Goal: Task Accomplishment & Management: Manage account settings

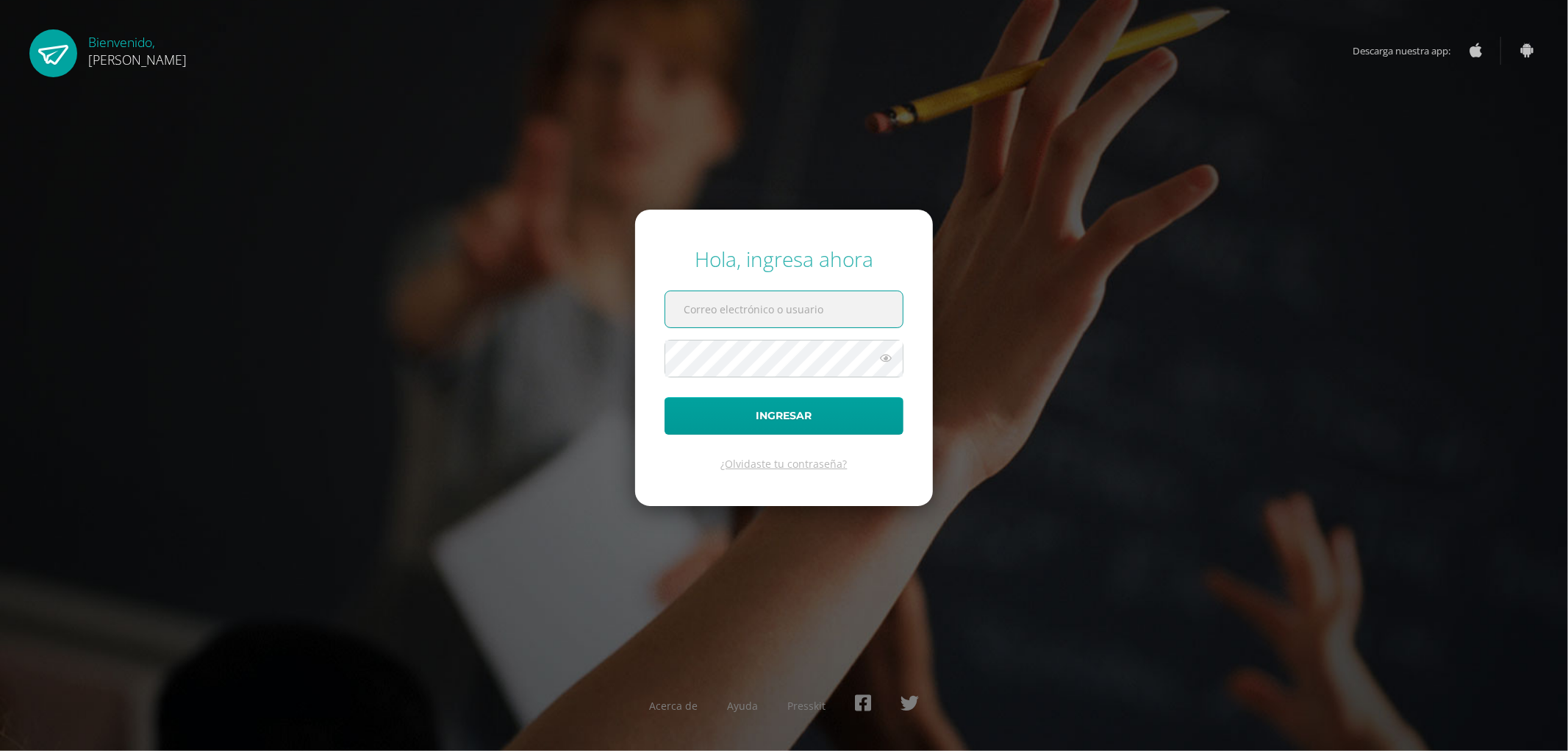
type input "controlacademicopantaleon@gmail.com"
click at [883, 354] on icon at bounding box center [886, 358] width 19 height 17
click at [643, 355] on form "Hola, ingresa ahora controlacademicopantaleon@gmail.com Ingresar ¿Olvidaste tu …" at bounding box center [784, 357] width 298 height 296
click at [790, 417] on button "Ingresar" at bounding box center [784, 415] width 239 height 37
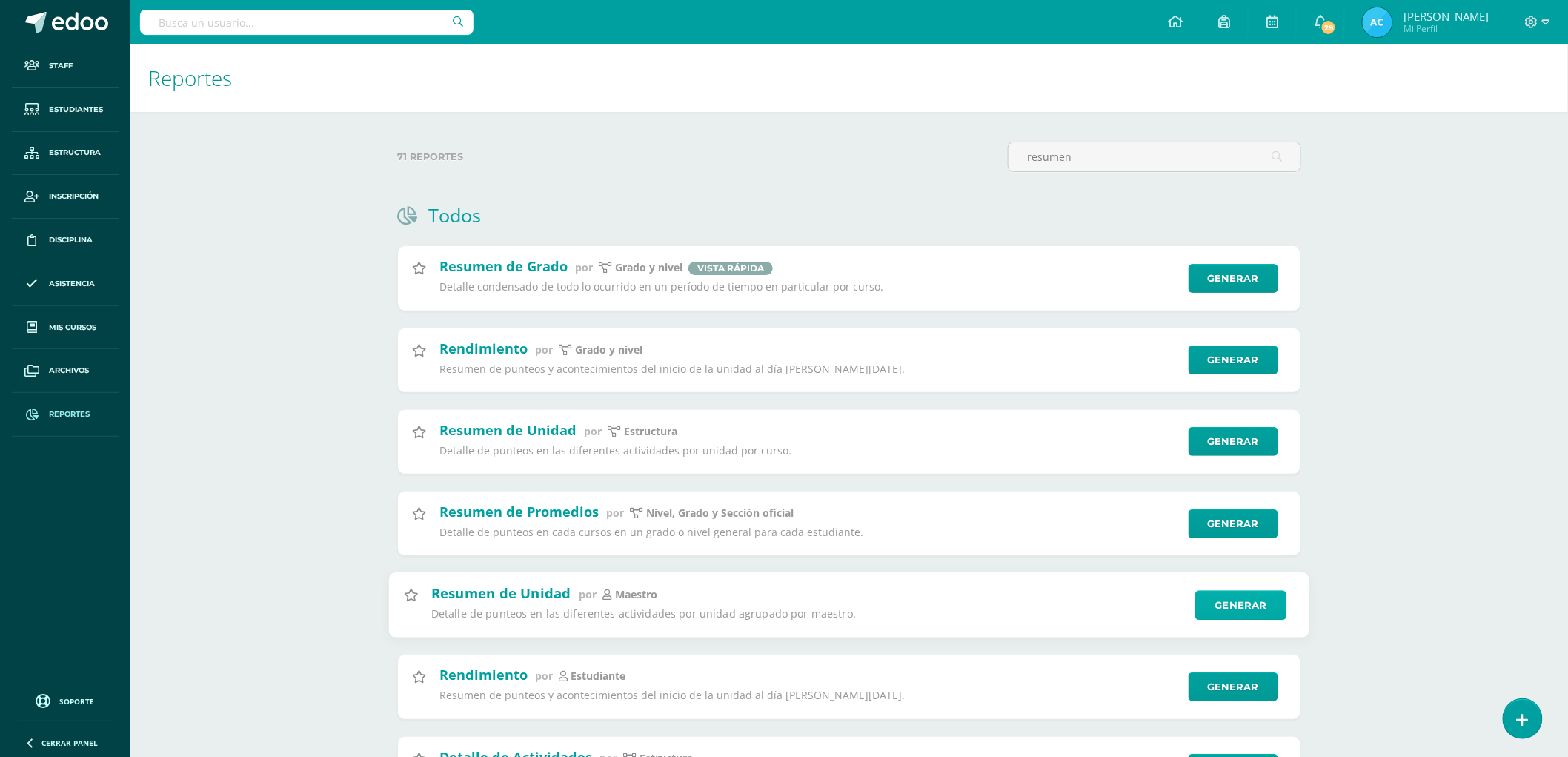
type input "resumen"
click at [1261, 605] on link "Generar" at bounding box center [1241, 604] width 92 height 30
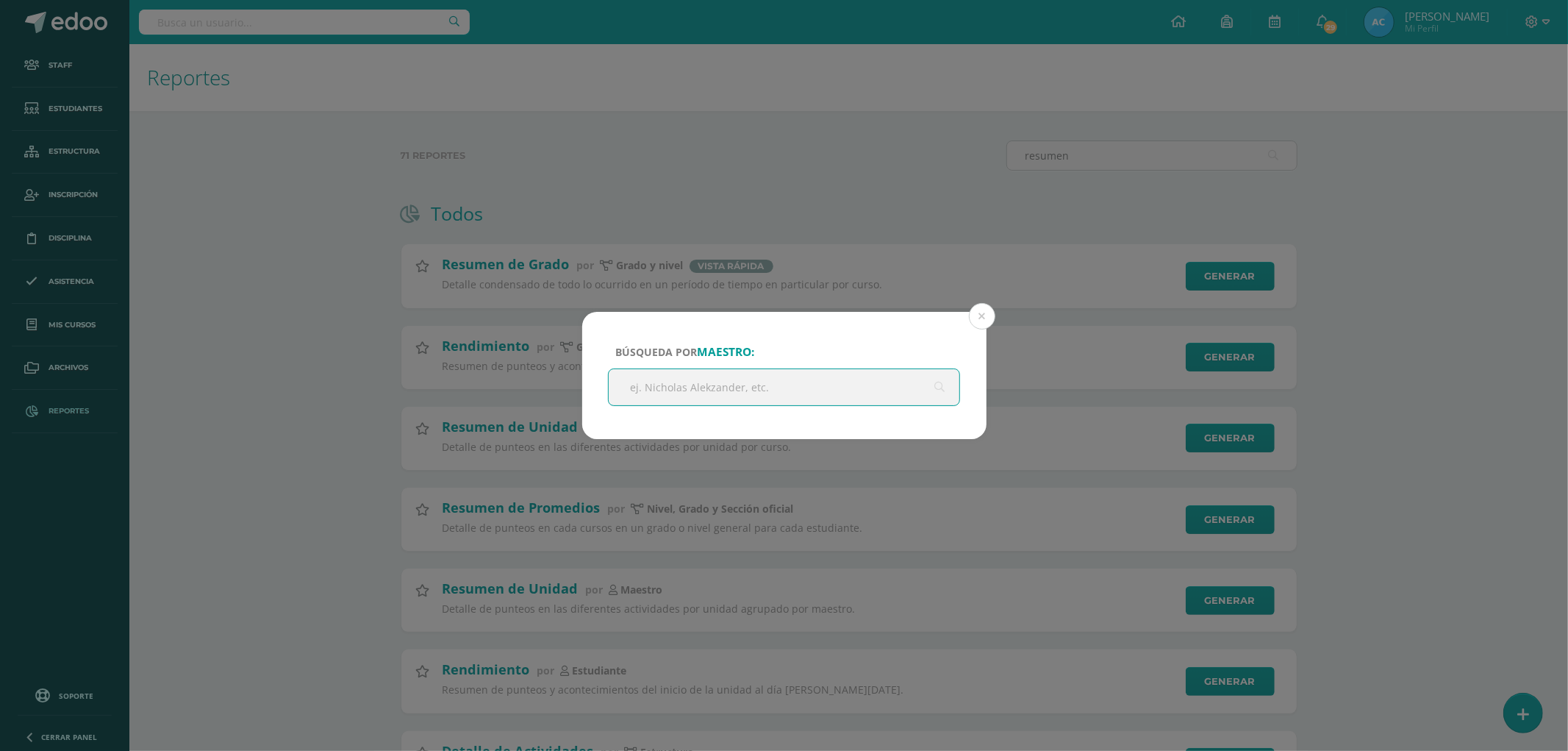
click at [643, 388] on input "text" at bounding box center [784, 388] width 351 height 36
paste input "Delmi Alvarez"
click at [624, 333] on div "Búsqueda por maestro: Delmi Alvarez Delmi Alvarez" at bounding box center [784, 375] width 404 height 127
click at [762, 393] on input "Delmi Alvarez" at bounding box center [784, 388] width 351 height 36
type input "D"
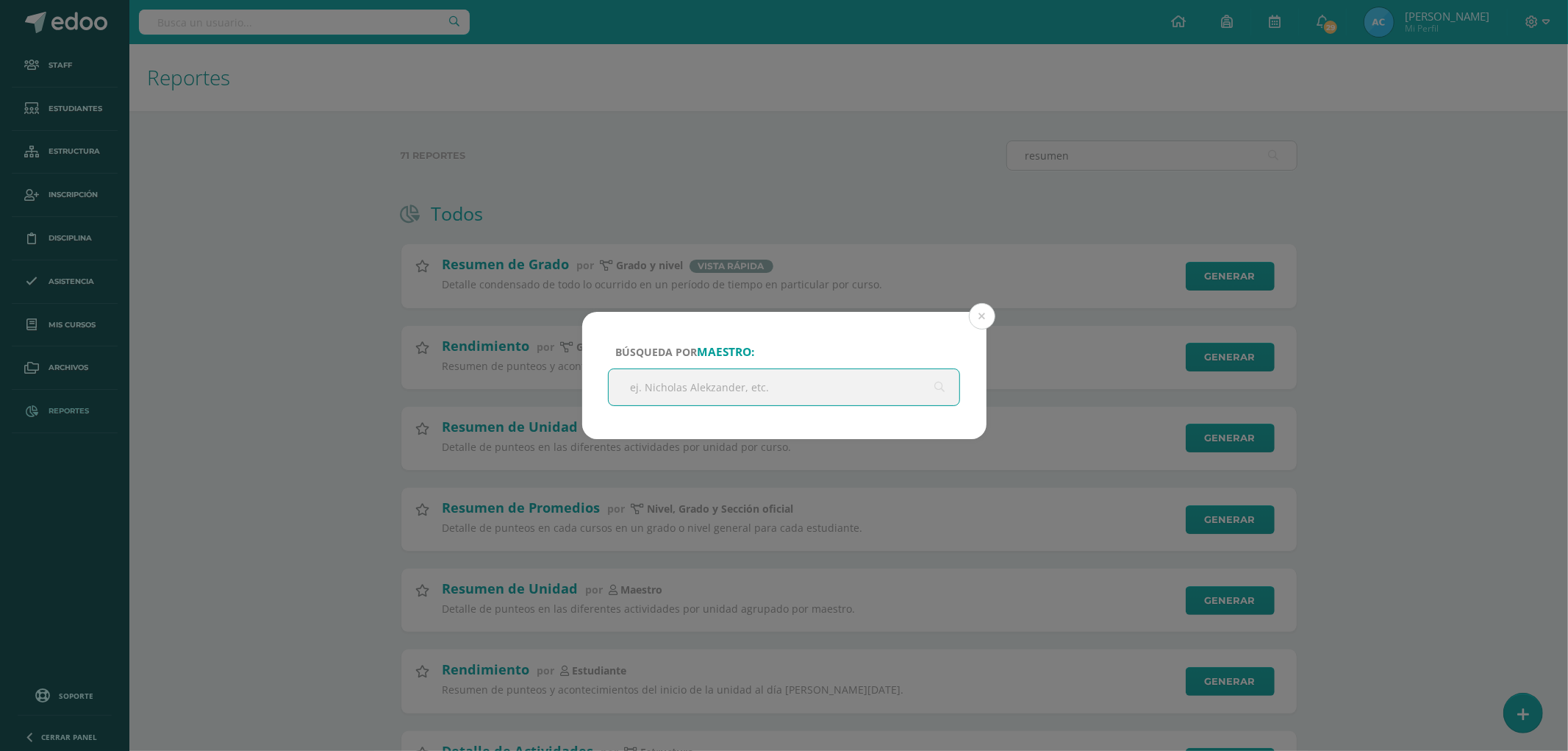
paste input "Delmi Alvarez"
type input "Delmi Alvarez"
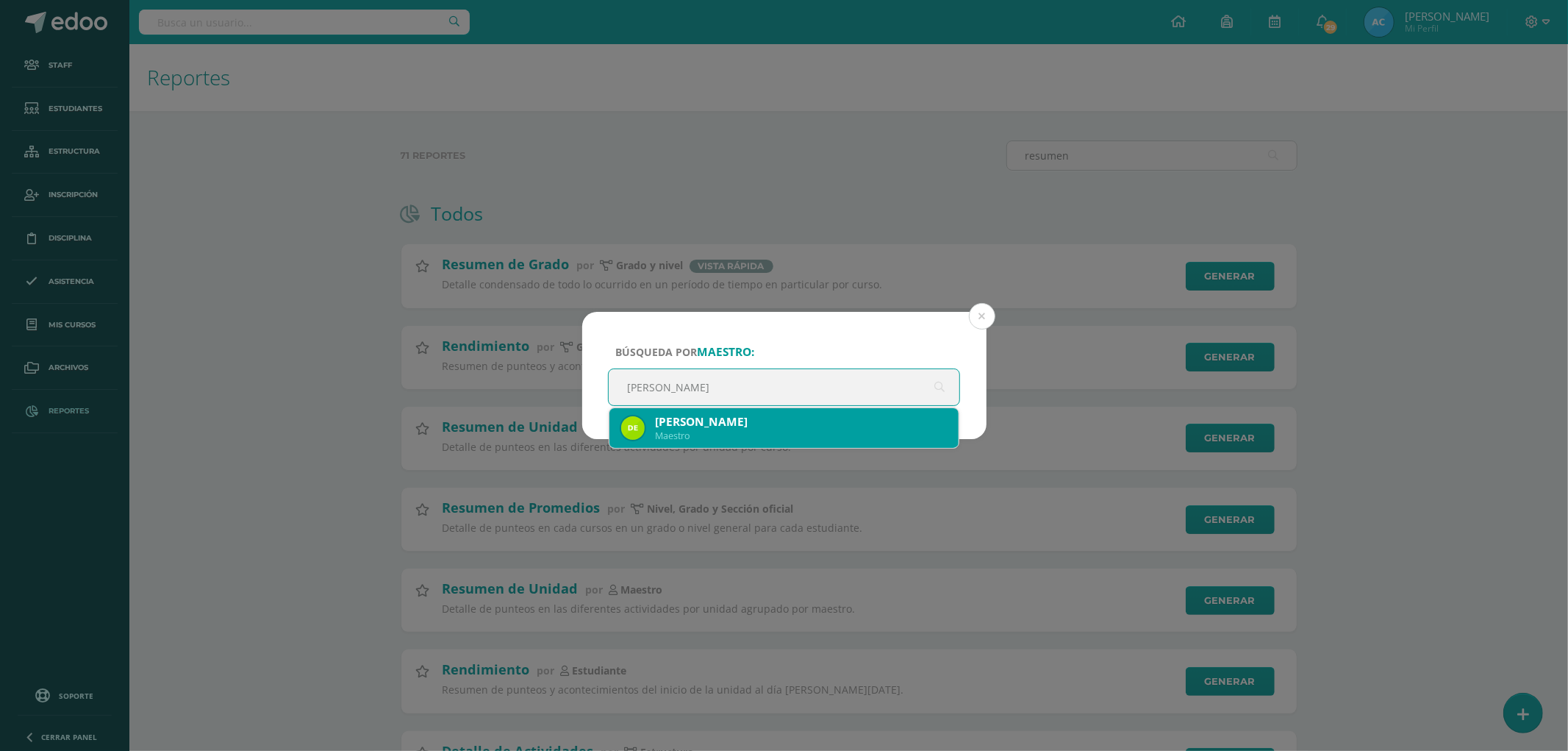
click at [726, 419] on div "Delmi Alvarez" at bounding box center [801, 421] width 292 height 16
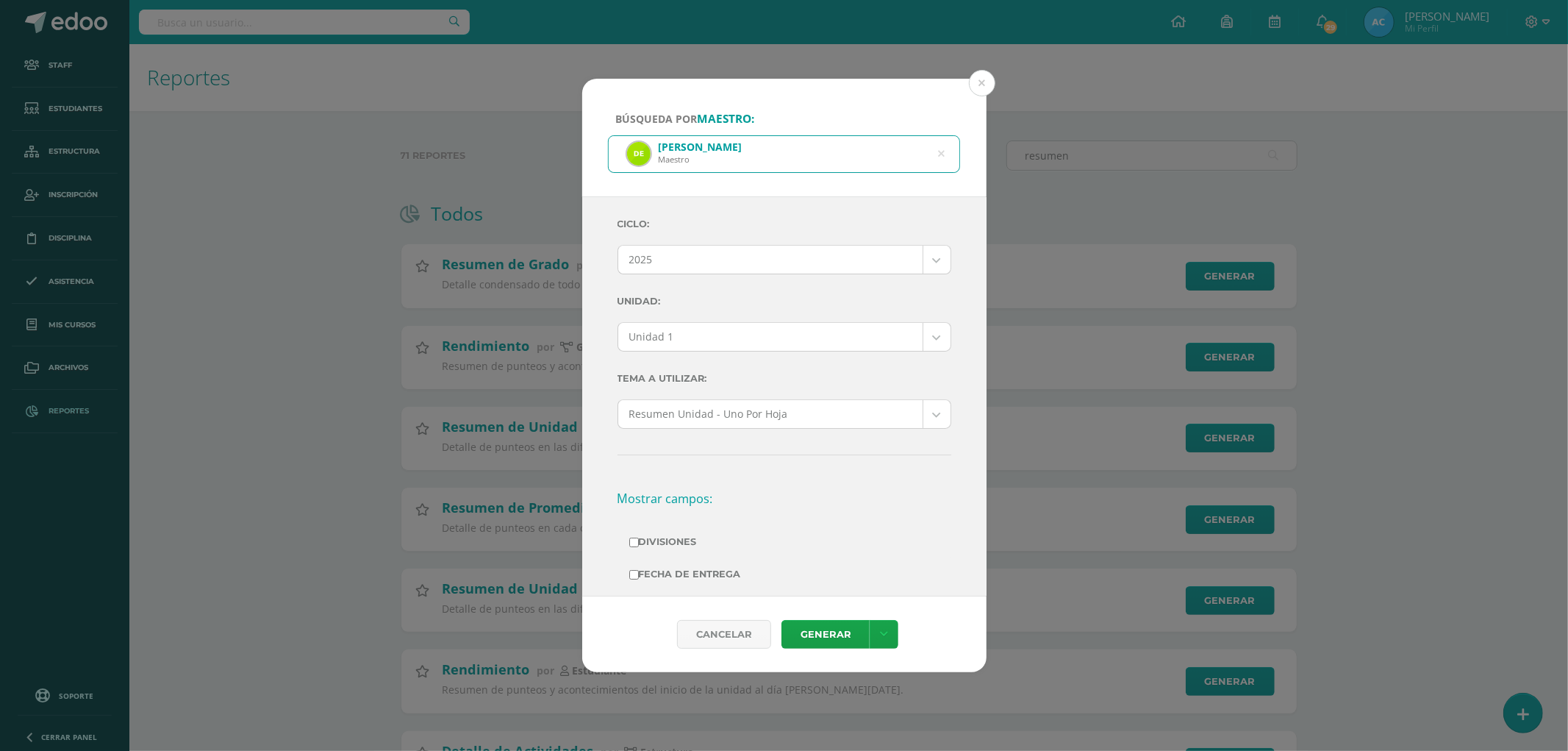
click at [710, 340] on body "Búsqueda por maestro: Delmi Alvarez Maestro Delmi Alvarez Ciclo: 2025 2025 2024…" at bounding box center [784, 582] width 1568 height 1165
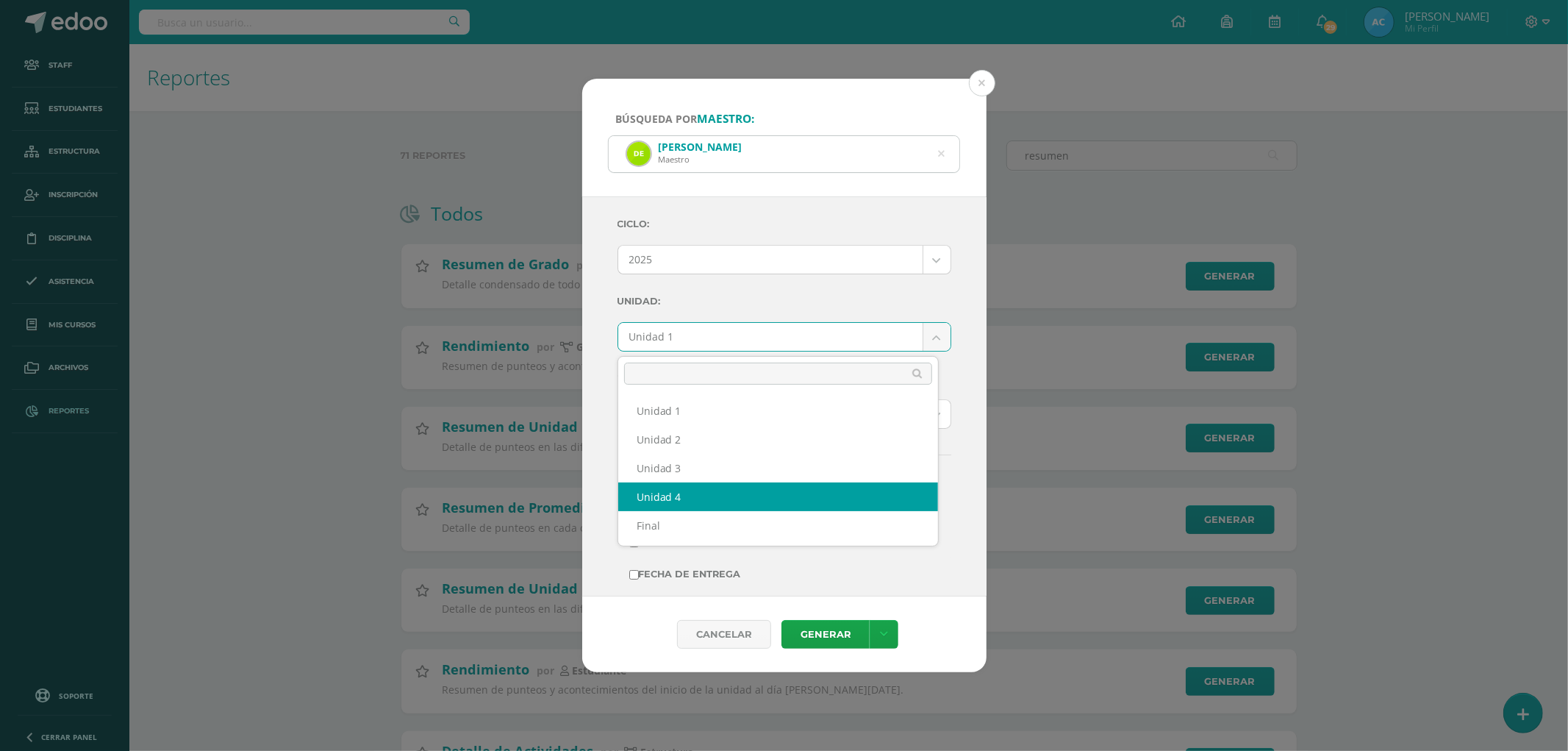
select select "Unidad 4"
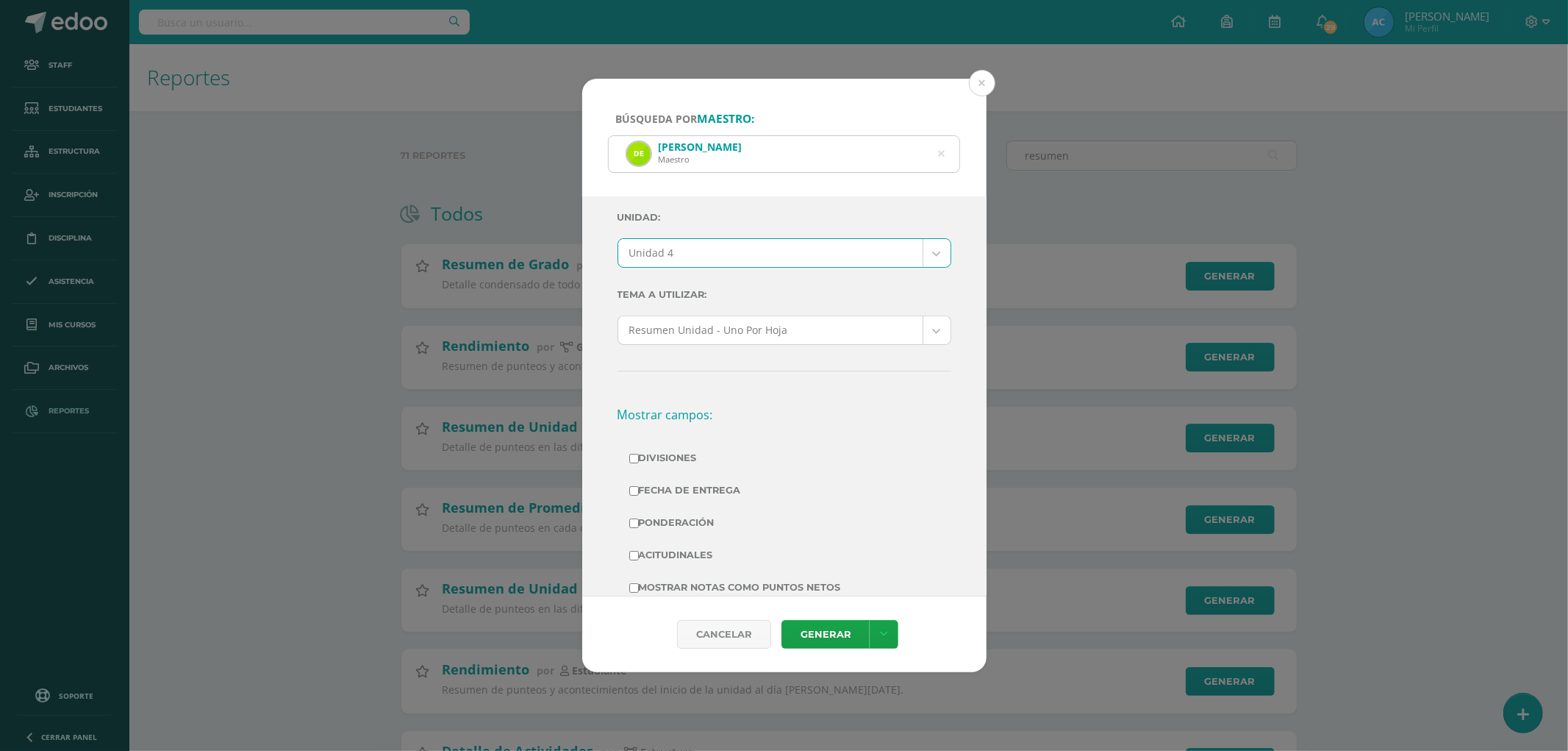
scroll to position [164, 0]
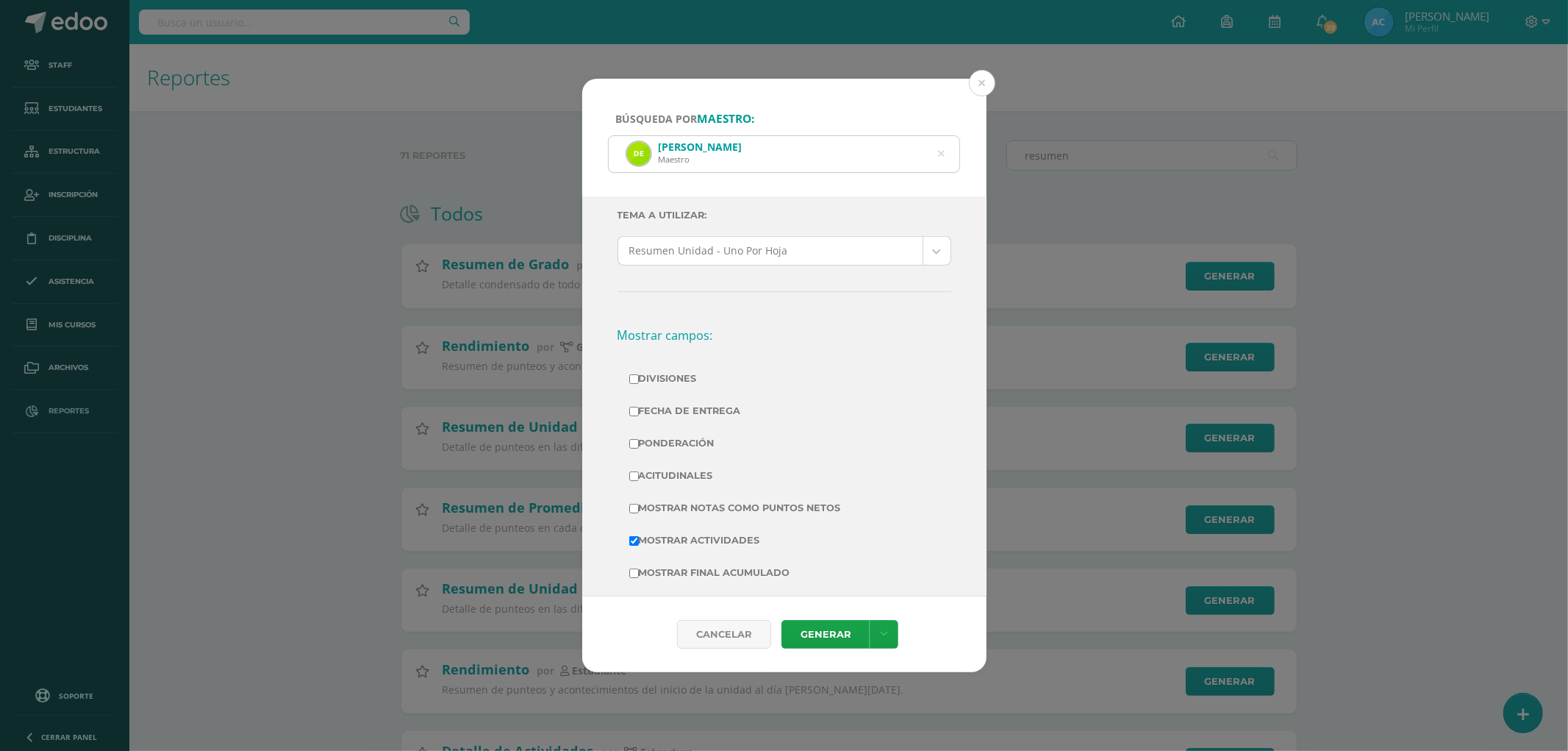
click at [674, 378] on label "Divisiones" at bounding box center [784, 379] width 310 height 21
click at [638, 378] on input "Divisiones" at bounding box center [633, 379] width 10 height 10
checkbox input "true"
click at [667, 447] on label "Ponderación" at bounding box center [784, 443] width 310 height 21
click at [638, 447] on input "Ponderación" at bounding box center [633, 443] width 10 height 10
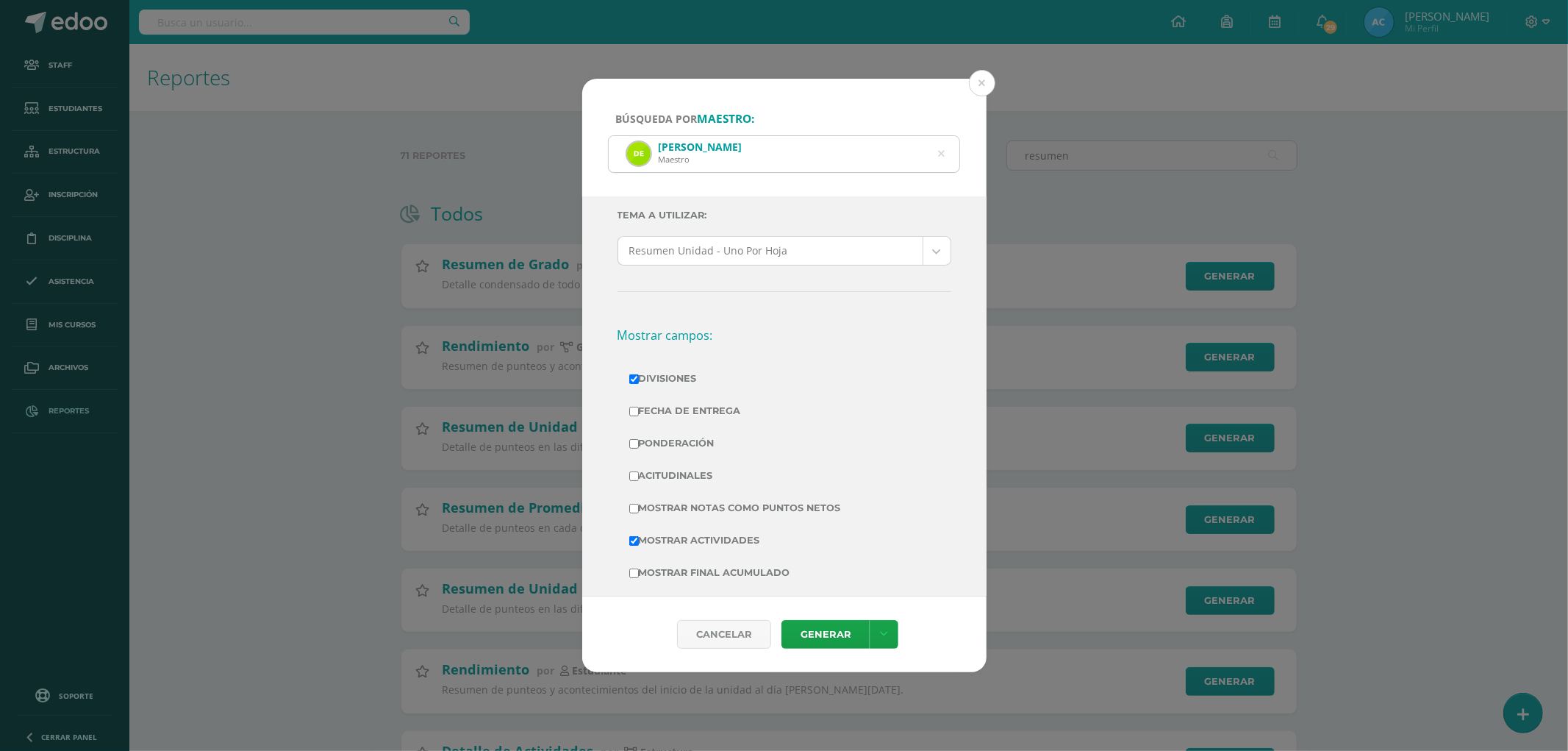
checkbox input "true"
click at [685, 511] on label "Mostrar Notas Como Puntos Netos" at bounding box center [784, 508] width 310 height 21
click at [638, 511] on input "Mostrar Notas Como Puntos Netos" at bounding box center [633, 508] width 10 height 10
checkbox input "true"
click at [810, 637] on link "Generar" at bounding box center [825, 633] width 88 height 29
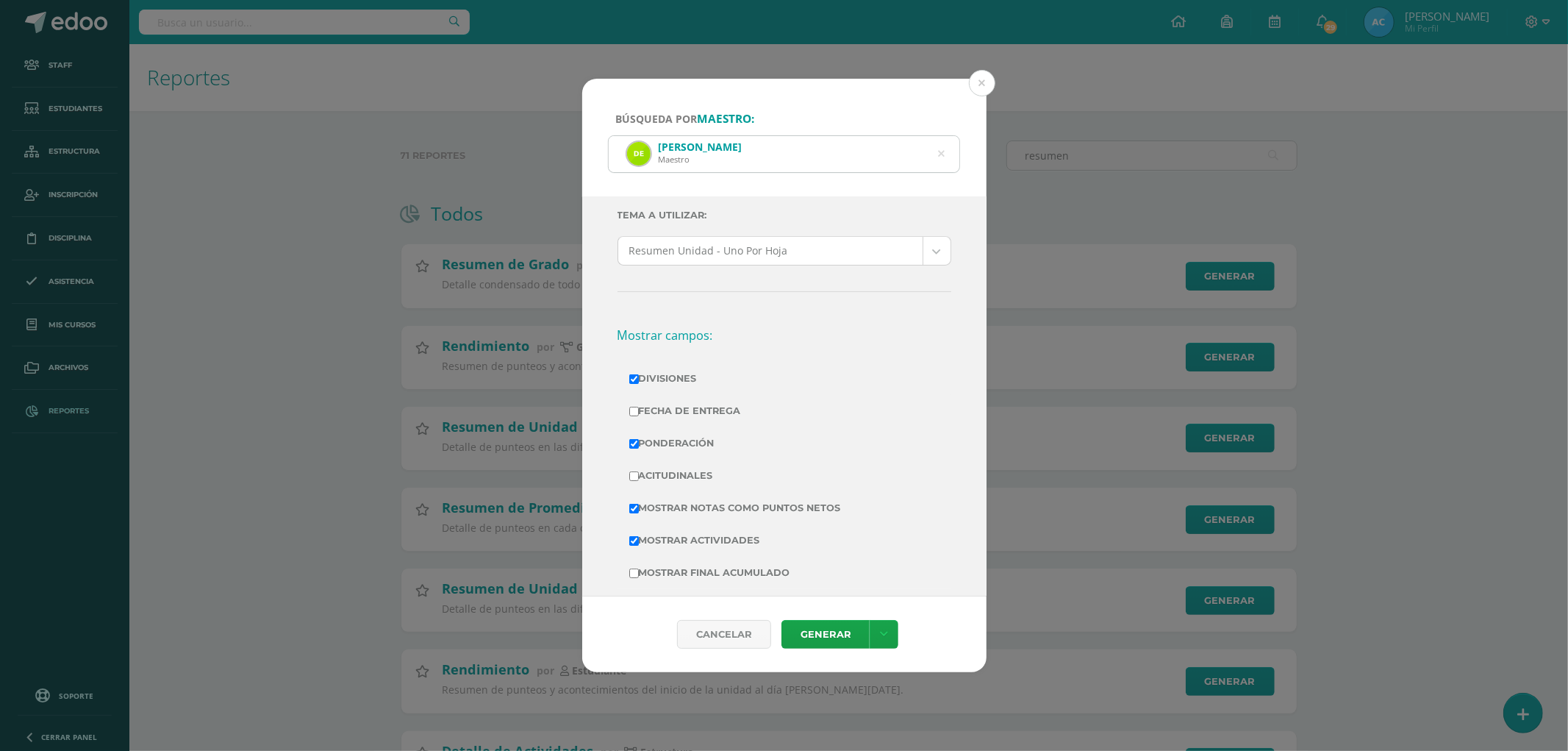
click at [943, 151] on icon at bounding box center [941, 153] width 7 height 37
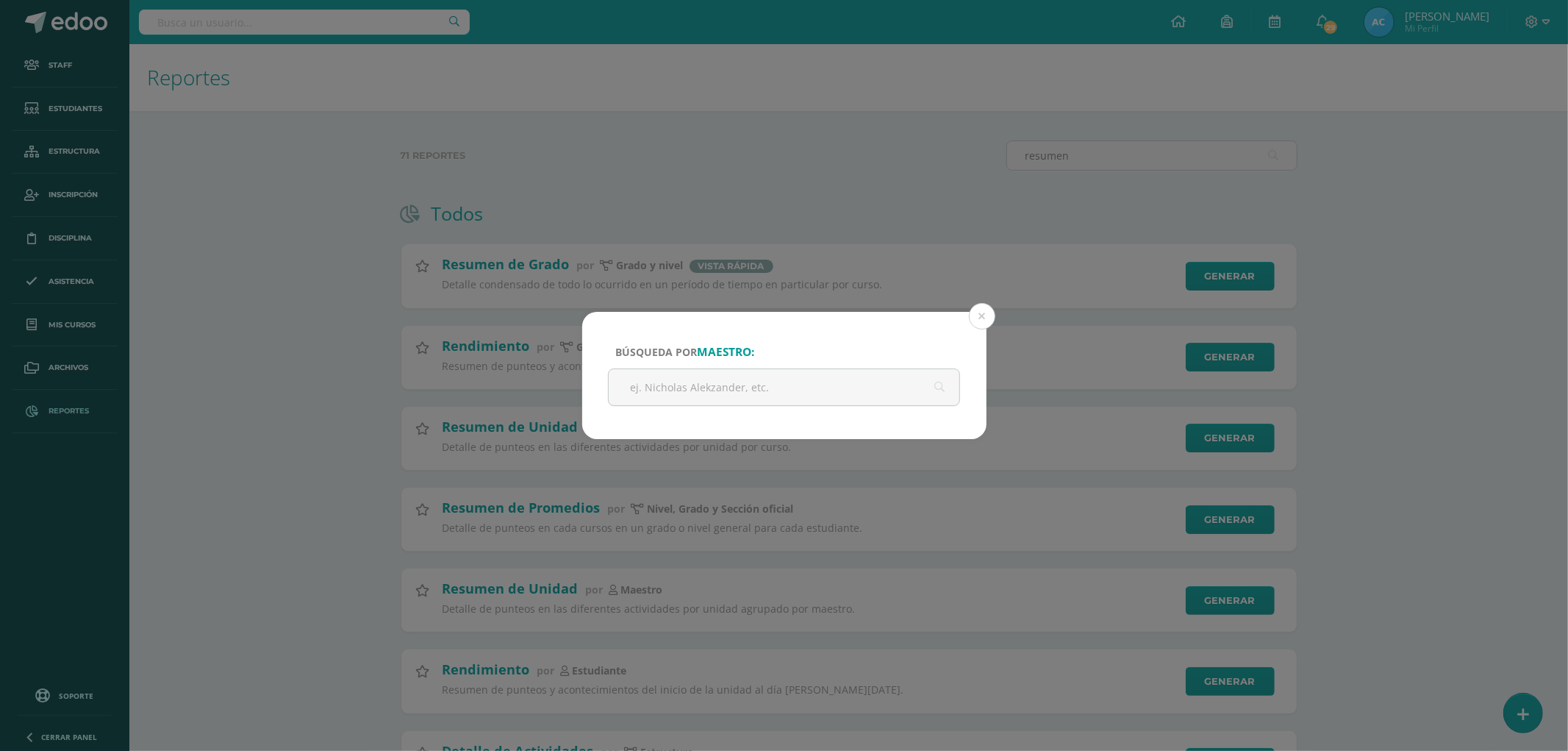
click at [652, 385] on input "text" at bounding box center [784, 388] width 351 height 36
paste input "José Alfaro"
type input "José Alfaro"
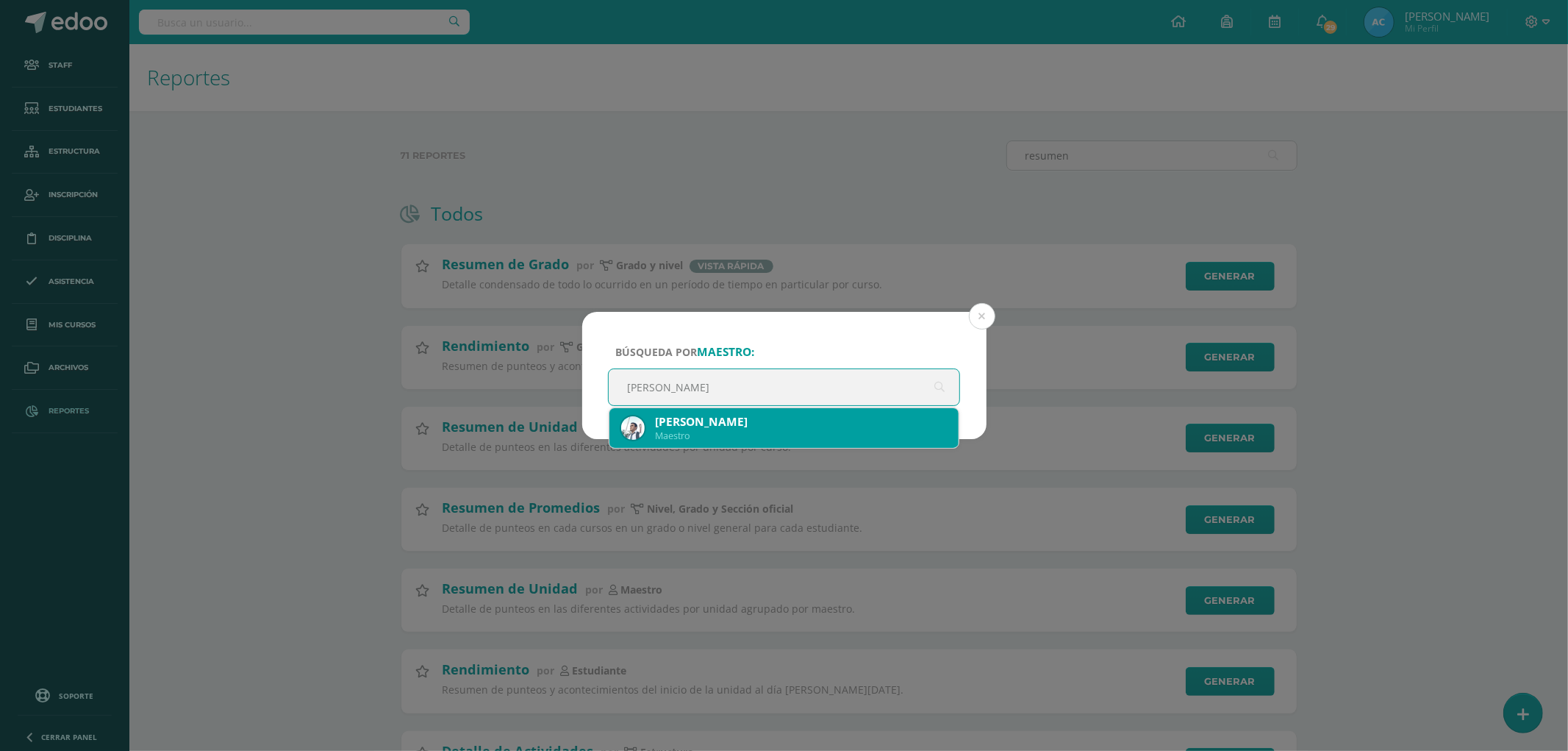
click at [720, 434] on div "Maestro" at bounding box center [801, 435] width 292 height 12
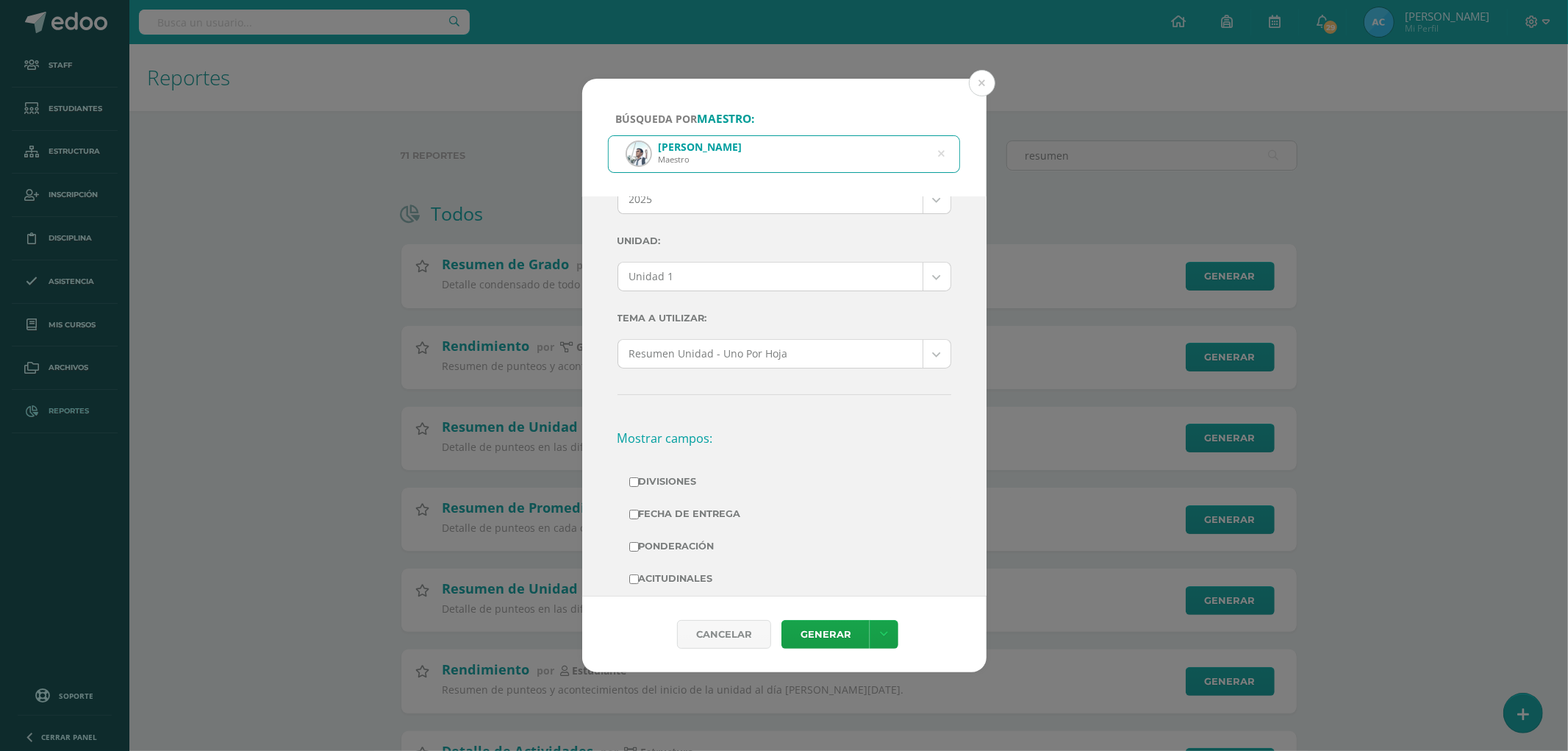
scroll to position [0, 0]
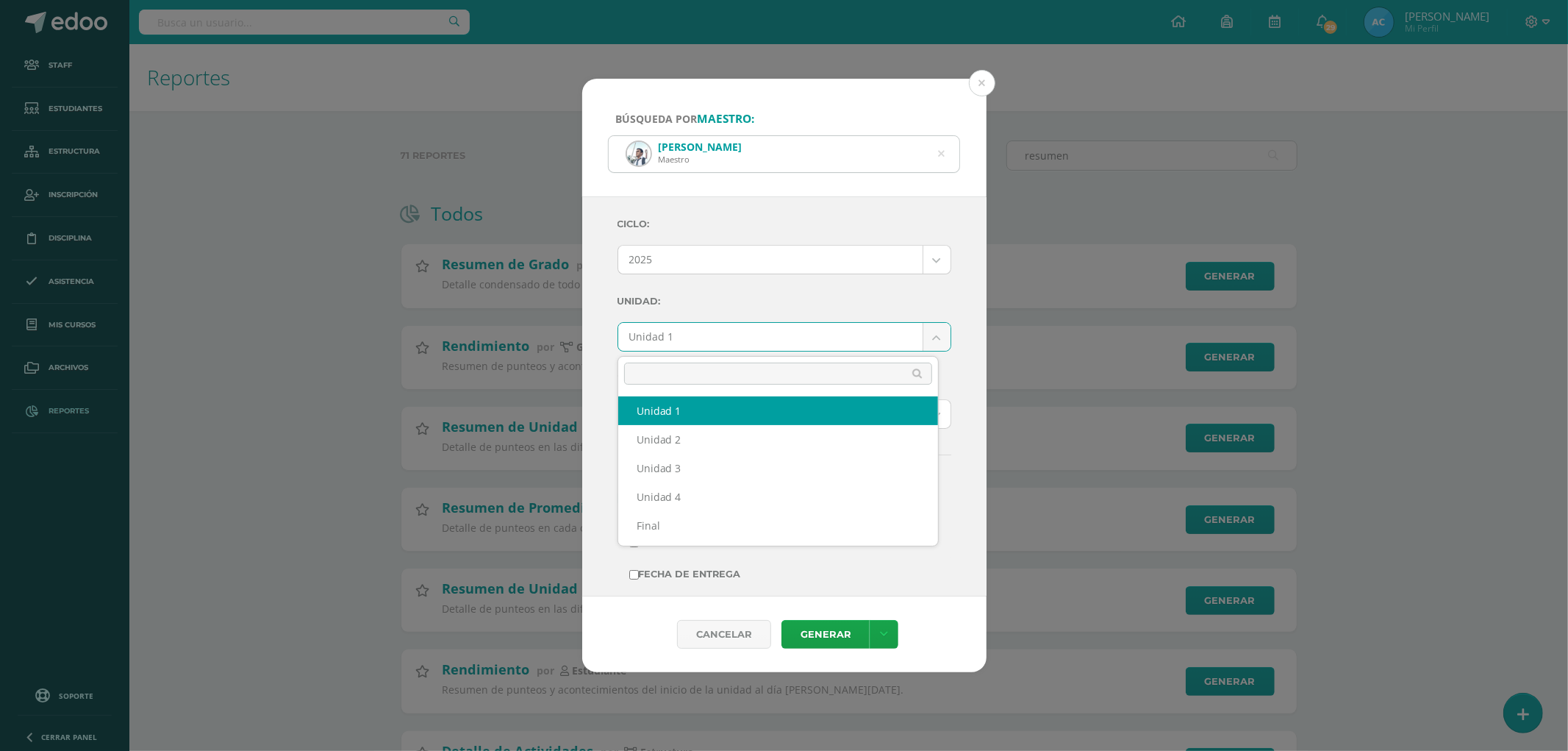
click at [689, 327] on body "Búsqueda por maestro: José Alfaro Maestro José Alfaro Ciclo: 2025 2025 2024 202…" at bounding box center [784, 582] width 1568 height 1165
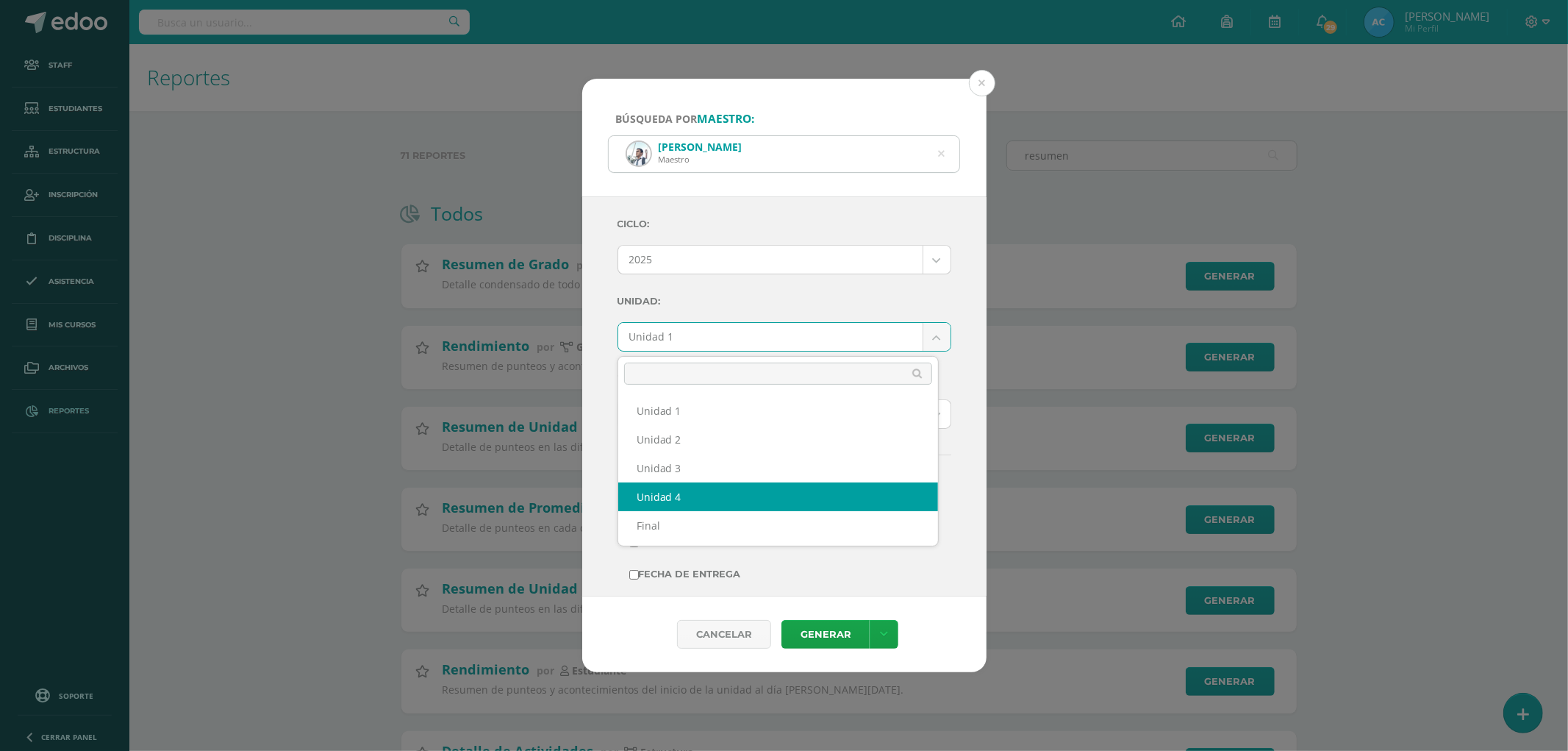
select select "Unidad 4"
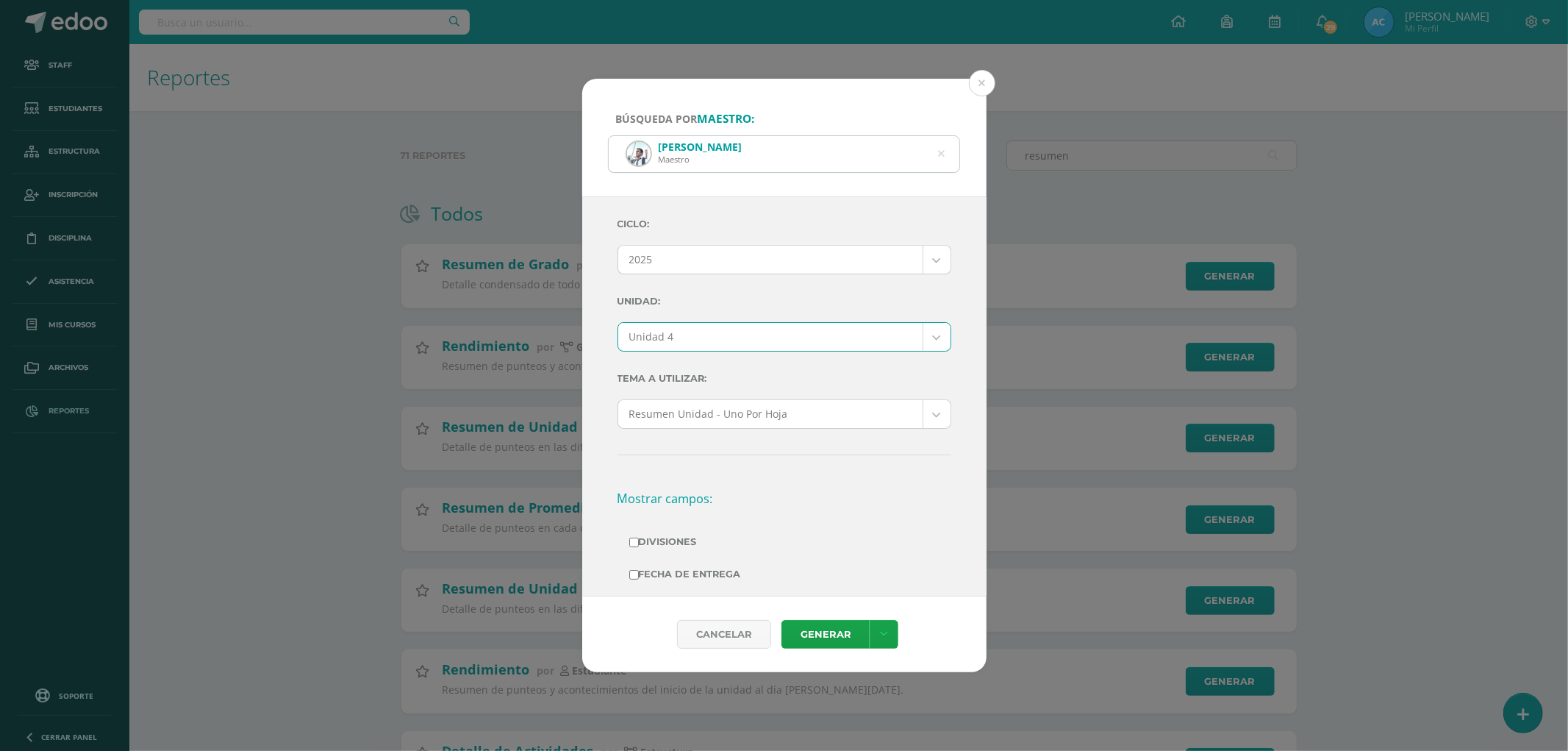
click at [758, 300] on label "Unidad:" at bounding box center [784, 301] width 334 height 30
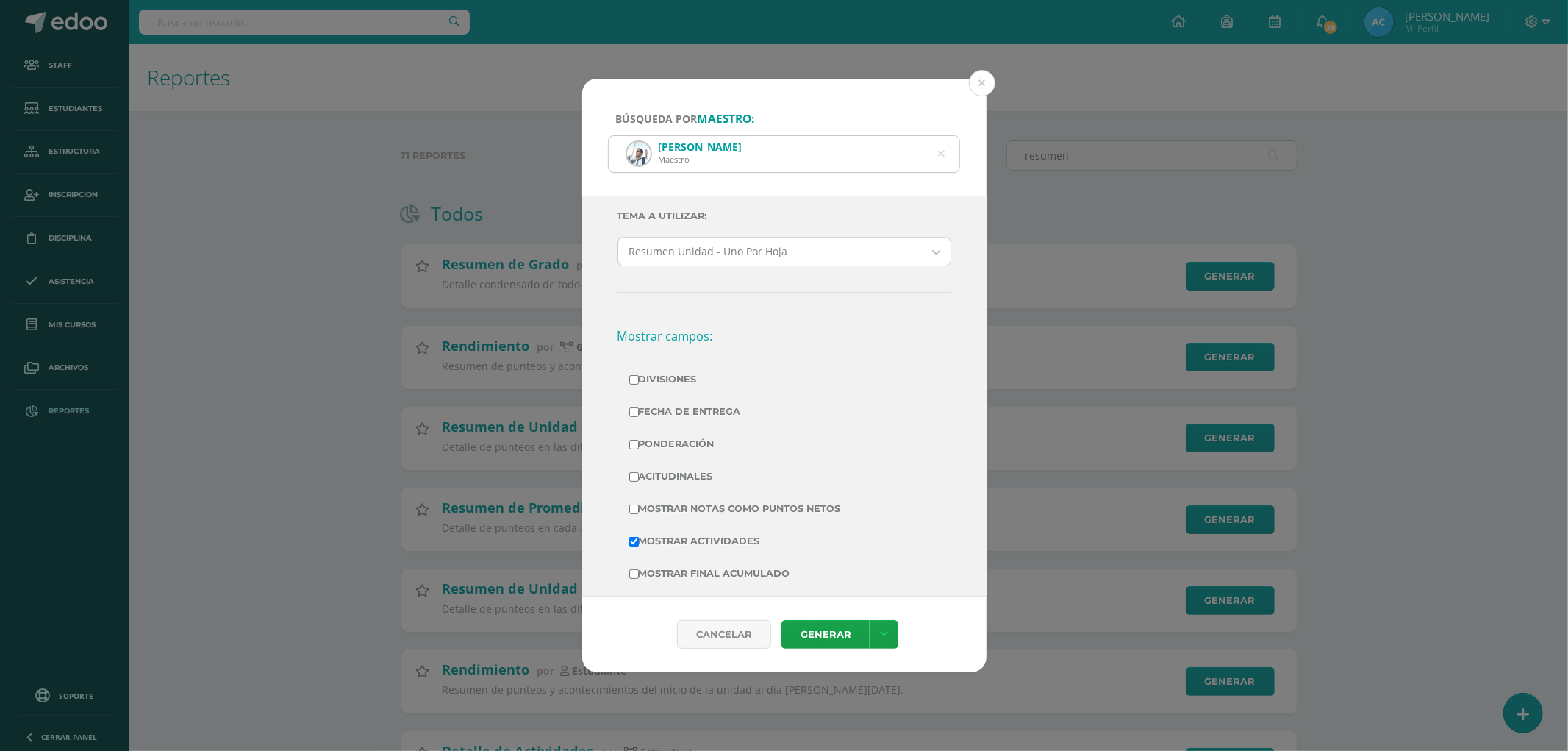
scroll to position [164, 0]
click at [673, 379] on label "Divisiones" at bounding box center [784, 379] width 310 height 21
click at [638, 379] on input "Divisiones" at bounding box center [633, 379] width 10 height 10
checkbox input "true"
click at [680, 440] on label "Ponderación" at bounding box center [784, 443] width 310 height 21
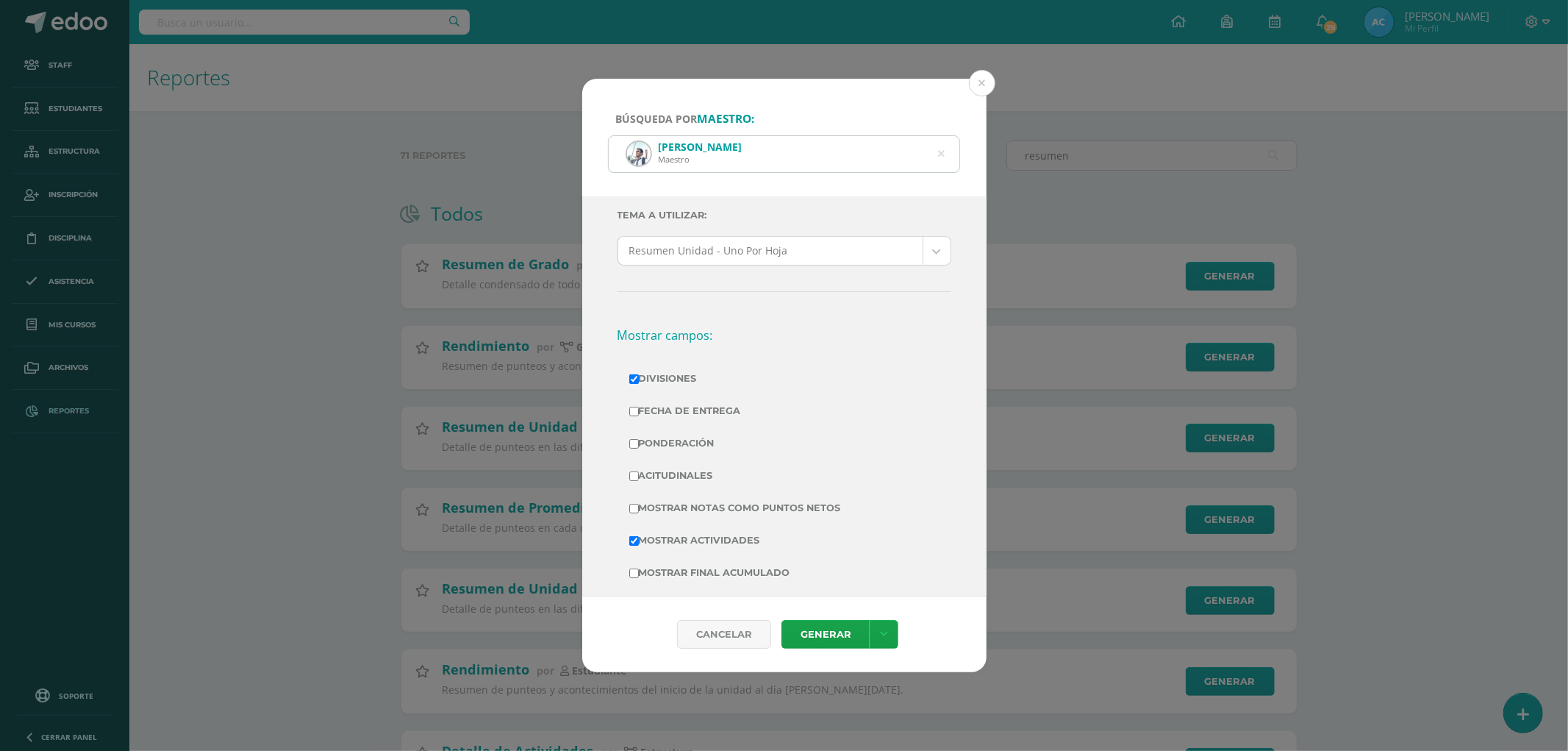
click at [638, 440] on input "Ponderación" at bounding box center [633, 443] width 10 height 10
checkbox input "true"
click at [686, 505] on label "Mostrar Notas Como Puntos Netos" at bounding box center [784, 508] width 310 height 21
click at [638, 505] on input "Mostrar Notas Como Puntos Netos" at bounding box center [633, 508] width 10 height 10
checkbox input "true"
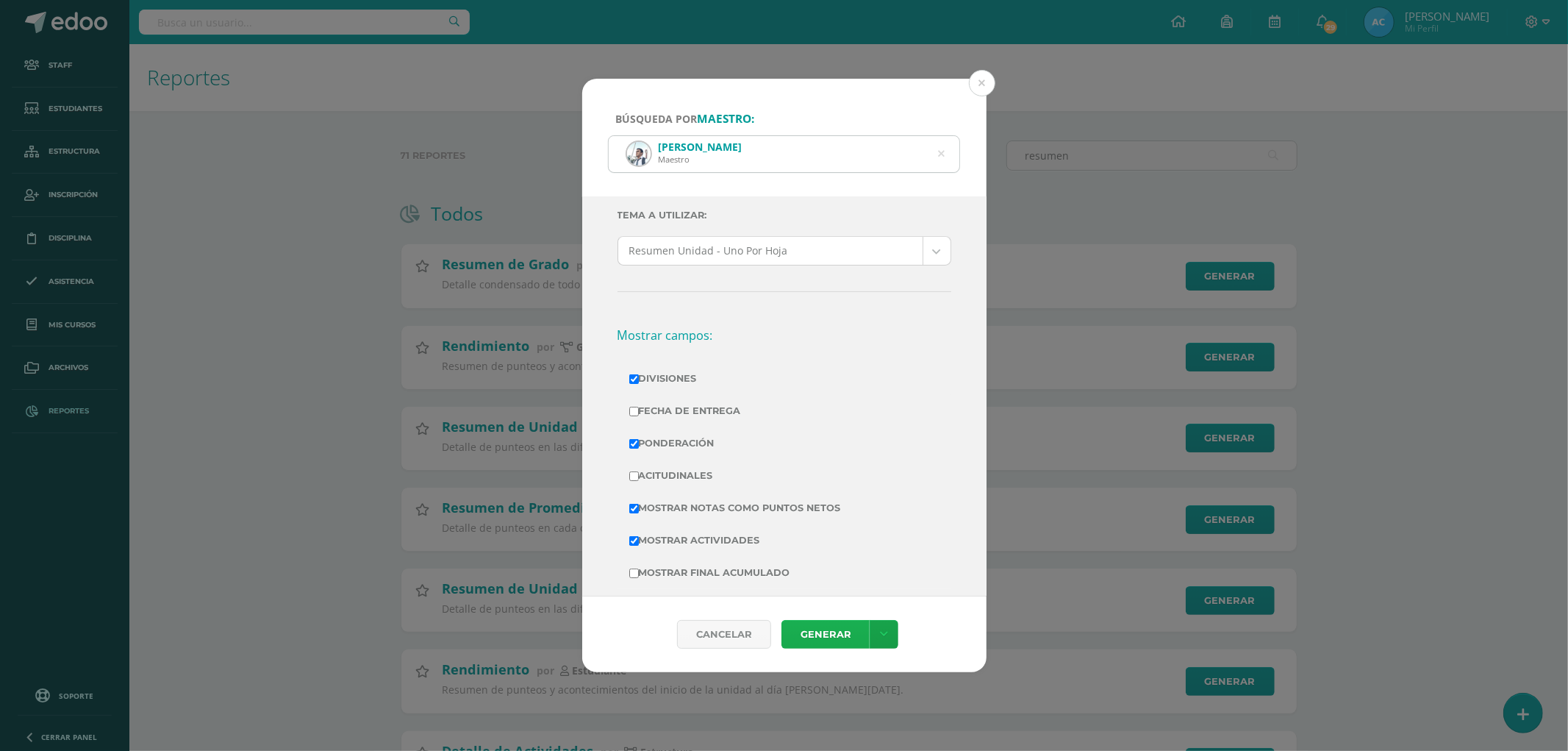
click at [834, 634] on link "Generar" at bounding box center [825, 633] width 88 height 29
click at [943, 154] on icon at bounding box center [941, 153] width 7 height 37
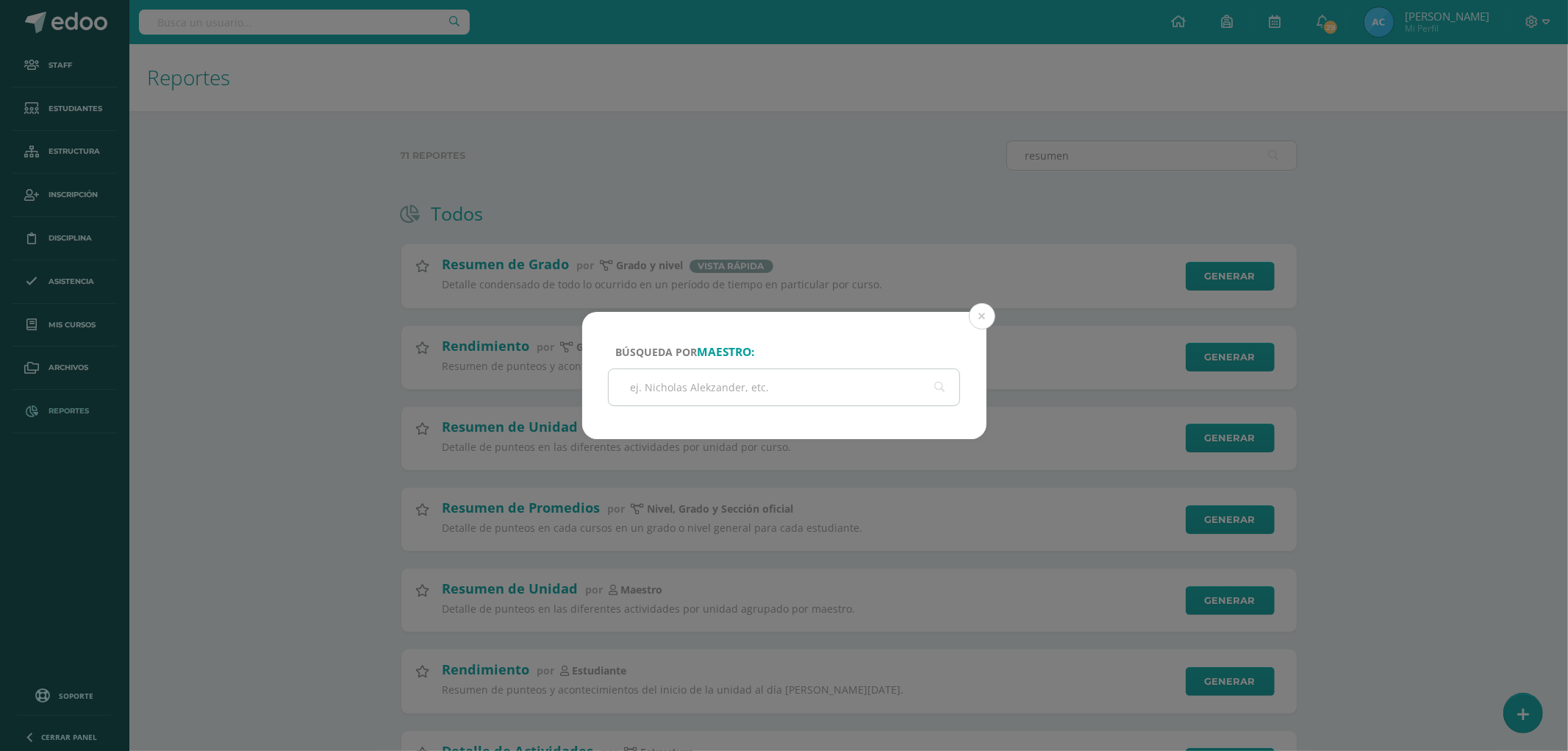
drag, startPoint x: 638, startPoint y: 386, endPoint x: 649, endPoint y: 388, distance: 11.2
click at [638, 387] on input "text" at bounding box center [784, 388] width 351 height 36
paste input "Maria Panjoj"
type input "Maria Panjoj"
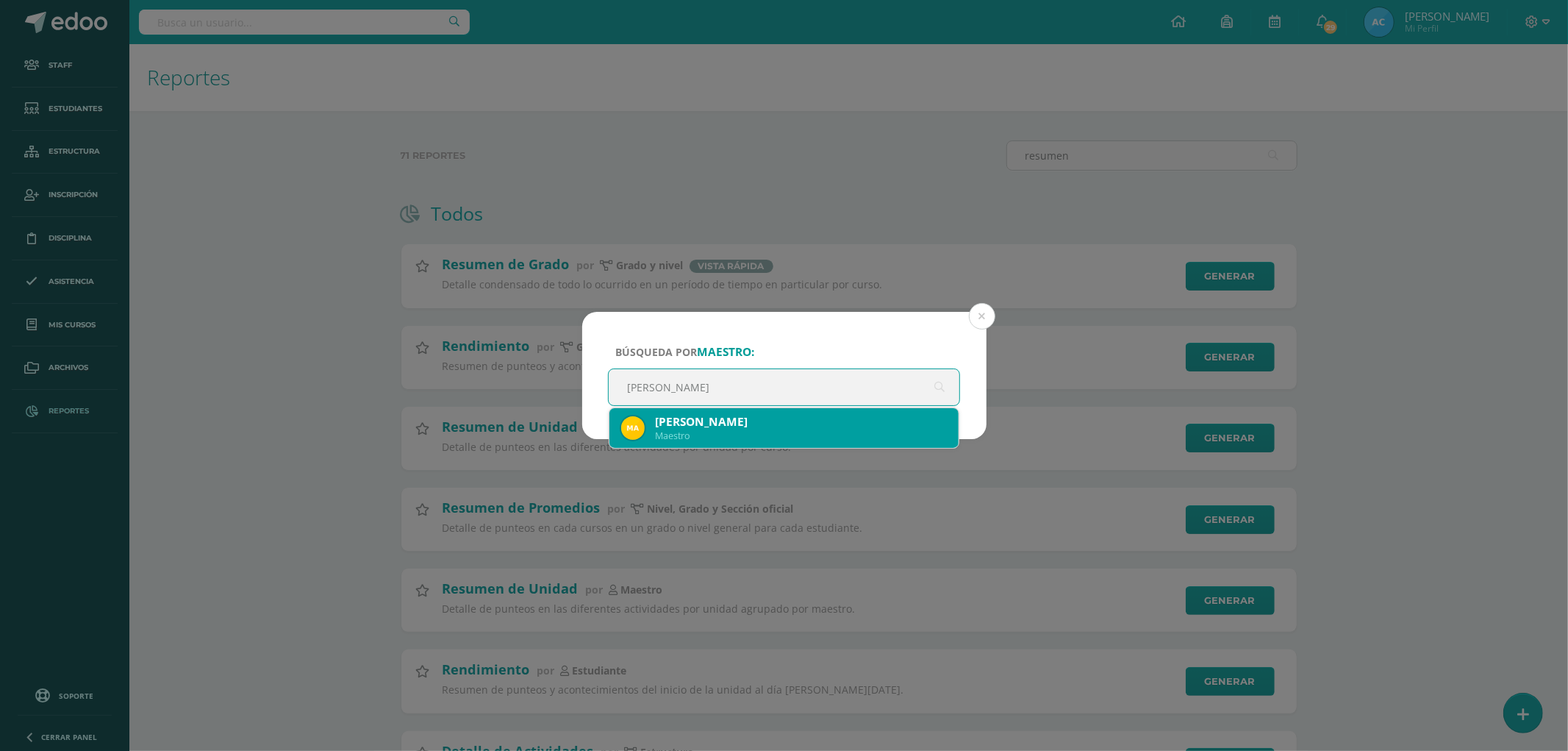
click at [695, 444] on div "Maria Panjoj Maestro" at bounding box center [784, 428] width 326 height 40
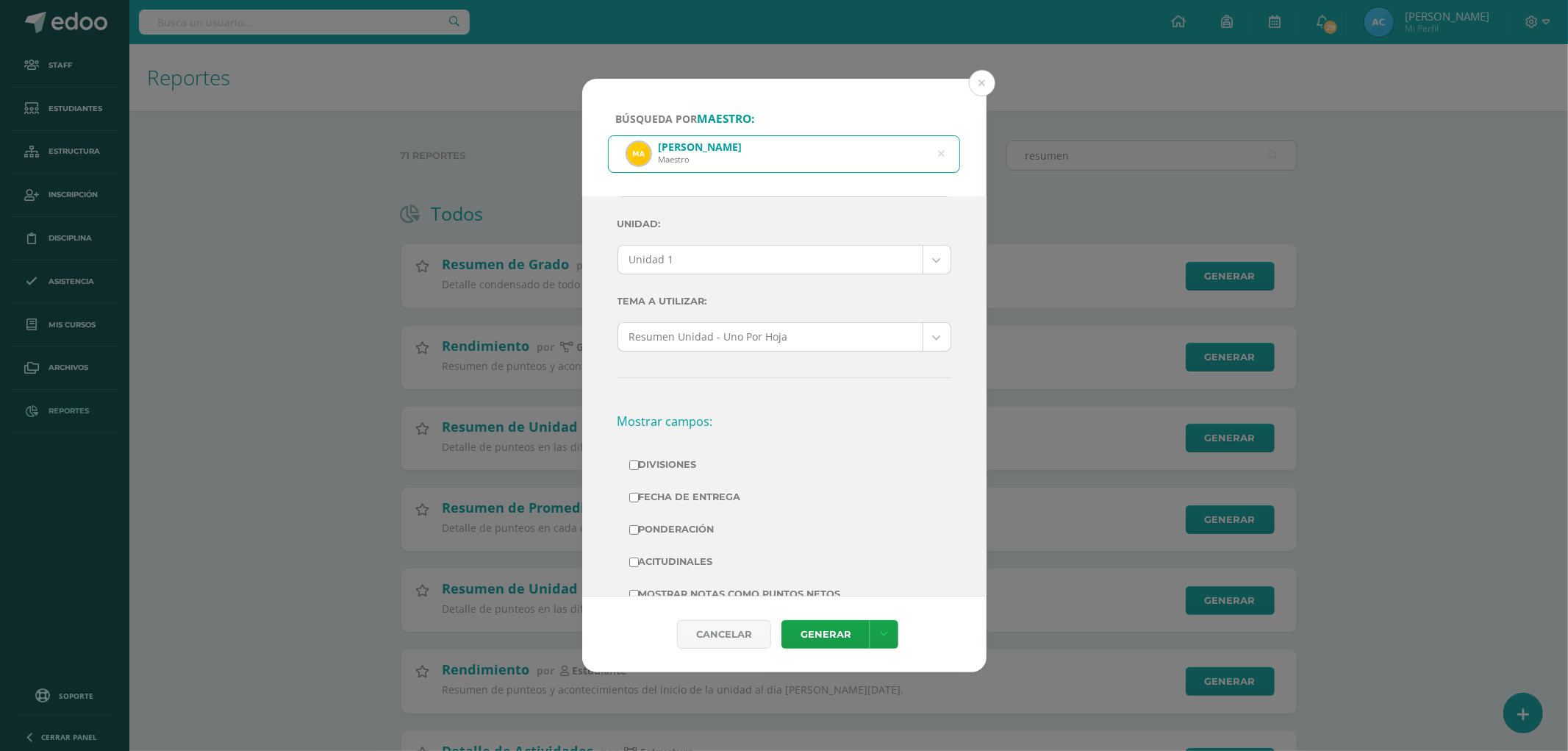
scroll to position [0, 0]
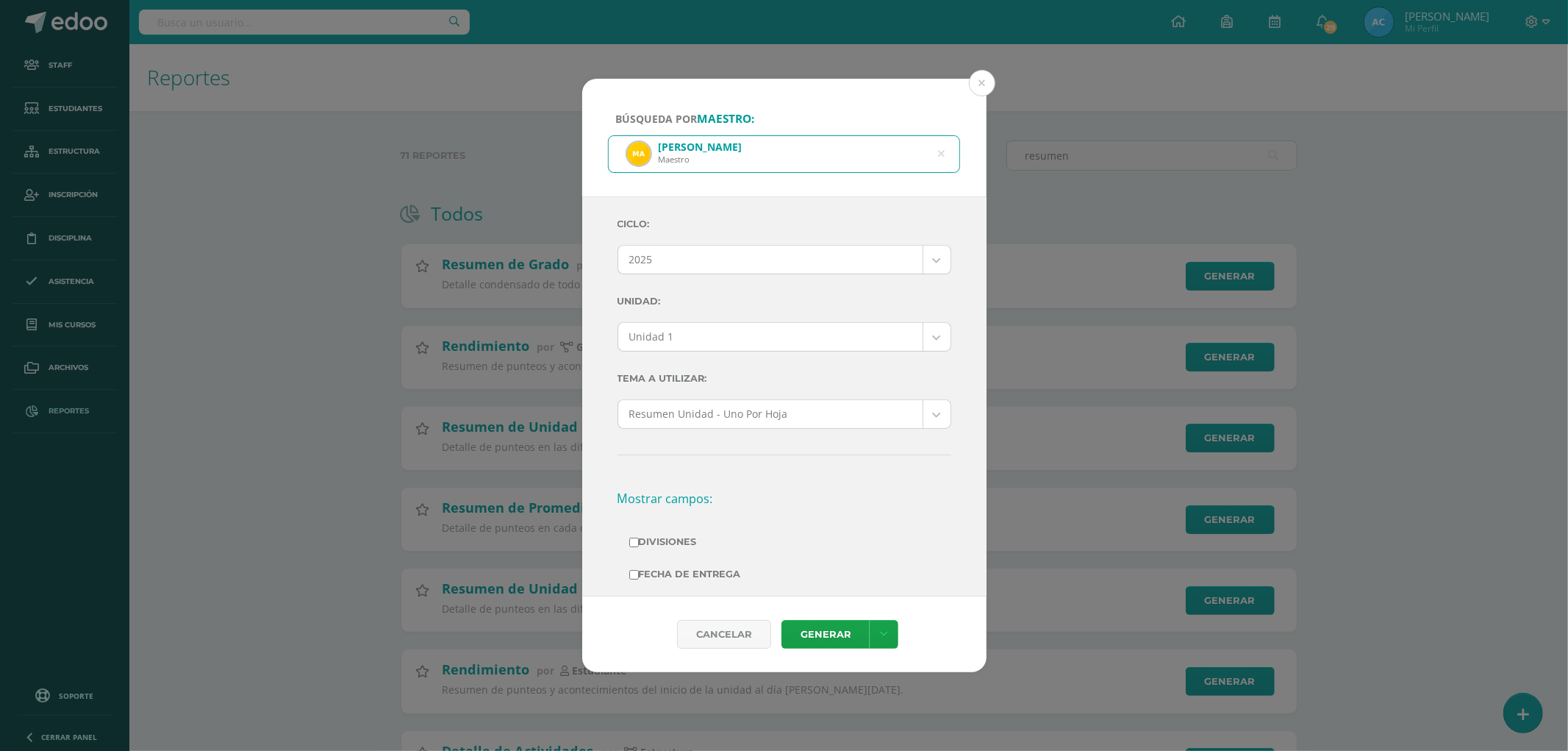
click at [688, 350] on body "Búsqueda por maestro: Maria Panjoj Maestro Maria Panjoj Ciclo: 2025 2025 2024 2…" at bounding box center [784, 582] width 1568 height 1165
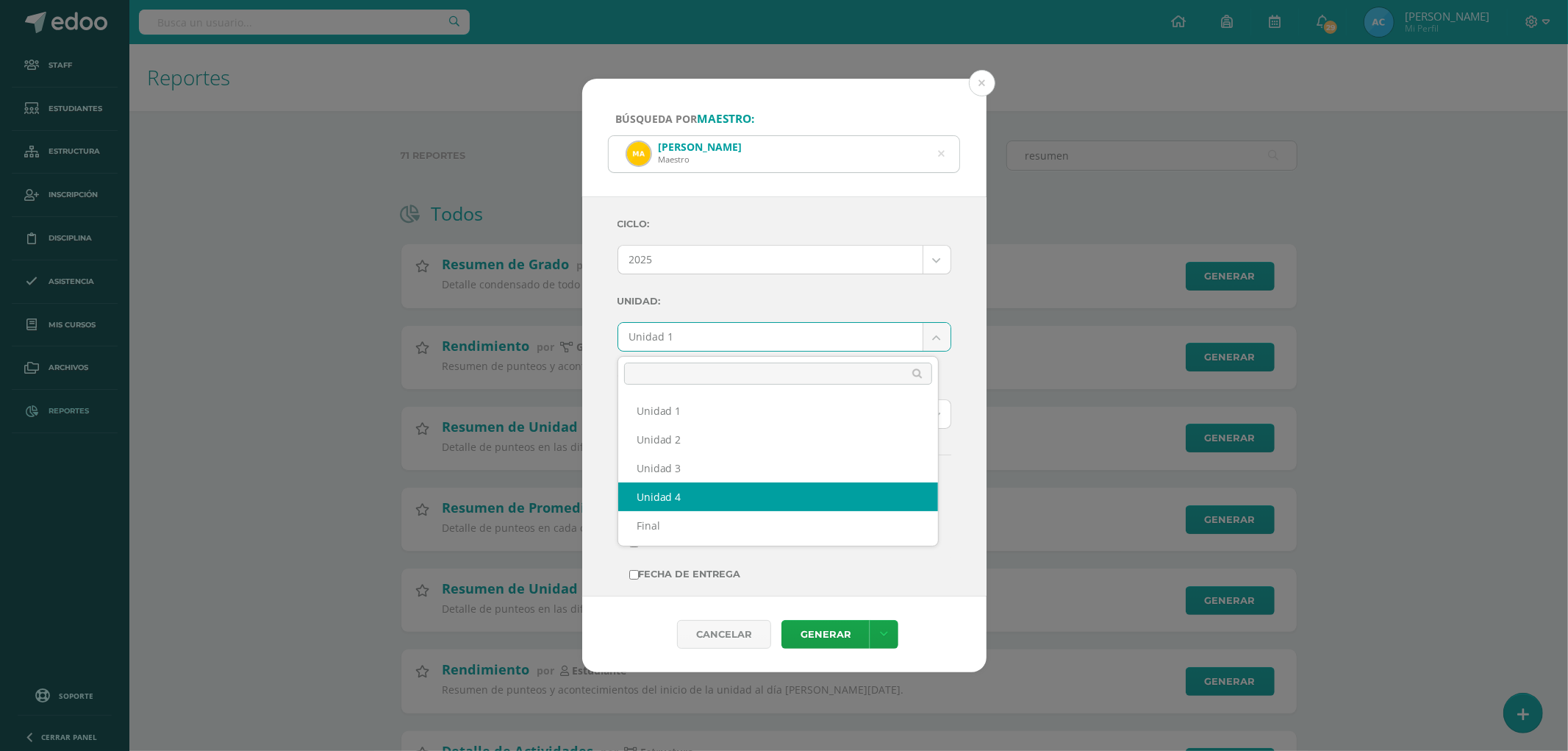
select select "Unidad 4"
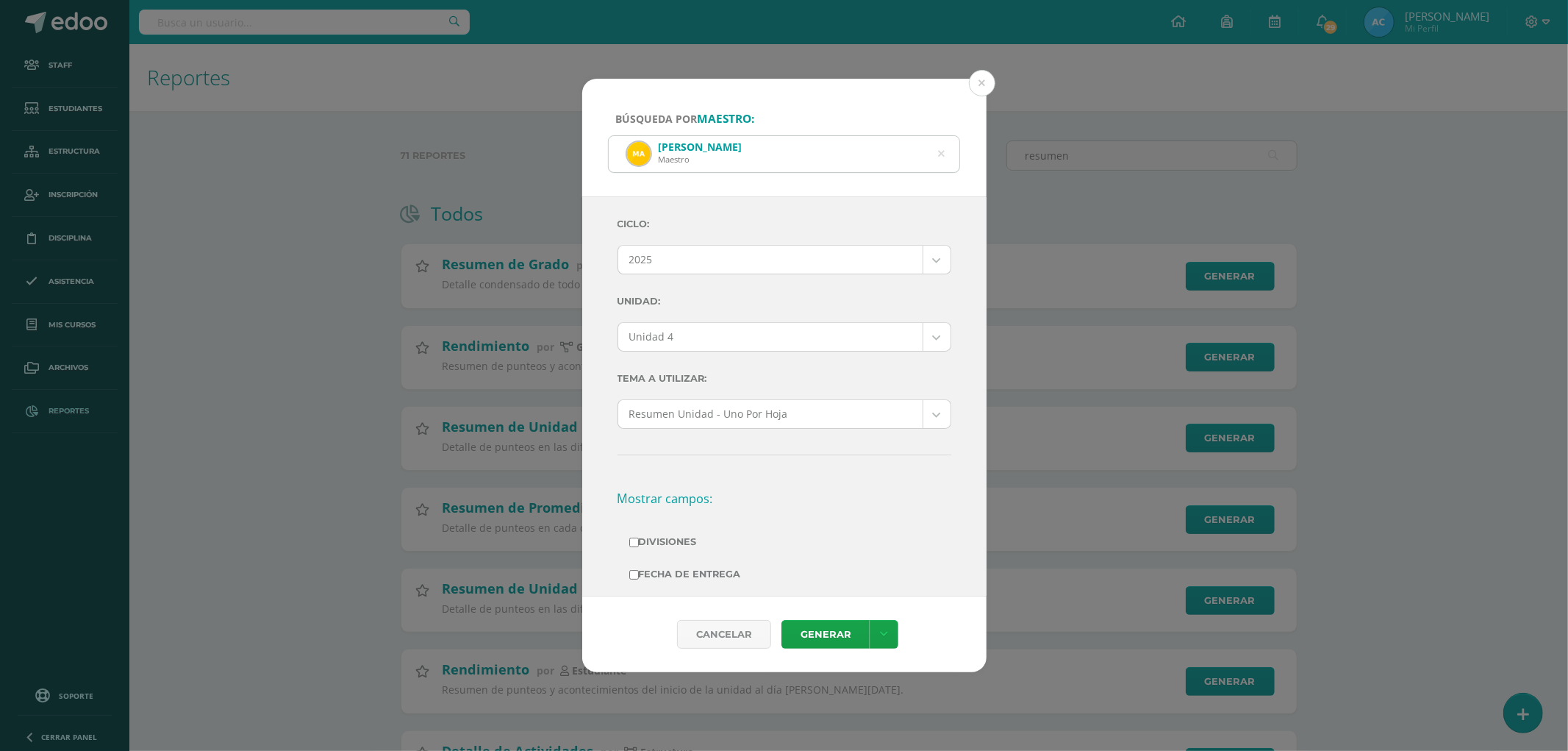
click at [783, 307] on label "Unidad:" at bounding box center [784, 301] width 334 height 30
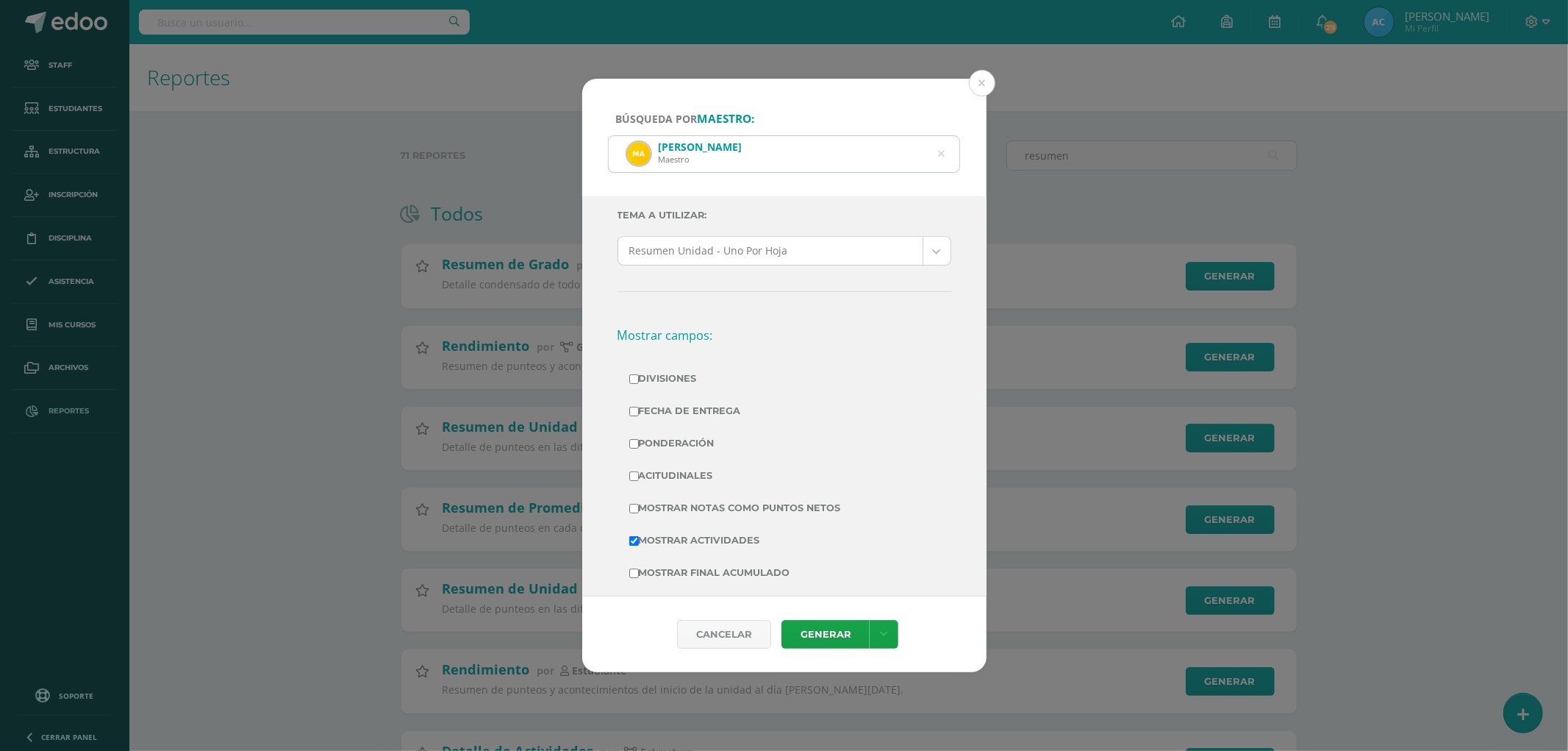
click at [672, 372] on label "Divisiones" at bounding box center [784, 379] width 310 height 21
click at [638, 375] on input "Divisiones" at bounding box center [633, 379] width 10 height 10
checkbox input "true"
click at [686, 440] on label "Ponderación" at bounding box center [784, 443] width 310 height 21
click at [638, 440] on input "Ponderación" at bounding box center [633, 443] width 10 height 10
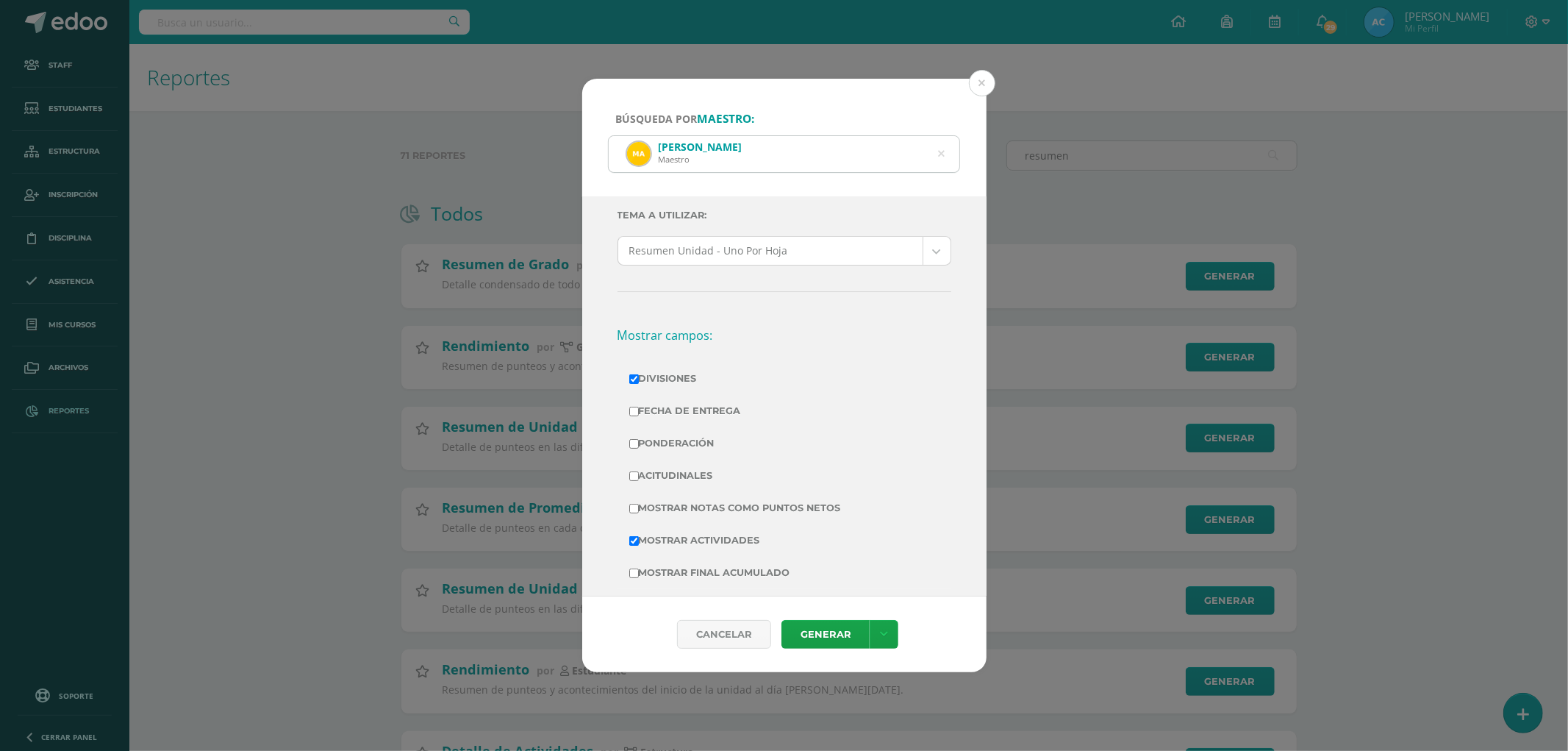
checkbox input "true"
click at [721, 511] on label "Mostrar Notas Como Puntos Netos" at bounding box center [784, 508] width 310 height 21
click at [638, 511] on input "Mostrar Notas Como Puntos Netos" at bounding box center [633, 508] width 10 height 10
checkbox input "true"
click at [822, 644] on link "Generar" at bounding box center [825, 633] width 88 height 29
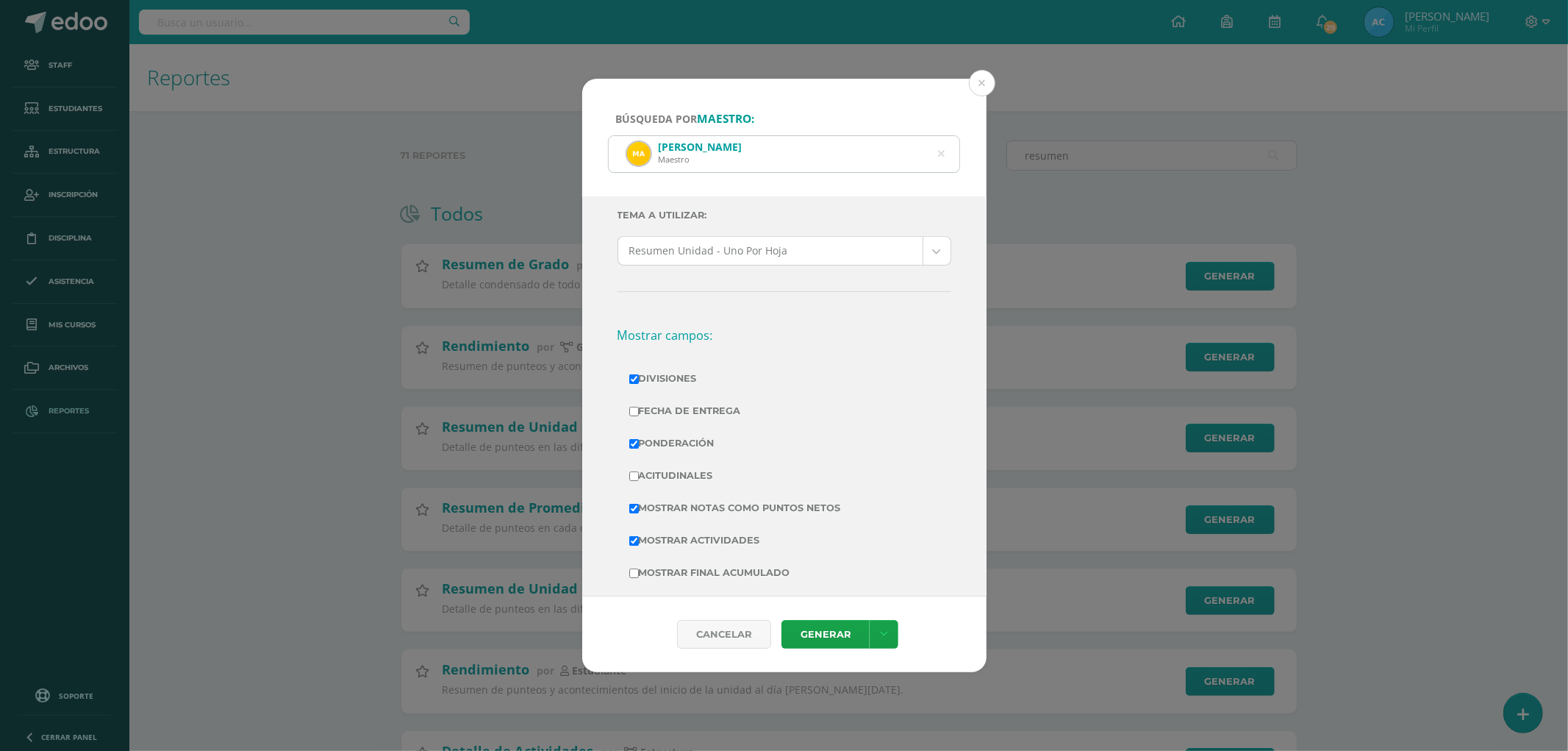
click at [938, 149] on icon at bounding box center [941, 153] width 7 height 37
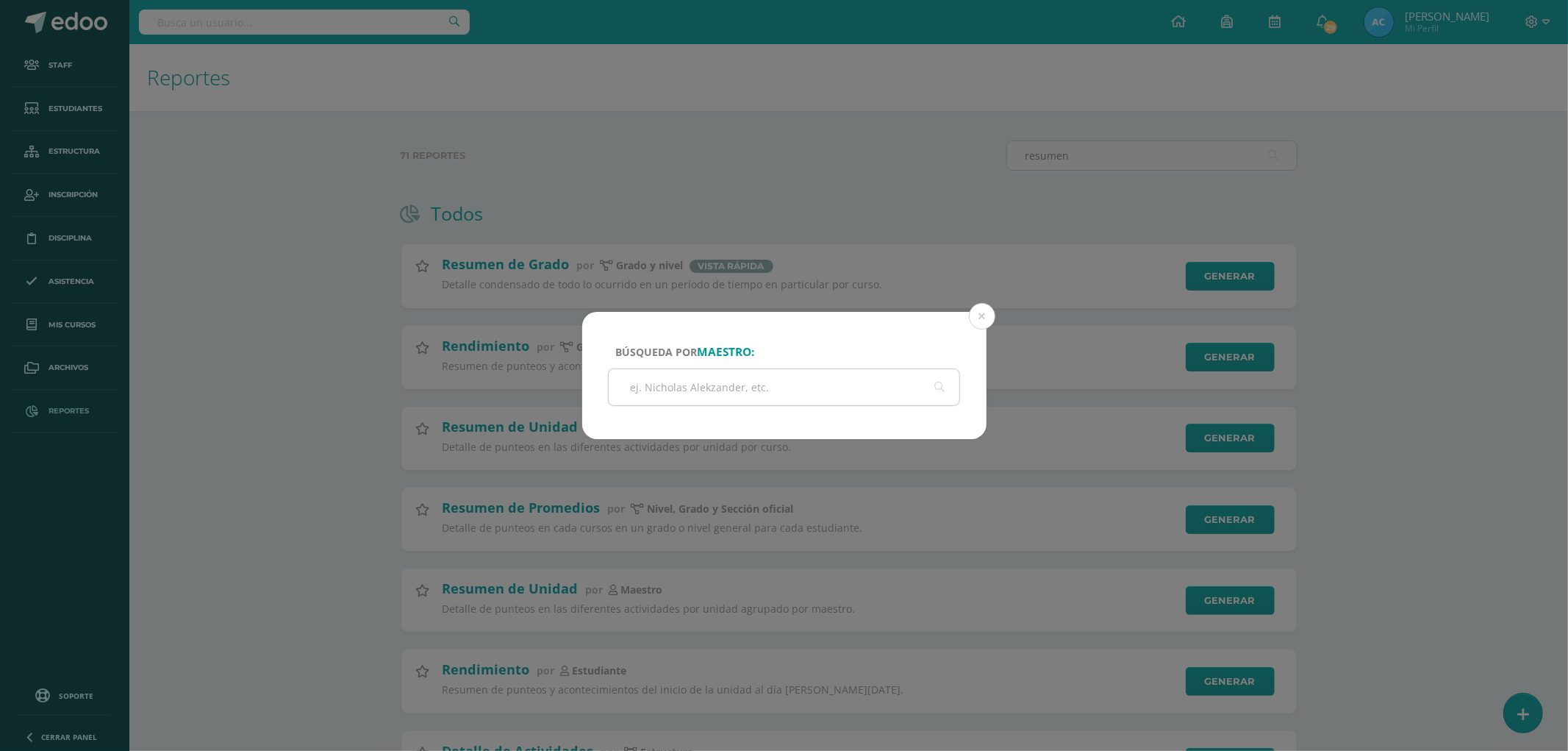
click at [652, 374] on input "text" at bounding box center [784, 388] width 351 height 36
paste input "Daniela Nineth Díaz Gómez"
type input "Daniela Nineth Díaz Gómez"
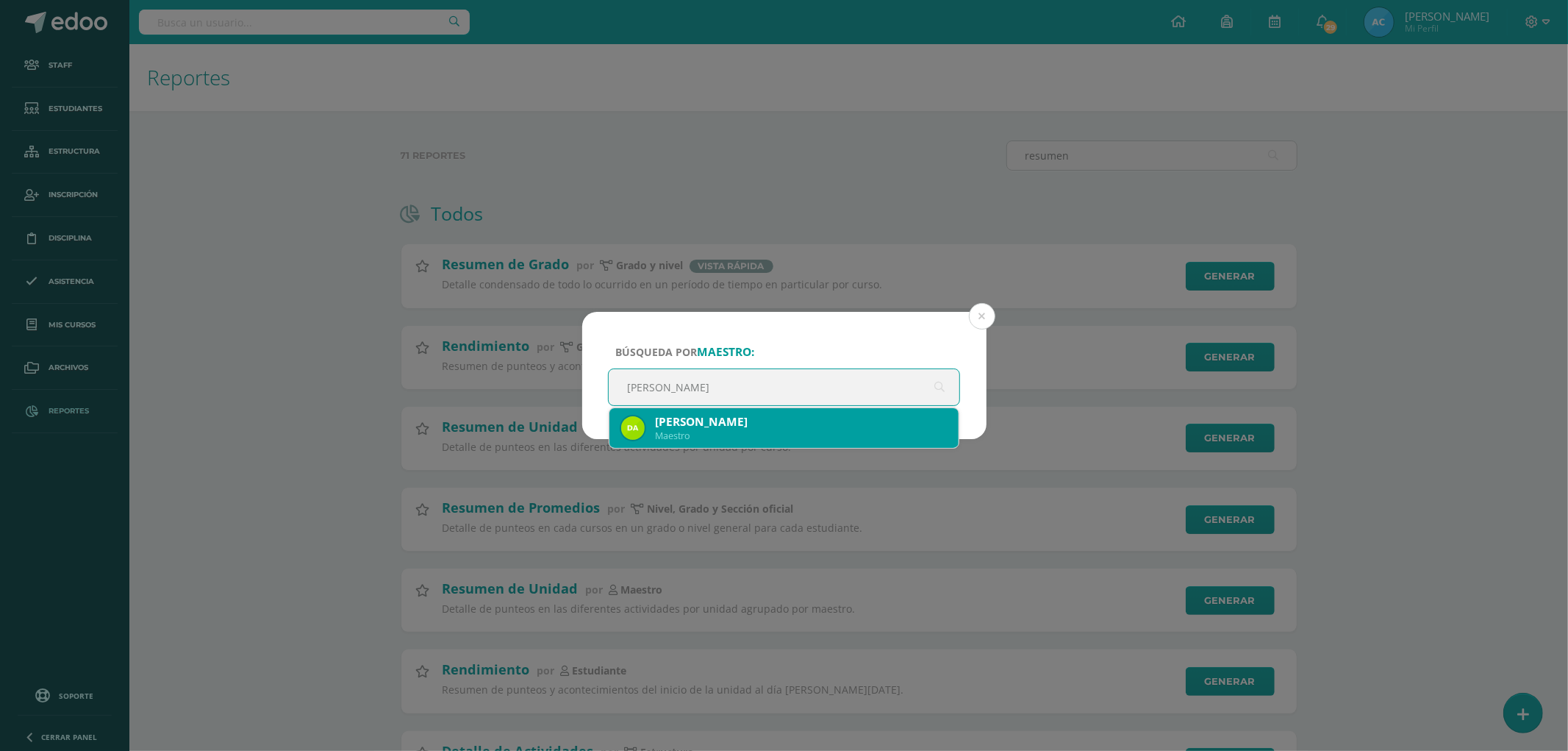
click at [778, 424] on div "Daniela Nineth Díaz Gómez" at bounding box center [801, 421] width 292 height 16
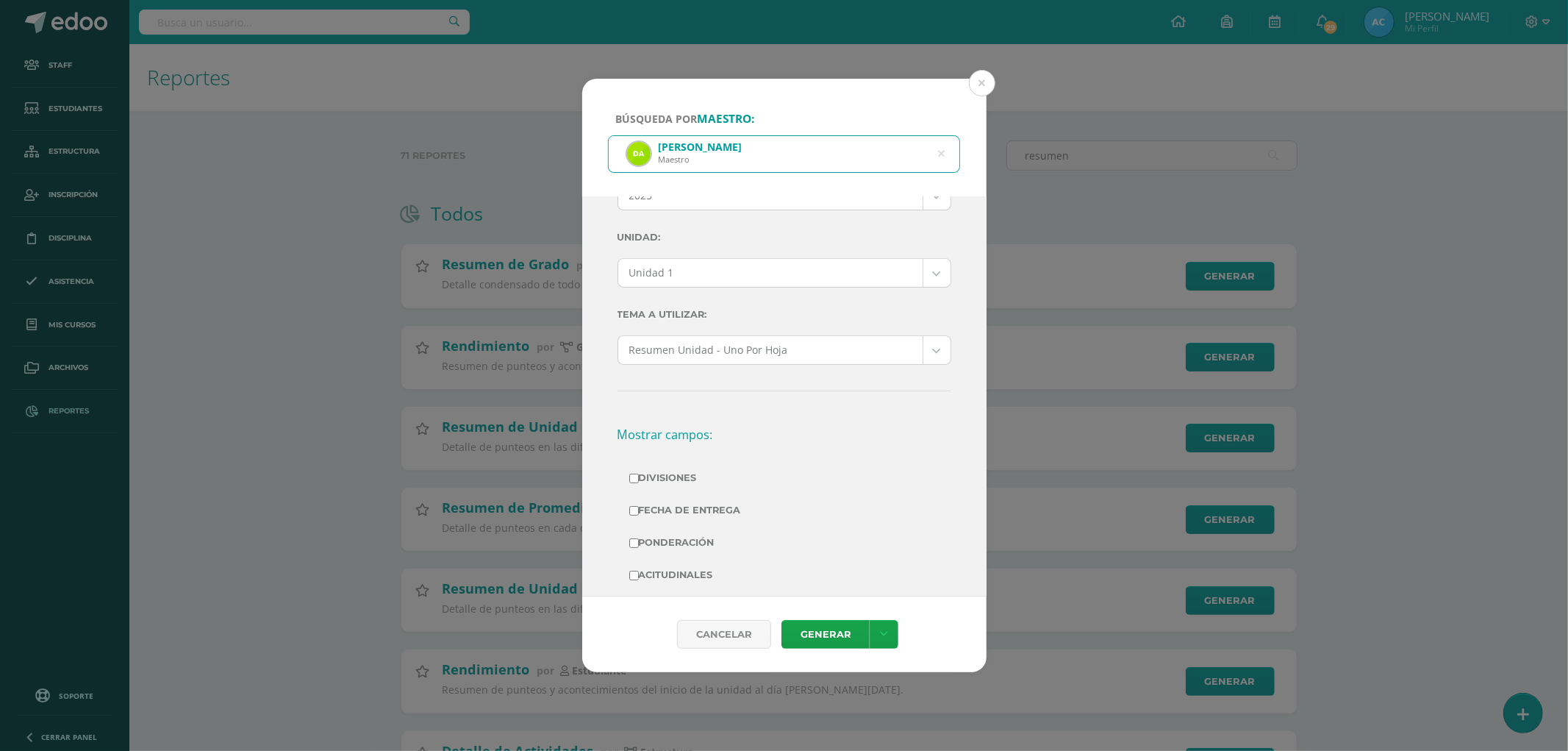
scroll to position [0, 0]
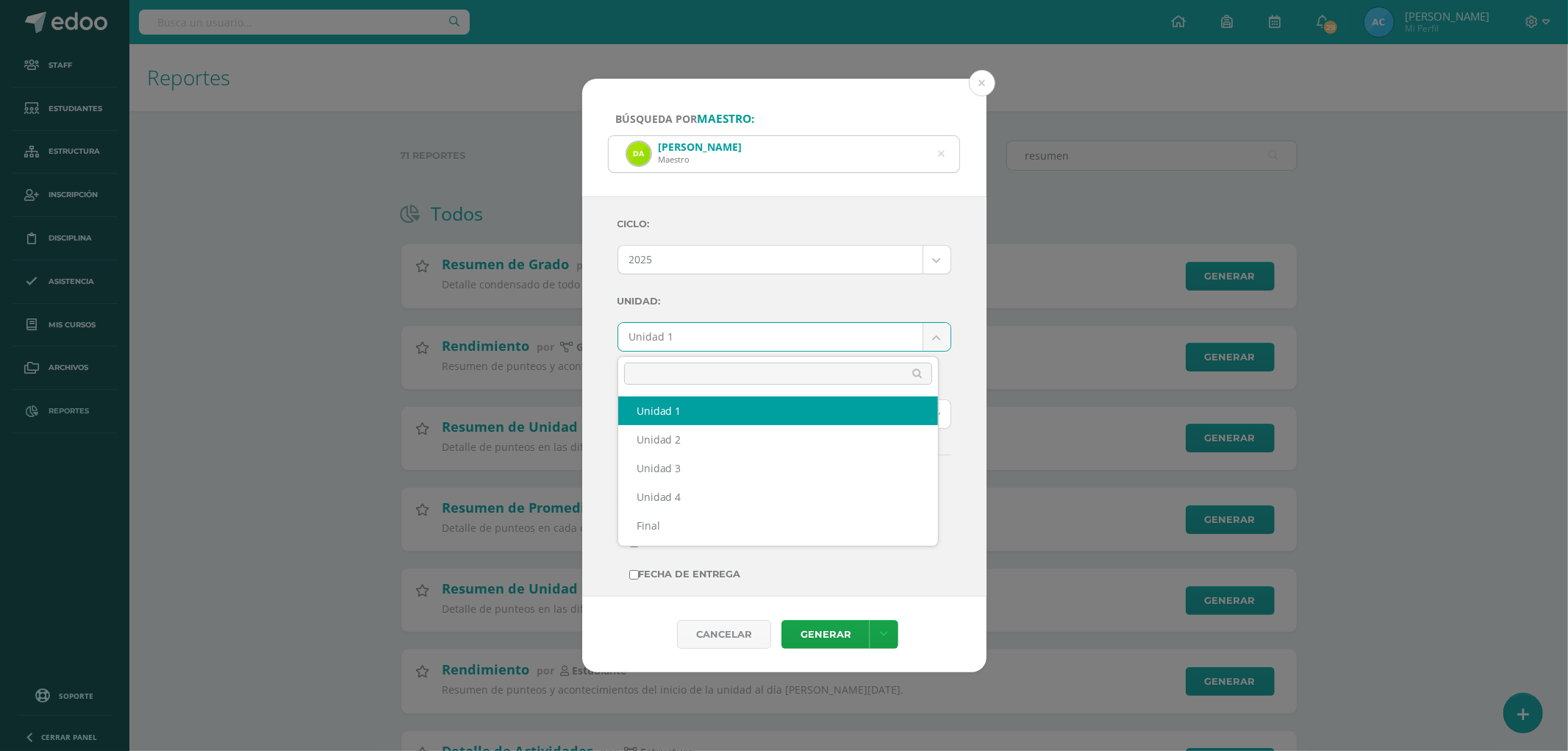
click at [729, 343] on body "Búsqueda por maestro: Daniela Nineth Díaz Gómez Maestro Daniela Nineth Díaz Góm…" at bounding box center [784, 582] width 1568 height 1165
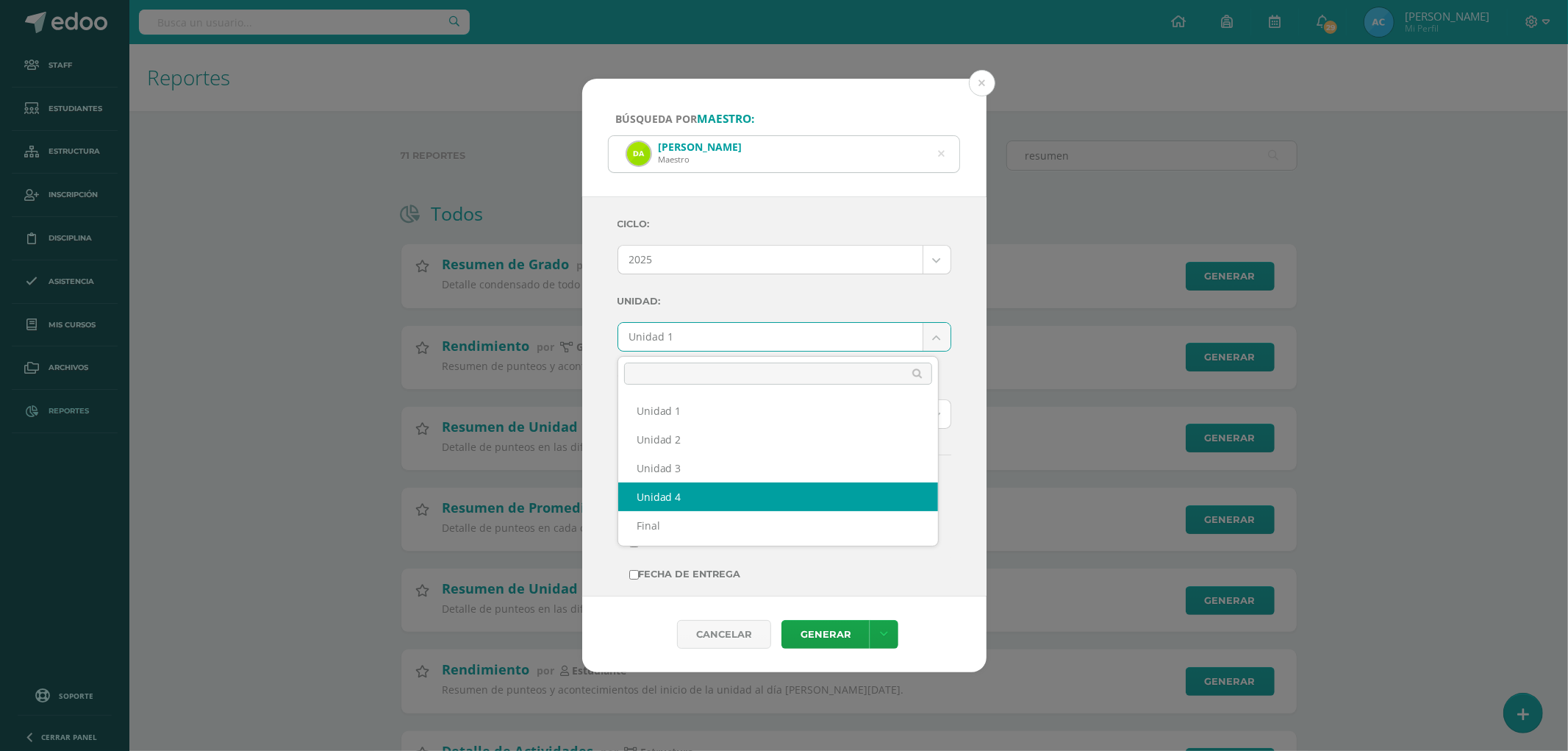
select select "Unidad 4"
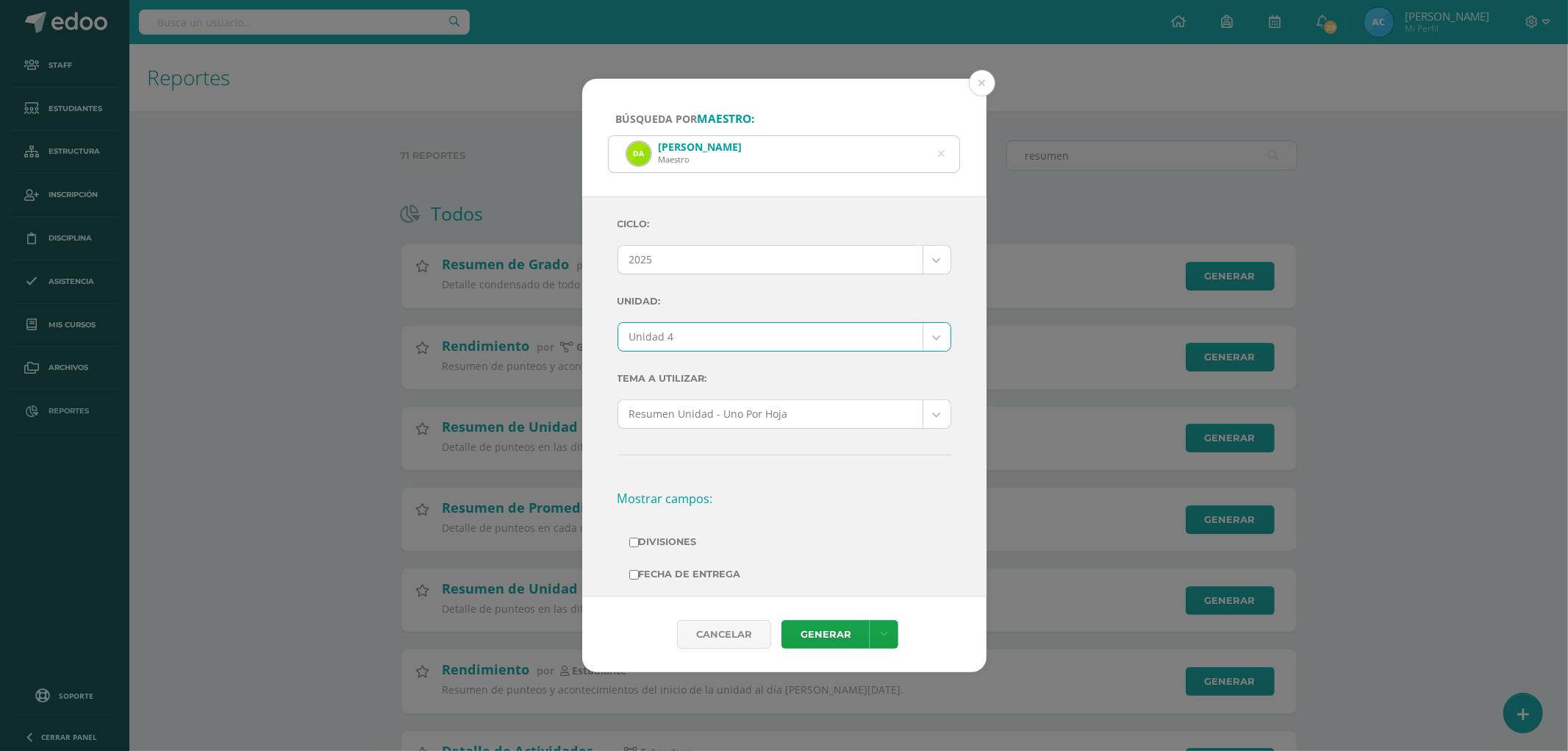
click at [752, 289] on label "Unidad:" at bounding box center [784, 301] width 334 height 30
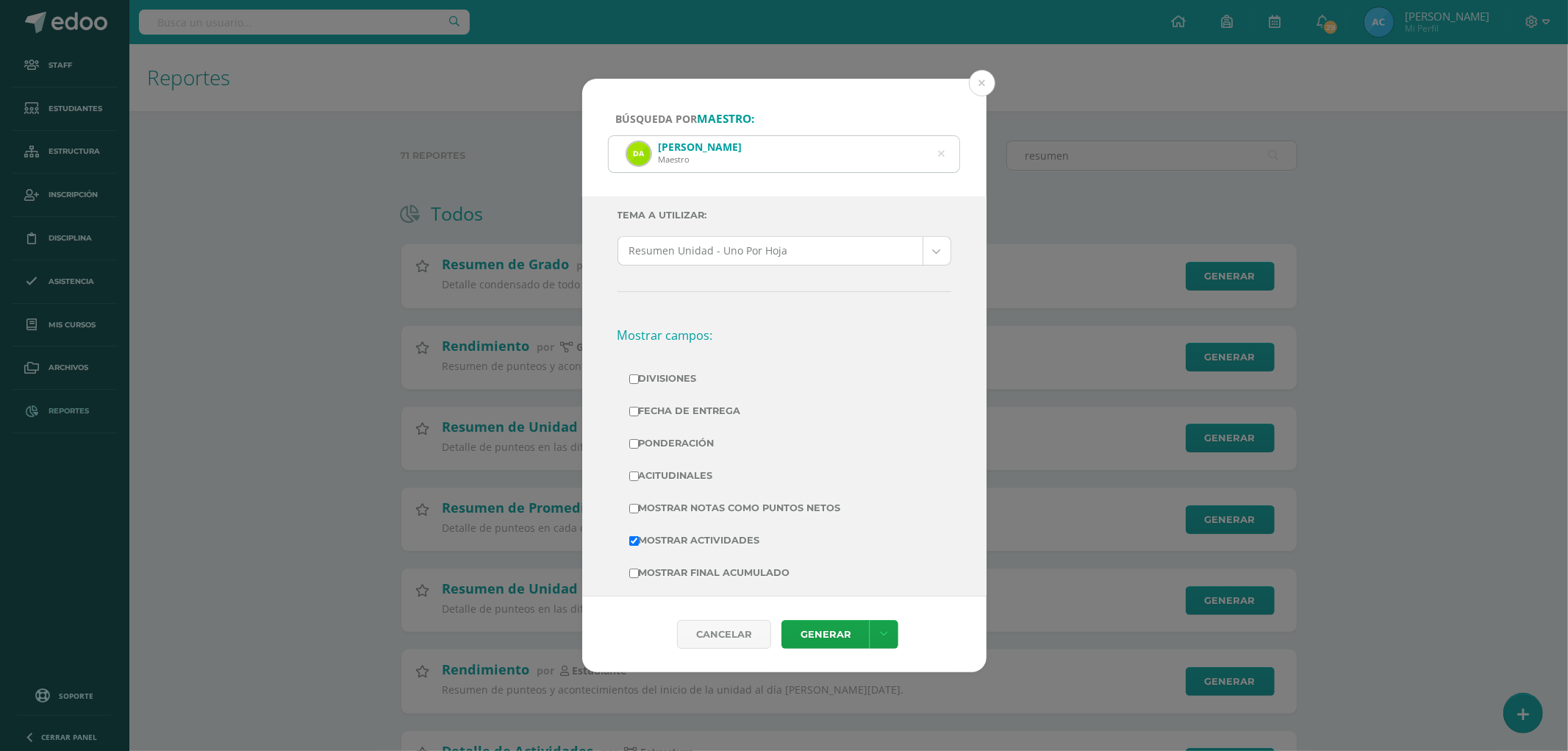
click at [657, 375] on label "Divisiones" at bounding box center [784, 379] width 310 height 21
click at [638, 375] on input "Divisiones" at bounding box center [633, 379] width 10 height 10
checkbox input "true"
click at [675, 448] on label "Ponderación" at bounding box center [784, 443] width 310 height 21
click at [638, 448] on input "Ponderación" at bounding box center [633, 443] width 10 height 10
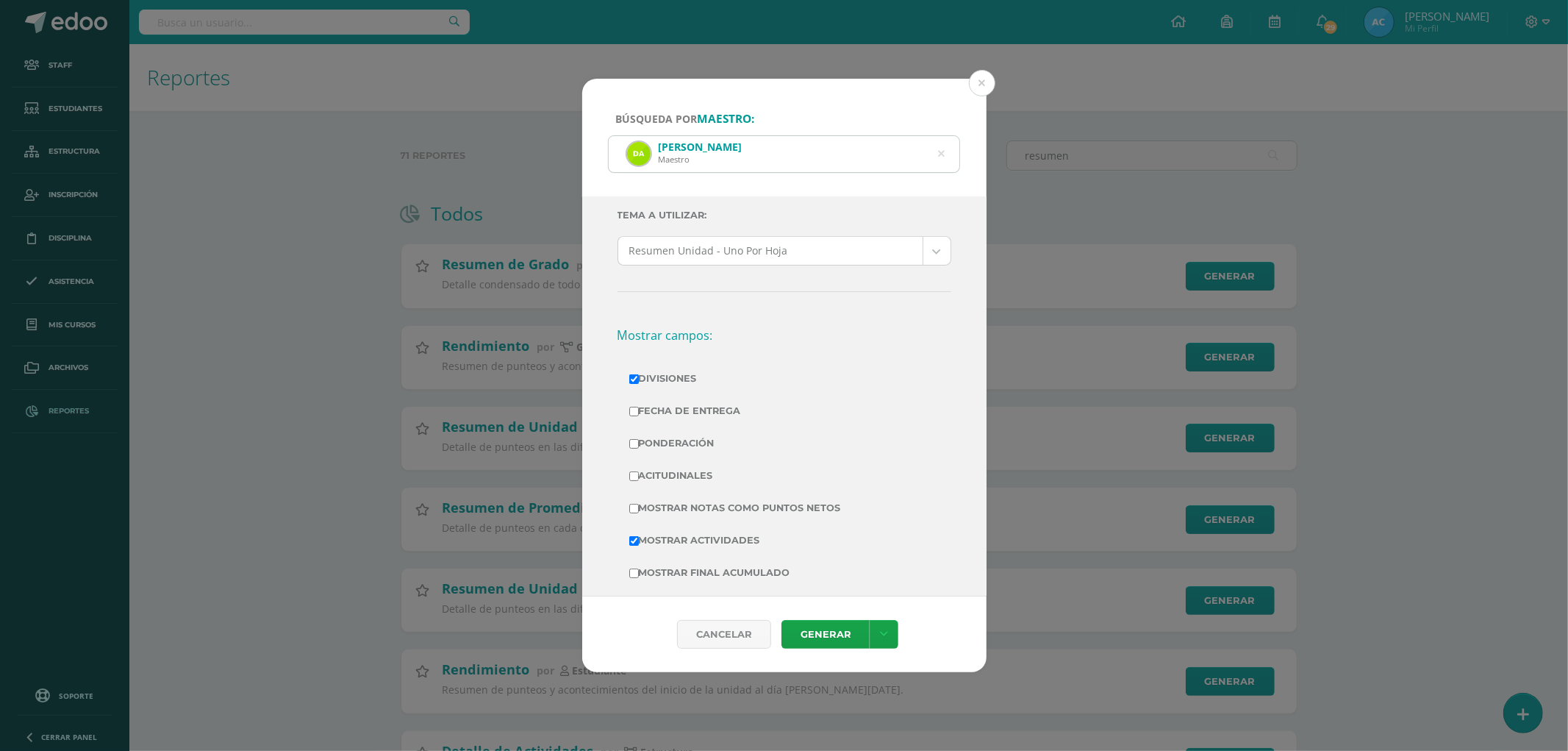
checkbox input "true"
click at [710, 508] on label "Mostrar Notas Como Puntos Netos" at bounding box center [784, 508] width 310 height 21
click at [638, 508] on input "Mostrar Notas Como Puntos Netos" at bounding box center [633, 508] width 10 height 10
checkbox input "true"
click at [825, 633] on link "Generar" at bounding box center [825, 633] width 88 height 29
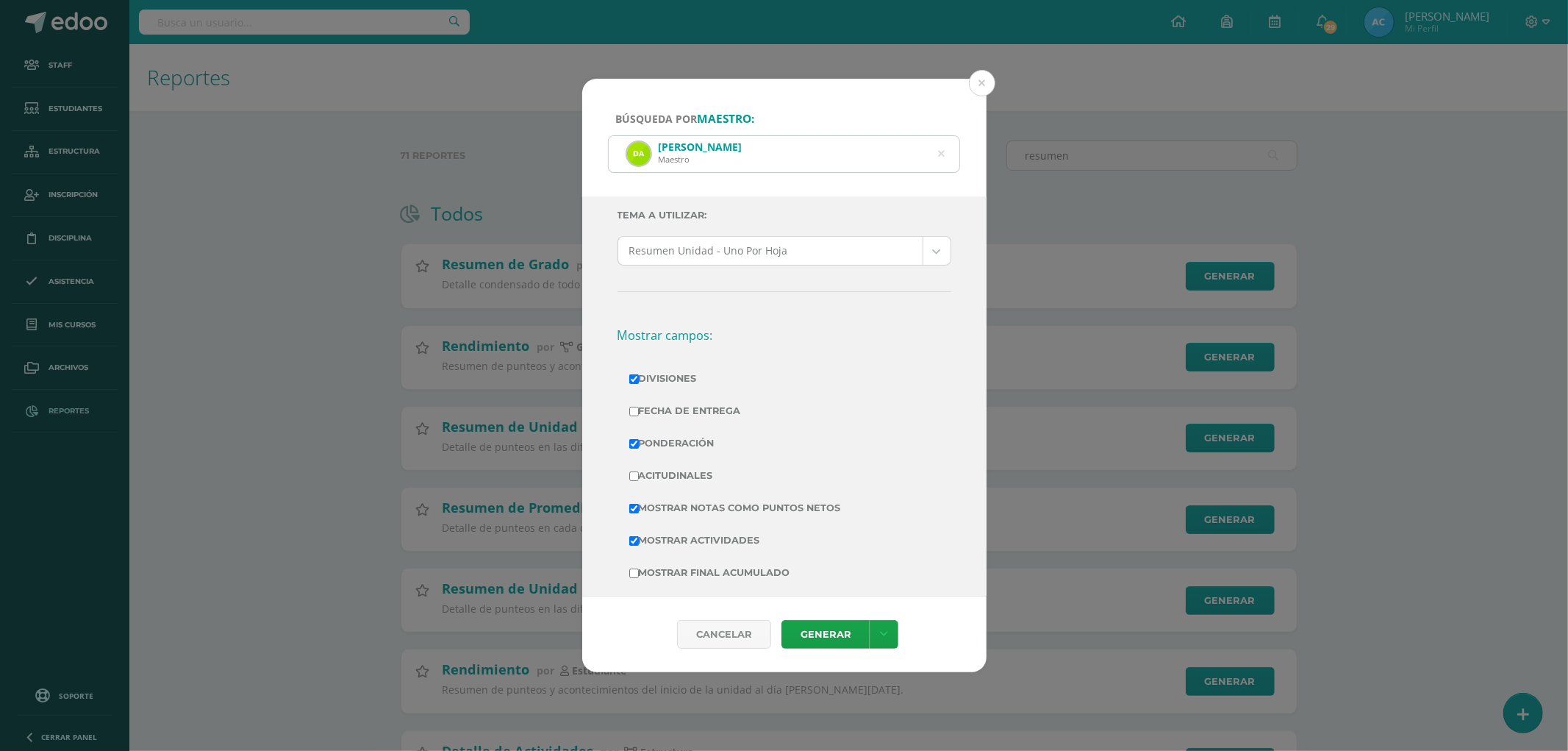
click at [938, 157] on icon at bounding box center [941, 153] width 7 height 37
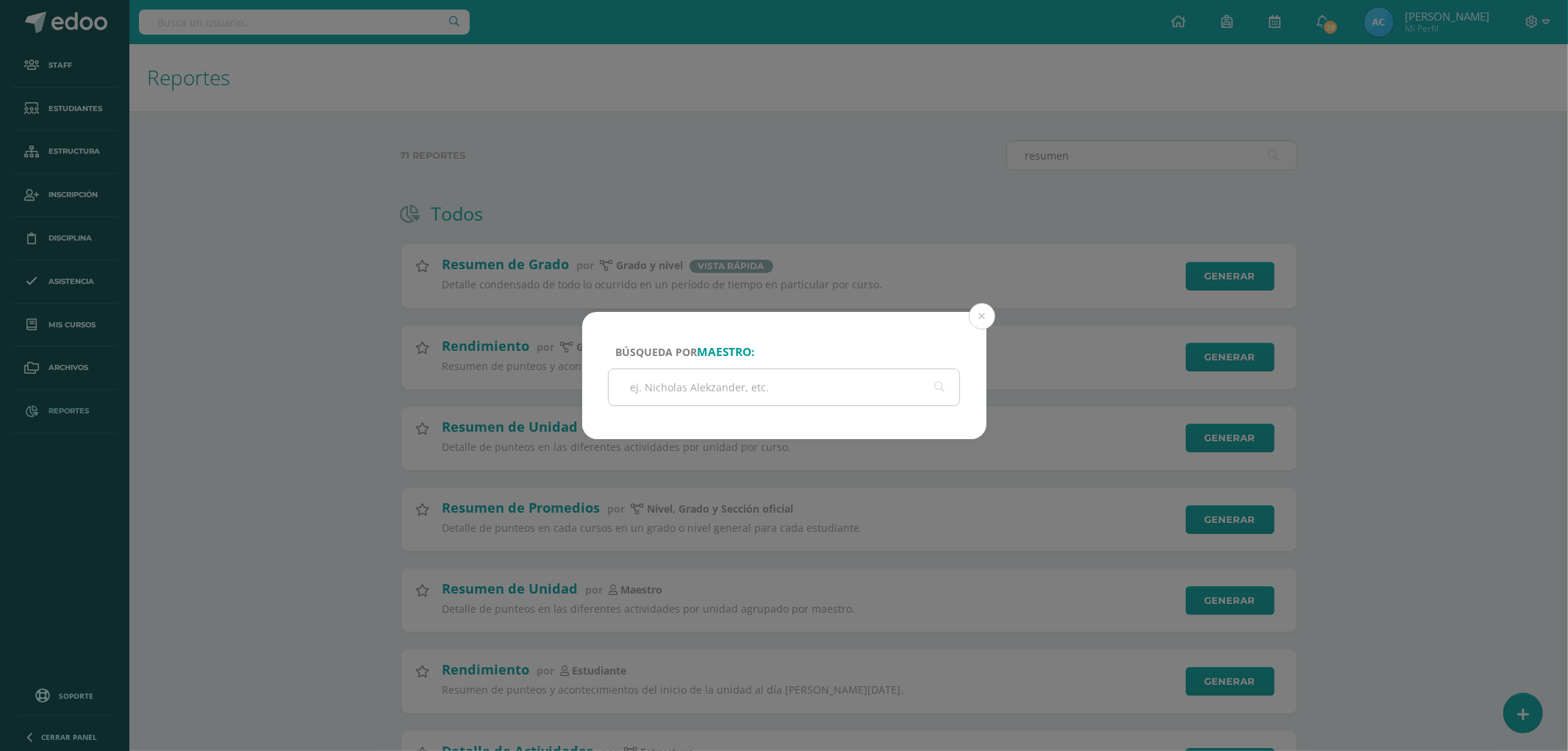
drag, startPoint x: 652, startPoint y: 380, endPoint x: 662, endPoint y: 386, distance: 11.7
click at [652, 380] on input "text" at bounding box center [784, 388] width 351 height 36
paste input "Kevin Eduardo Menéndez Santizo"
type input "Kevin Eduardo Menéndez Santizo"
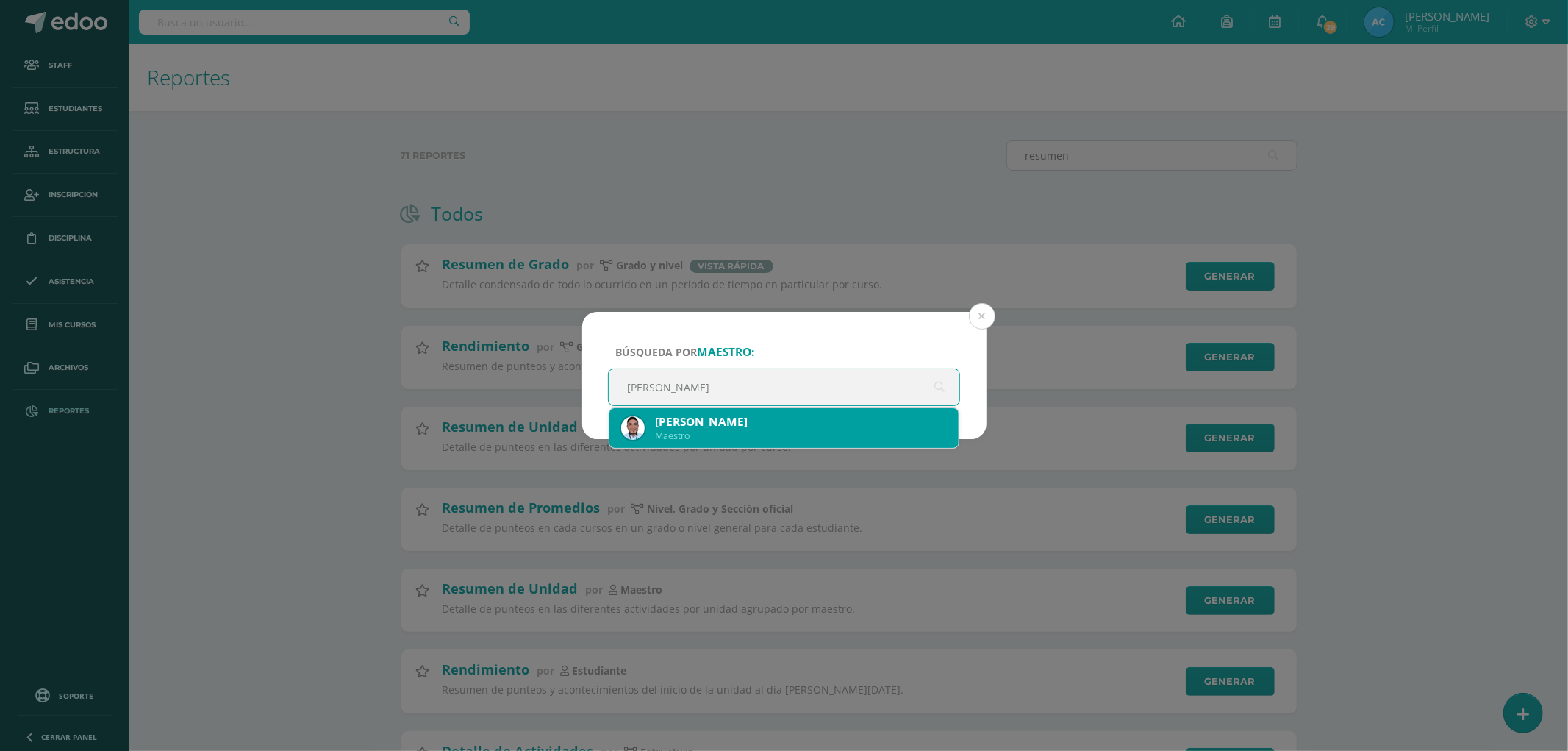
click at [728, 431] on div "Maestro" at bounding box center [801, 435] width 292 height 12
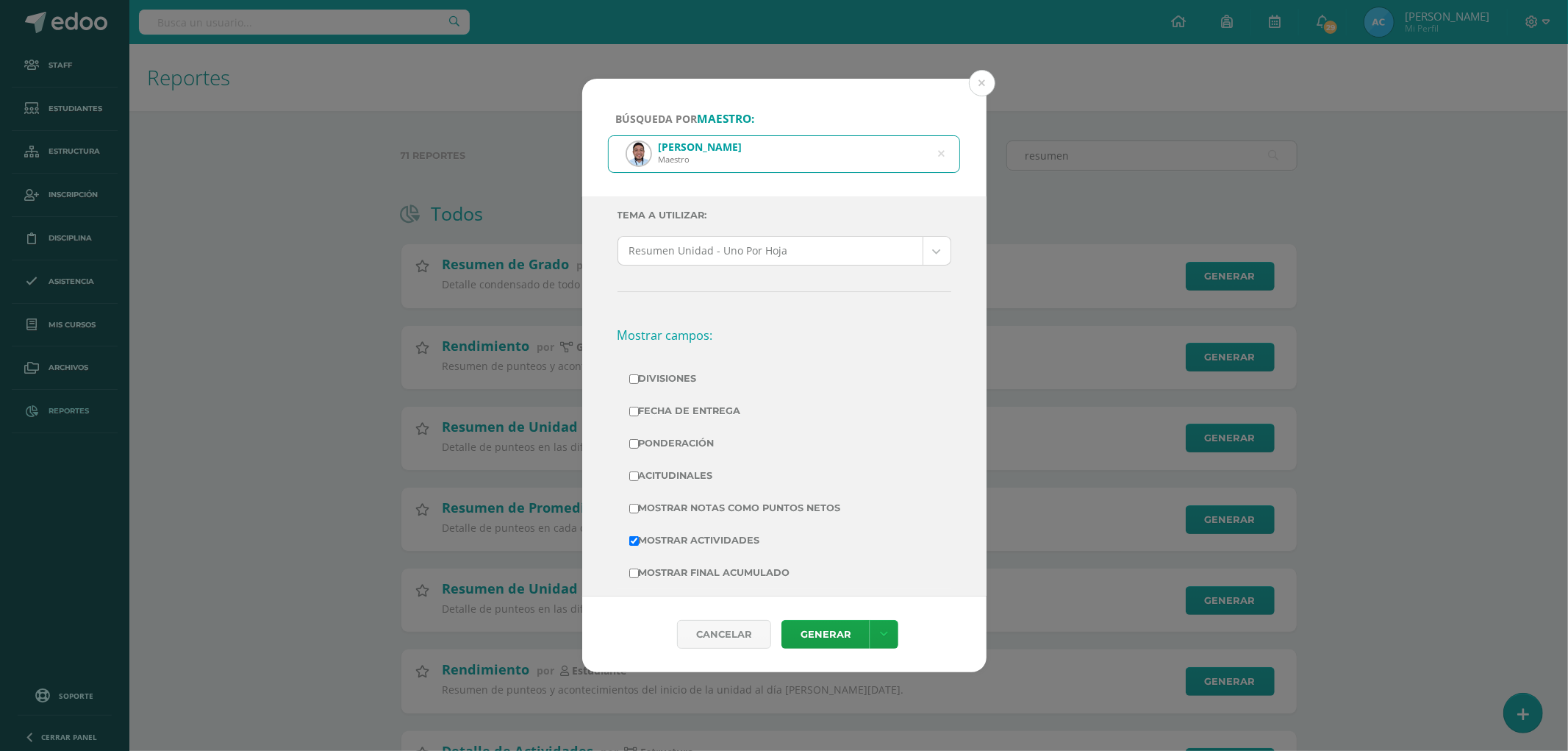
scroll to position [0, 0]
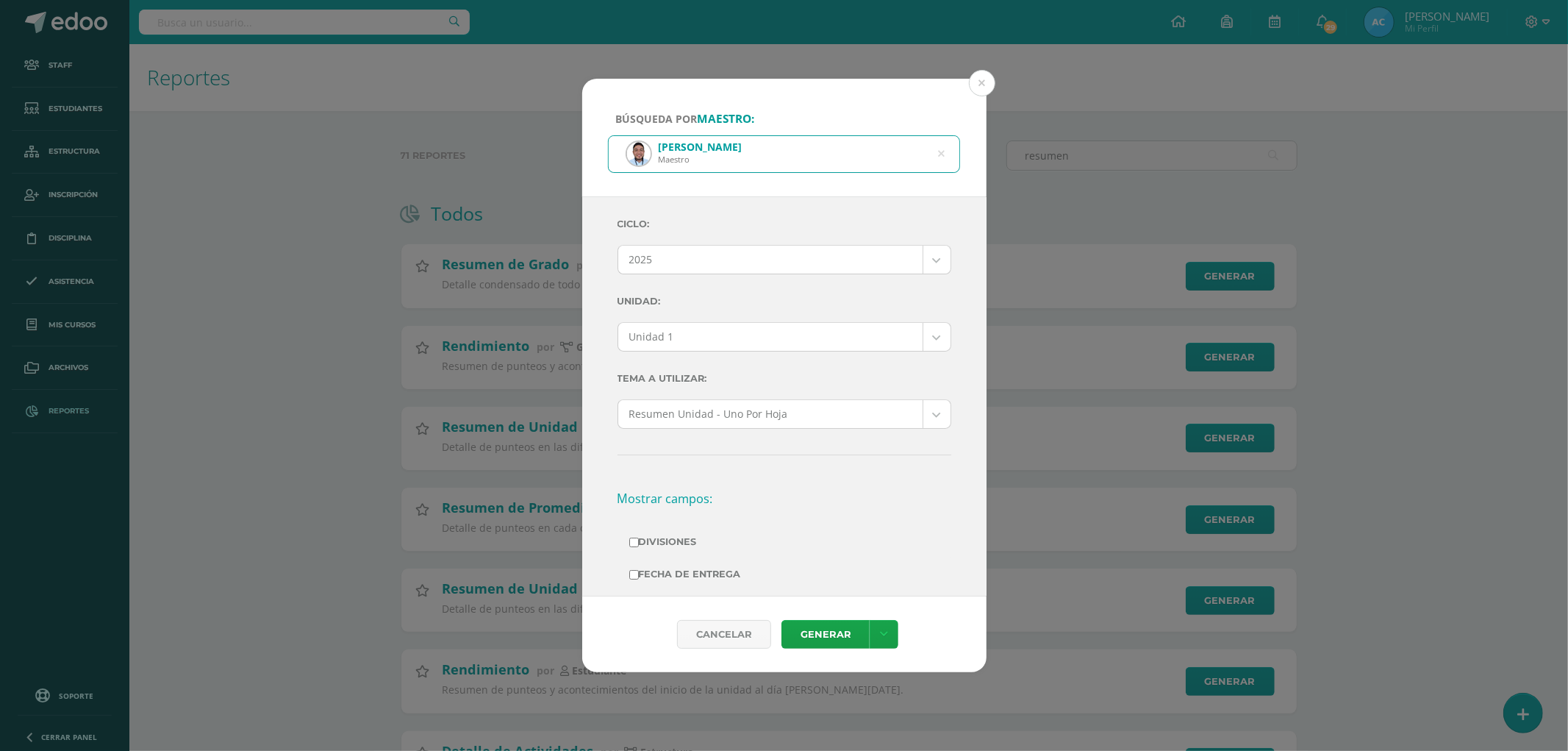
click at [664, 340] on body "Búsqueda por maestro: Kevin Eduardo Menéndez Santizo Maestro Kevin Eduardo Mené…" at bounding box center [784, 582] width 1568 height 1165
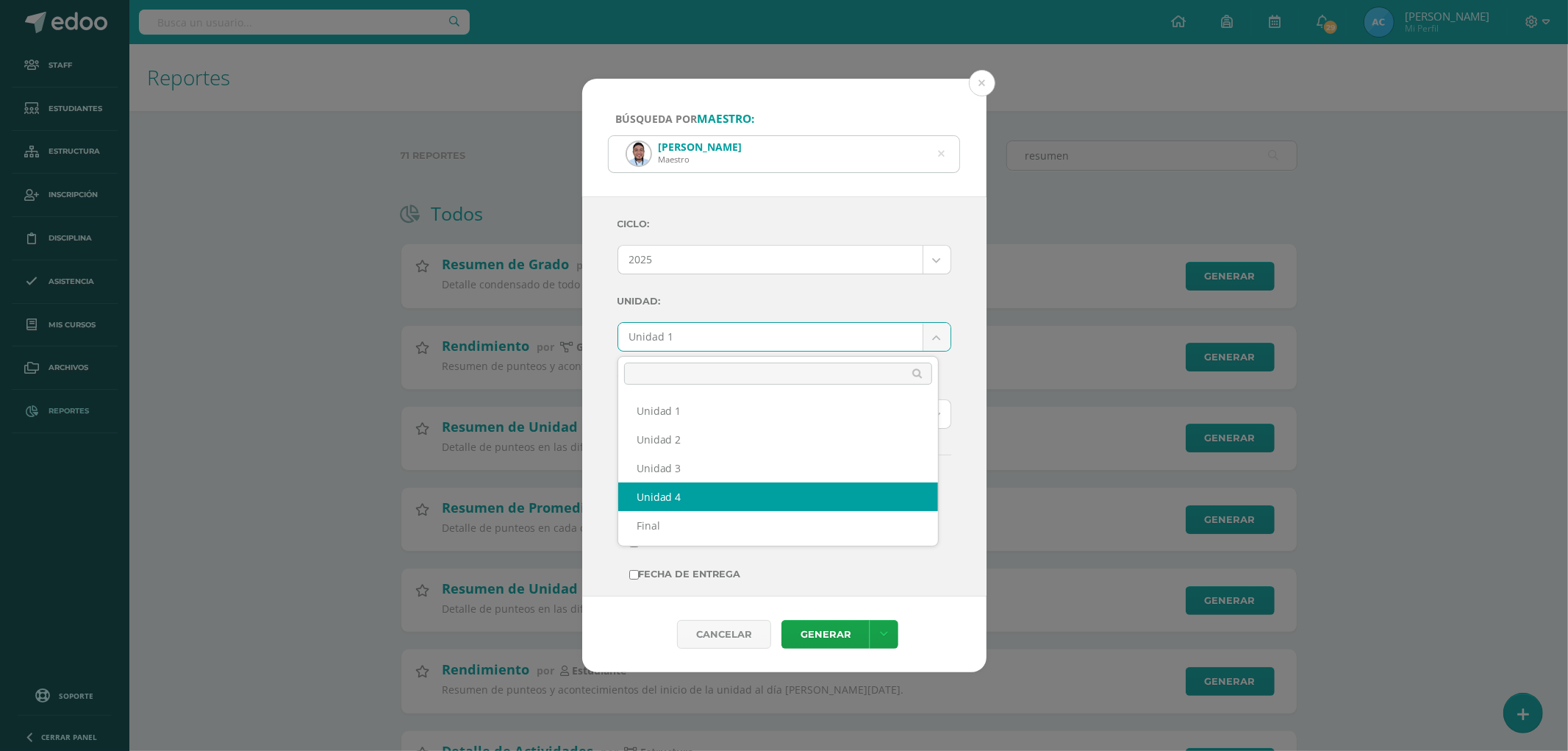
select select "Unidad 4"
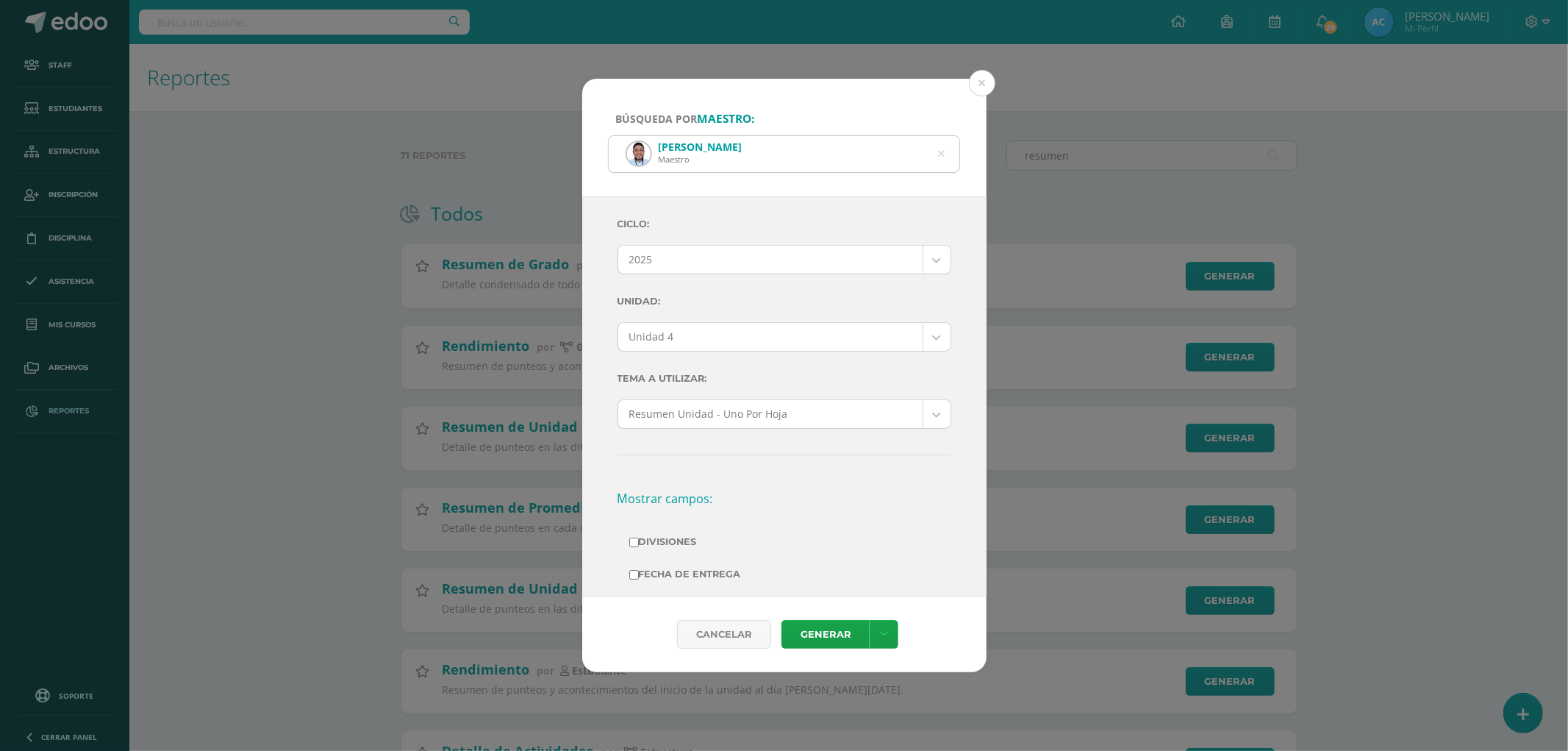
click at [783, 285] on div "Ciclo: 2025 2025 2024 2023 2022 2021 2020 2019 Unidad: Unidad 4 Unidad 1 Unidad…" at bounding box center [784, 600] width 334 height 785
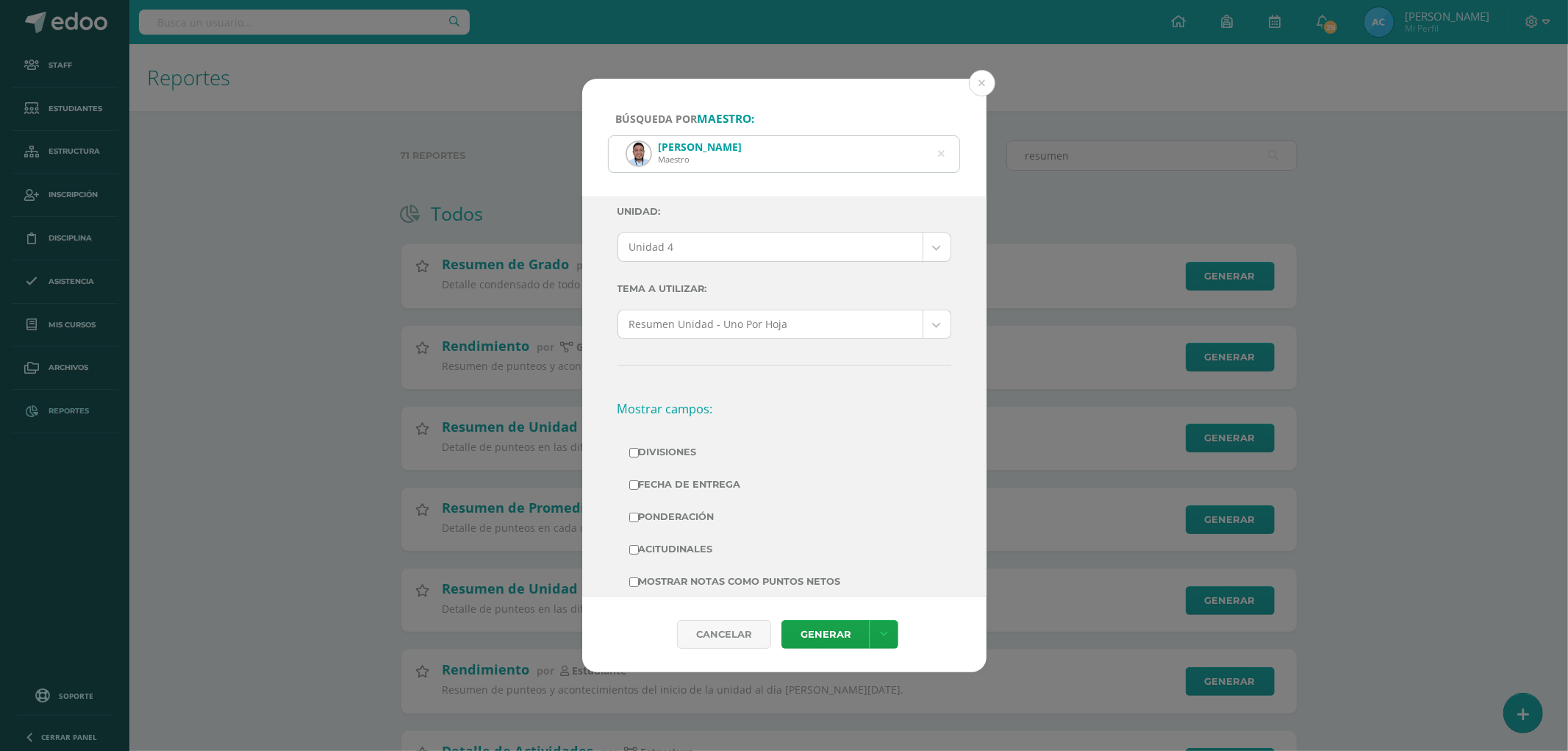
scroll to position [245, 0]
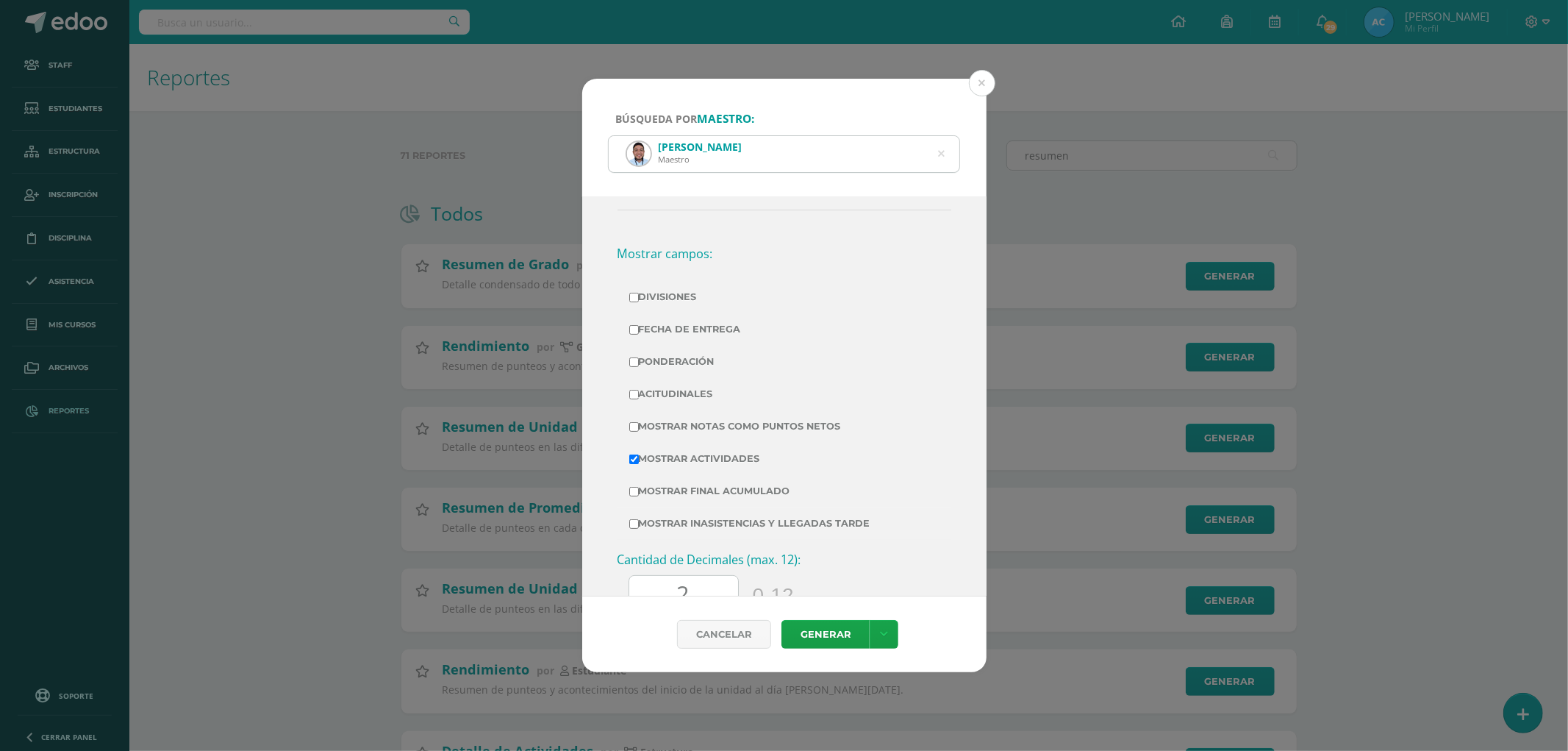
drag, startPoint x: 649, startPoint y: 292, endPoint x: 692, endPoint y: 317, distance: 49.7
click at [649, 292] on label "Divisiones" at bounding box center [784, 297] width 310 height 21
click at [638, 292] on input "Divisiones" at bounding box center [633, 297] width 10 height 10
checkbox input "true"
click at [658, 355] on label "Ponderación" at bounding box center [784, 362] width 310 height 21
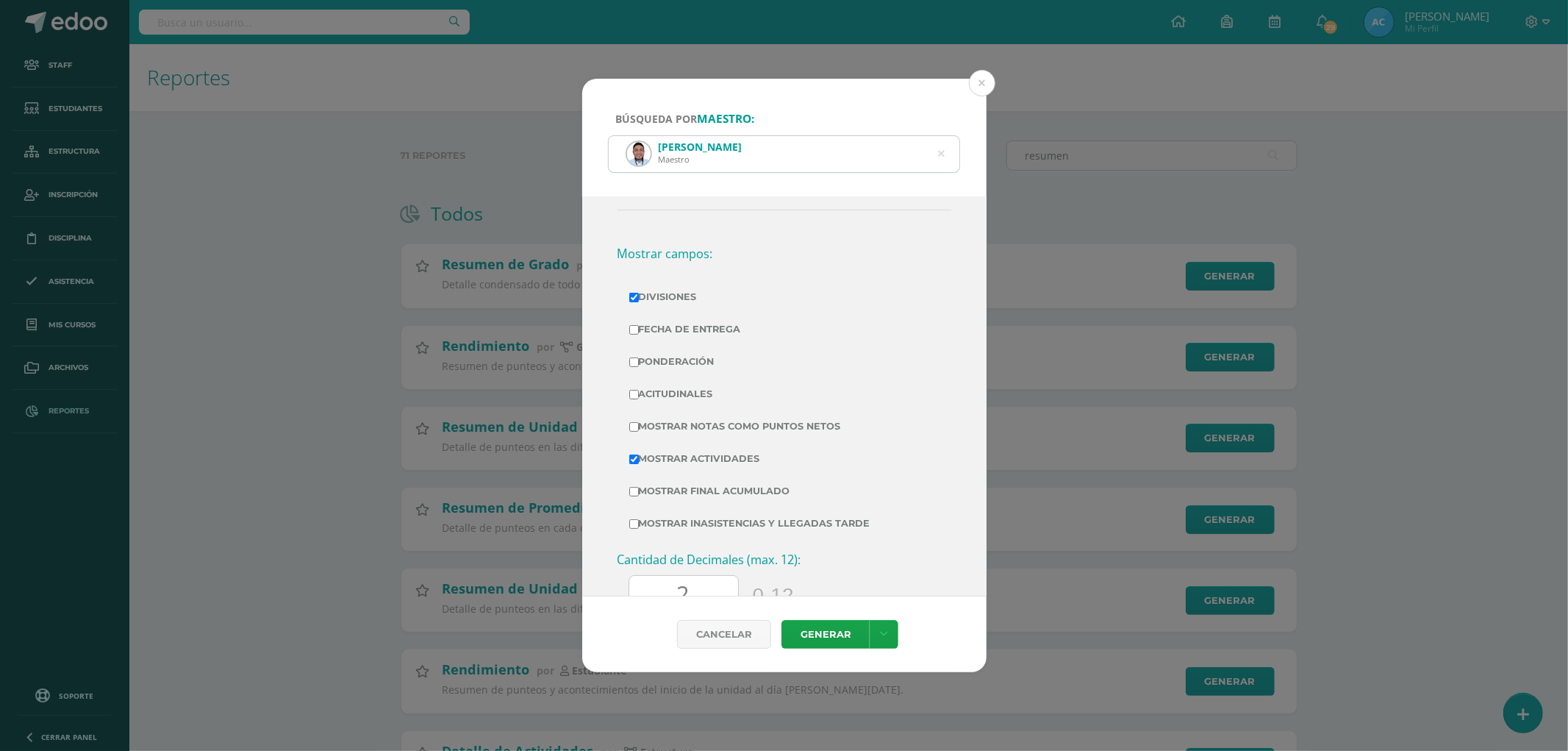
click at [638, 357] on input "Ponderación" at bounding box center [633, 362] width 10 height 10
checkbox input "true"
click at [688, 425] on label "Mostrar Notas Como Puntos Netos" at bounding box center [784, 427] width 310 height 21
click at [638, 425] on input "Mostrar Notas Como Puntos Netos" at bounding box center [633, 427] width 10 height 10
checkbox input "true"
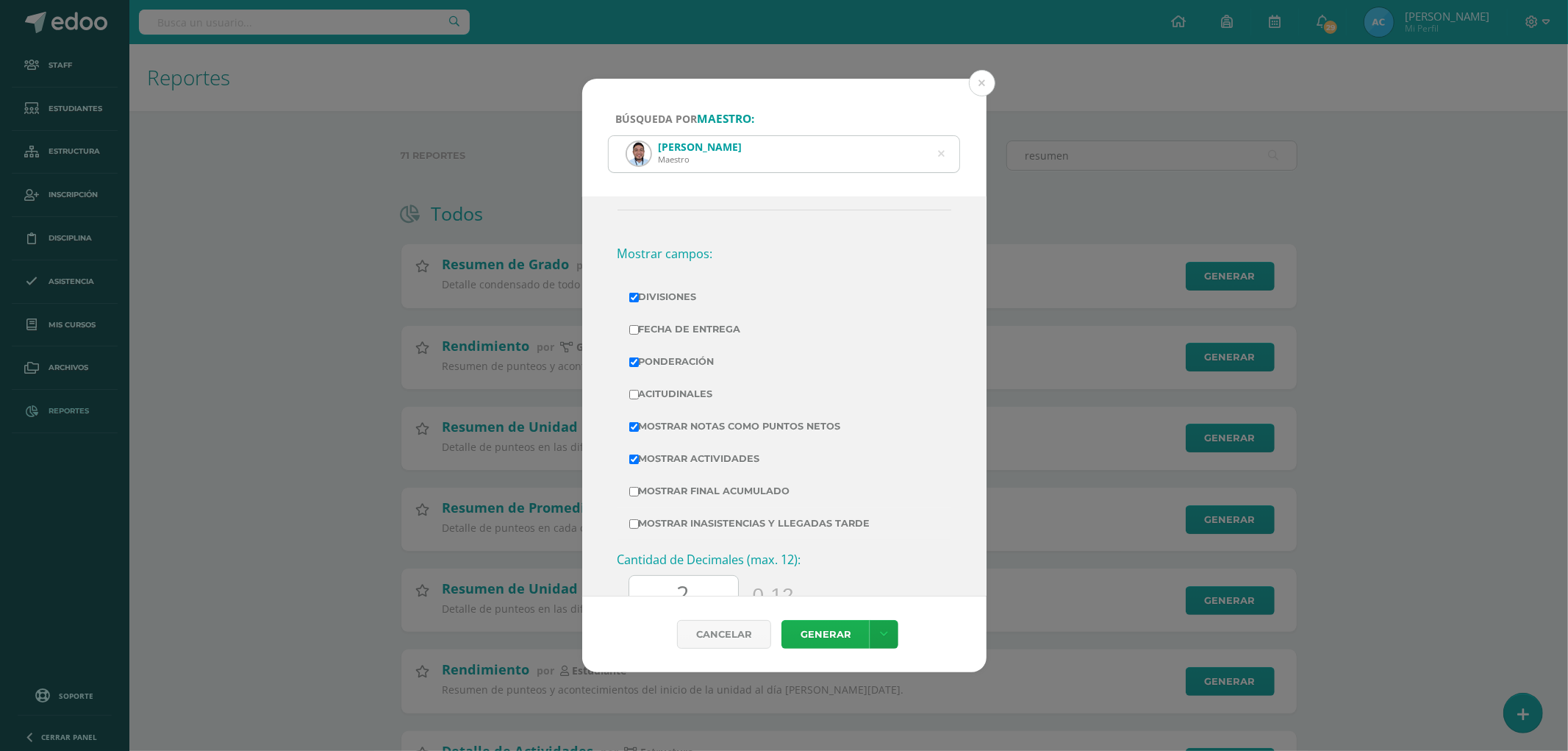
click at [829, 634] on link "Generar" at bounding box center [825, 633] width 88 height 29
click at [944, 152] on div "Kevin Eduardo Menéndez Santizo Maestro" at bounding box center [784, 154] width 351 height 36
click at [944, 154] on div "Kevin Eduardo Menéndez Santizo Maestro" at bounding box center [784, 154] width 351 height 36
click at [943, 154] on icon at bounding box center [941, 153] width 7 height 37
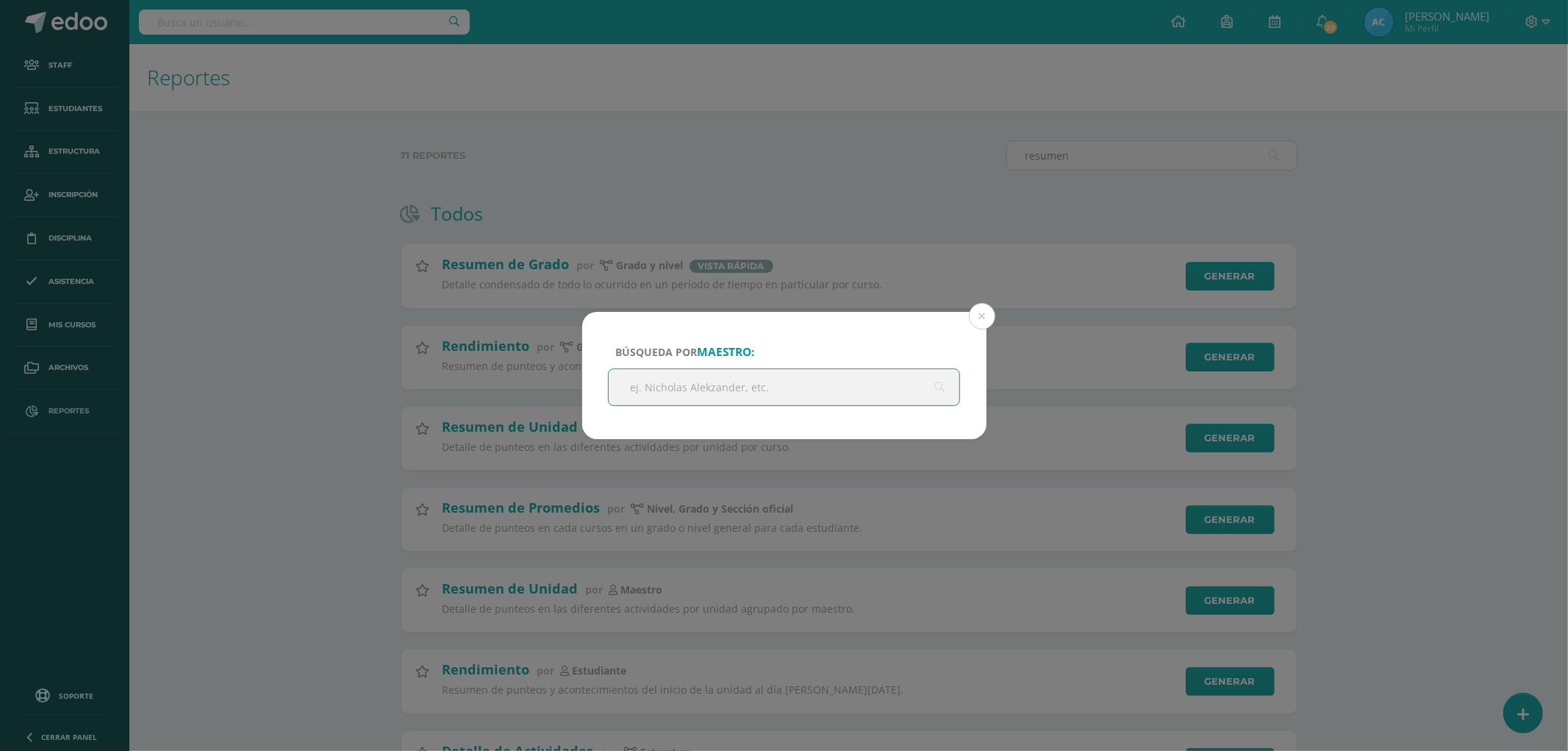
click at [633, 403] on input "text" at bounding box center [784, 388] width 351 height 36
paste input "Ana Gabriela Pérez Hernández"
type input "Ana Gabriela Pérez Hernández"
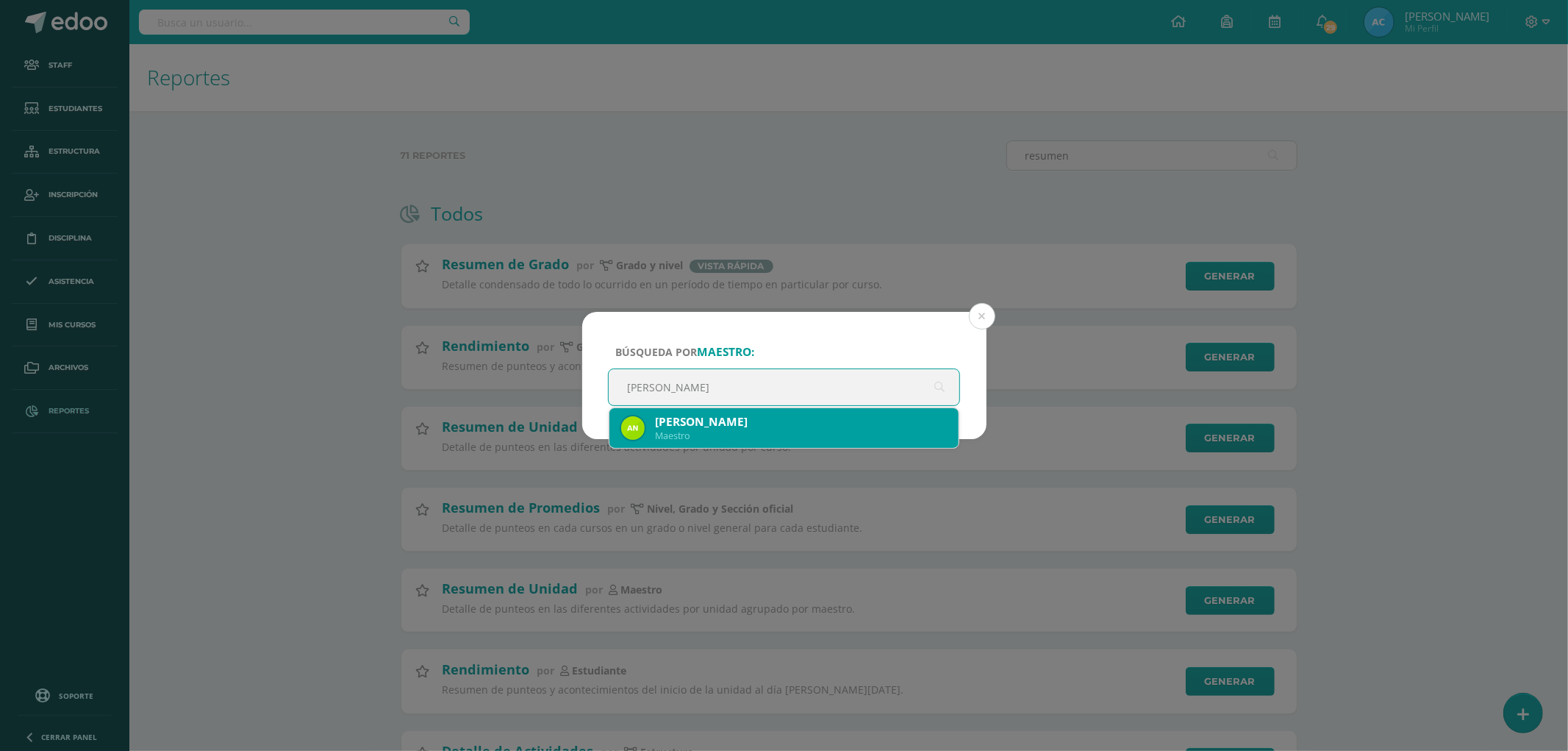
click at [716, 422] on div "Ana Gabriela Pérez Hernández" at bounding box center [801, 421] width 292 height 16
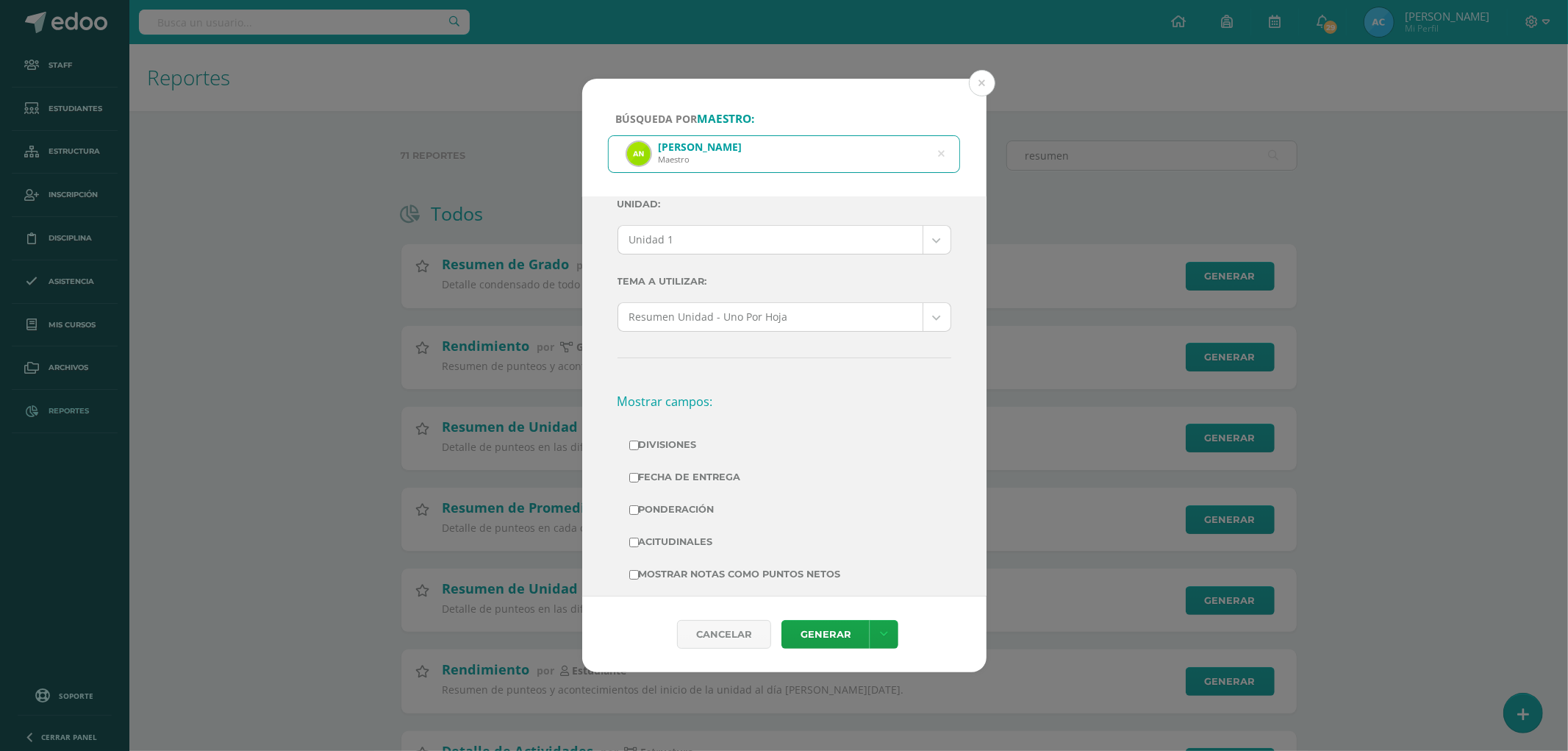
scroll to position [0, 0]
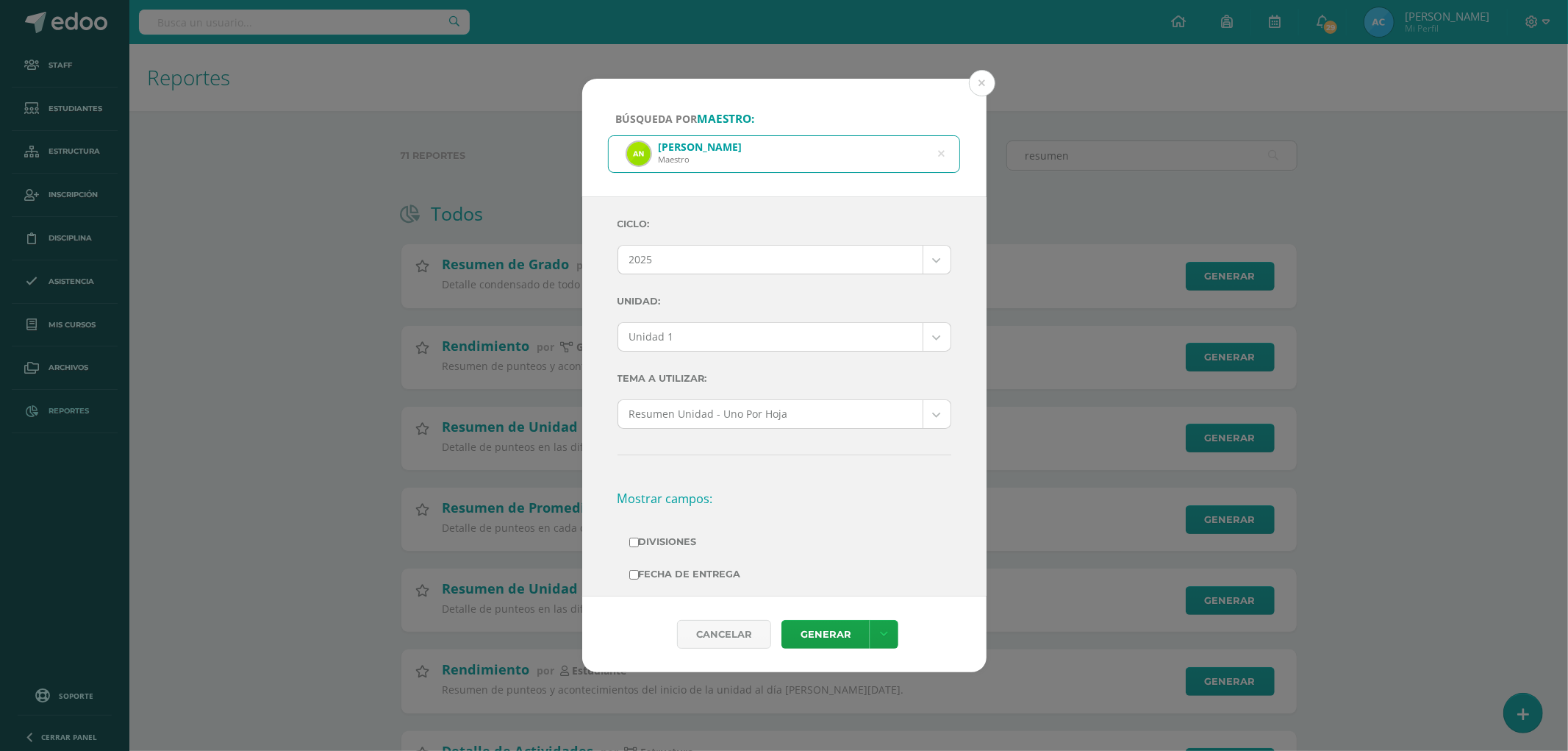
click at [677, 325] on body "Búsqueda por maestro: Ana Gabriela Pérez Hernández Maestro Ana Gabriela Pérez H…" at bounding box center [784, 582] width 1568 height 1165
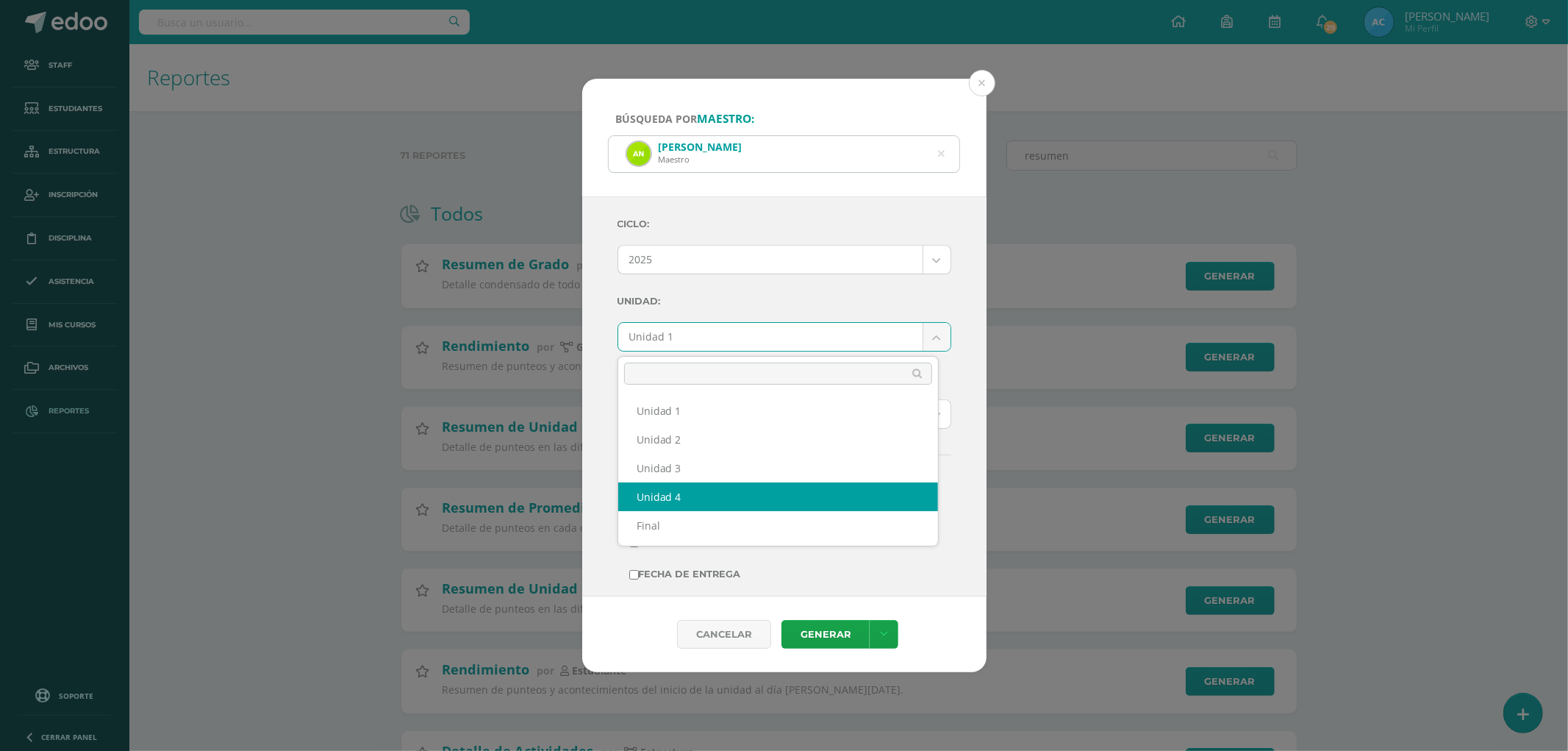
select select "Unidad 4"
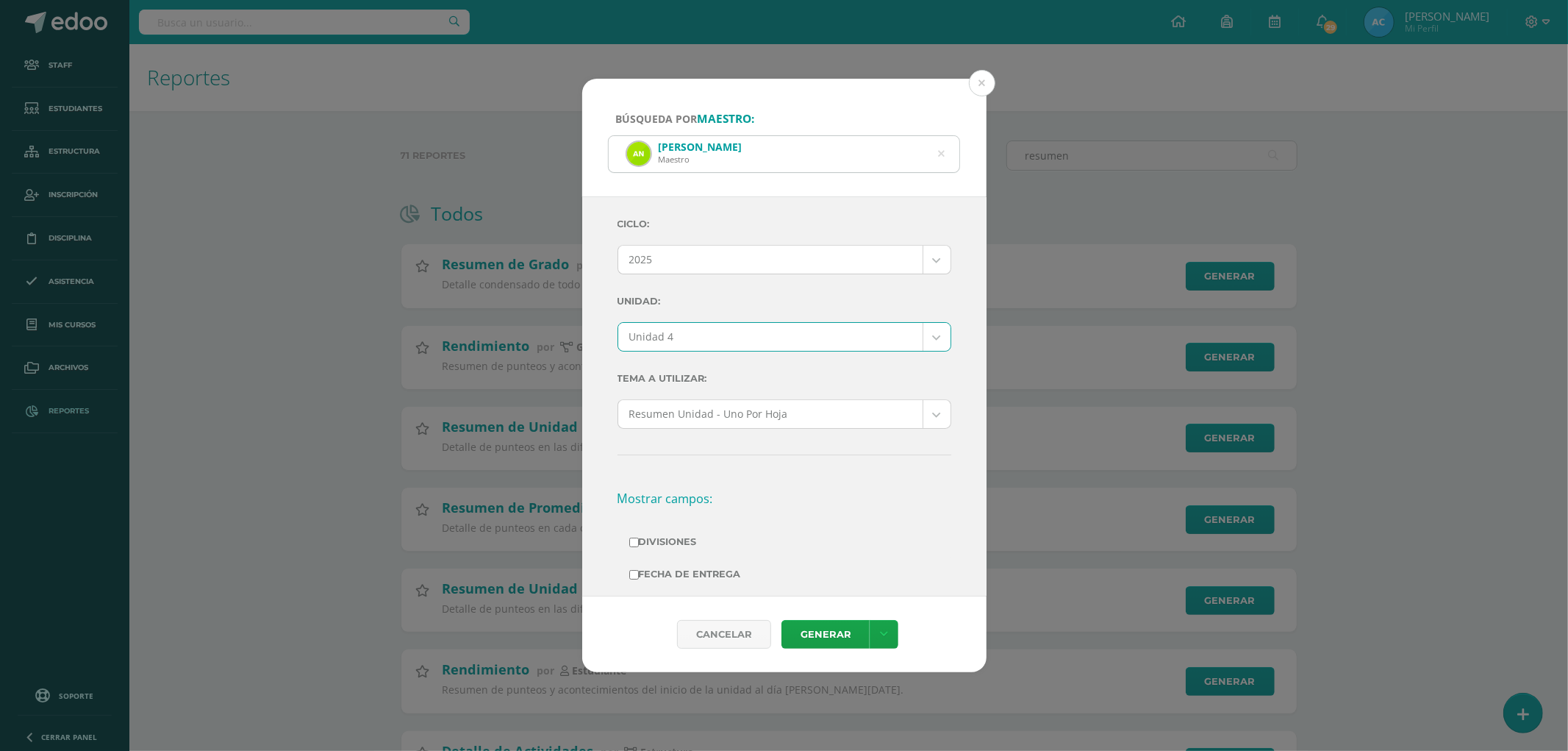
click at [729, 305] on label "Unidad:" at bounding box center [784, 301] width 334 height 30
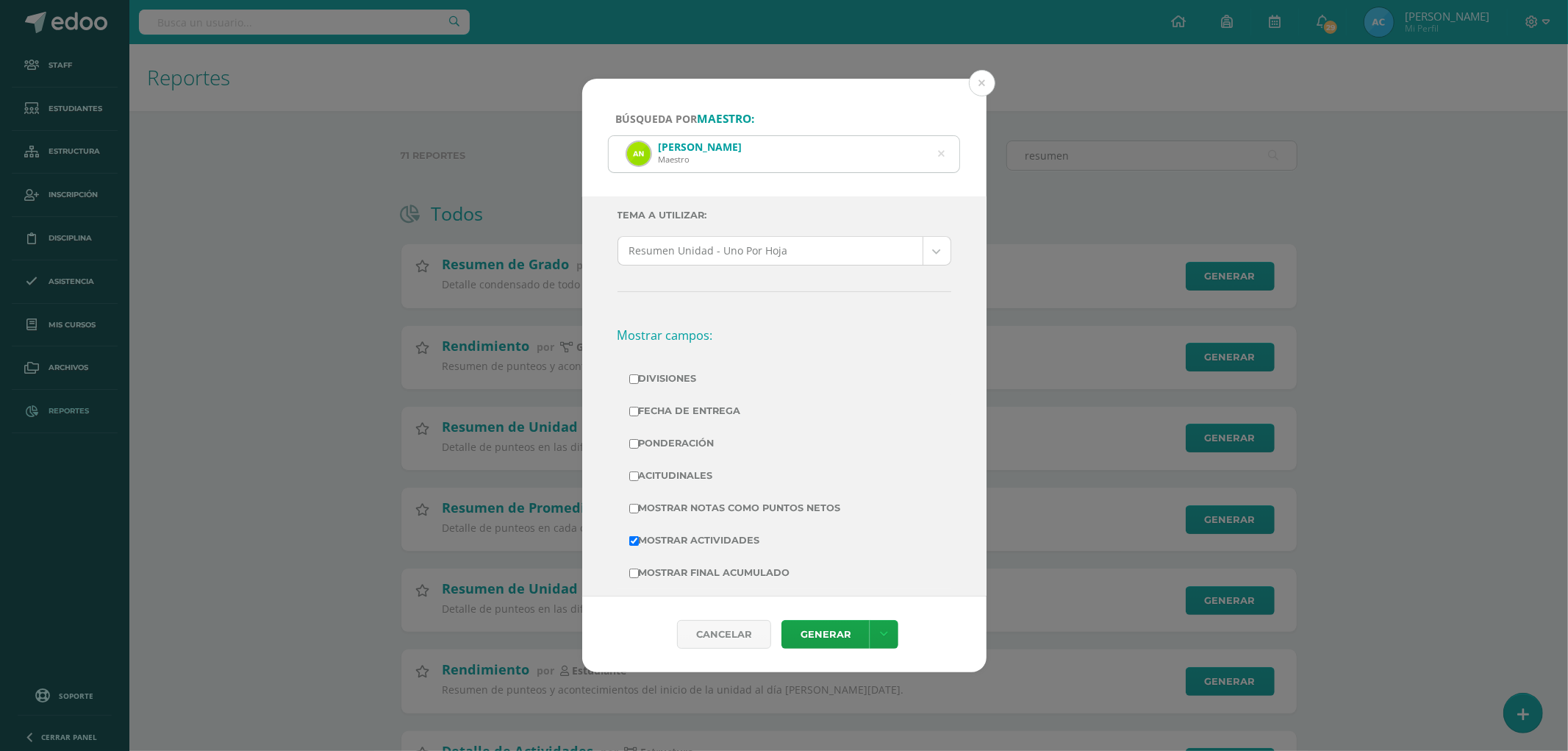
scroll to position [245, 0]
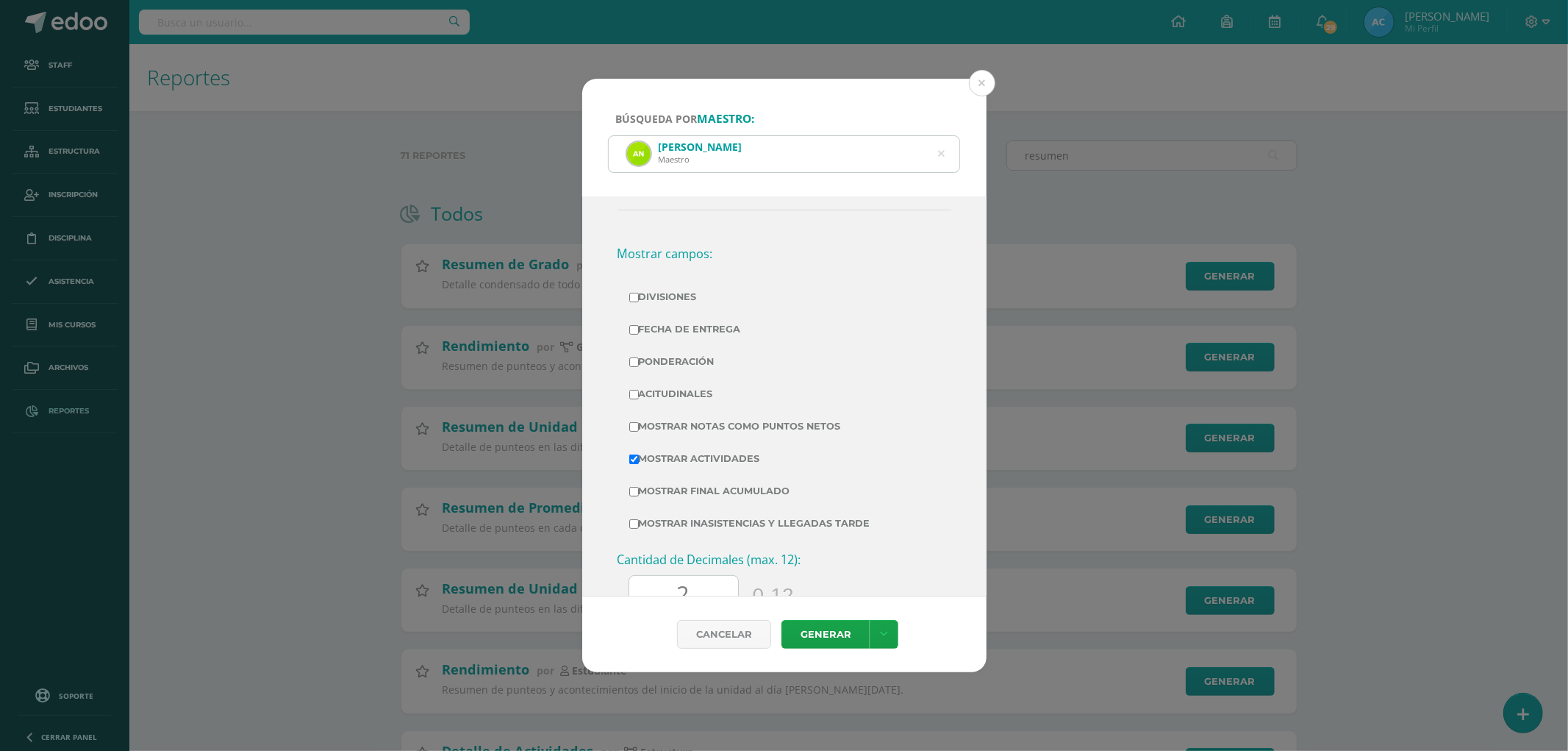
click at [683, 296] on label "Divisiones" at bounding box center [784, 297] width 310 height 21
click at [638, 296] on input "Divisiones" at bounding box center [633, 297] width 10 height 10
checkbox input "true"
click at [673, 356] on label "Ponderación" at bounding box center [784, 362] width 310 height 21
click at [638, 357] on input "Ponderación" at bounding box center [633, 362] width 10 height 10
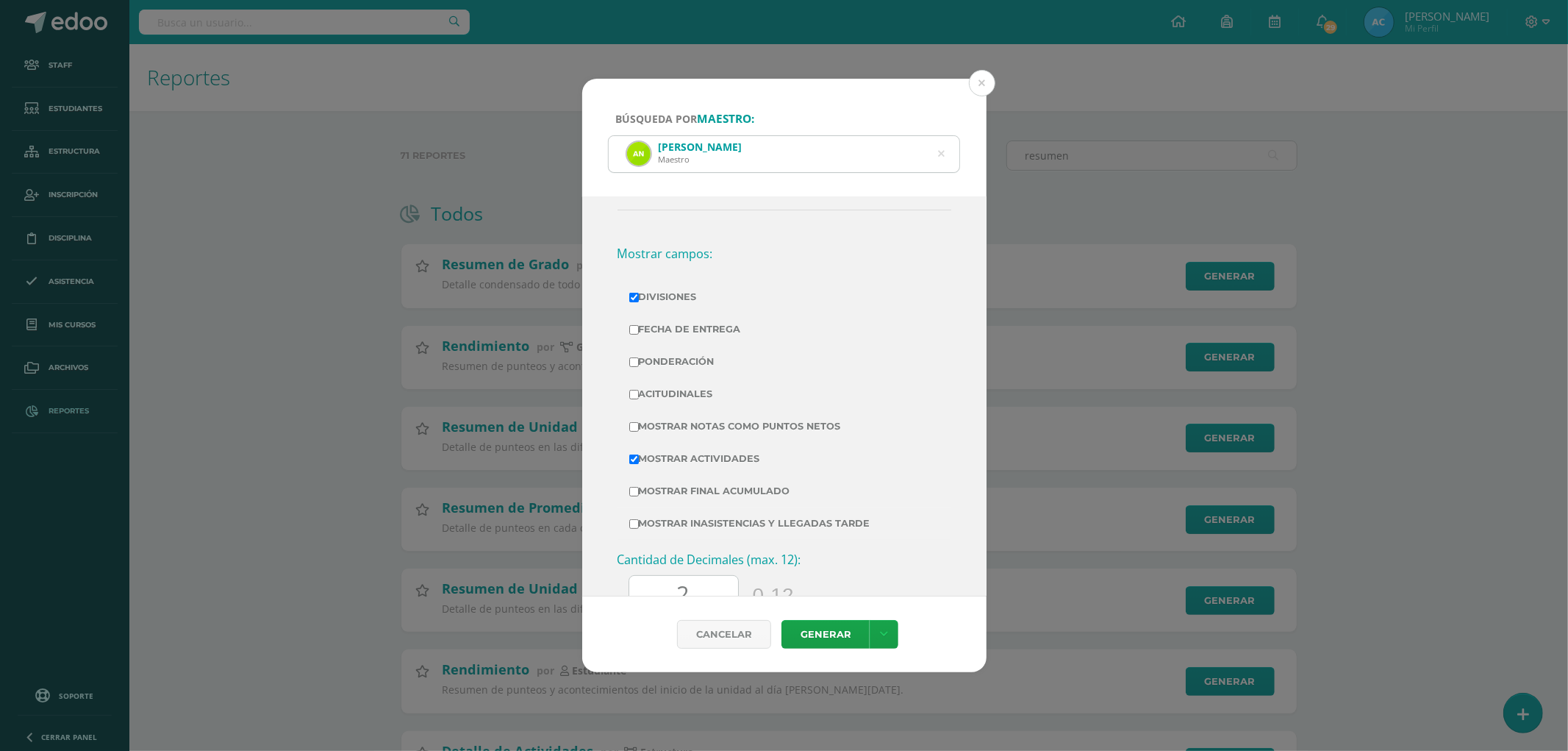
checkbox input "true"
click at [721, 424] on label "Mostrar Notas Como Puntos Netos" at bounding box center [784, 427] width 310 height 21
click at [638, 424] on input "Mostrar Notas Como Puntos Netos" at bounding box center [633, 427] width 10 height 10
checkbox input "true"
click at [829, 644] on link "Generar" at bounding box center [825, 633] width 88 height 29
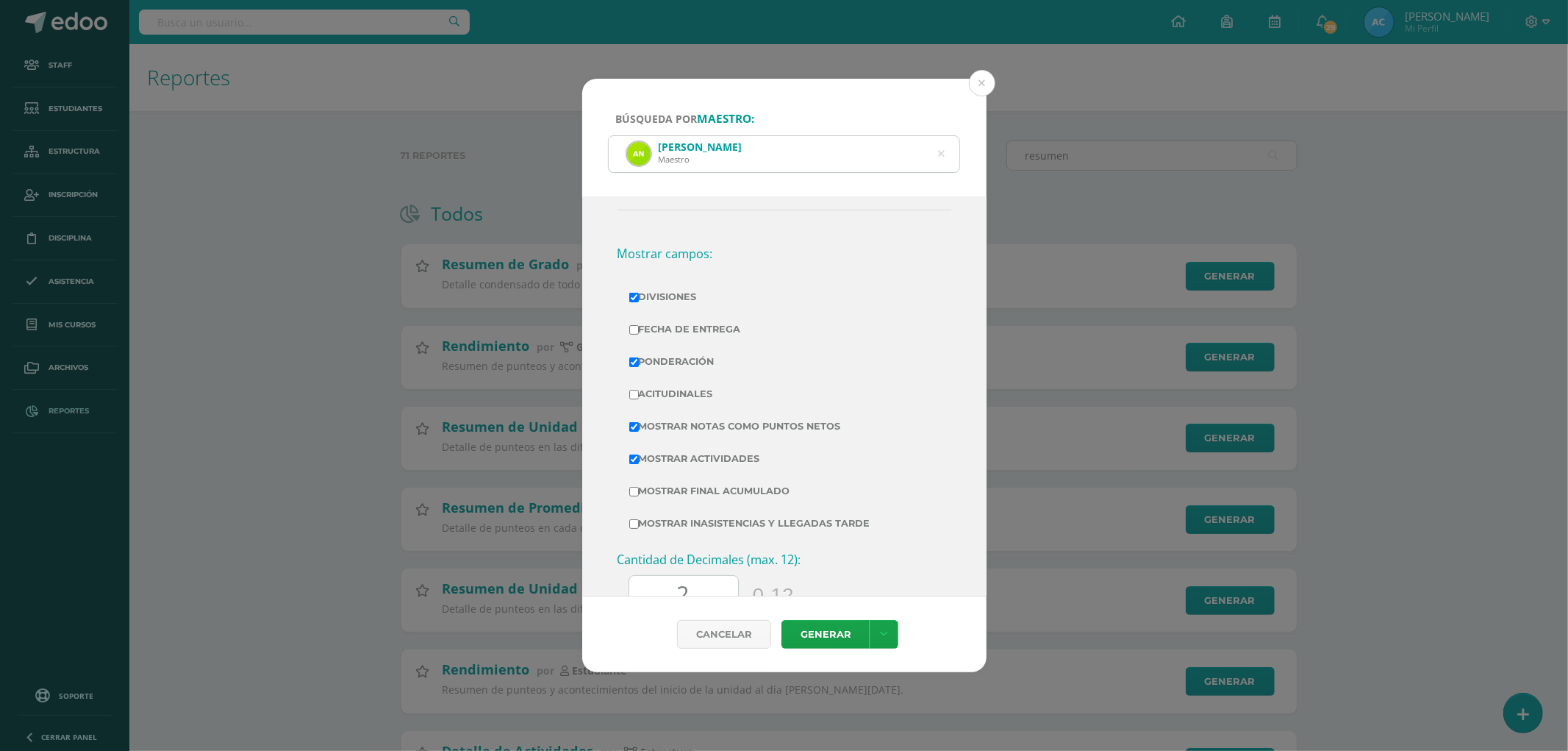
click at [939, 152] on icon at bounding box center [941, 153] width 7 height 37
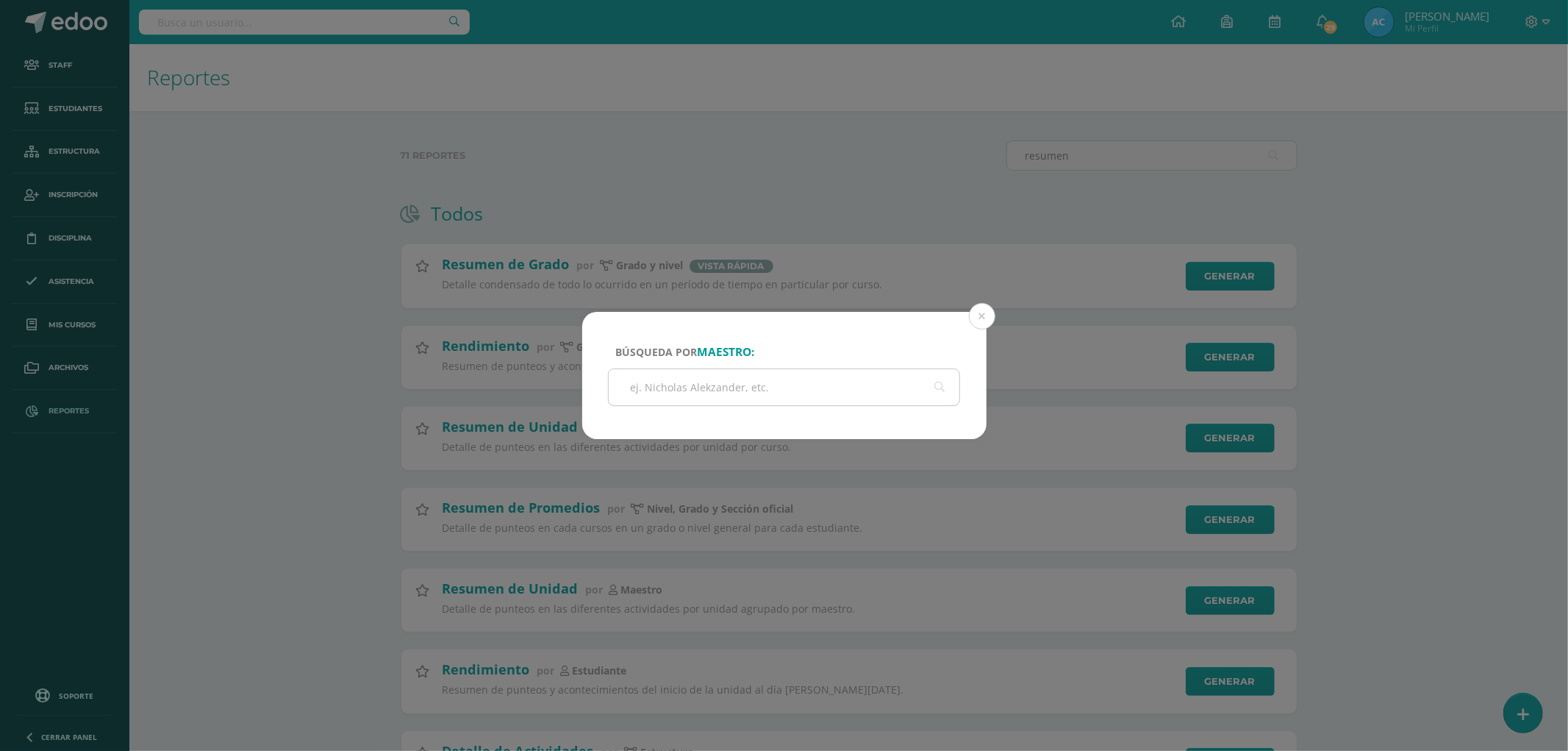
click at [645, 377] on input "text" at bounding box center [784, 388] width 351 height 36
paste input "Aldryn Manuel Ramos Ajin"
type input "Aldryn Manuel Ramos Ajin"
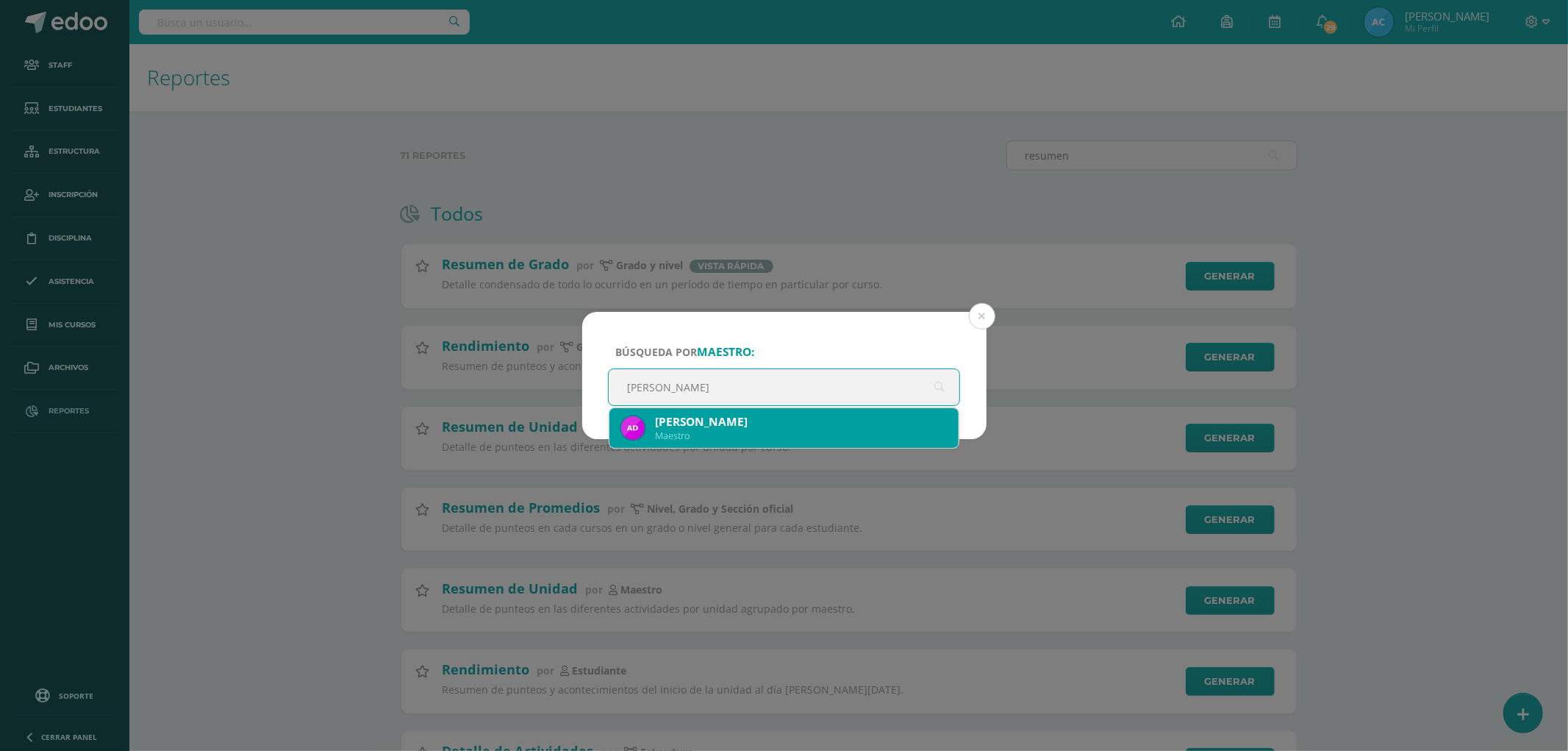
click at [775, 436] on div "Maestro" at bounding box center [801, 435] width 292 height 12
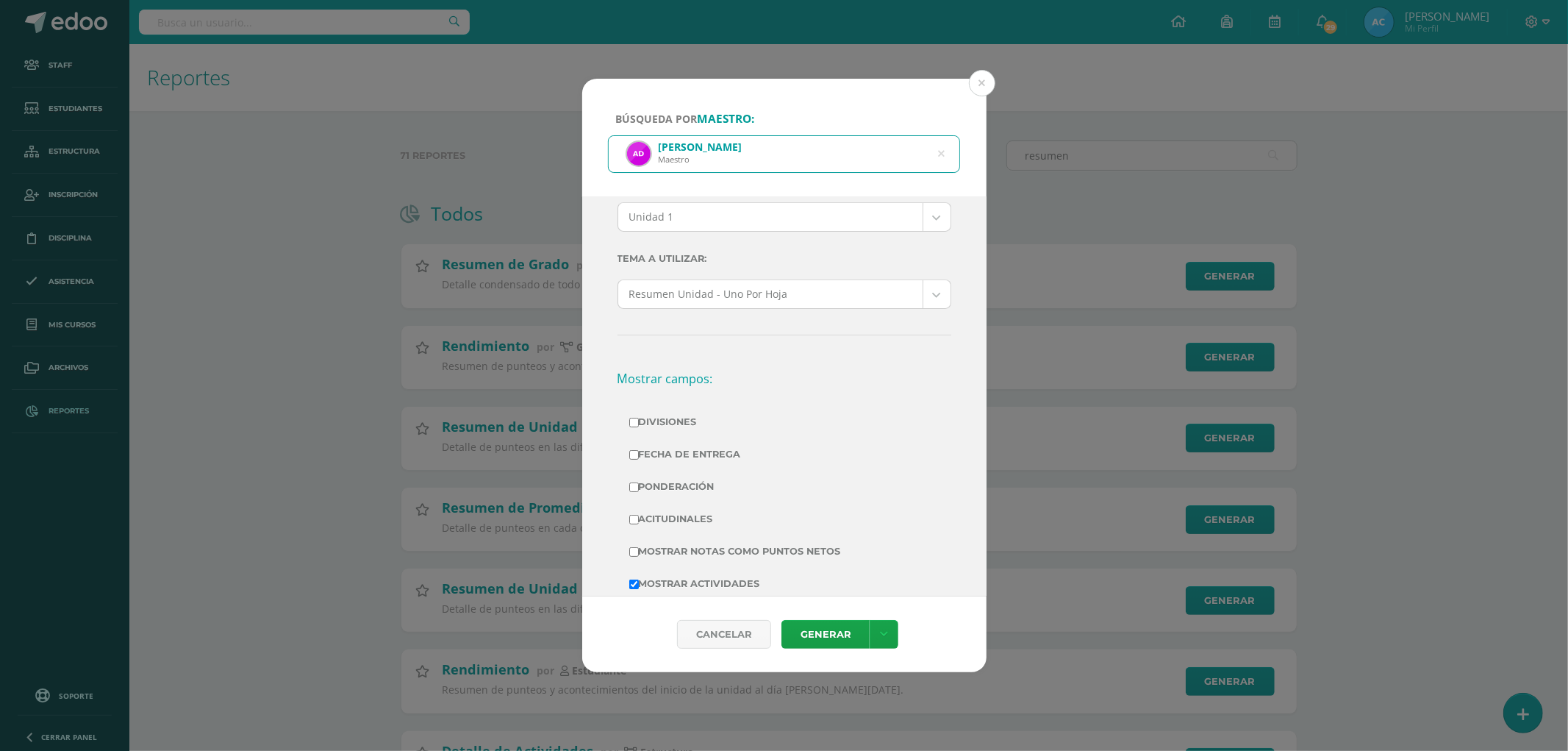
scroll to position [0, 0]
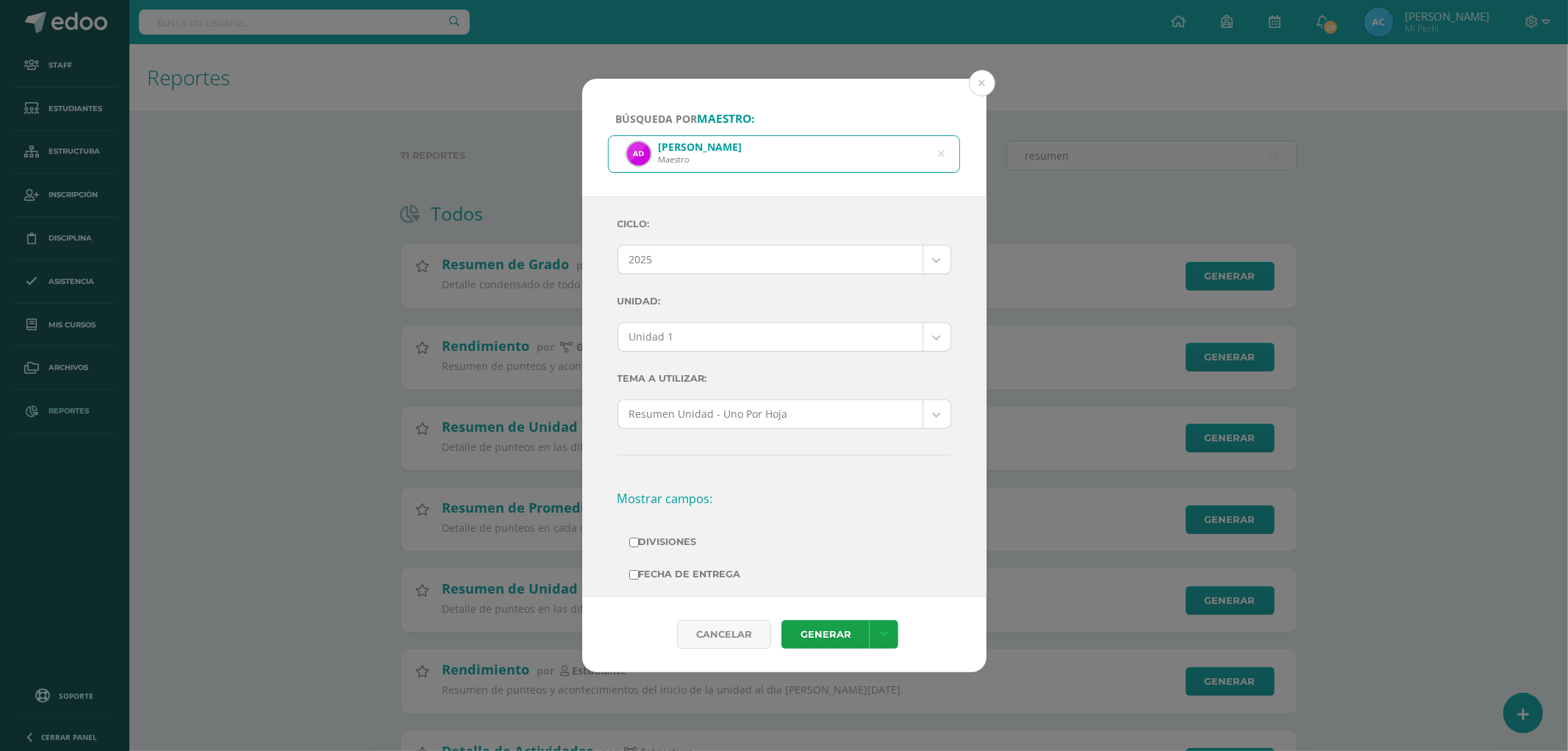
click at [701, 340] on body "Búsqueda por maestro: Aldryn Manuel Ramos Ajin Maestro Aldryn Manuel Ramos Ajin…" at bounding box center [784, 582] width 1568 height 1165
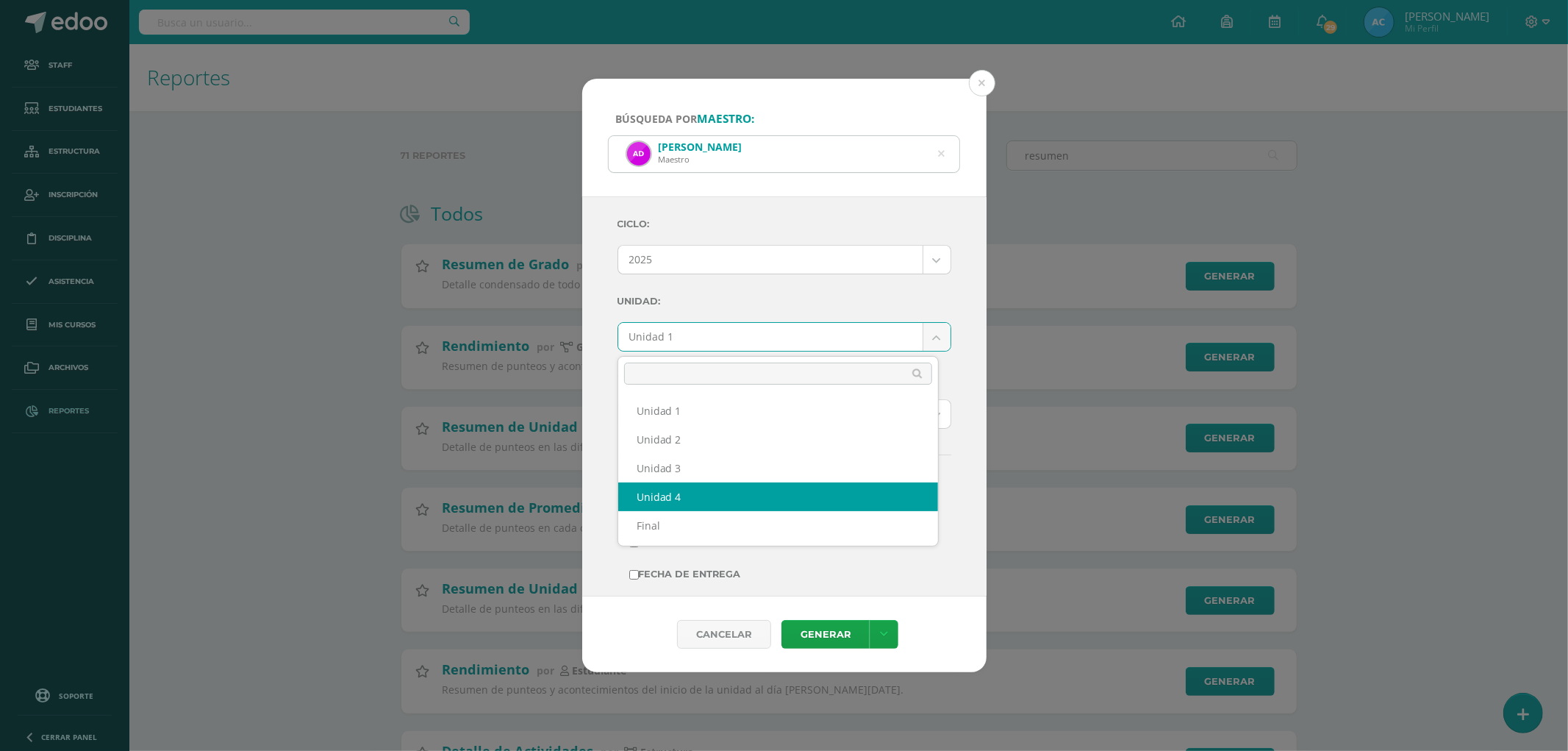
select select "Unidad 4"
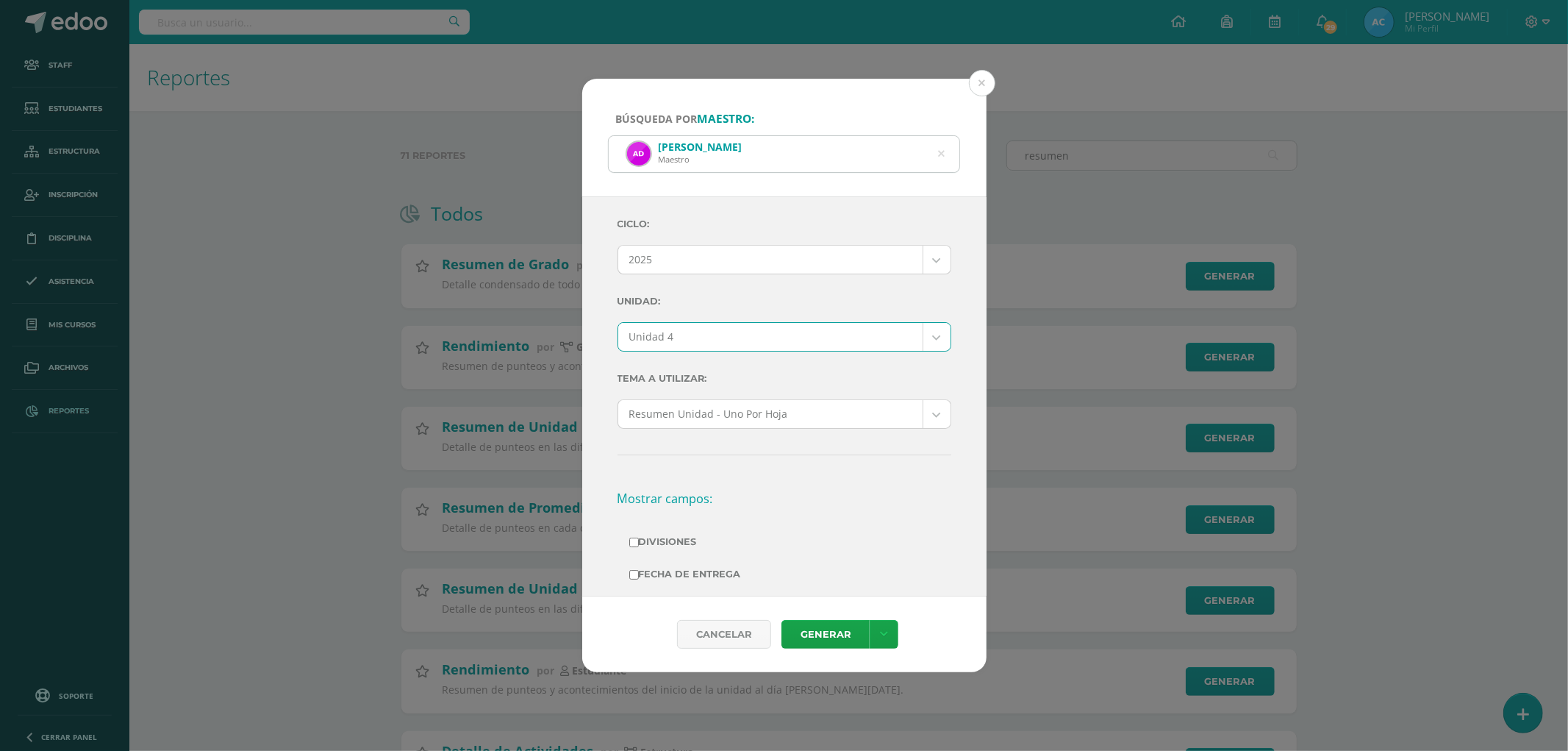
click at [747, 302] on label "Unidad:" at bounding box center [784, 301] width 334 height 30
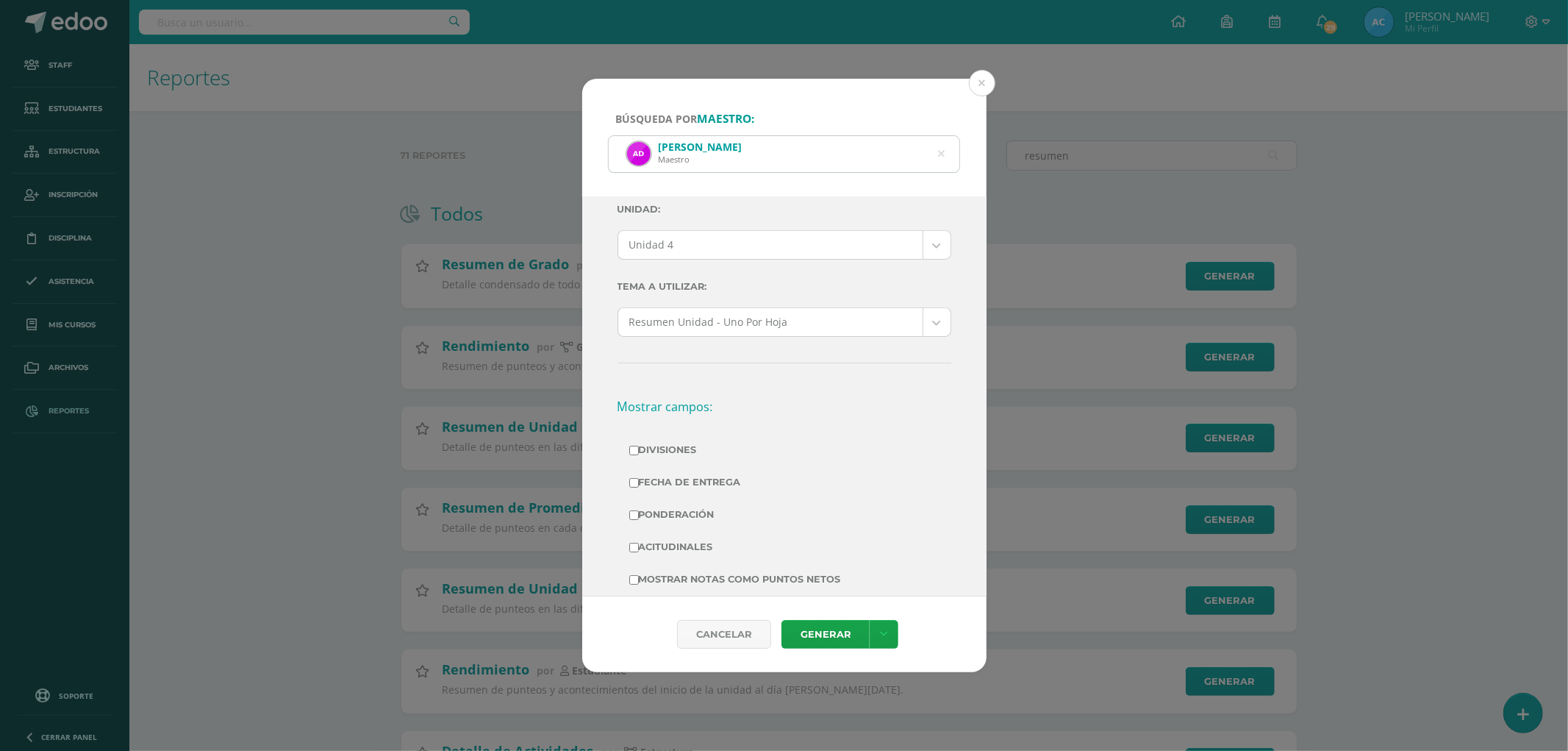
scroll to position [245, 0]
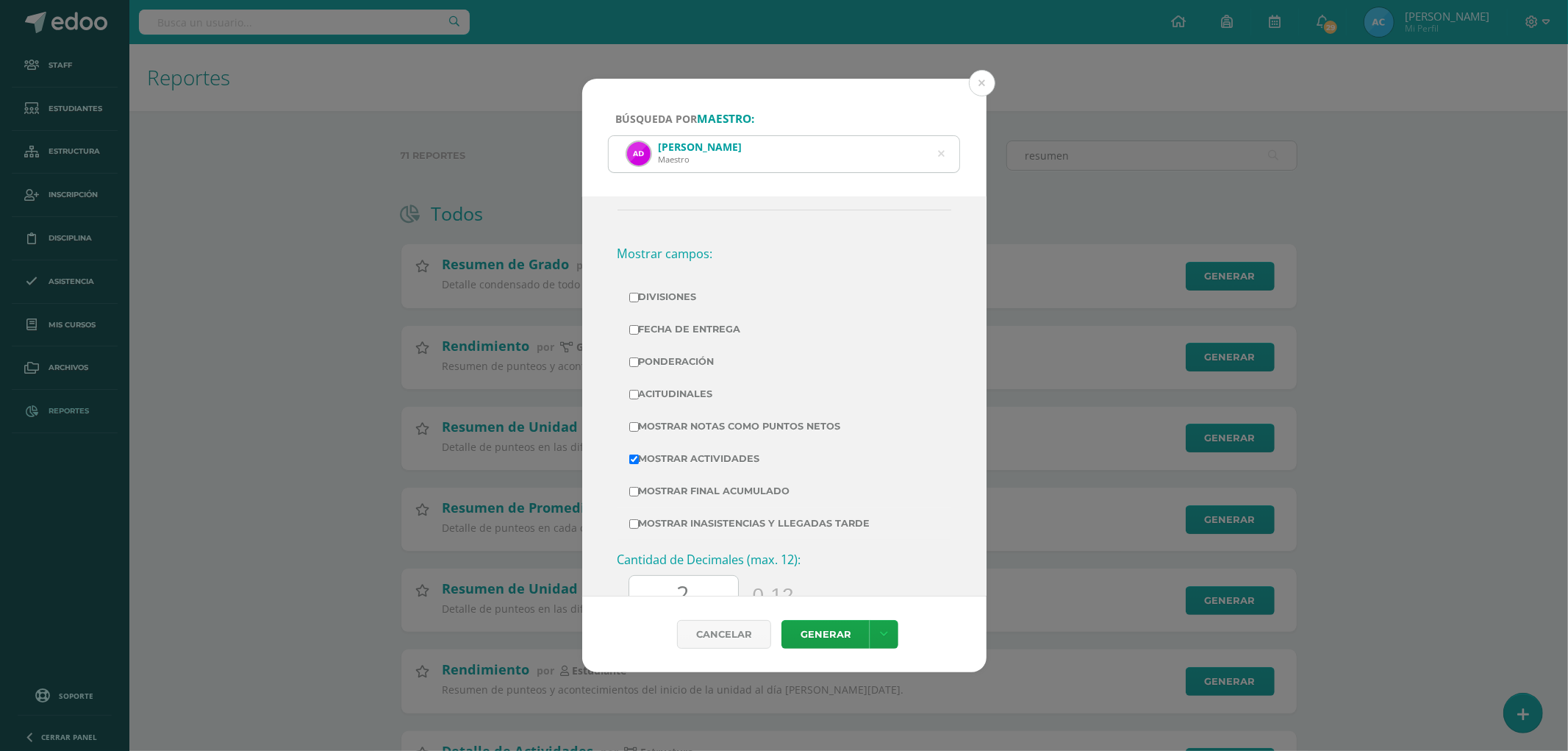
click at [664, 297] on label "Divisiones" at bounding box center [784, 297] width 310 height 21
click at [638, 297] on input "Divisiones" at bounding box center [633, 297] width 10 height 10
checkbox input "true"
click at [660, 359] on label "Ponderación" at bounding box center [784, 362] width 310 height 21
click at [638, 359] on input "Ponderación" at bounding box center [633, 362] width 10 height 10
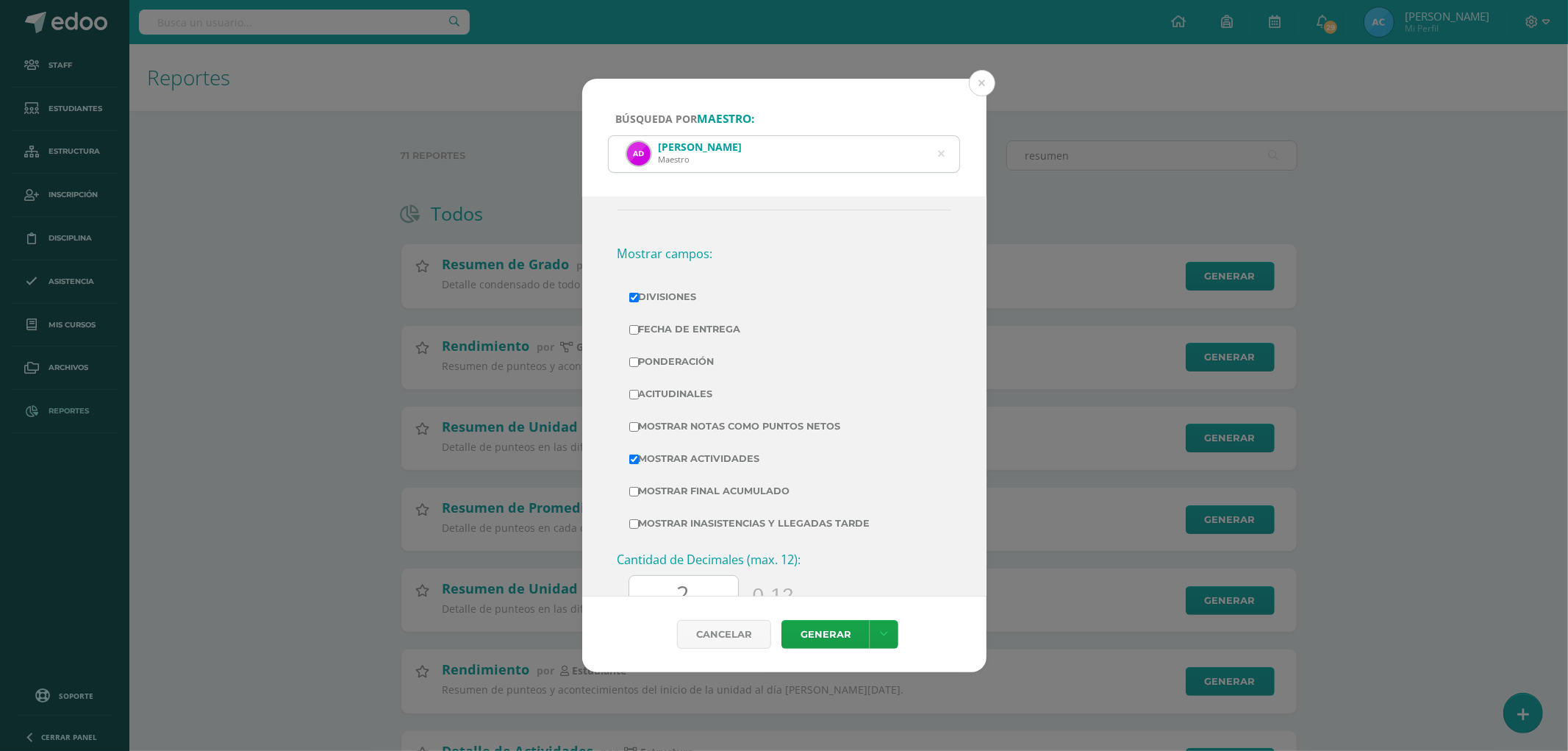
checkbox input "true"
click at [681, 422] on label "Mostrar Notas Como Puntos Netos" at bounding box center [784, 427] width 310 height 21
click at [638, 422] on input "Mostrar Notas Como Puntos Netos" at bounding box center [633, 427] width 10 height 10
checkbox input "true"
click at [821, 633] on link "Generar" at bounding box center [825, 633] width 88 height 29
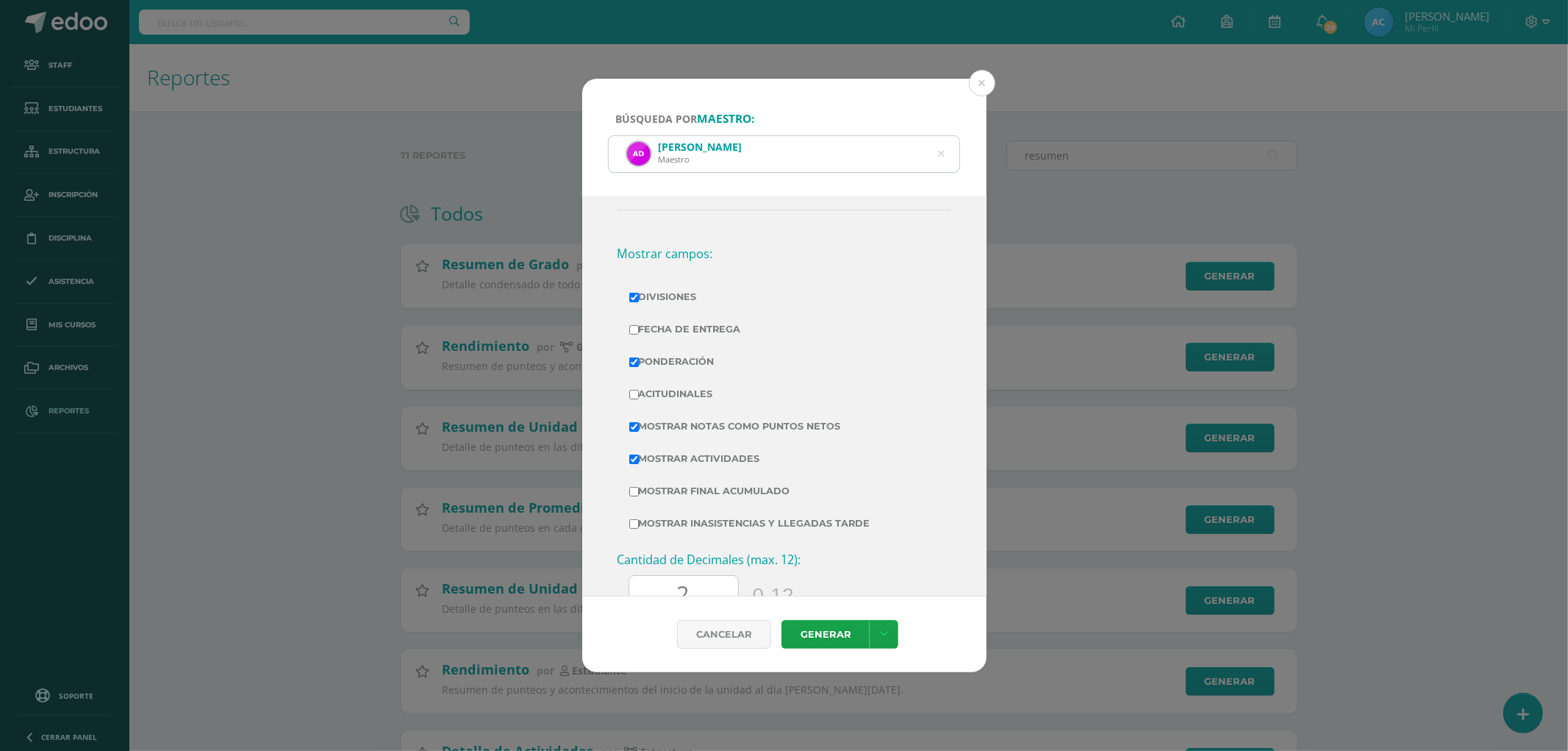
scroll to position [0, 0]
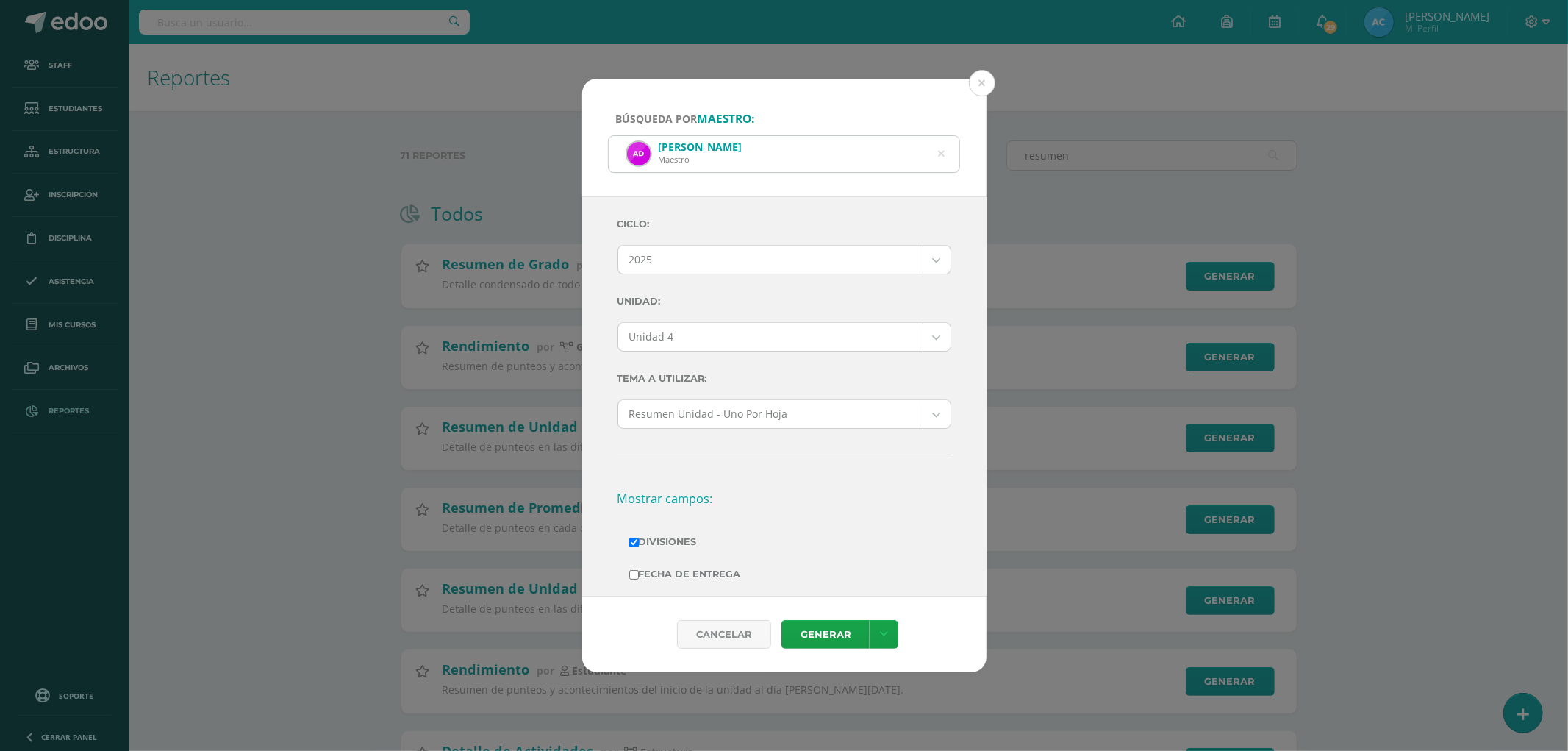
click at [938, 151] on icon at bounding box center [941, 153] width 7 height 37
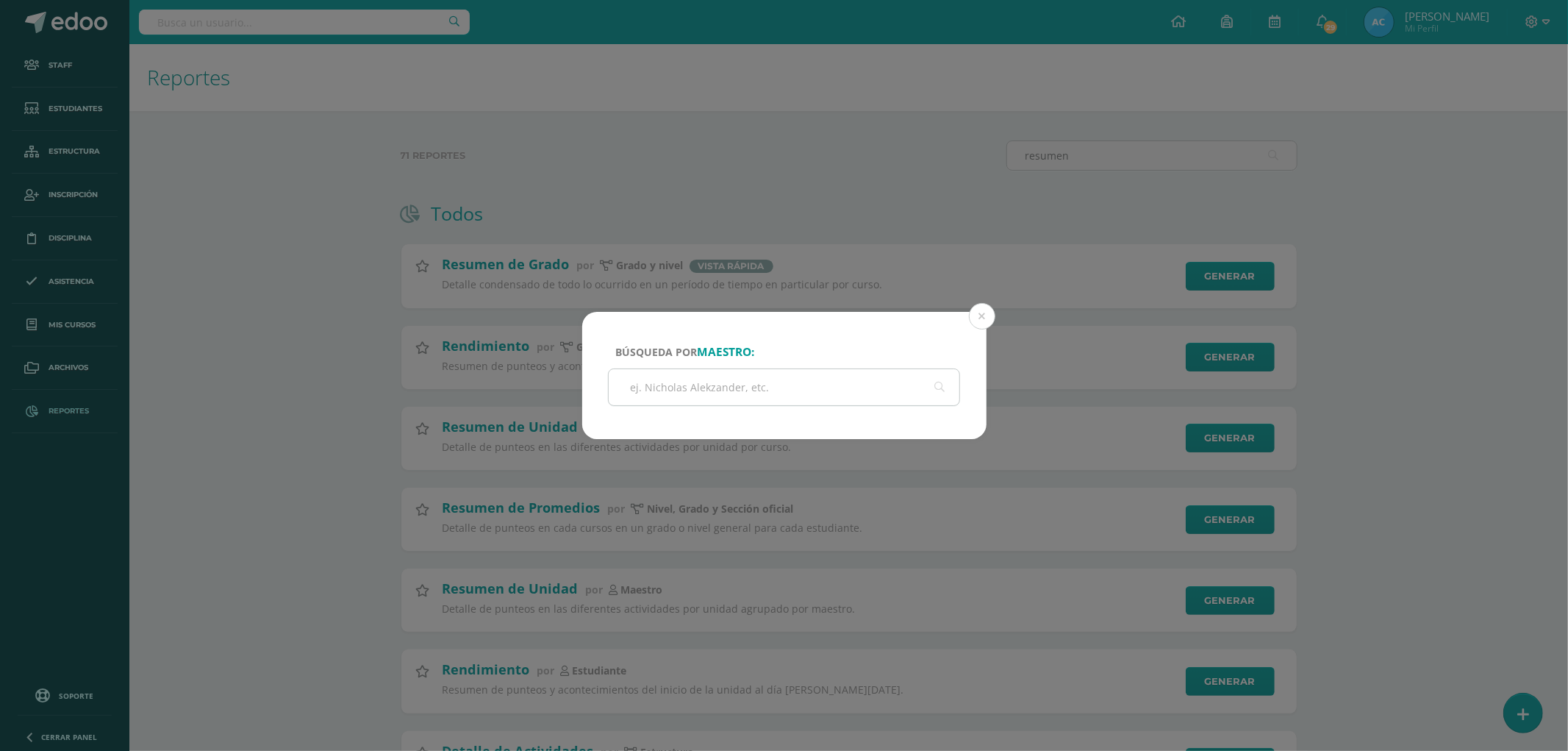
click at [638, 395] on input "text" at bounding box center [784, 388] width 351 height 36
paste input "Pedro Reyes"
type input "Pedro Reyes"
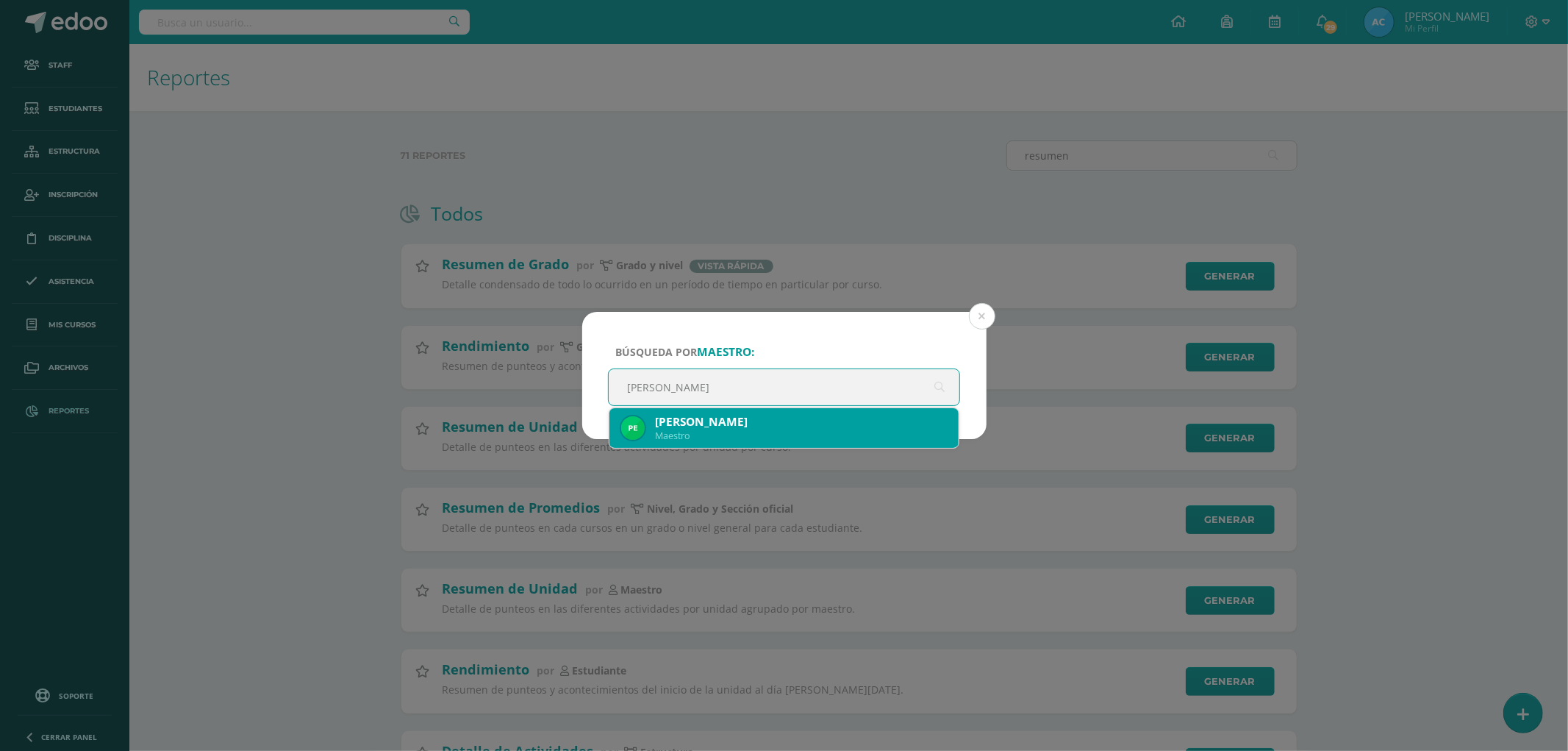
click at [687, 429] on div "Maestro" at bounding box center [801, 435] width 292 height 12
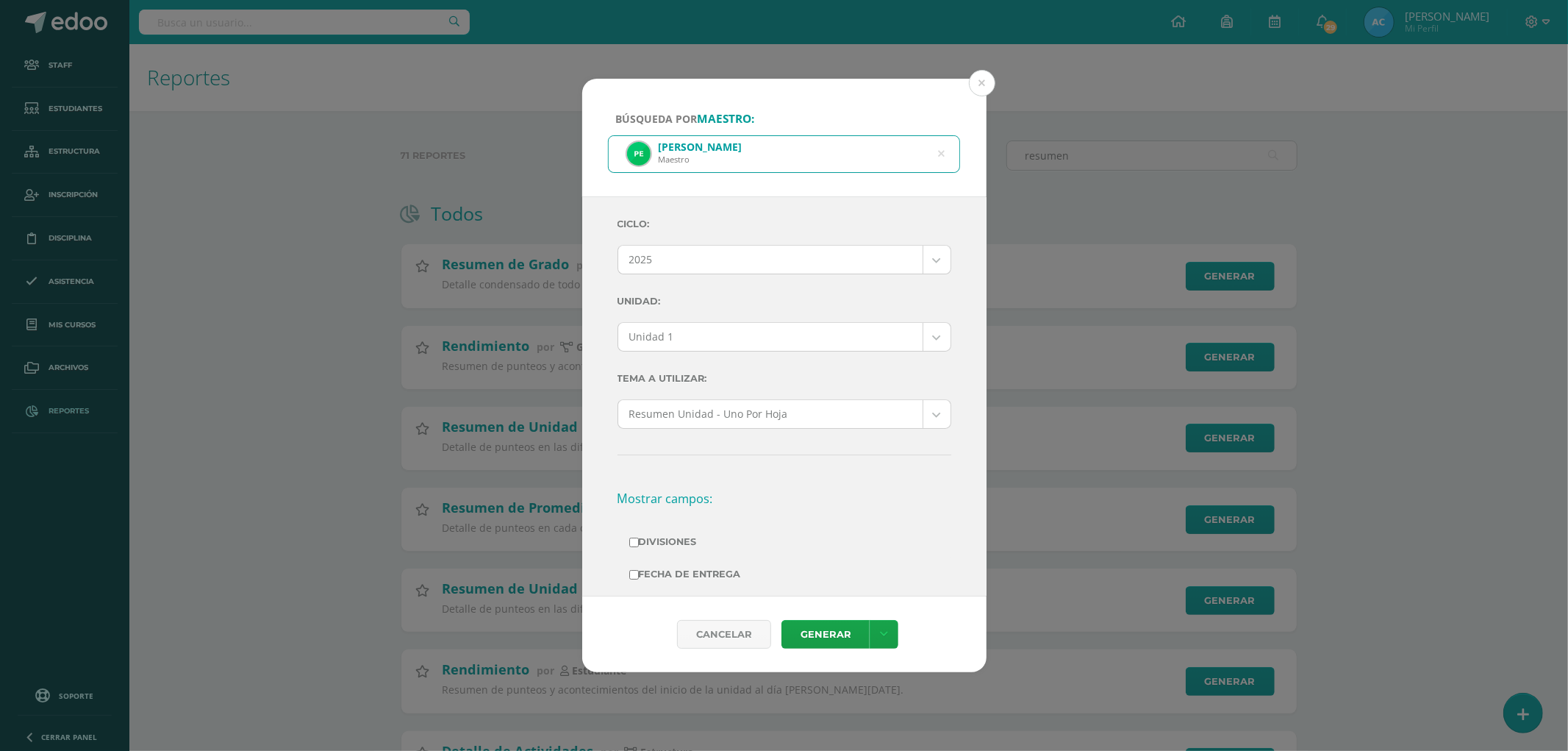
click at [669, 318] on div "Ciclo: 2025 2025 2024 2023 2022 2021 2020 2019 Unidad: Unidad 1 Unidad 1 Unidad…" at bounding box center [784, 600] width 334 height 785
click at [667, 327] on body "Búsqueda por maestro: Pedro Reyes Maestro Pedro Reyes Ciclo: 2025 2025 2024 202…" at bounding box center [784, 582] width 1568 height 1165
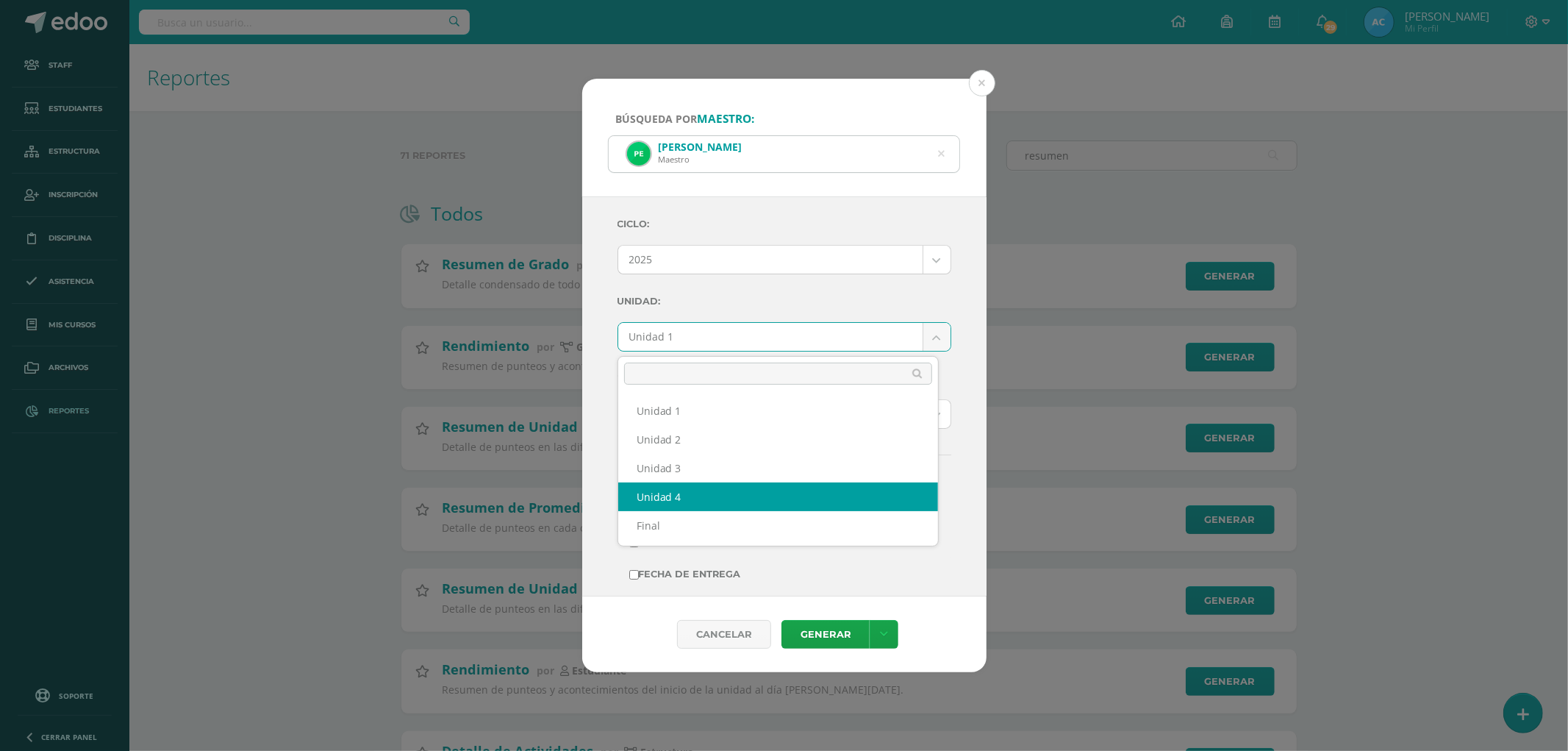
select select "Unidad 4"
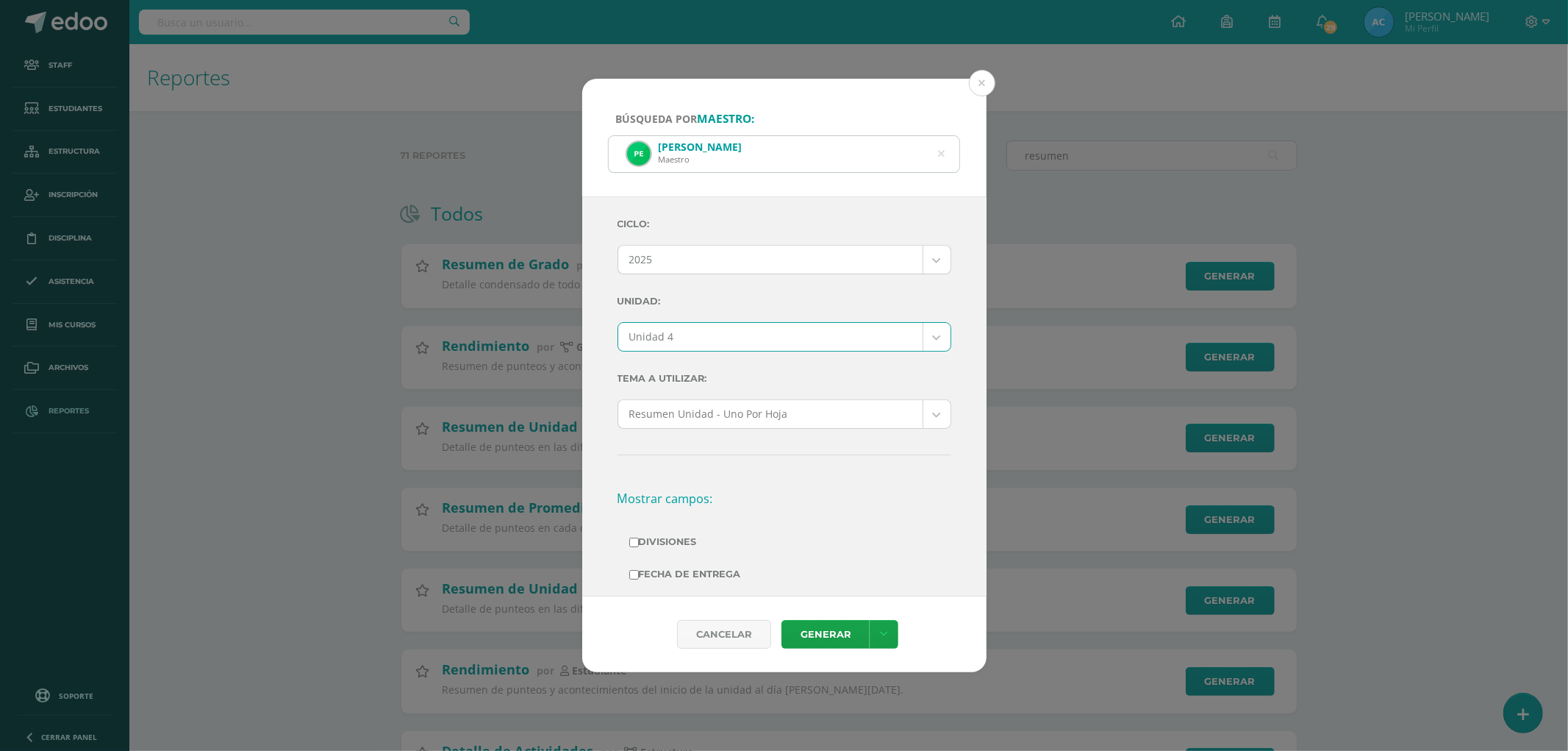
click at [742, 296] on label "Unidad:" at bounding box center [784, 301] width 334 height 30
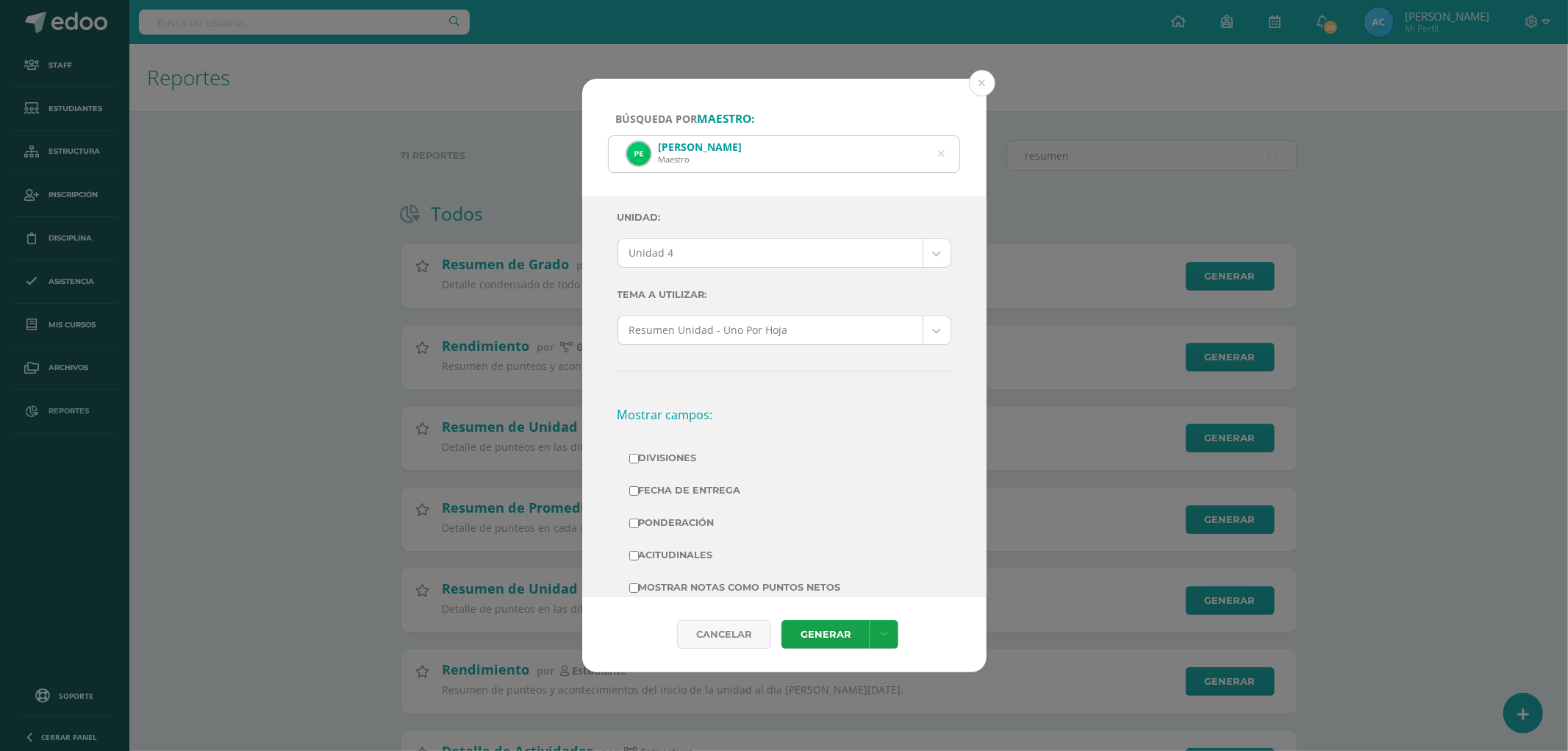
scroll to position [164, 0]
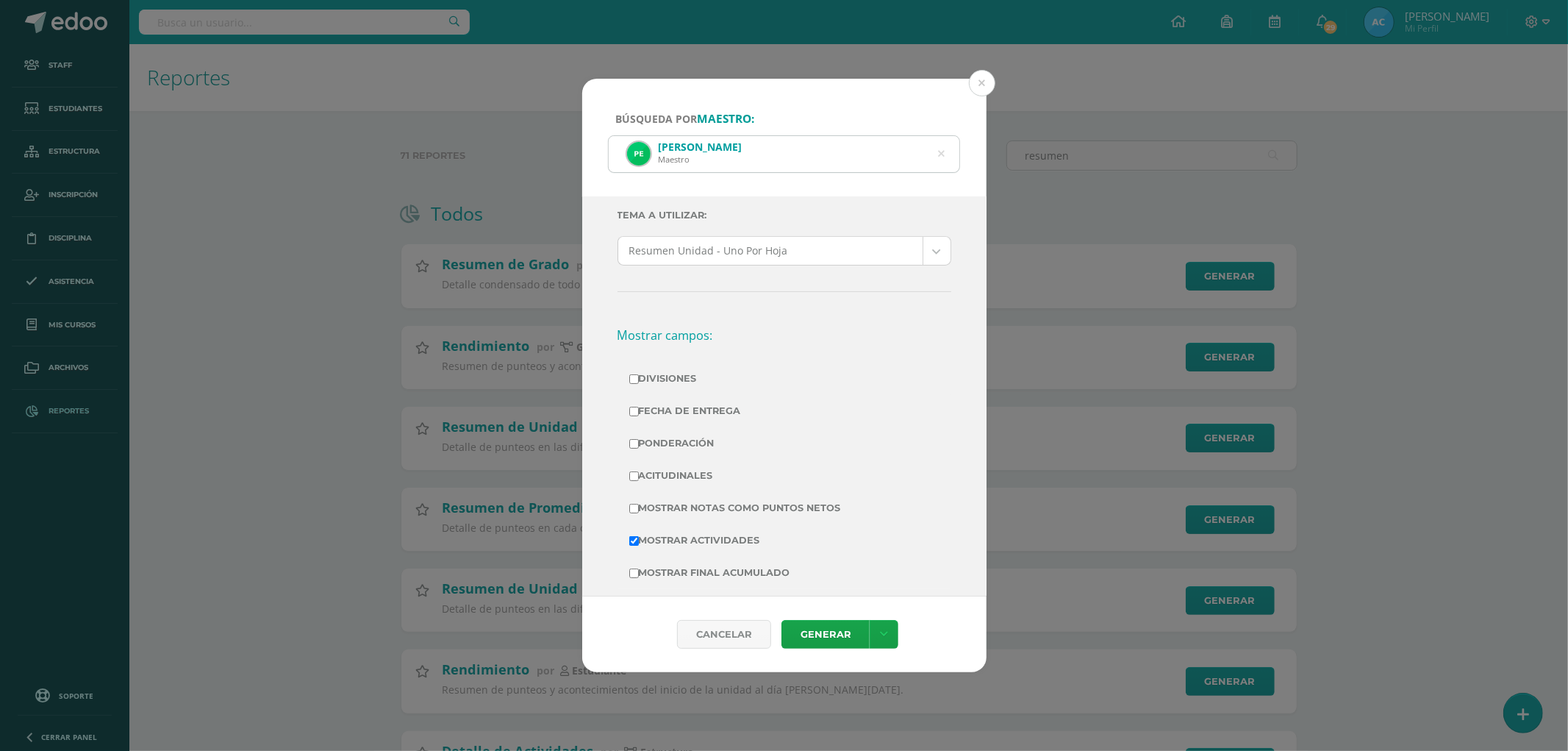
click at [652, 369] on label "Divisiones" at bounding box center [784, 379] width 310 height 21
click at [638, 375] on input "Divisiones" at bounding box center [633, 379] width 10 height 10
checkbox input "true"
click at [662, 429] on td "Ponderación" at bounding box center [784, 443] width 334 height 32
click at [669, 444] on label "Ponderación" at bounding box center [784, 443] width 310 height 21
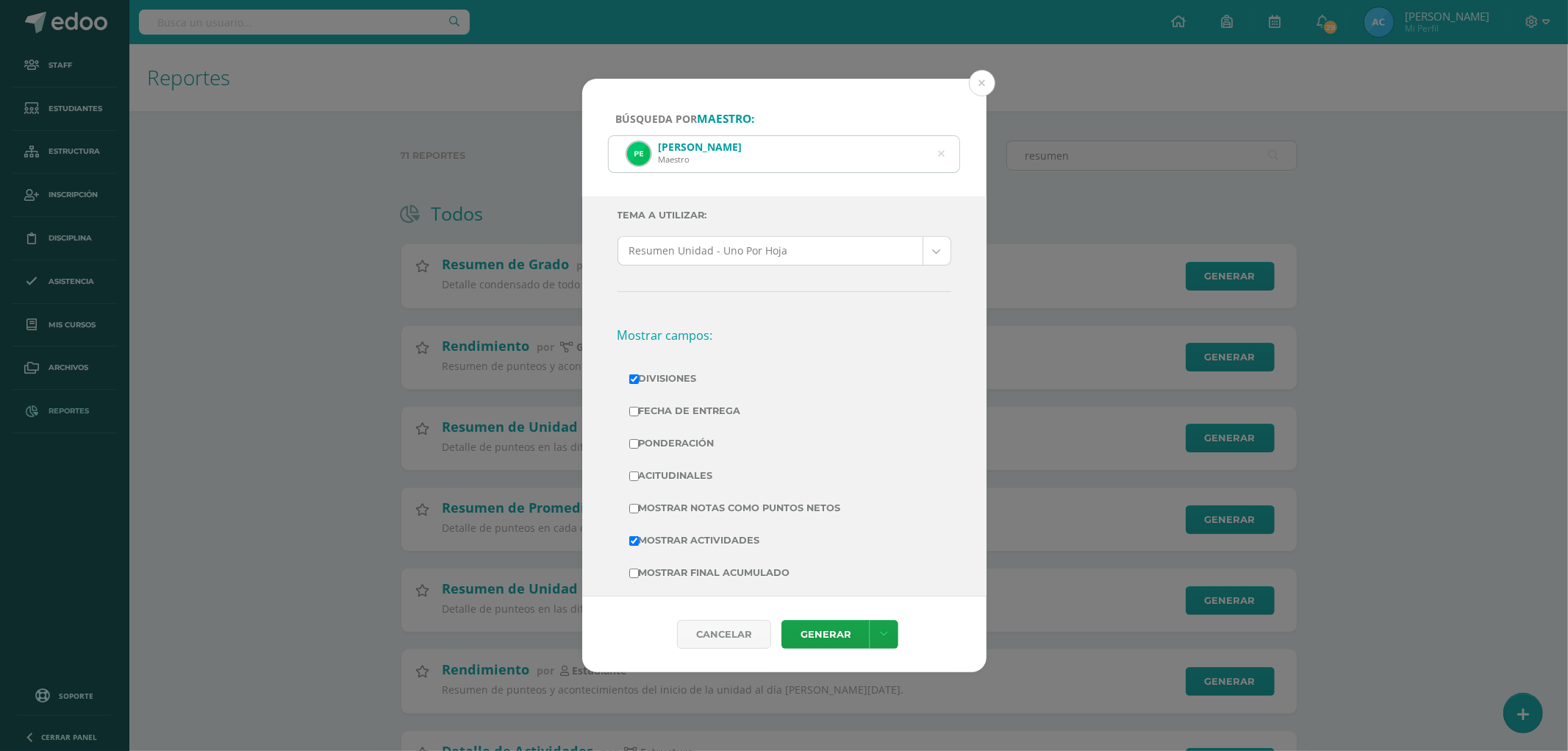
click at [638, 444] on input "Ponderación" at bounding box center [633, 443] width 10 height 10
checkbox input "true"
click at [694, 507] on label "Mostrar Notas Como Puntos Netos" at bounding box center [784, 508] width 310 height 21
click at [638, 507] on input "Mostrar Notas Como Puntos Netos" at bounding box center [633, 508] width 10 height 10
checkbox input "true"
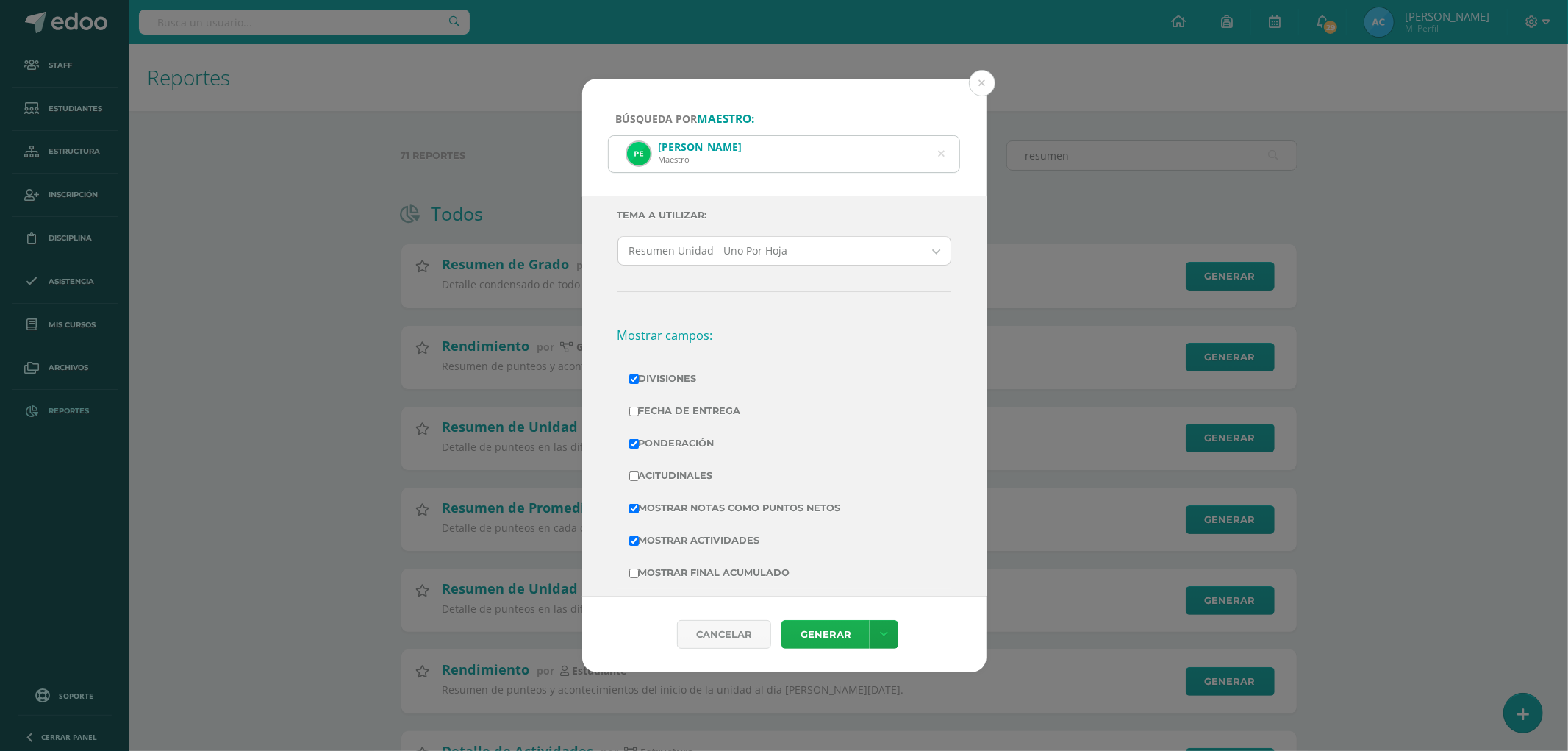
click at [796, 624] on link "Generar" at bounding box center [825, 633] width 88 height 29
click at [941, 151] on icon at bounding box center [941, 153] width 7 height 37
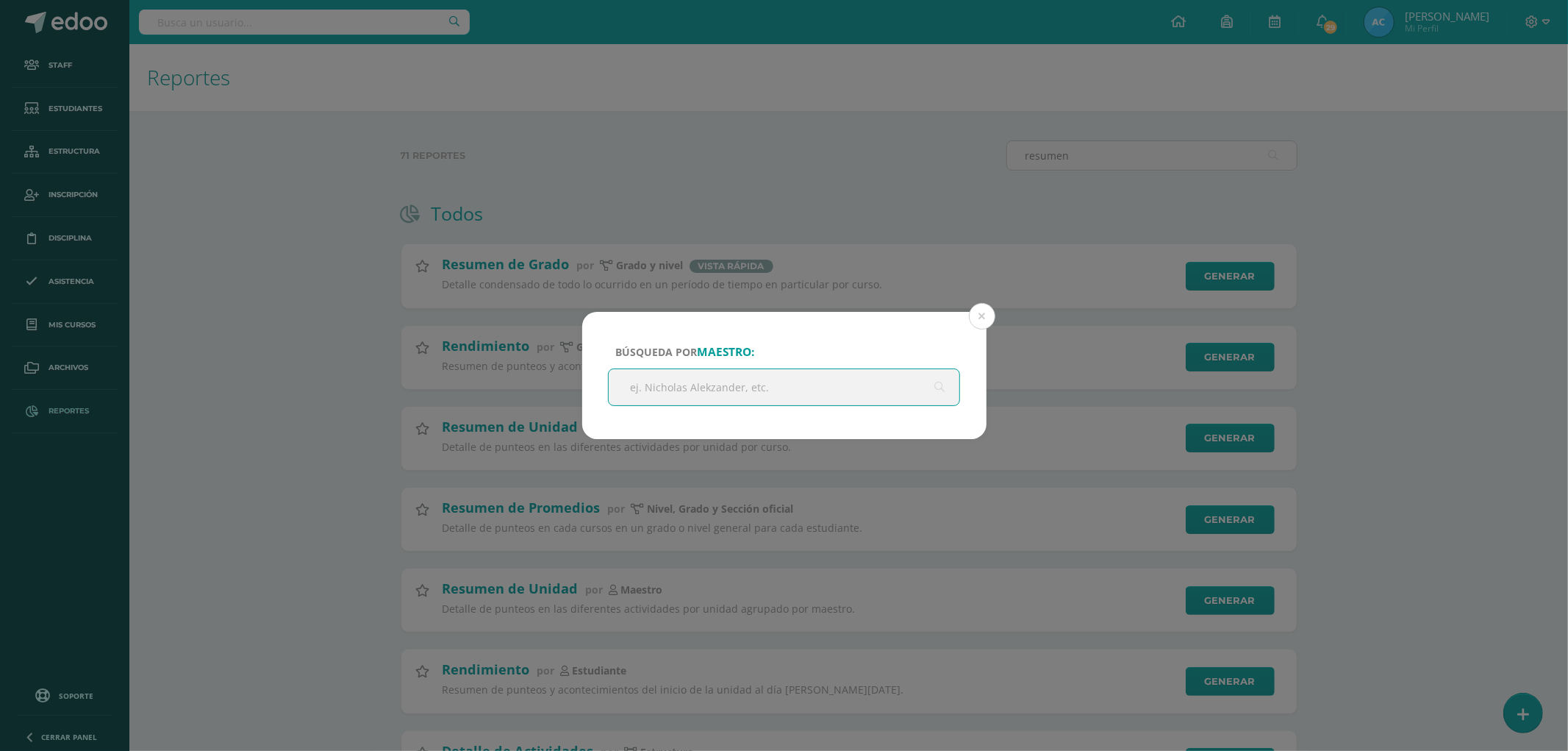
click at [662, 385] on input "text" at bounding box center [784, 388] width 351 height 36
paste input "Miguel Alfredo Javier Reyes Chay"
type input "Miguel Alfredo Javier Reyes Chay"
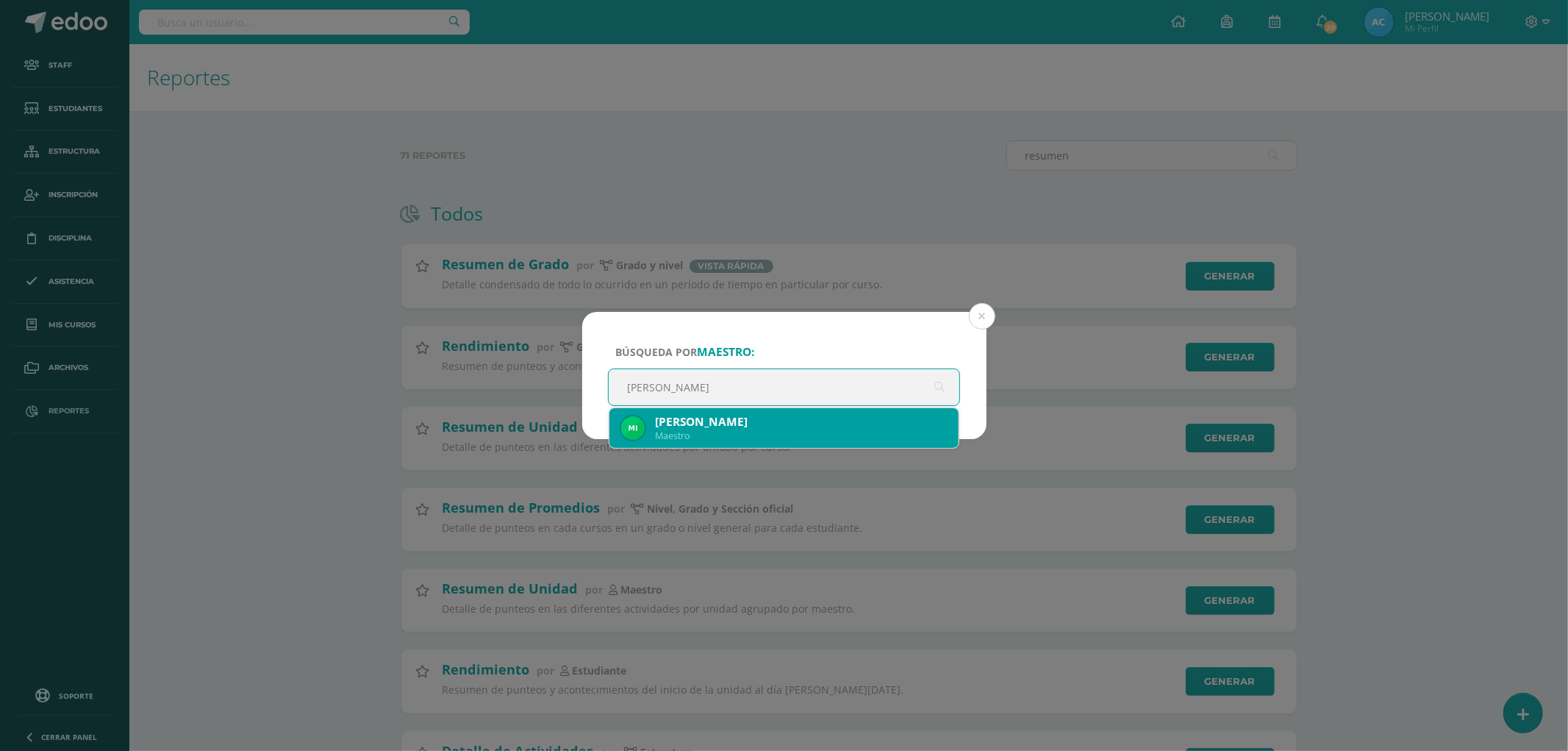
click at [726, 438] on div "Maestro" at bounding box center [801, 435] width 292 height 12
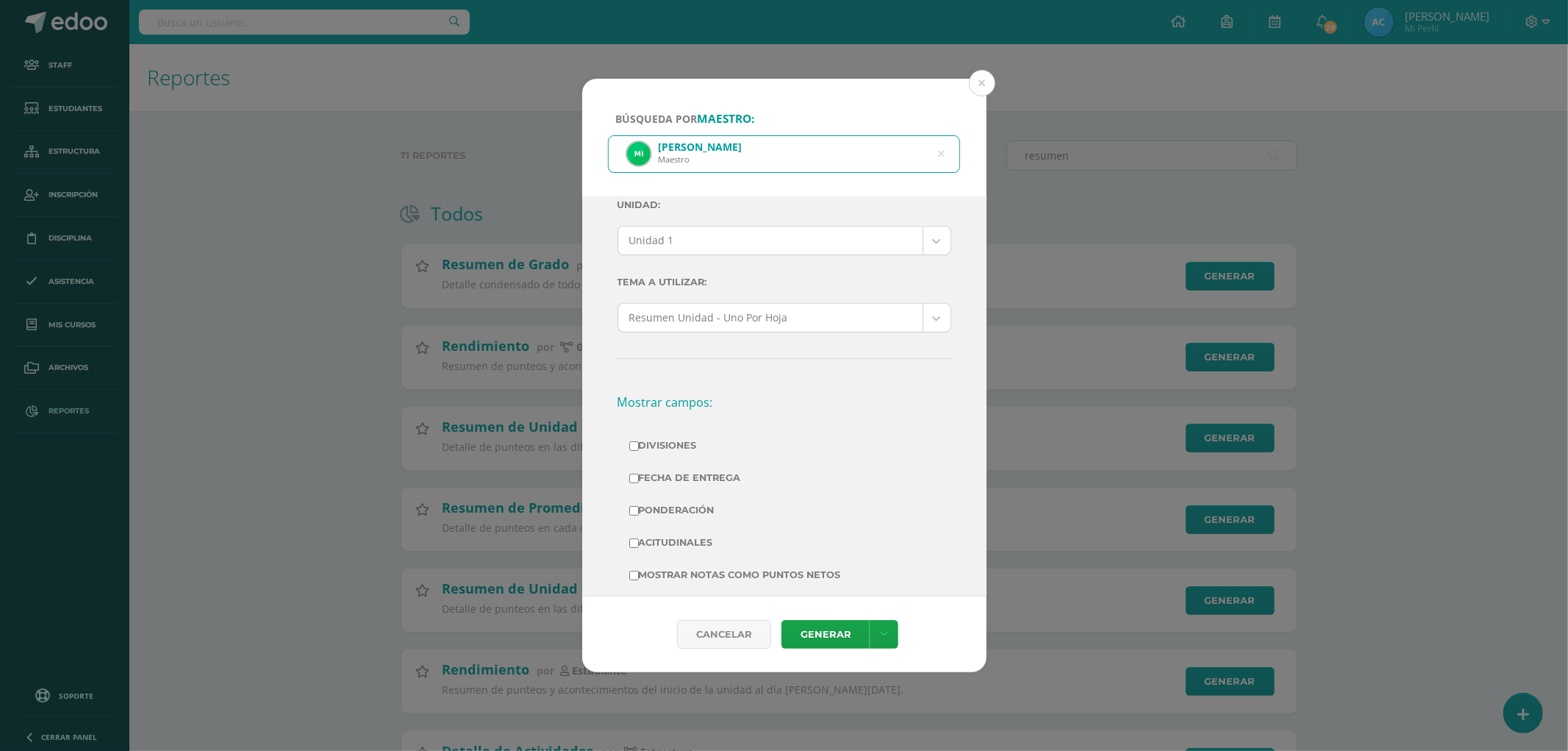
scroll to position [0, 0]
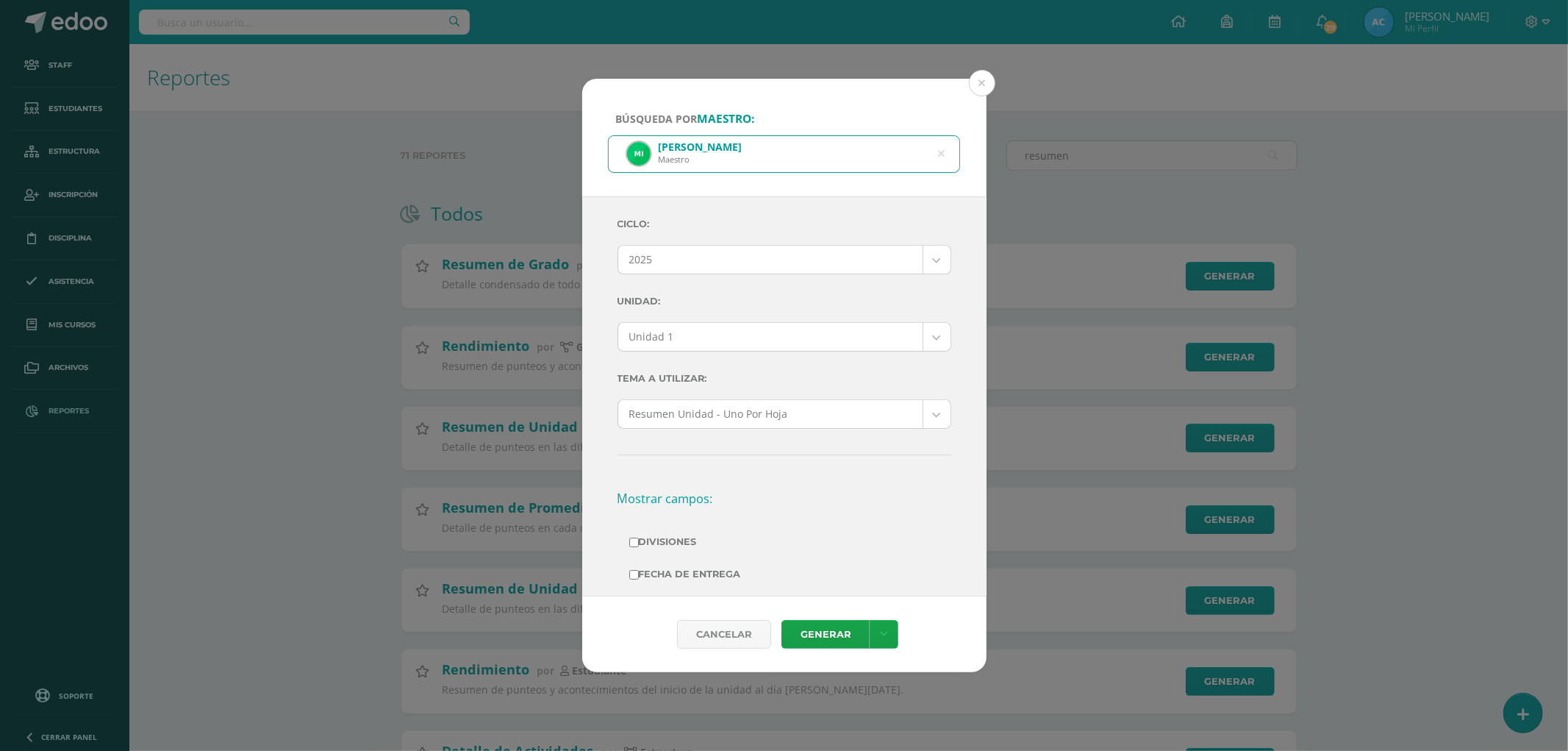
click at [676, 334] on body "Búsqueda por maestro: Miguel Alfredo Javier Reyes Chay Maestro Miguel Alfredo J…" at bounding box center [784, 582] width 1568 height 1165
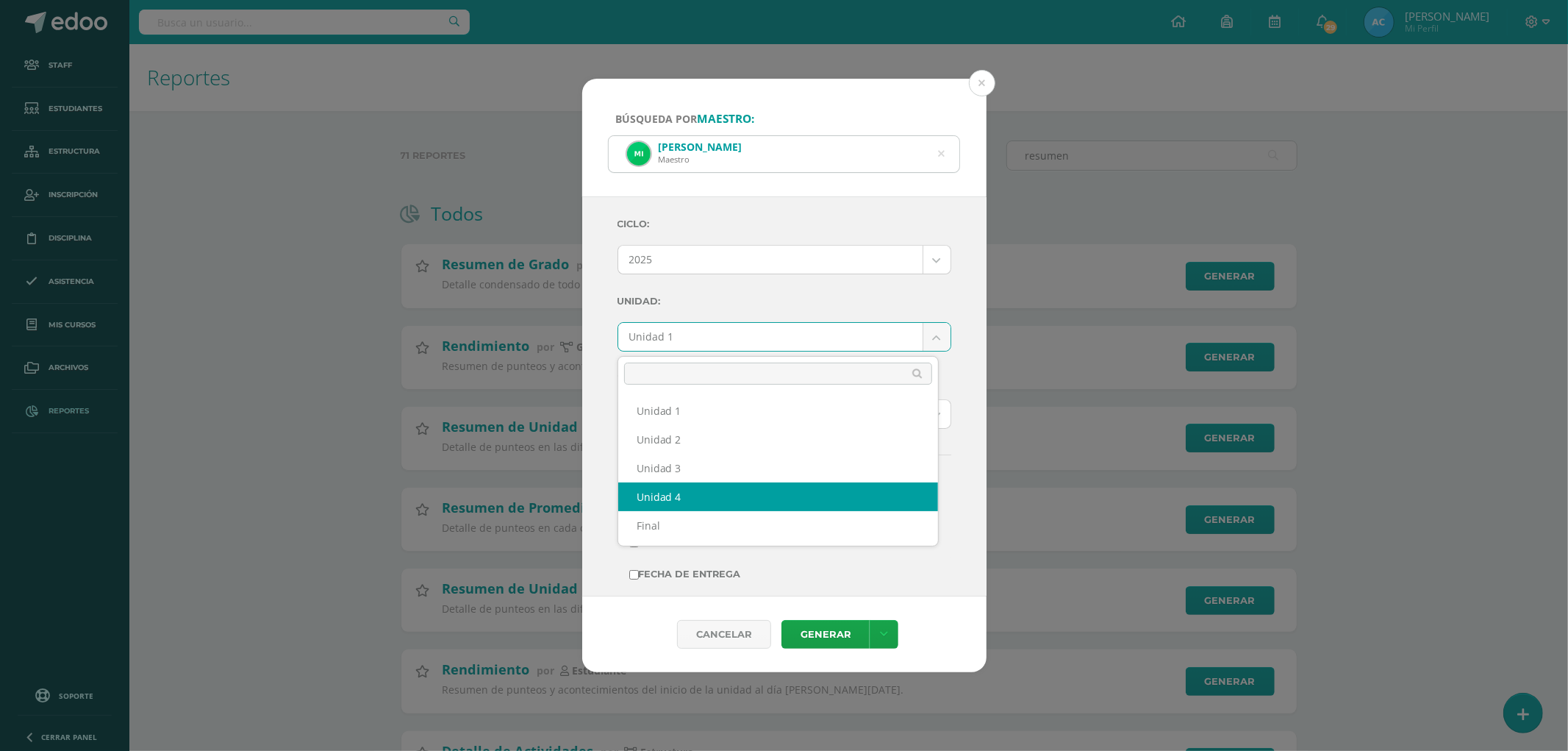
select select "Unidad 4"
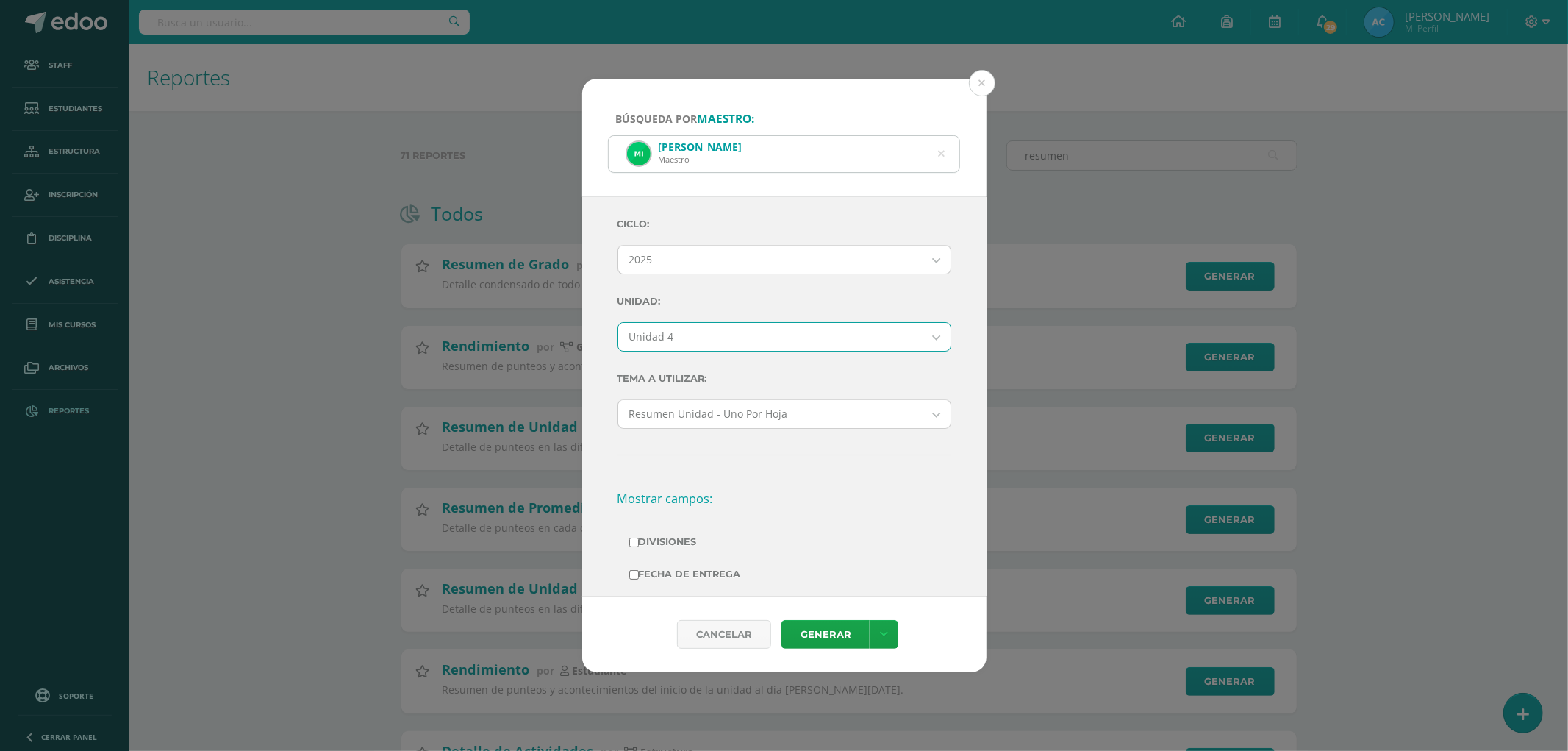
click at [730, 280] on div "Ciclo: 2025 2025 2024 2023 2022 2021 2020 2019 Unidad: Unidad 4 Unidad 1 Unidad…" at bounding box center [784, 600] width 334 height 785
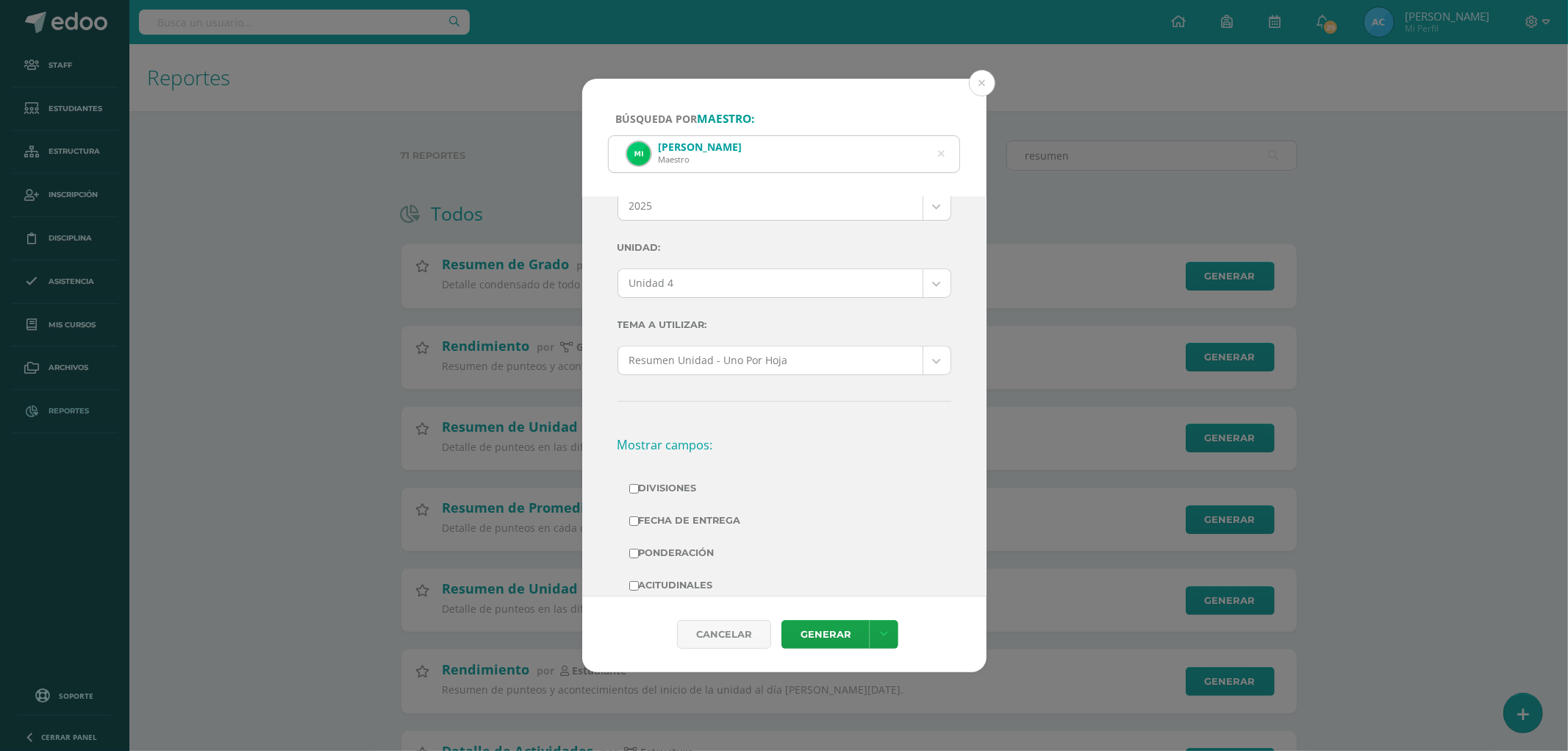
scroll to position [164, 0]
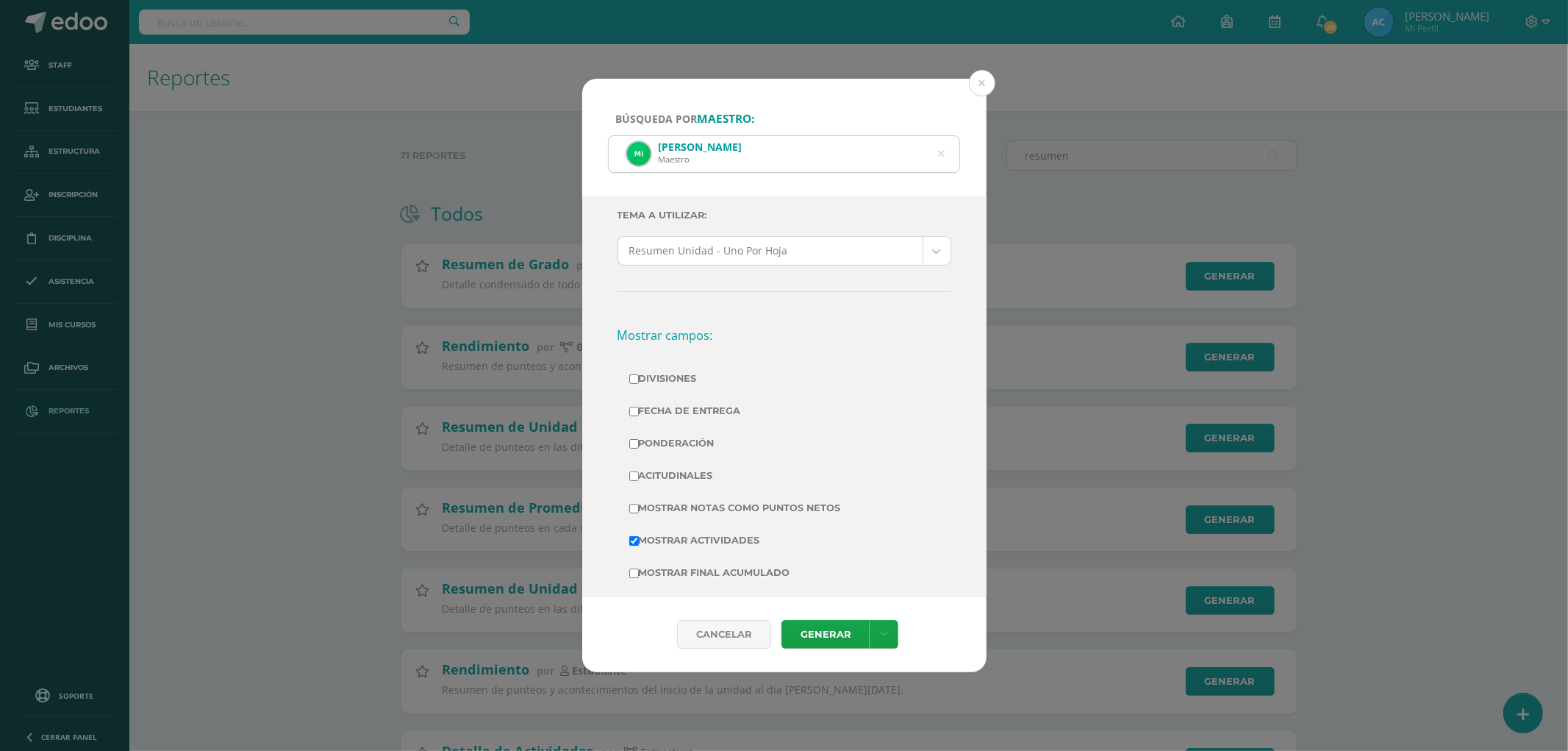
click at [656, 374] on label "Divisiones" at bounding box center [784, 379] width 310 height 21
click at [638, 375] on input "Divisiones" at bounding box center [633, 379] width 10 height 10
checkbox input "true"
click at [660, 439] on label "Ponderación" at bounding box center [784, 443] width 310 height 21
click at [638, 439] on input "Ponderación" at bounding box center [633, 443] width 10 height 10
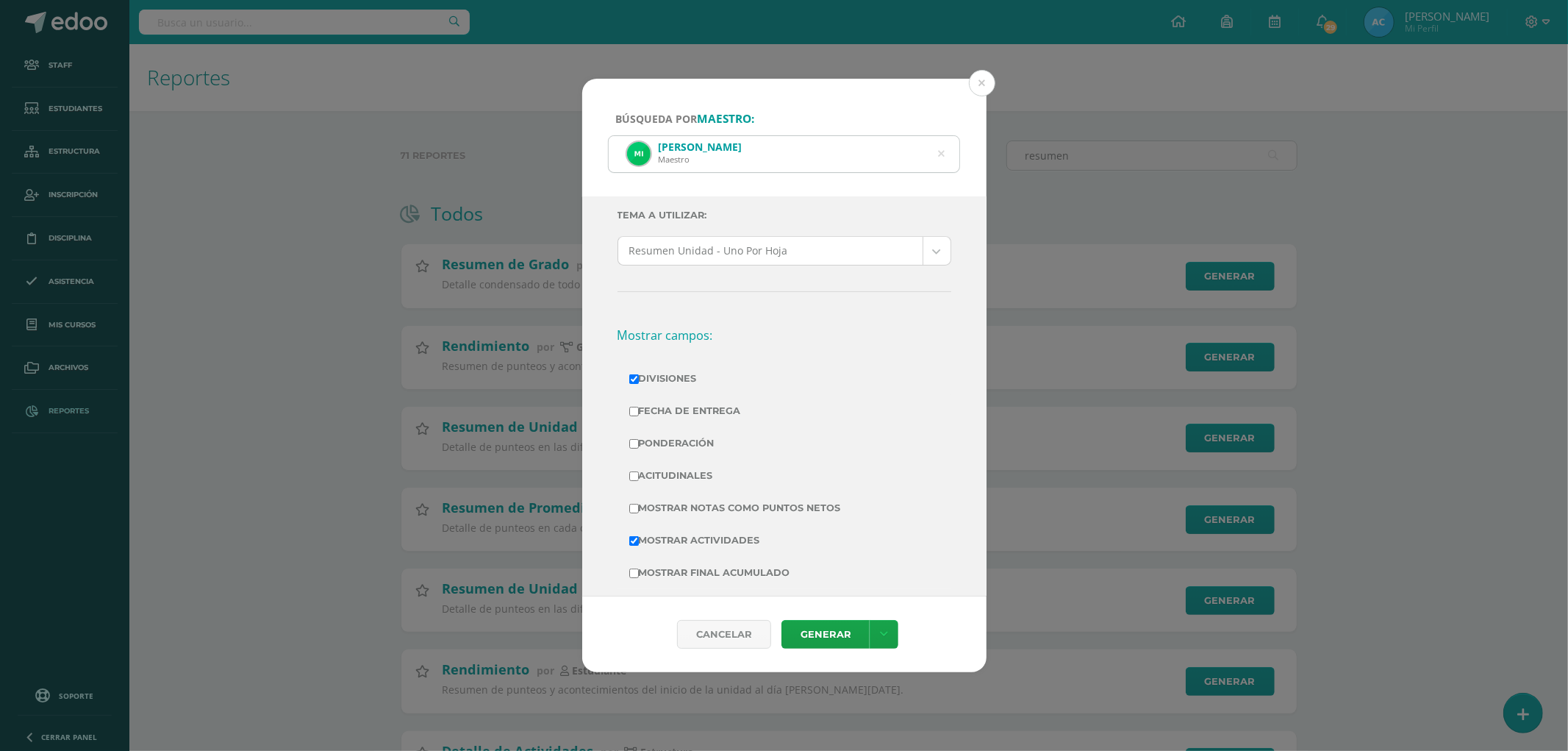
checkbox input "true"
click at [719, 502] on label "Mostrar Notas Como Puntos Netos" at bounding box center [784, 508] width 310 height 21
click at [638, 504] on input "Mostrar Notas Como Puntos Netos" at bounding box center [633, 508] width 10 height 10
checkbox input "true"
click at [810, 639] on link "Generar" at bounding box center [825, 633] width 88 height 29
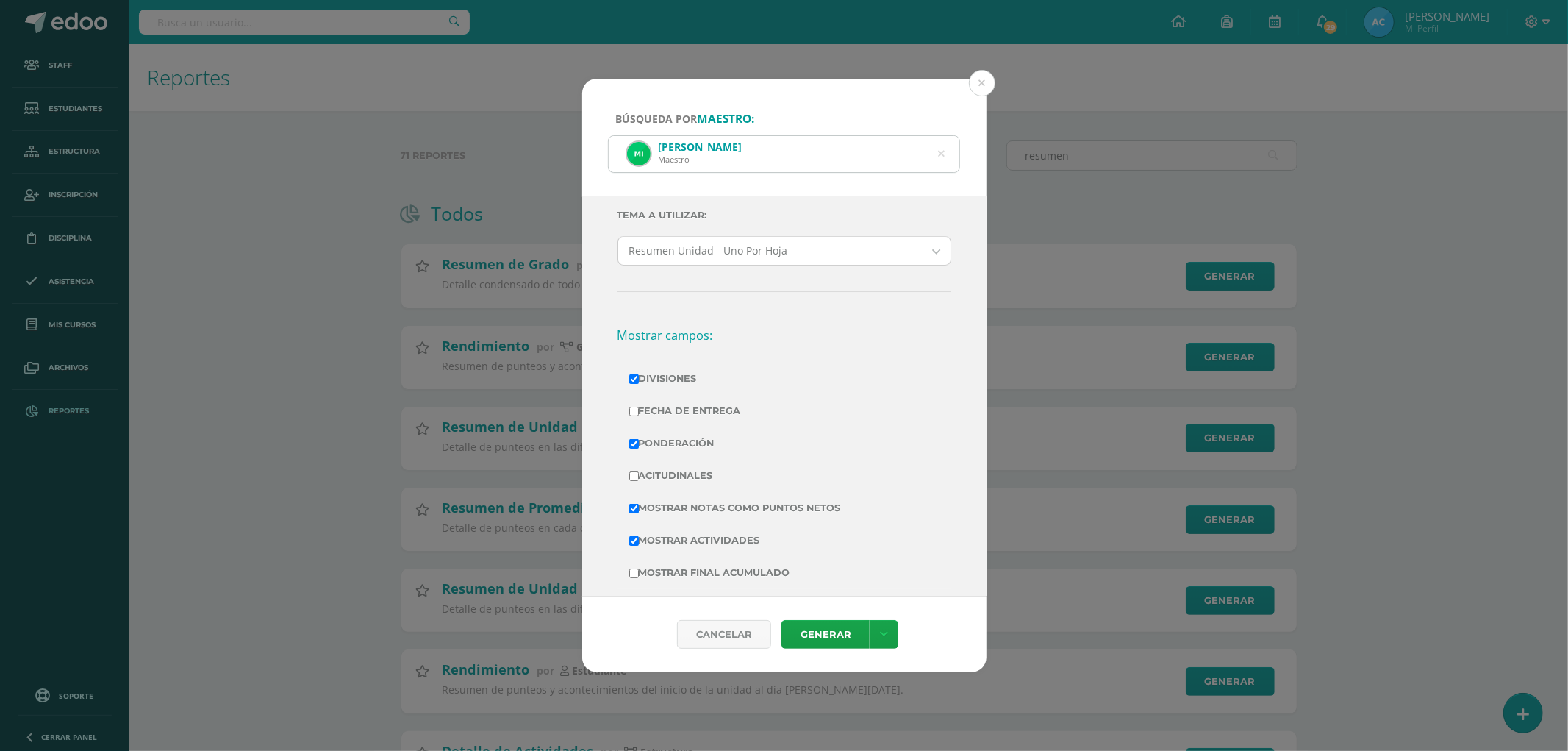
click at [939, 151] on icon at bounding box center [941, 153] width 7 height 37
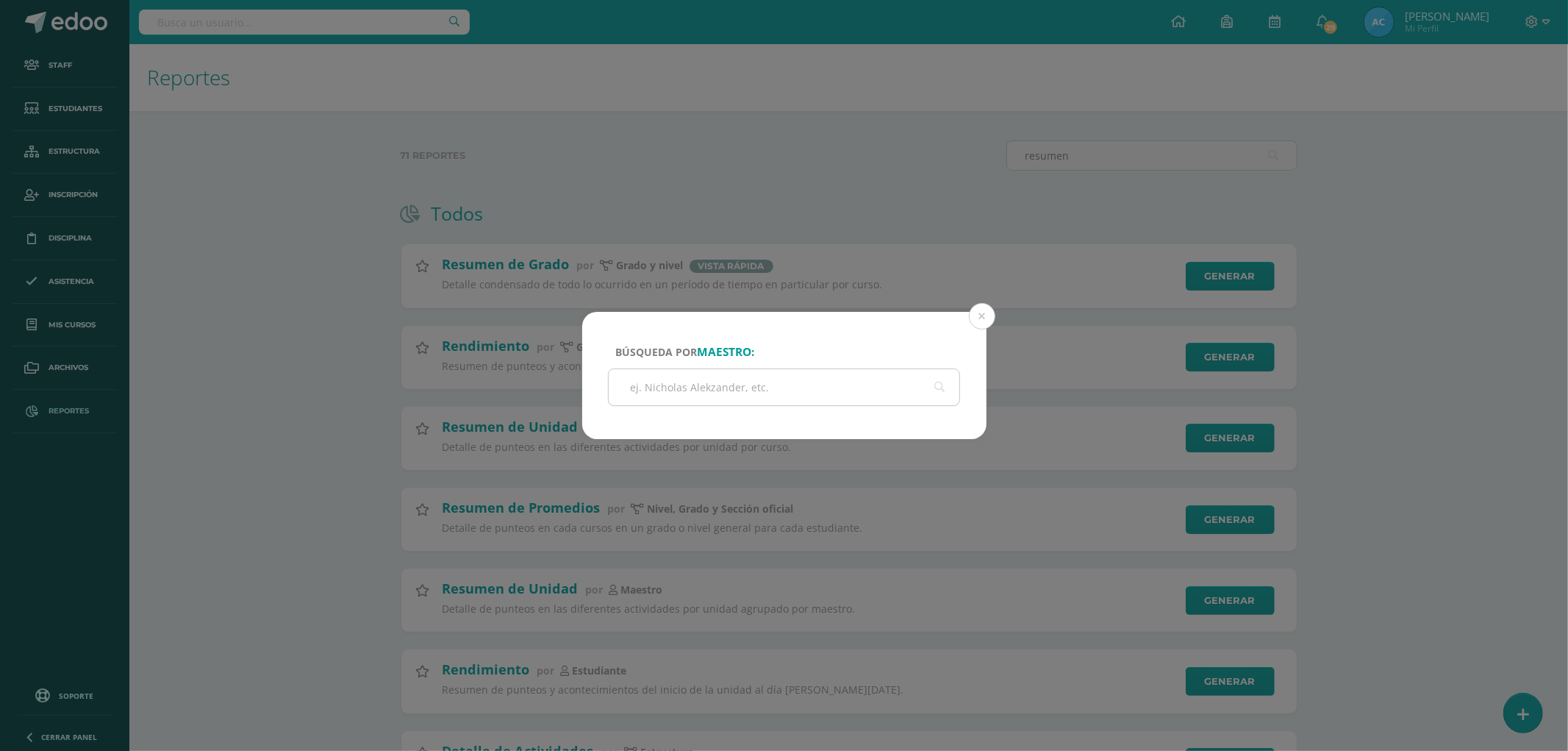
click at [659, 378] on input "text" at bounding box center [784, 388] width 351 height 36
paste input "Ana Renee Ruiz Flores"
type input "Ana Renee Ruiz Flores"
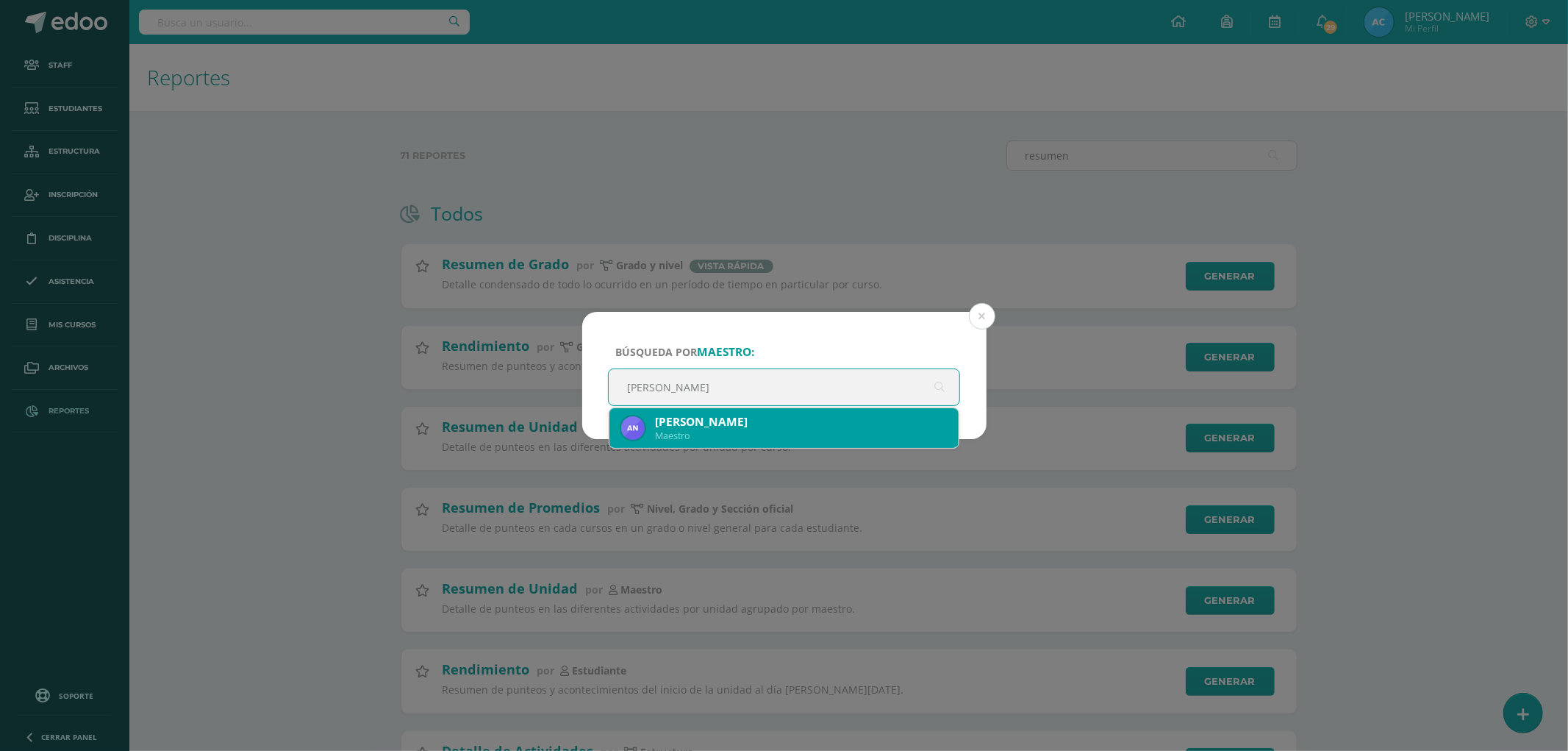
click at [742, 434] on div "Maestro" at bounding box center [801, 435] width 292 height 12
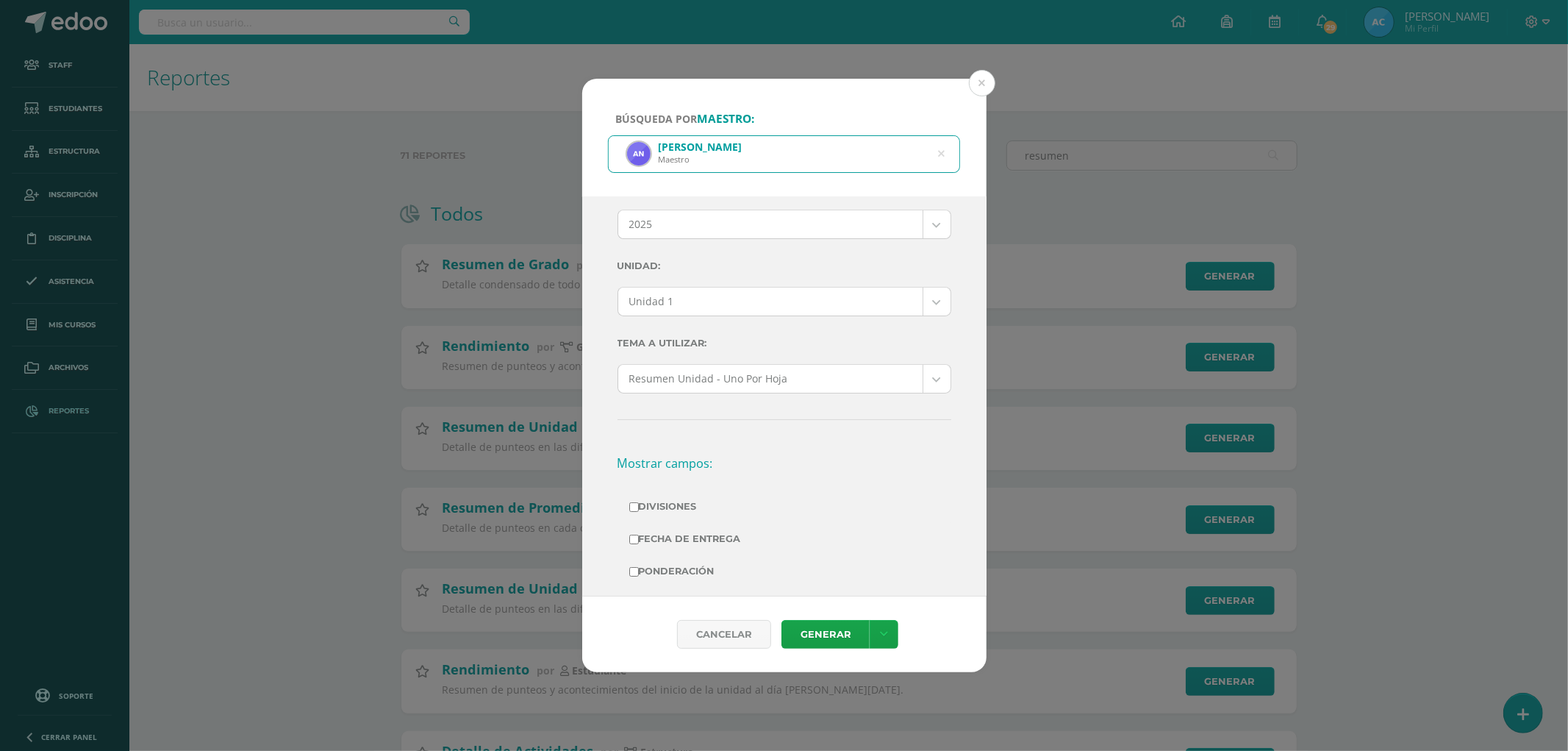
scroll to position [0, 0]
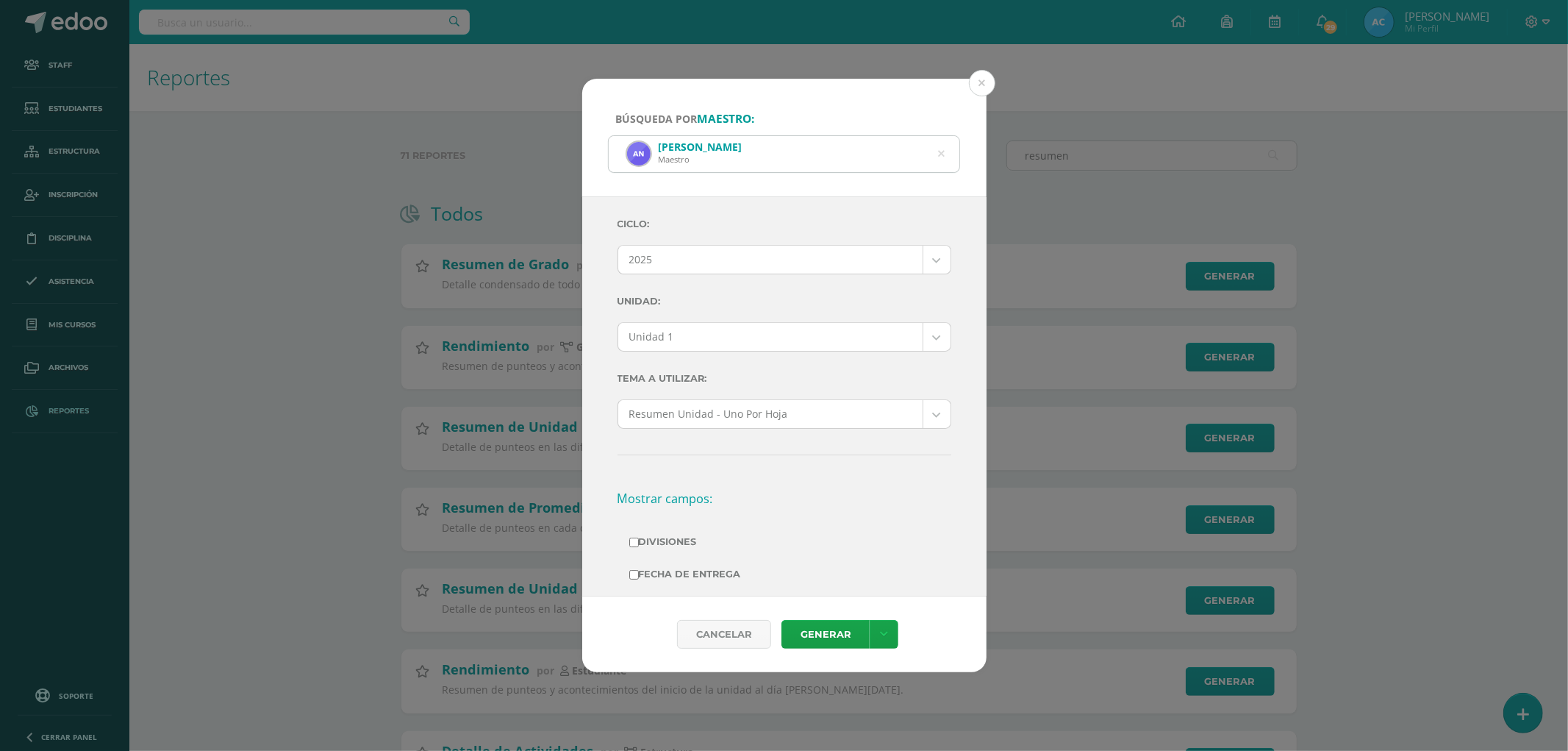
click at [689, 319] on div "Ciclo: 2025 2025 2024 2023 2022 2021 2020 2019 Unidad: Unidad 1 Unidad 1 Unidad…" at bounding box center [784, 600] width 334 height 785
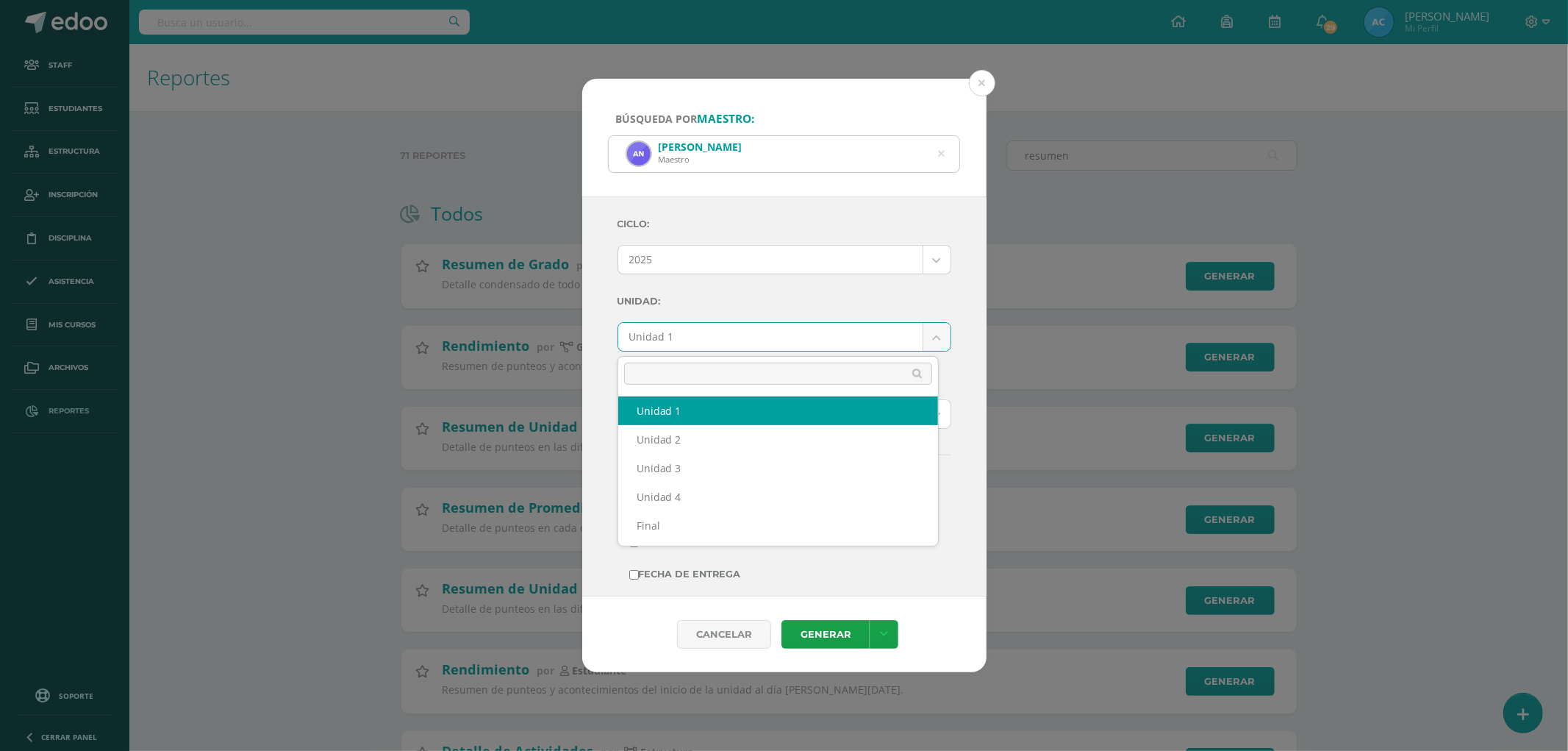
drag, startPoint x: 684, startPoint y: 327, endPoint x: 684, endPoint y: 336, distance: 9.0
click at [684, 328] on body "Búsqueda por maestro: Ana Renee Ruiz Flores Maestro Ana Renee Ruiz Flores Ciclo…" at bounding box center [784, 582] width 1568 height 1165
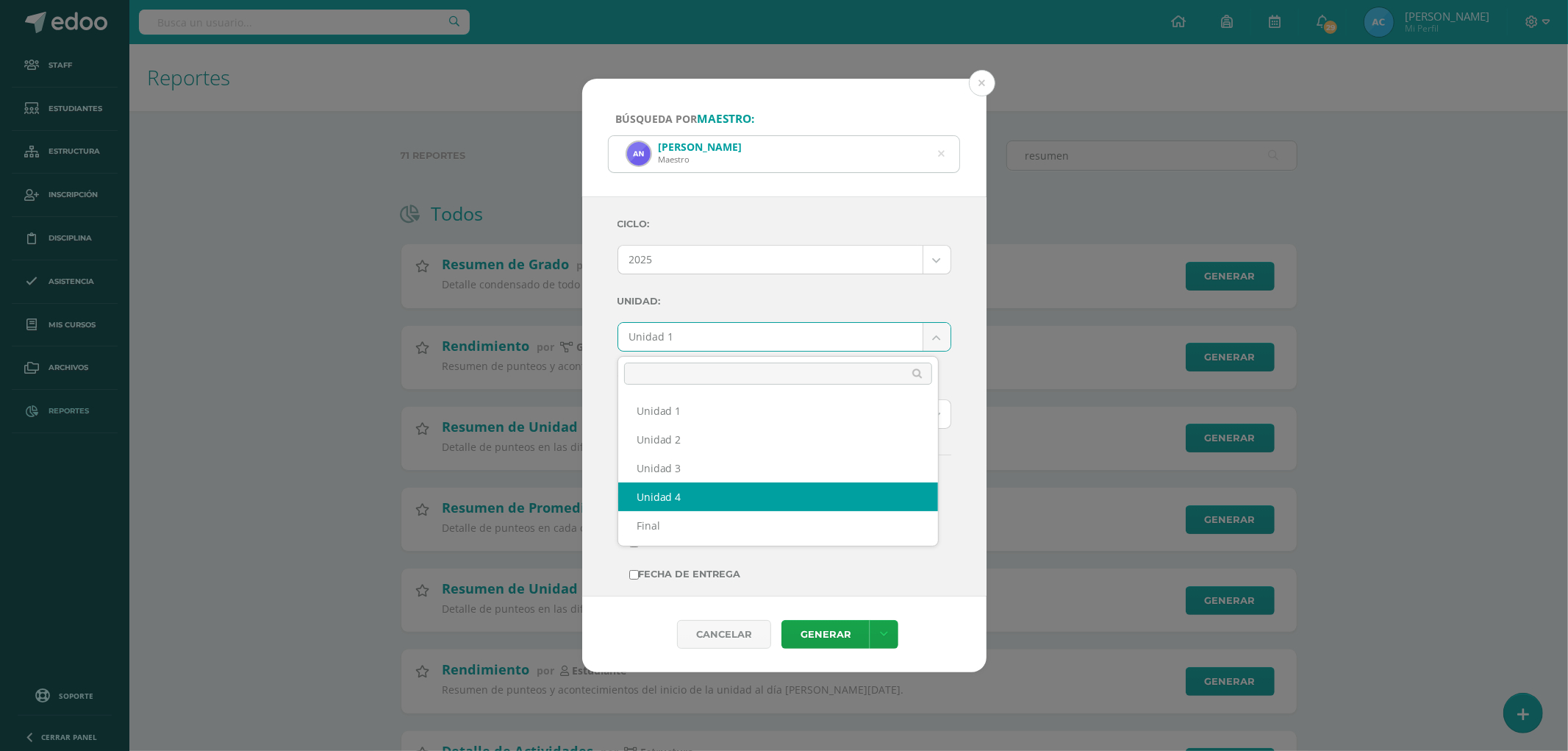
select select "Unidad 4"
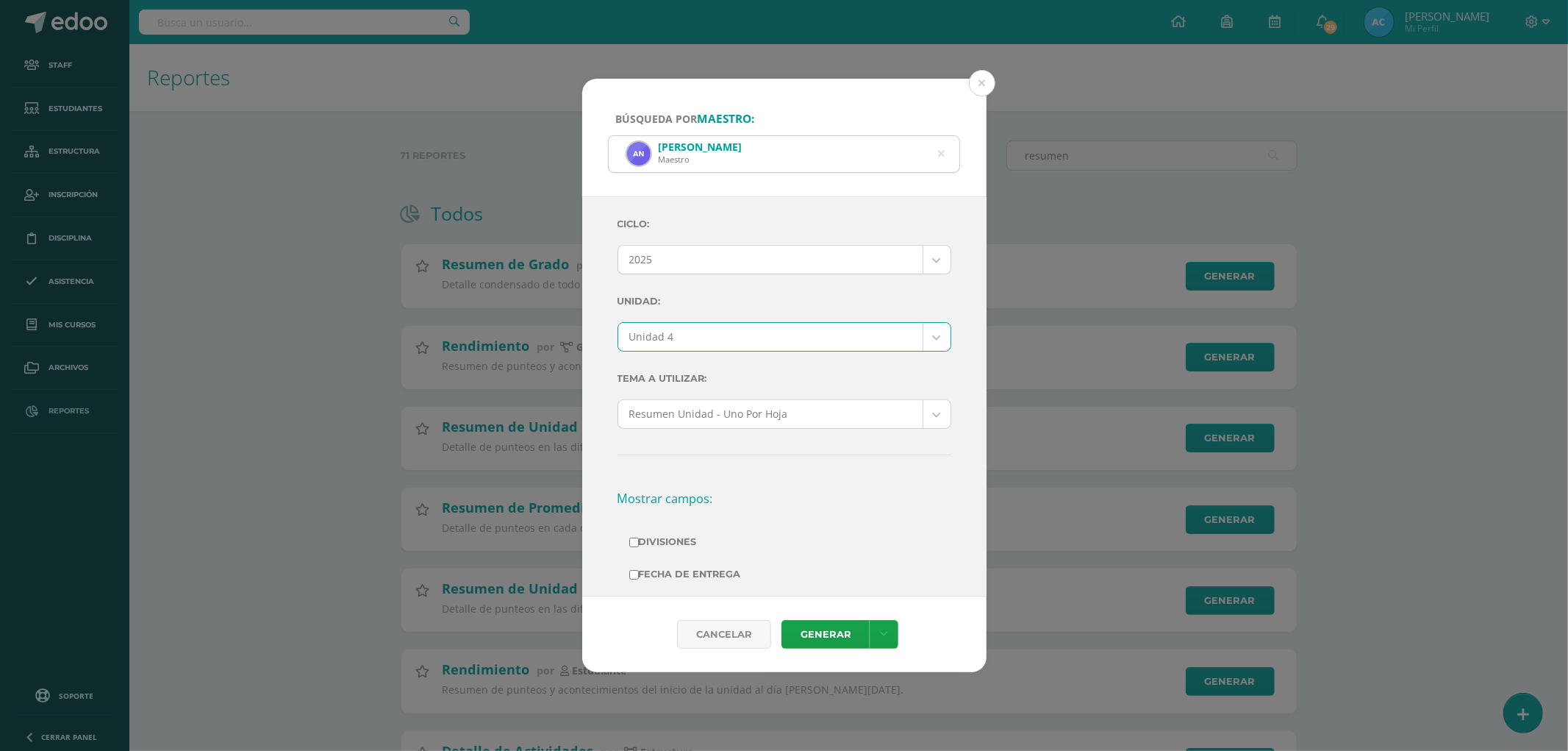
click at [739, 309] on label "Unidad:" at bounding box center [784, 301] width 334 height 30
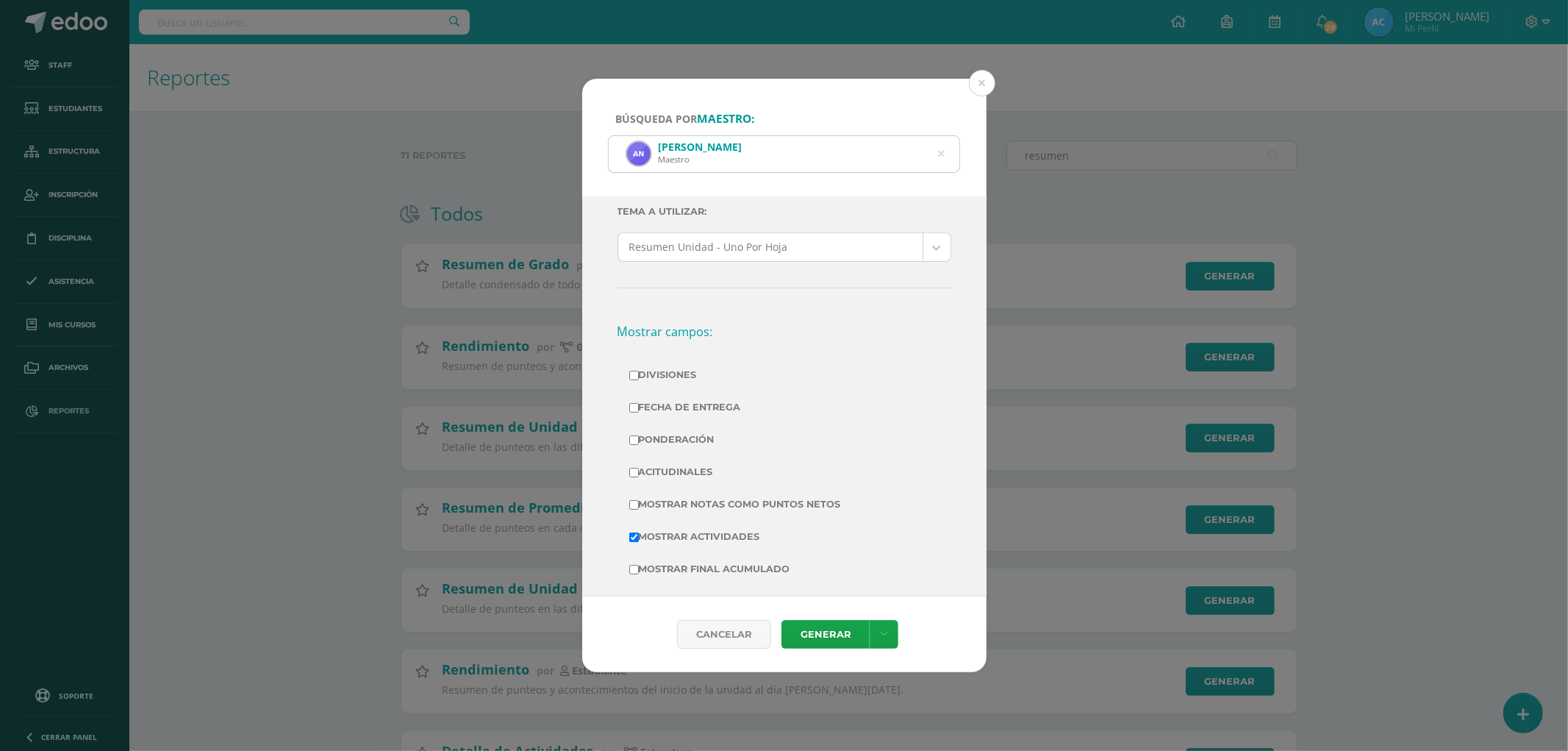
scroll to position [164, 0]
click at [663, 373] on label "Divisiones" at bounding box center [784, 379] width 310 height 21
click at [638, 375] on input "Divisiones" at bounding box center [633, 379] width 10 height 10
checkbox input "true"
click at [671, 438] on label "Ponderación" at bounding box center [784, 443] width 310 height 21
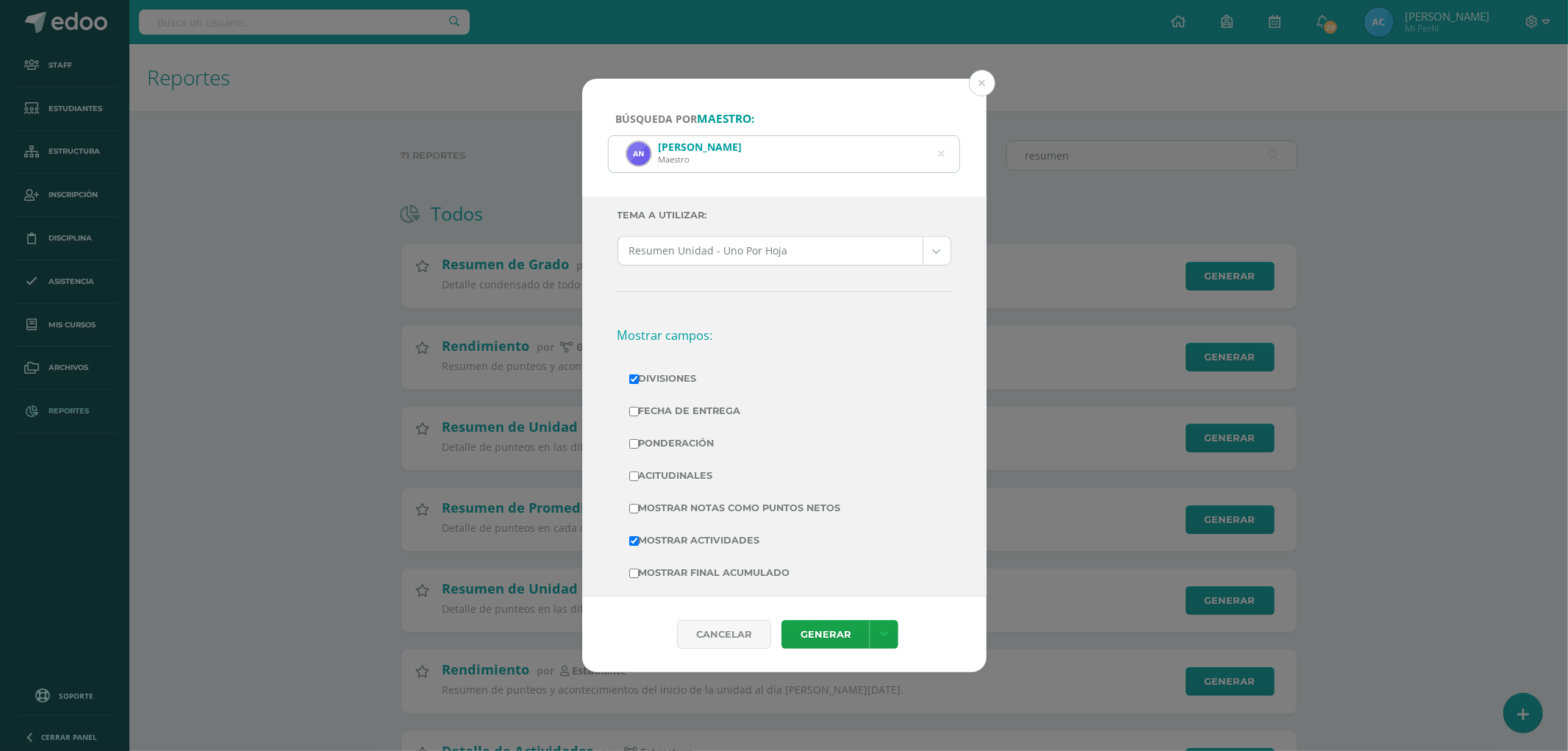
click at [638, 439] on input "Ponderación" at bounding box center [633, 443] width 10 height 10
checkbox input "true"
click at [688, 506] on label "Mostrar Notas Como Puntos Netos" at bounding box center [784, 508] width 310 height 21
click at [638, 506] on input "Mostrar Notas Como Puntos Netos" at bounding box center [633, 508] width 10 height 10
checkbox input "true"
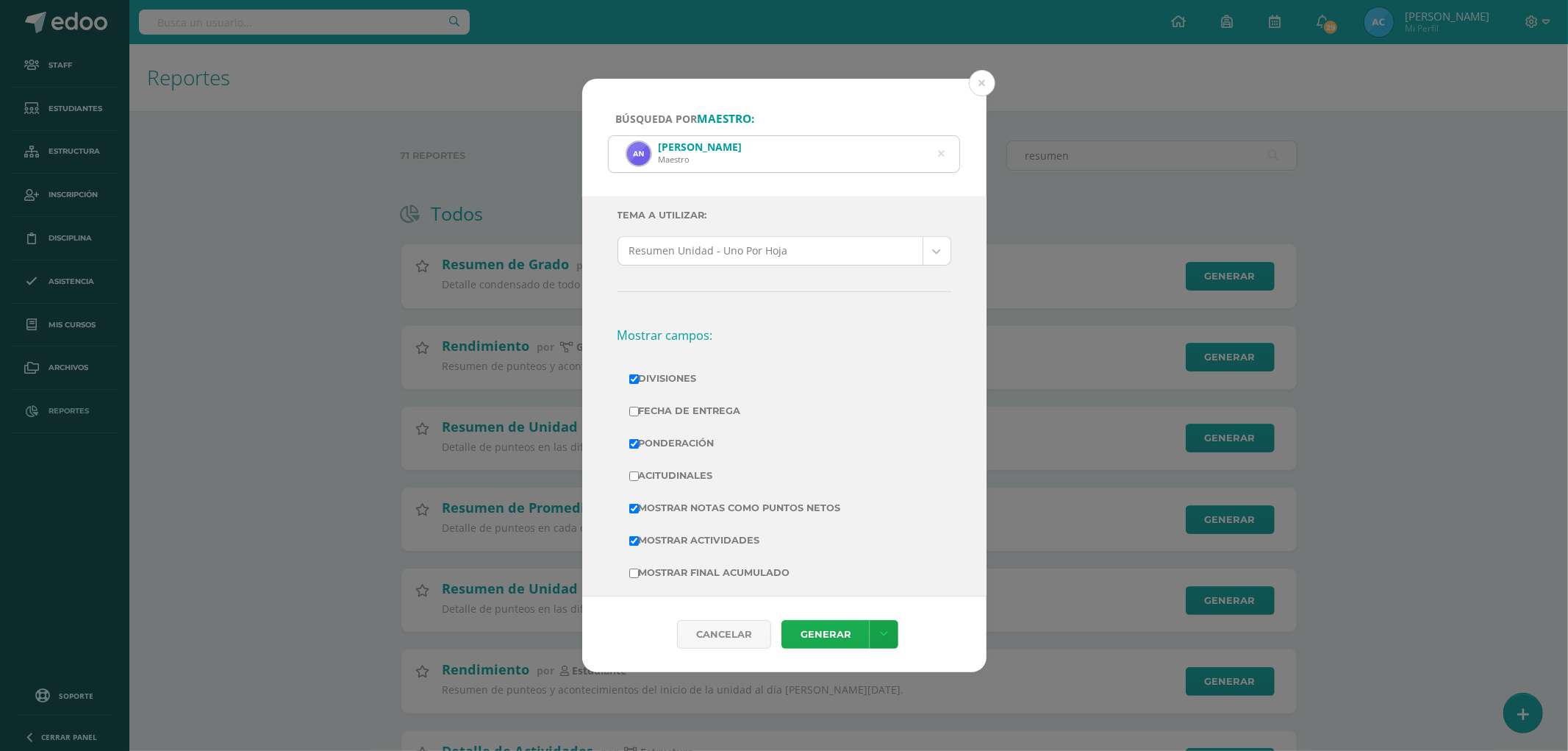
click at [819, 629] on link "Generar" at bounding box center [825, 633] width 88 height 29
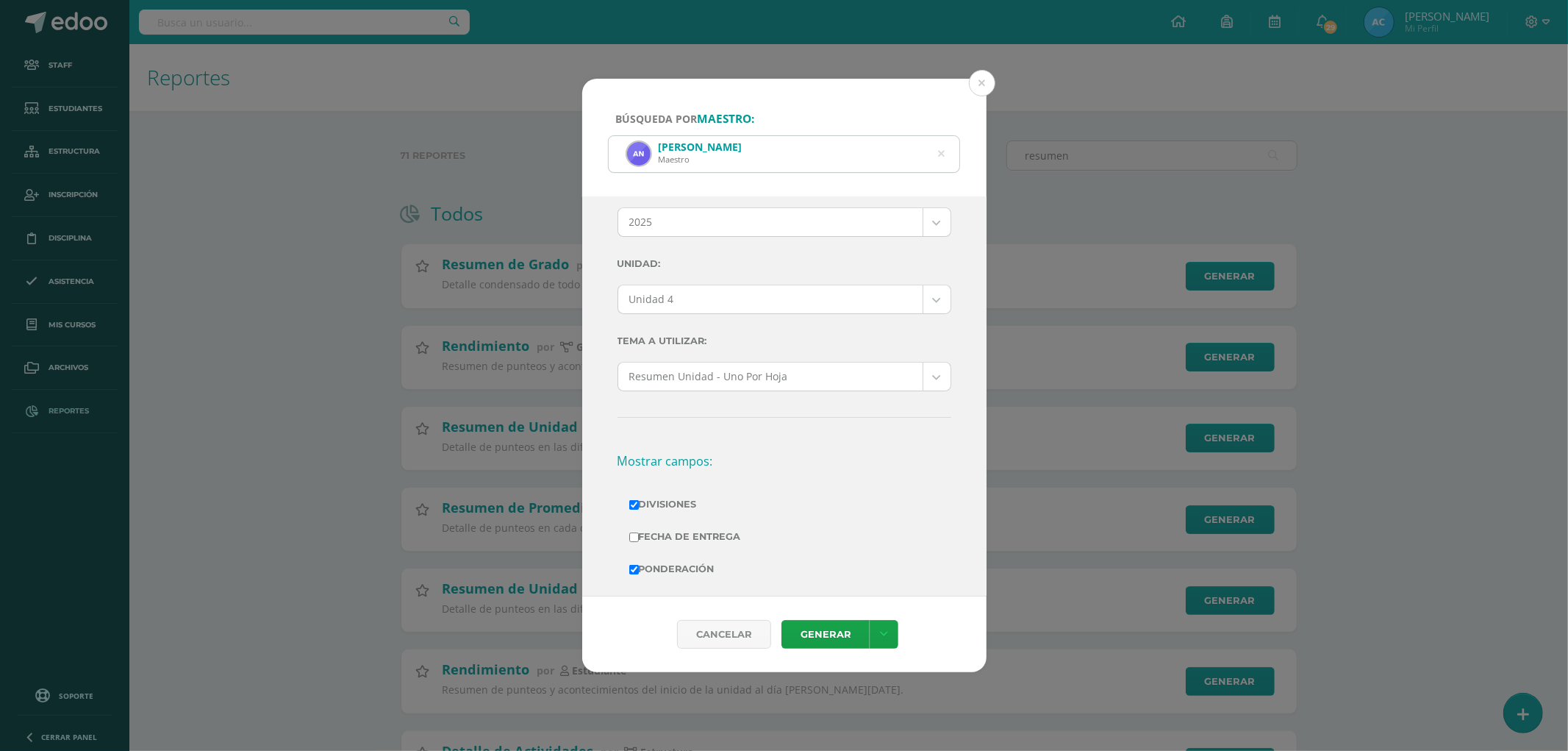
scroll to position [0, 0]
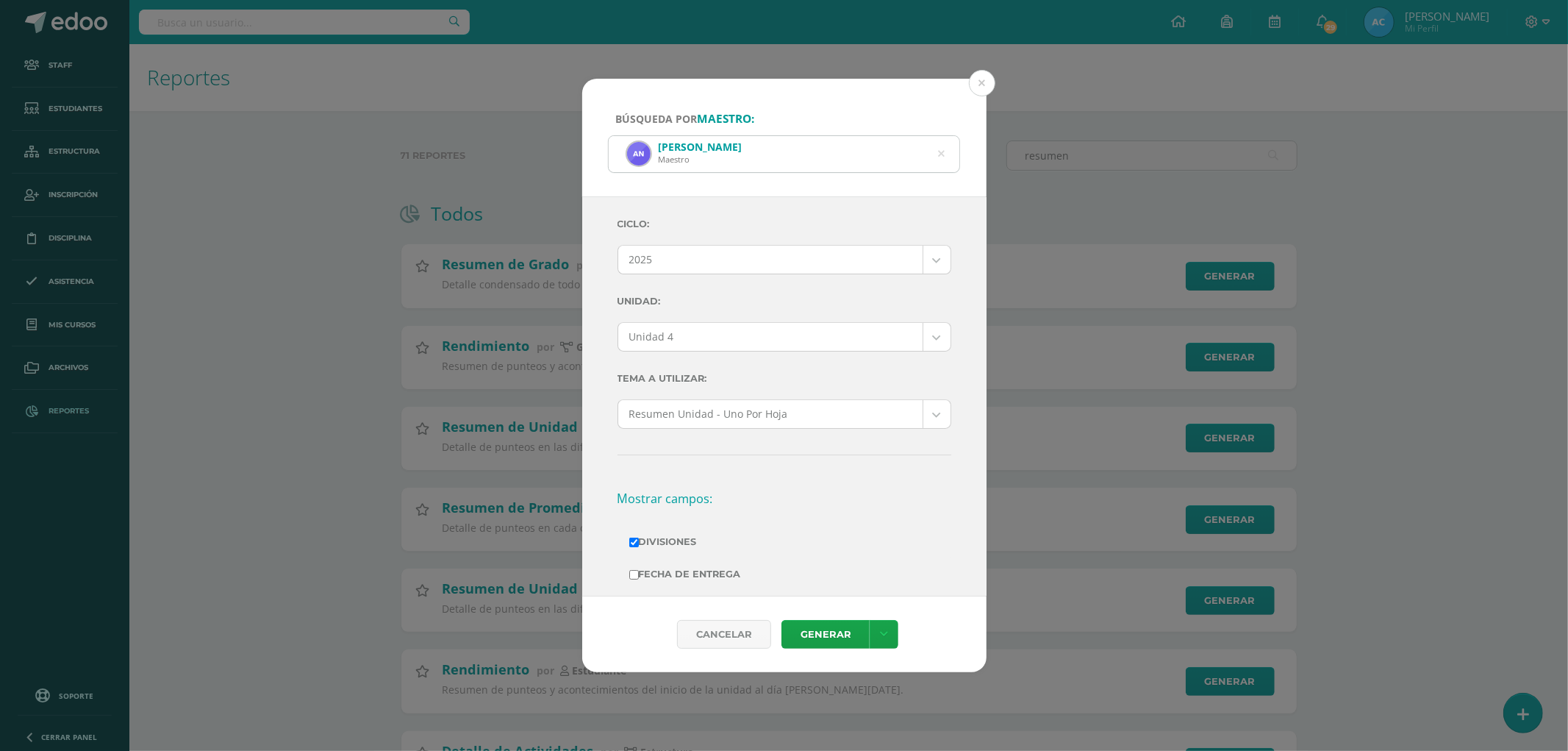
click at [942, 157] on icon at bounding box center [941, 153] width 7 height 37
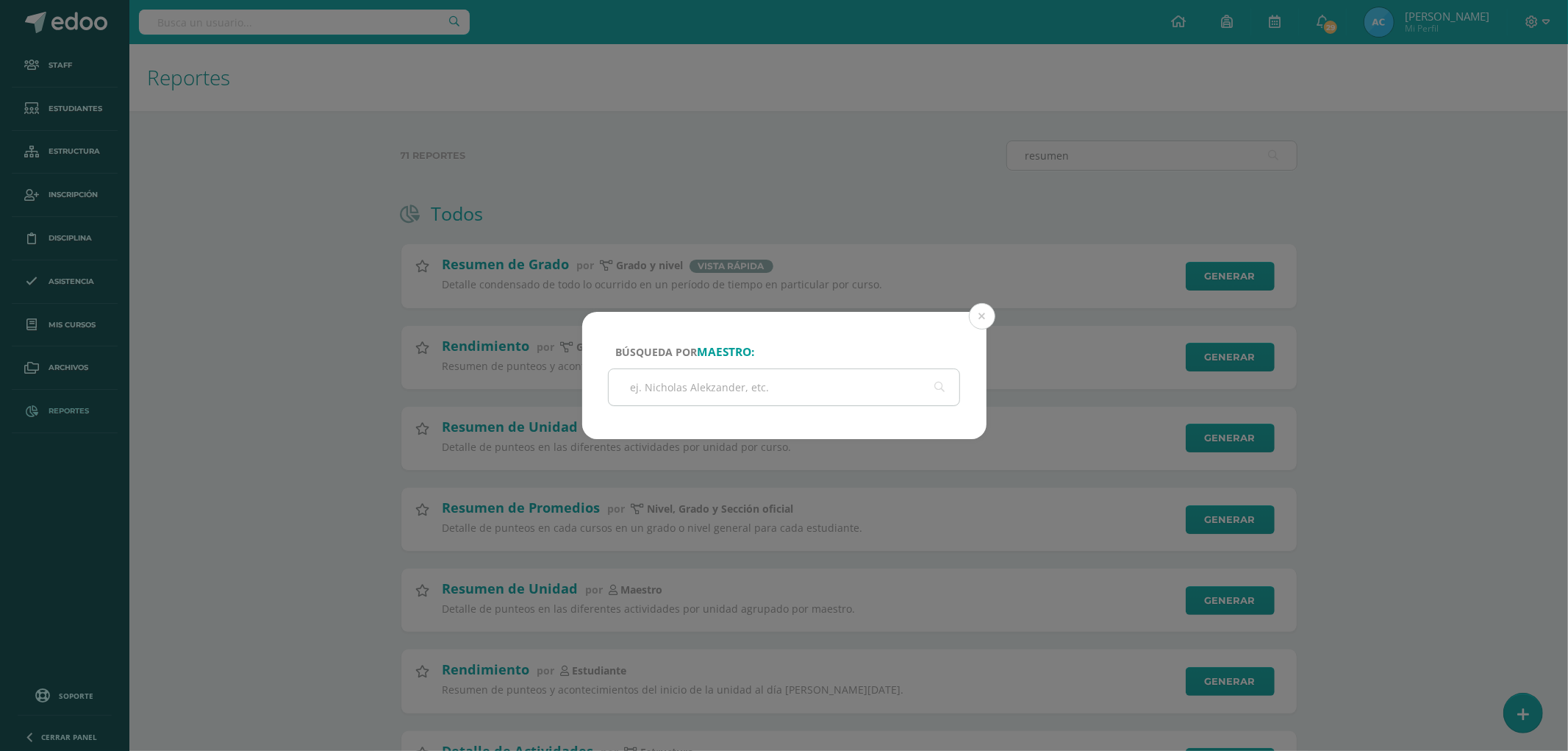
click at [647, 398] on input "text" at bounding box center [784, 388] width 351 height 36
paste input "Ericka Quin Ericka Quin"
type input "Ericka Quin Ericka Quin"
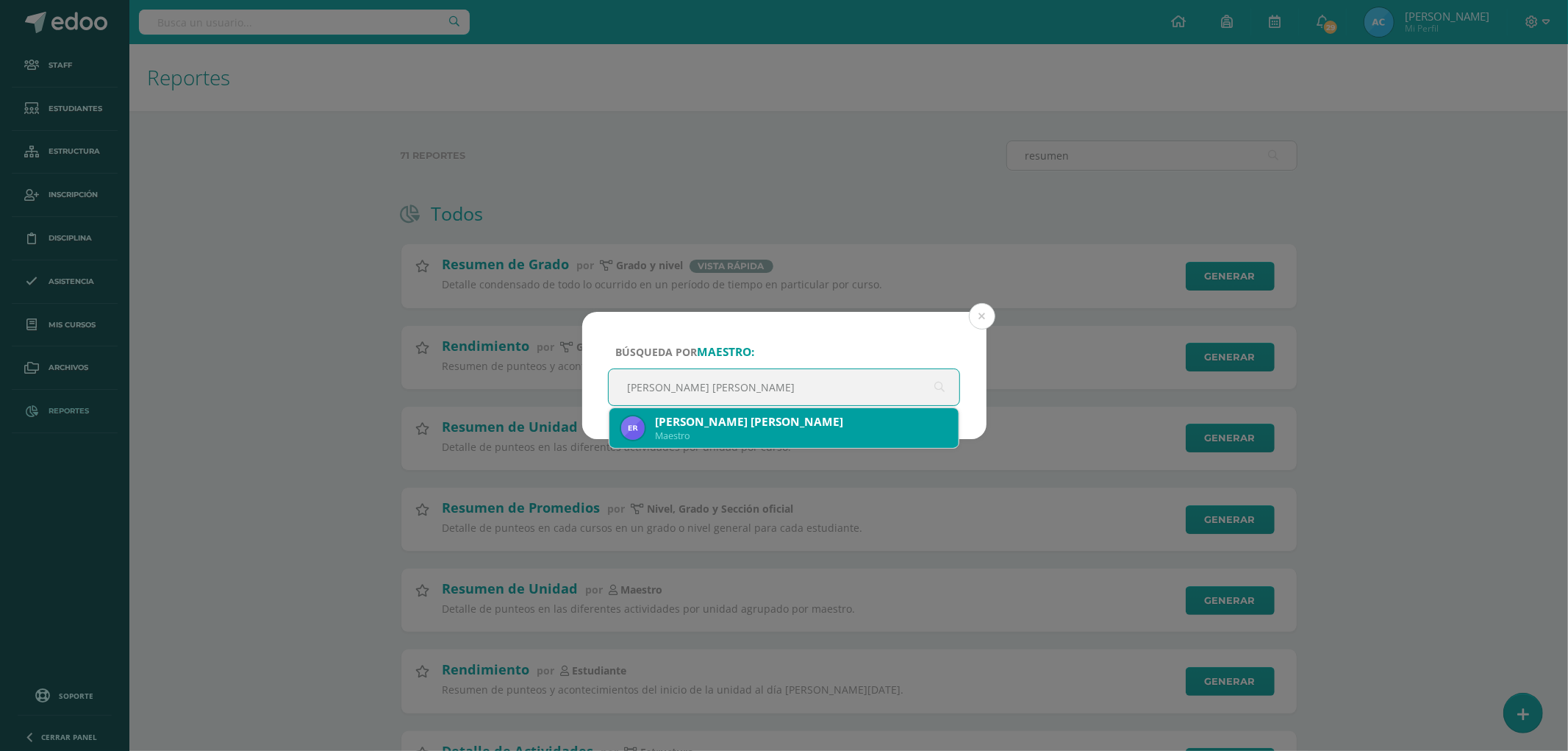
click at [779, 435] on div "Maestro" at bounding box center [801, 435] width 292 height 12
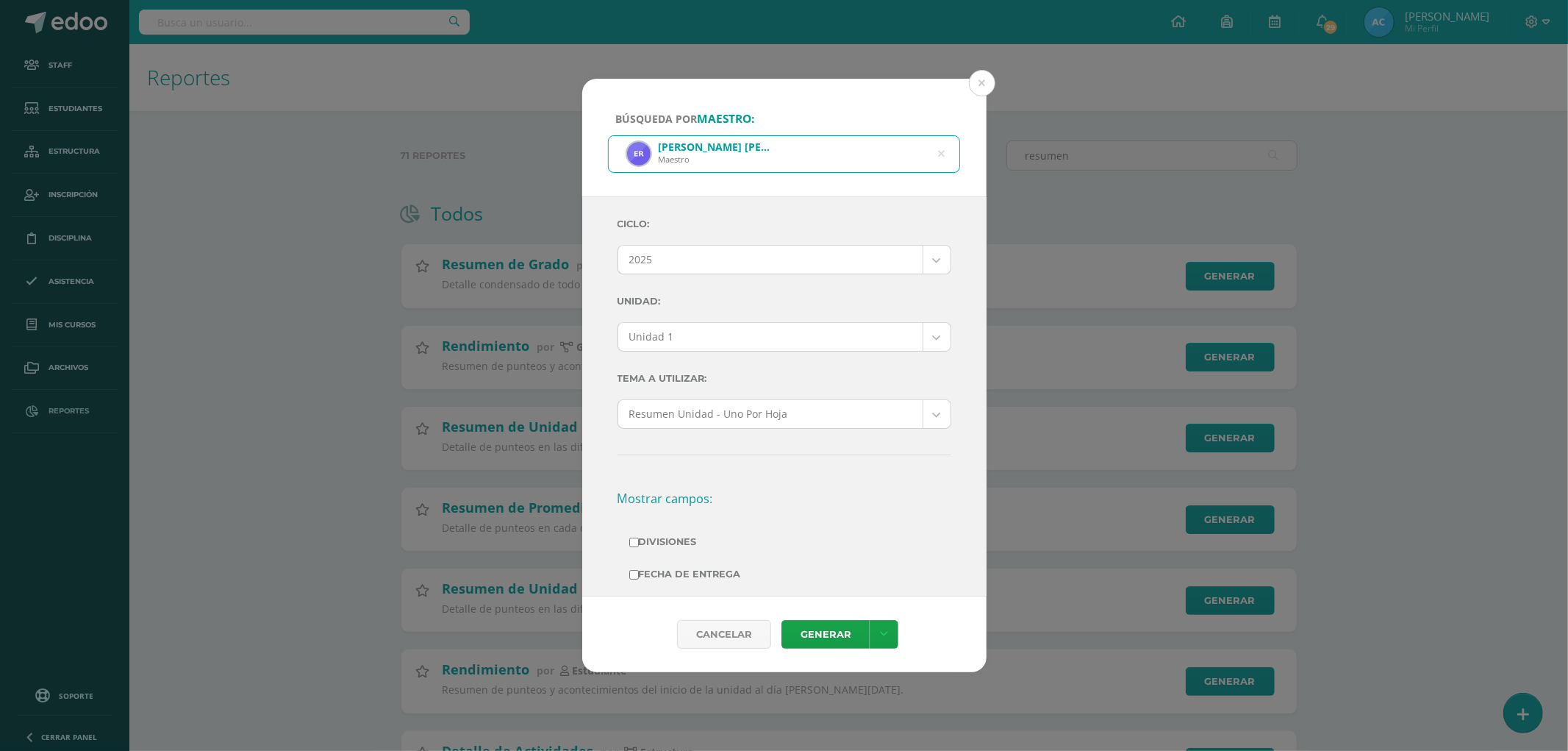
click at [707, 342] on body "Búsqueda por maestro: Ericka Quin Ericka Quin Maestro Ericka Quin Ericka Quin C…" at bounding box center [784, 582] width 1568 height 1165
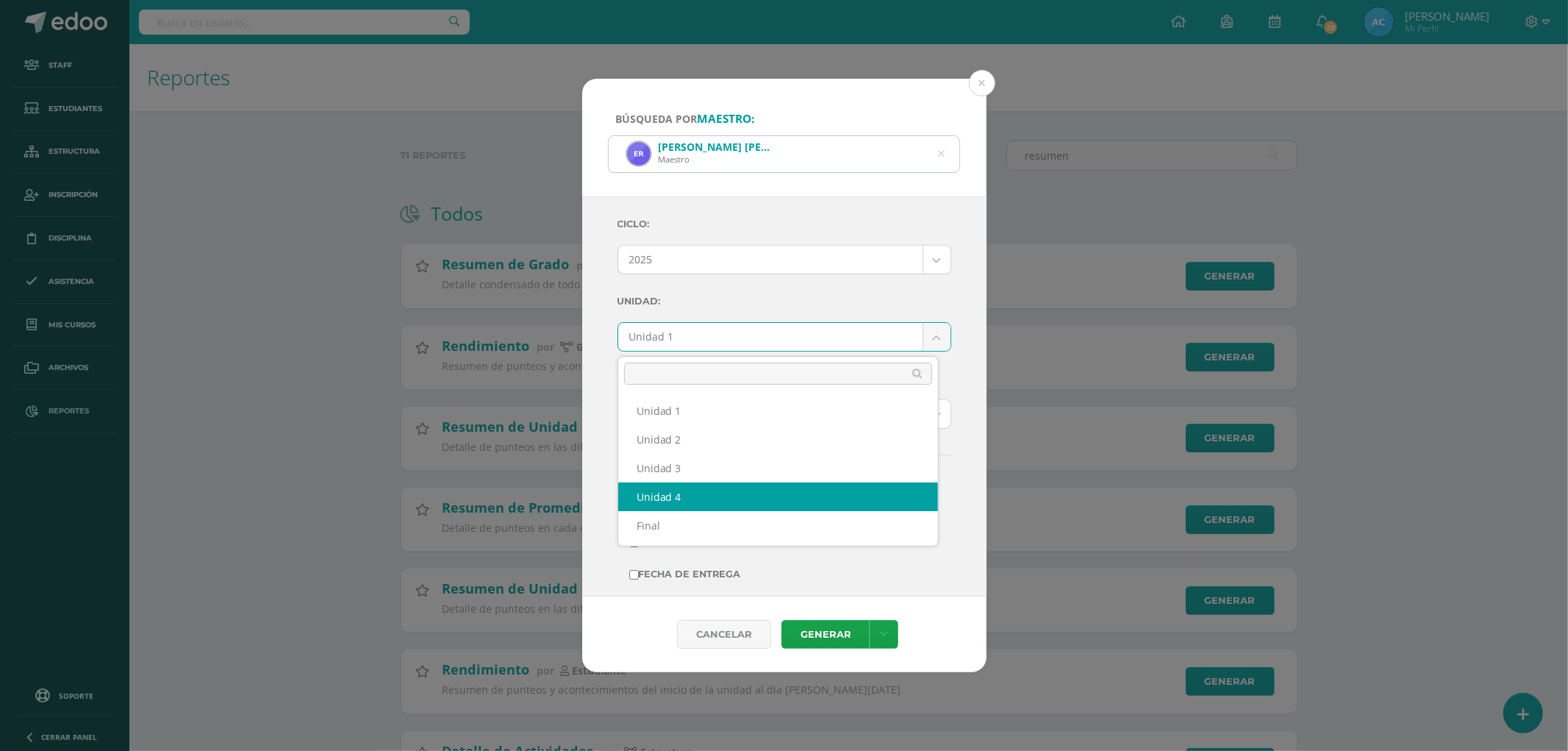
select select "Unidad 4"
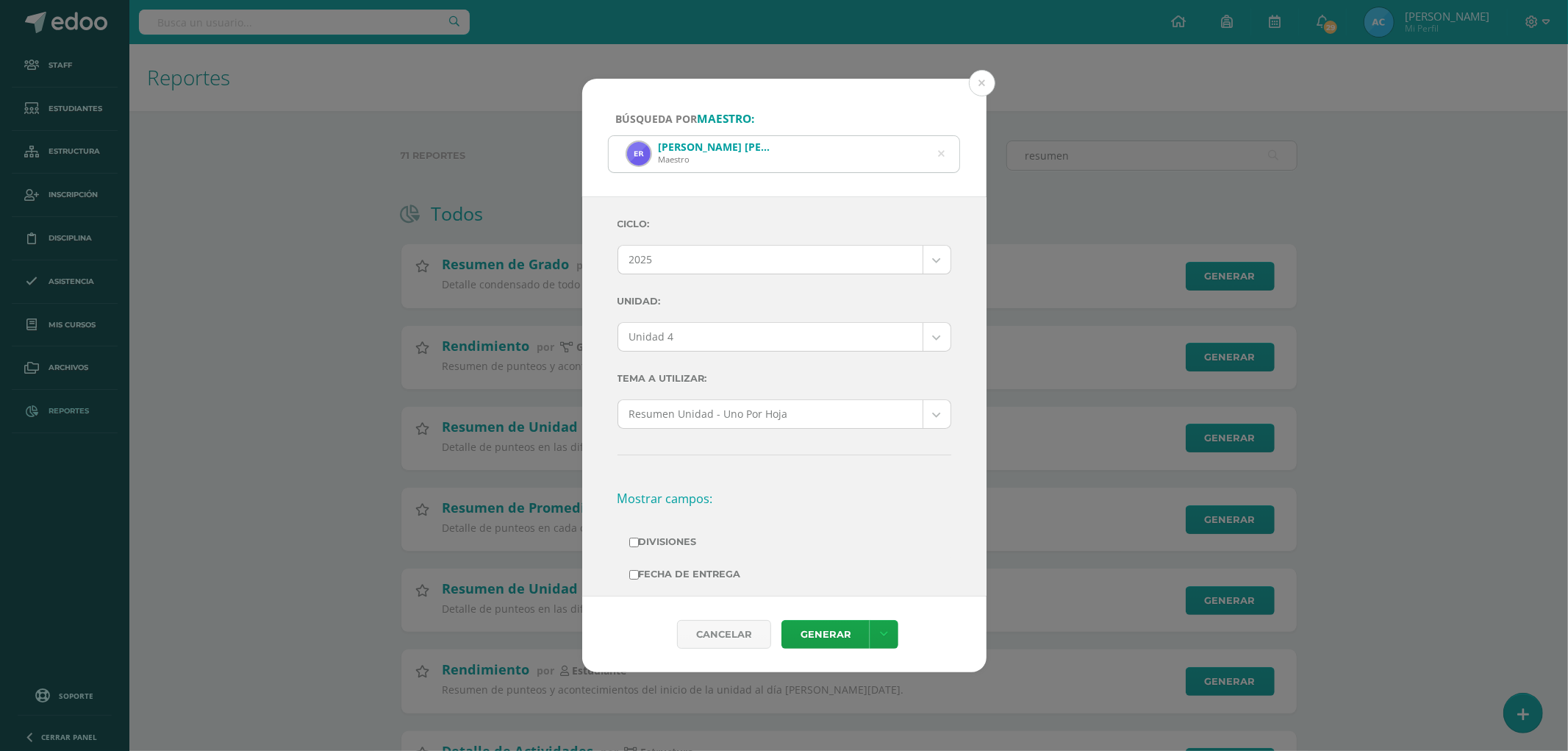
click at [778, 304] on label "Unidad:" at bounding box center [784, 301] width 334 height 30
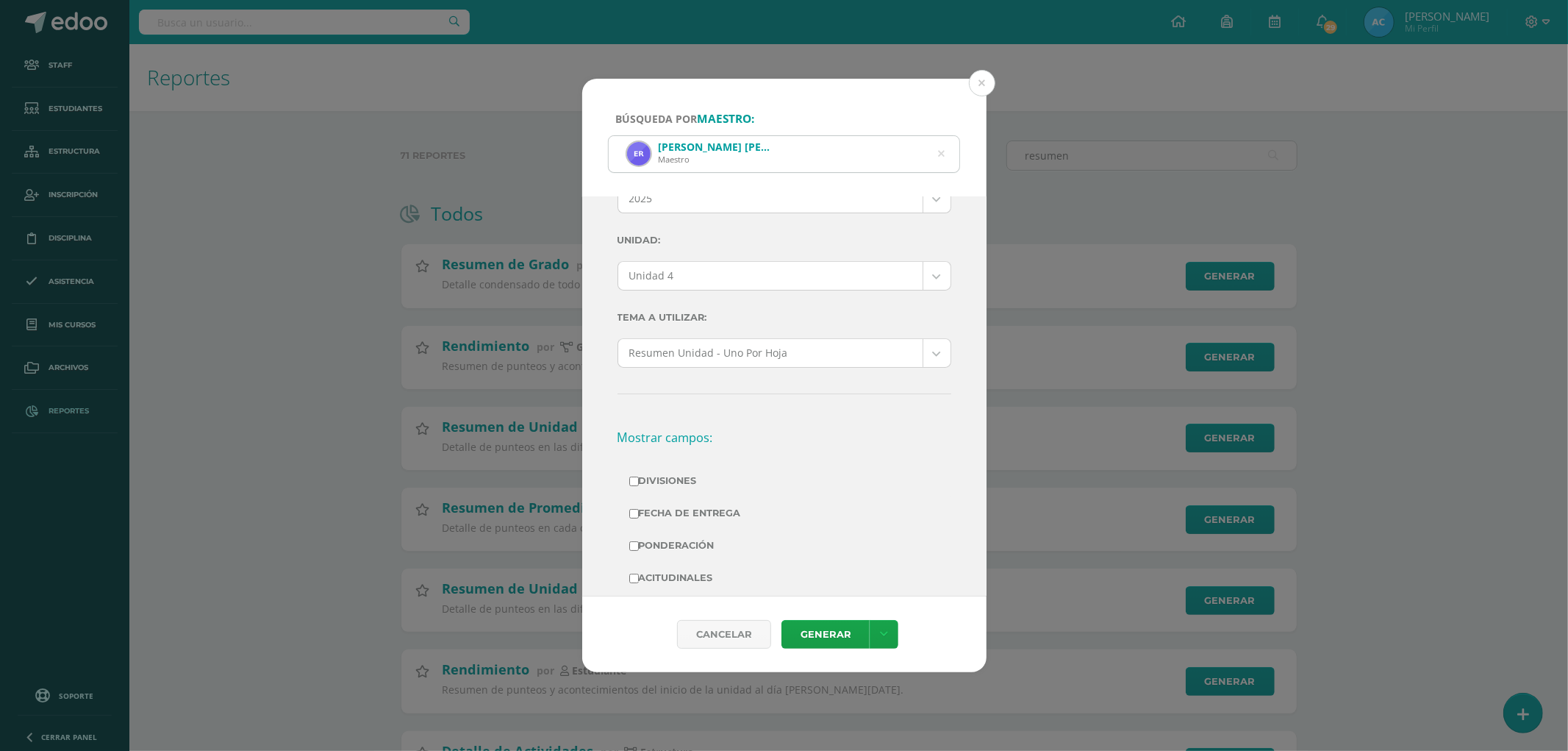
scroll to position [164, 0]
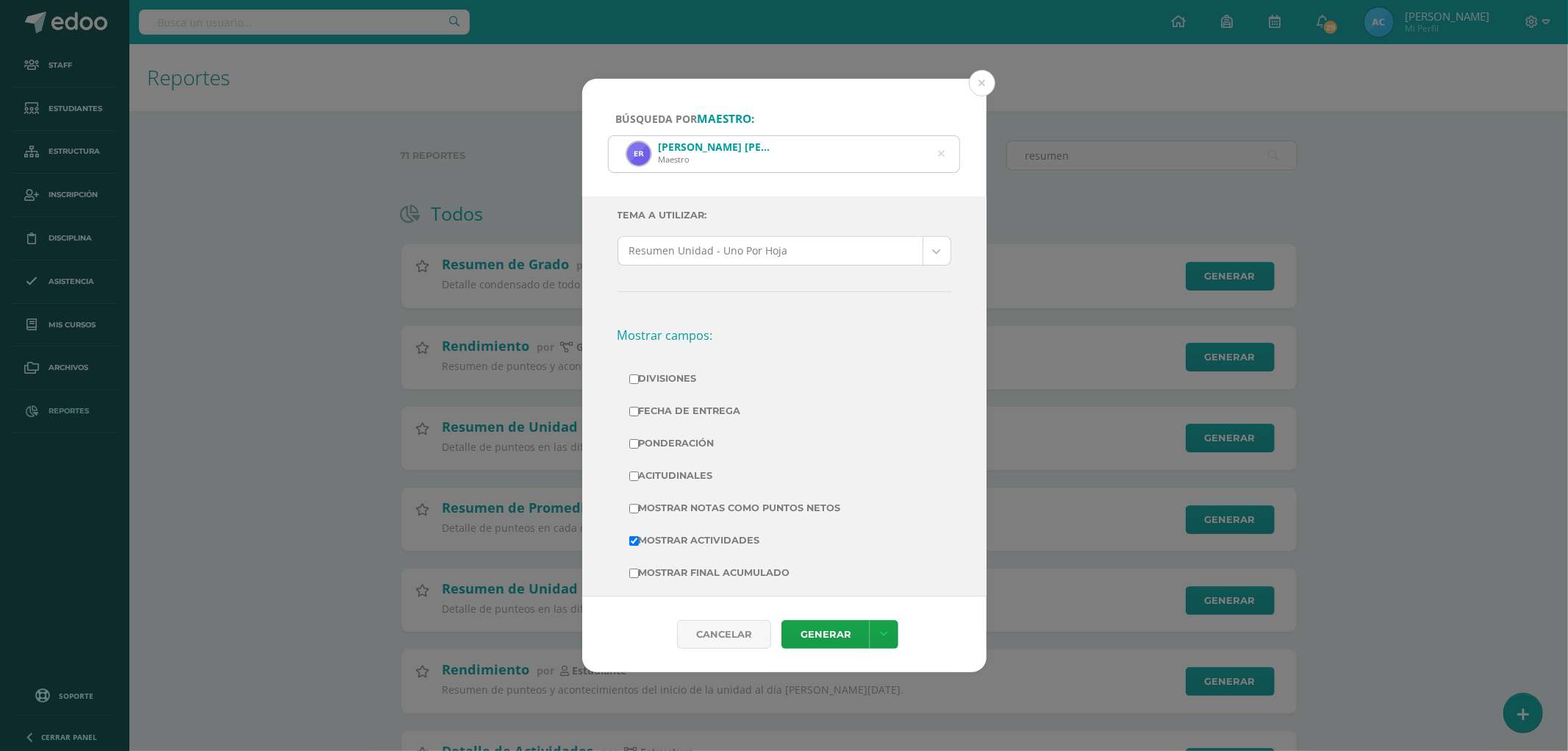
click at [683, 377] on label "Divisiones" at bounding box center [784, 379] width 310 height 21
click at [638, 377] on input "Divisiones" at bounding box center [633, 379] width 10 height 10
checkbox input "true"
click at [680, 442] on label "Ponderación" at bounding box center [784, 443] width 310 height 21
click at [638, 442] on input "Ponderación" at bounding box center [633, 443] width 10 height 10
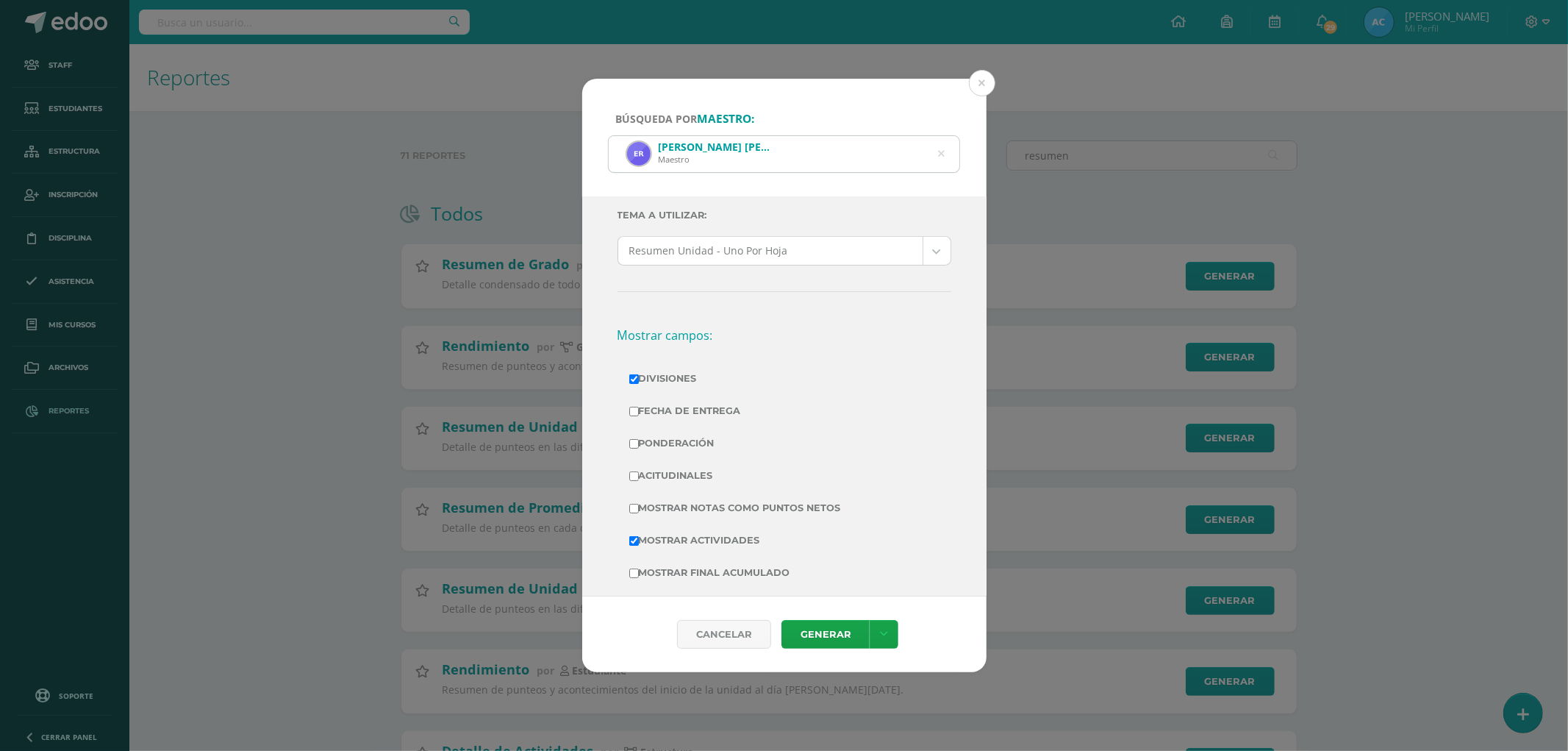
checkbox input "true"
click at [711, 515] on label "Mostrar Notas Como Puntos Netos" at bounding box center [784, 508] width 310 height 21
click at [638, 513] on input "Mostrar Notas Como Puntos Netos" at bounding box center [633, 508] width 10 height 10
checkbox input "true"
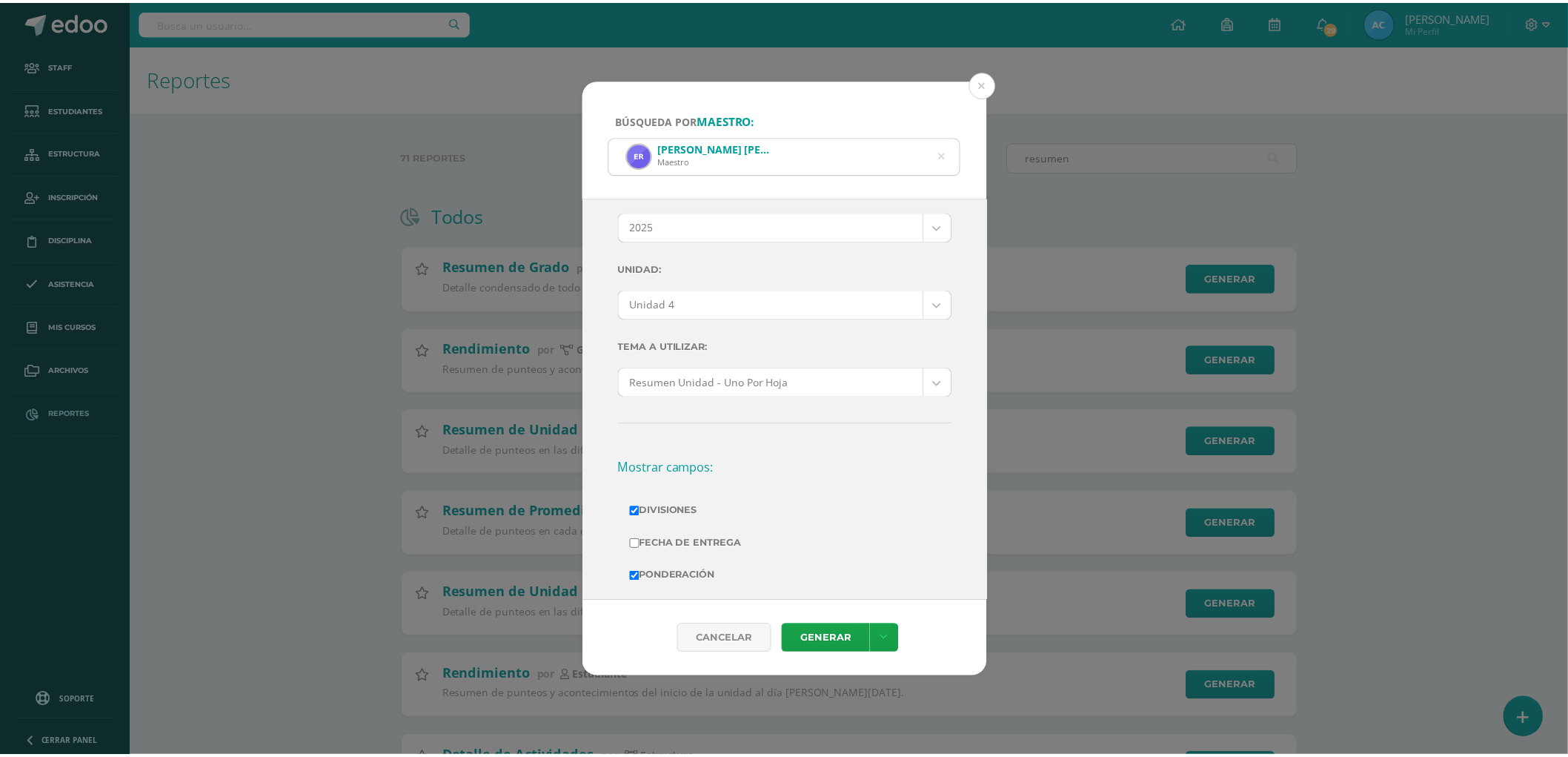
scroll to position [0, 0]
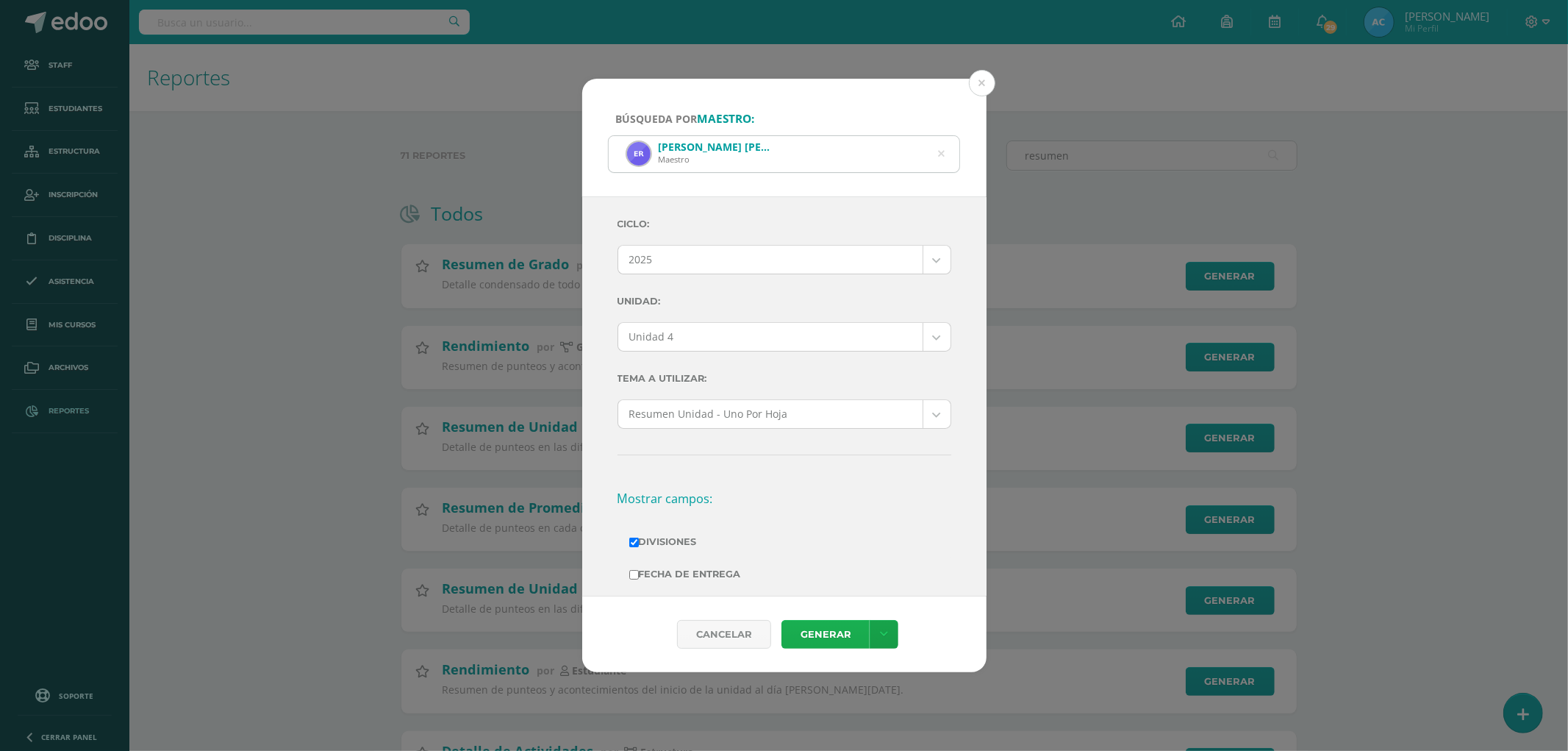
click at [833, 626] on link "Generar" at bounding box center [825, 633] width 88 height 29
click at [943, 156] on icon at bounding box center [941, 153] width 7 height 37
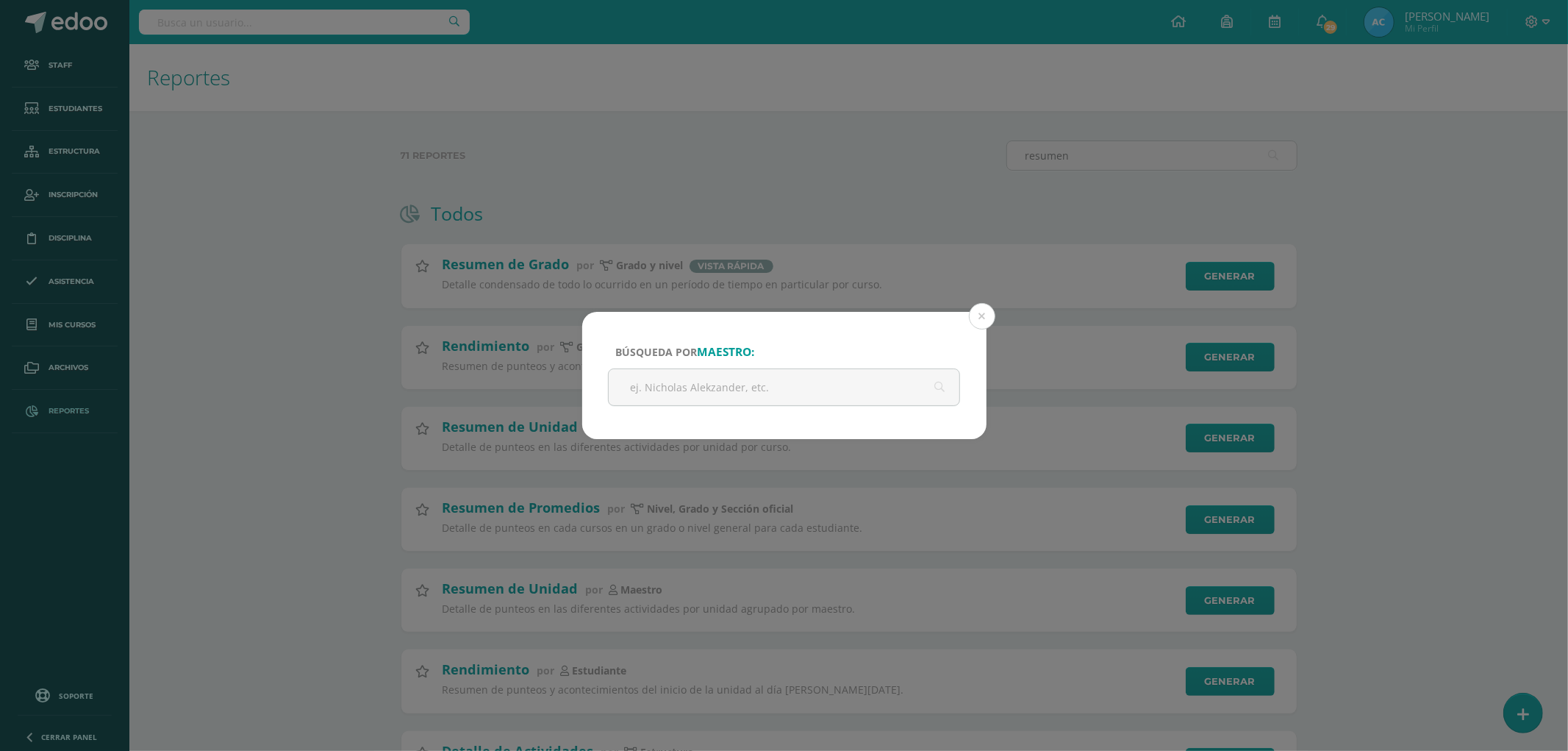
click at [336, 22] on div "Búsqueda por maestro: Ericka Quin Ericka Quin Cancelar Generar Descargar como H…" at bounding box center [784, 376] width 1568 height 751
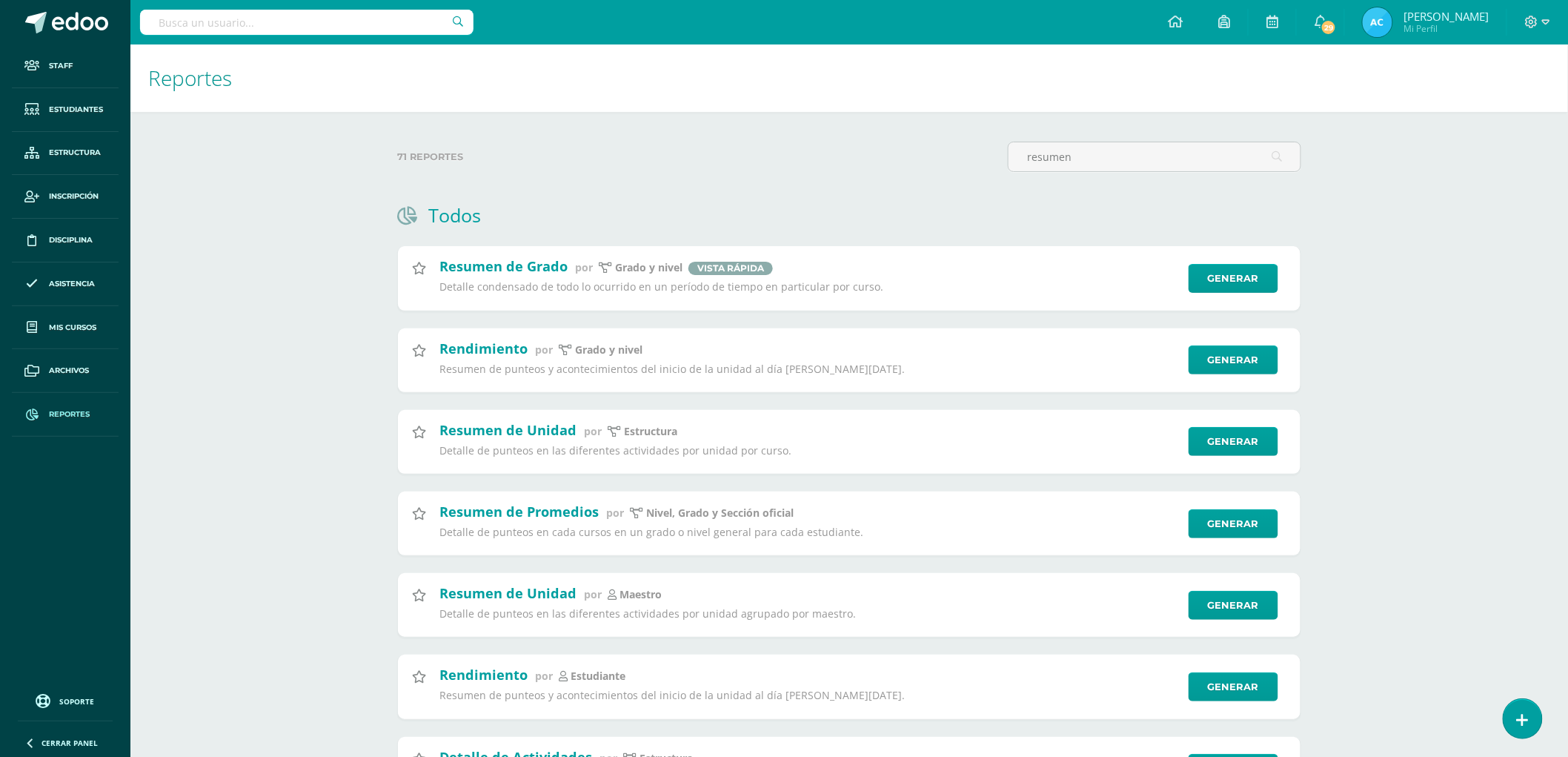
click at [283, 30] on input "text" at bounding box center [307, 22] width 333 height 25
type input "eric"
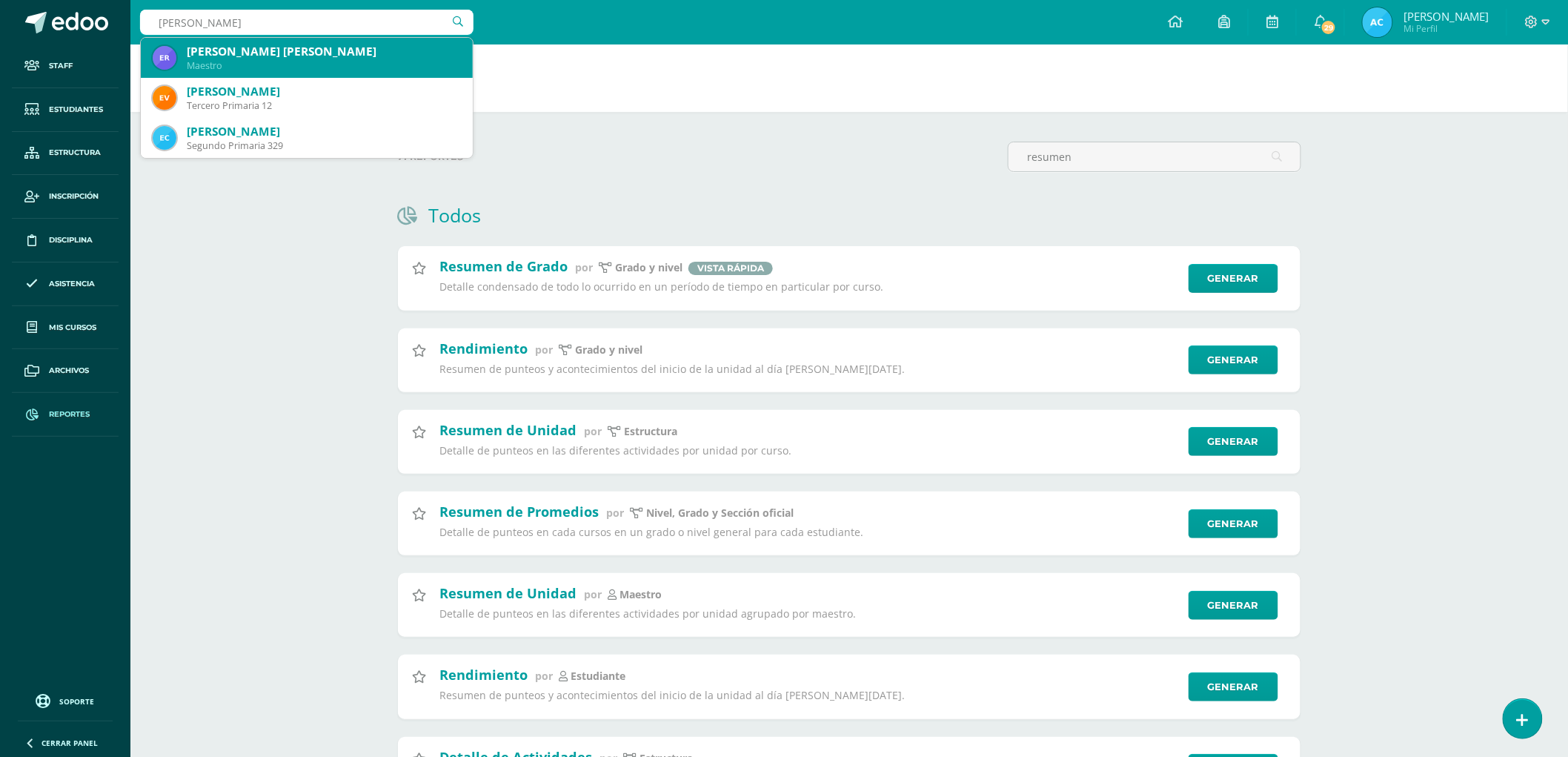
click at [311, 63] on div "Maestro" at bounding box center [324, 65] width 274 height 12
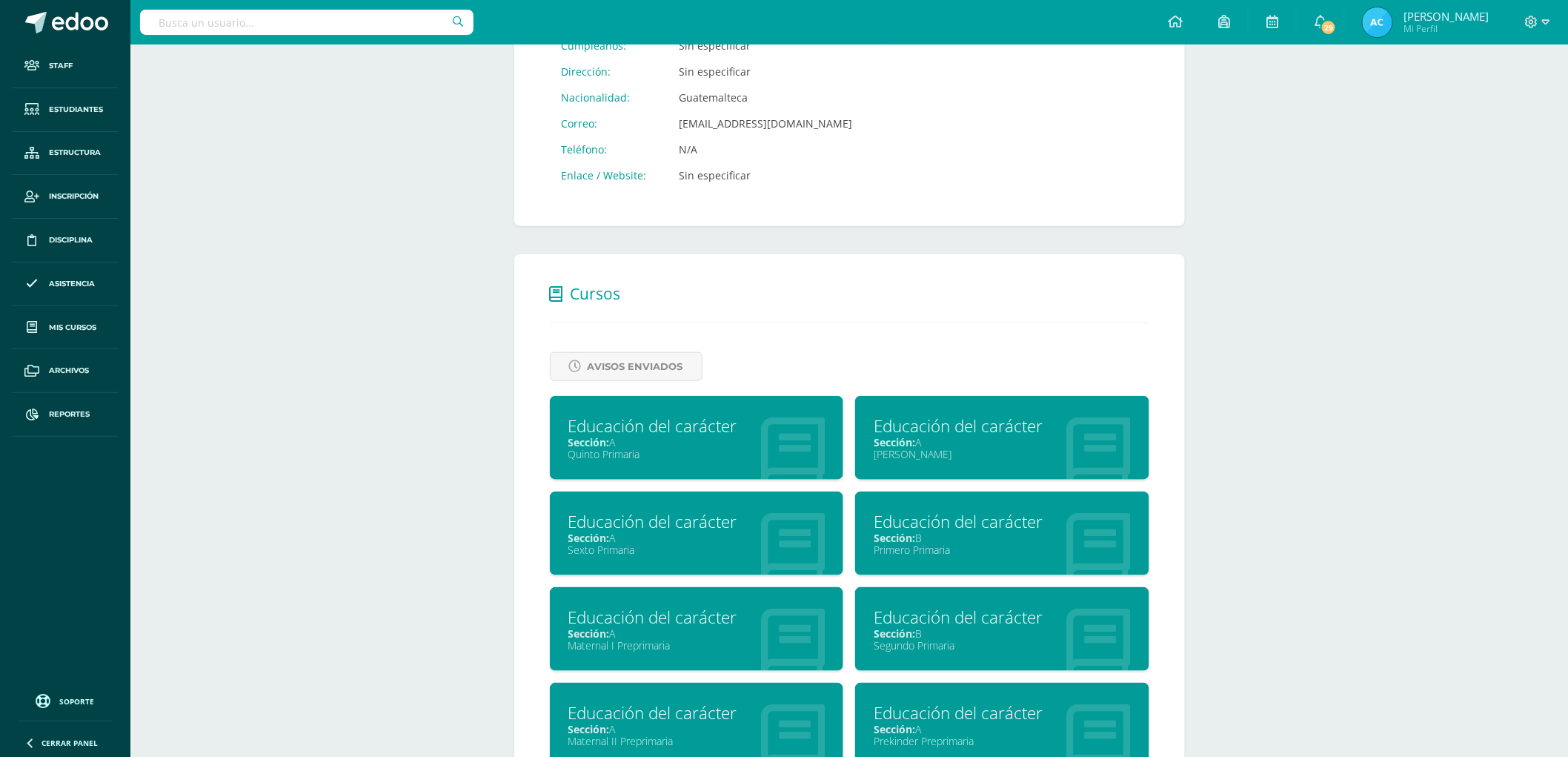
scroll to position [412, 0]
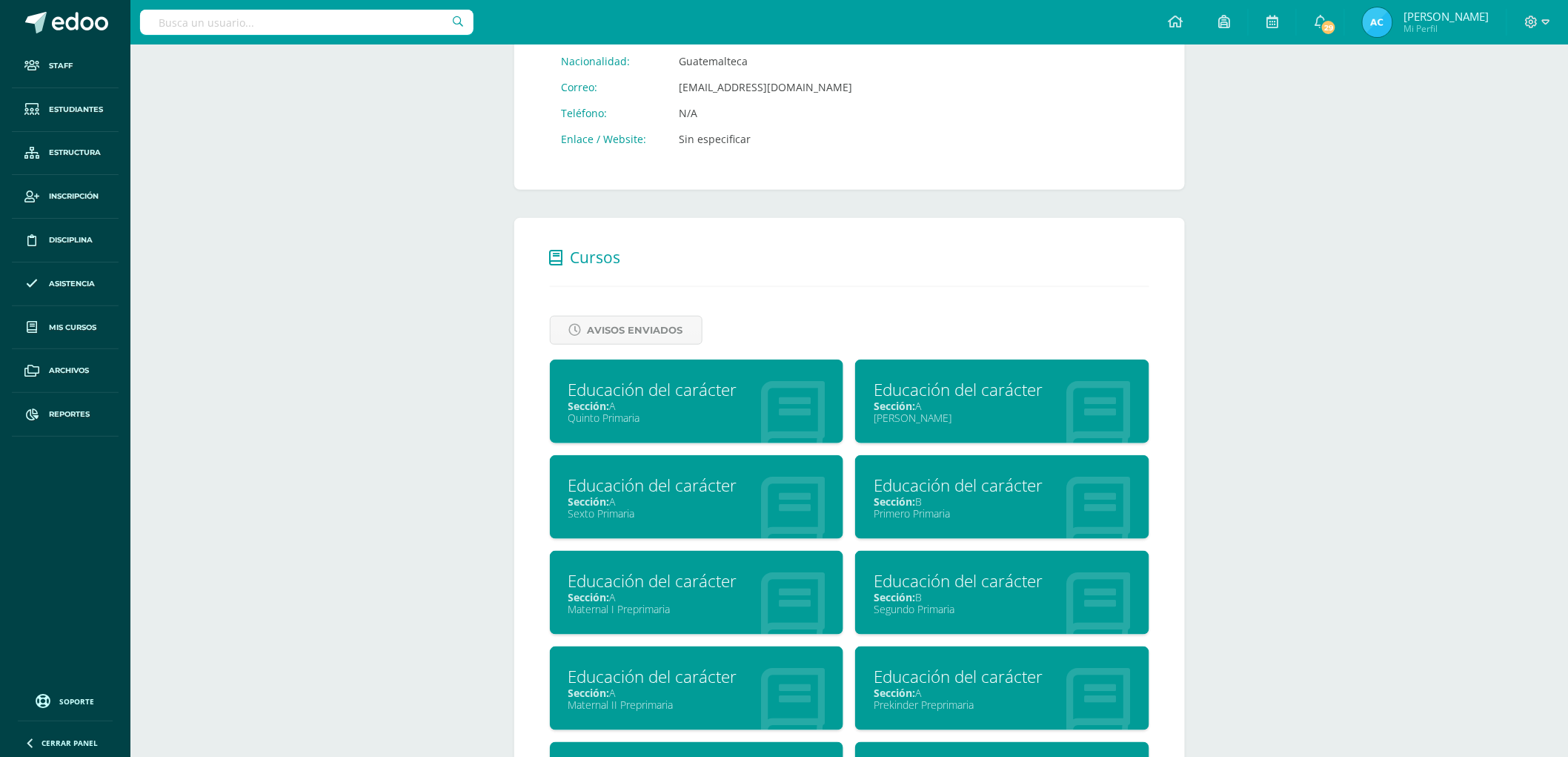
click at [976, 396] on div "Educación del carácter" at bounding box center [1002, 389] width 257 height 23
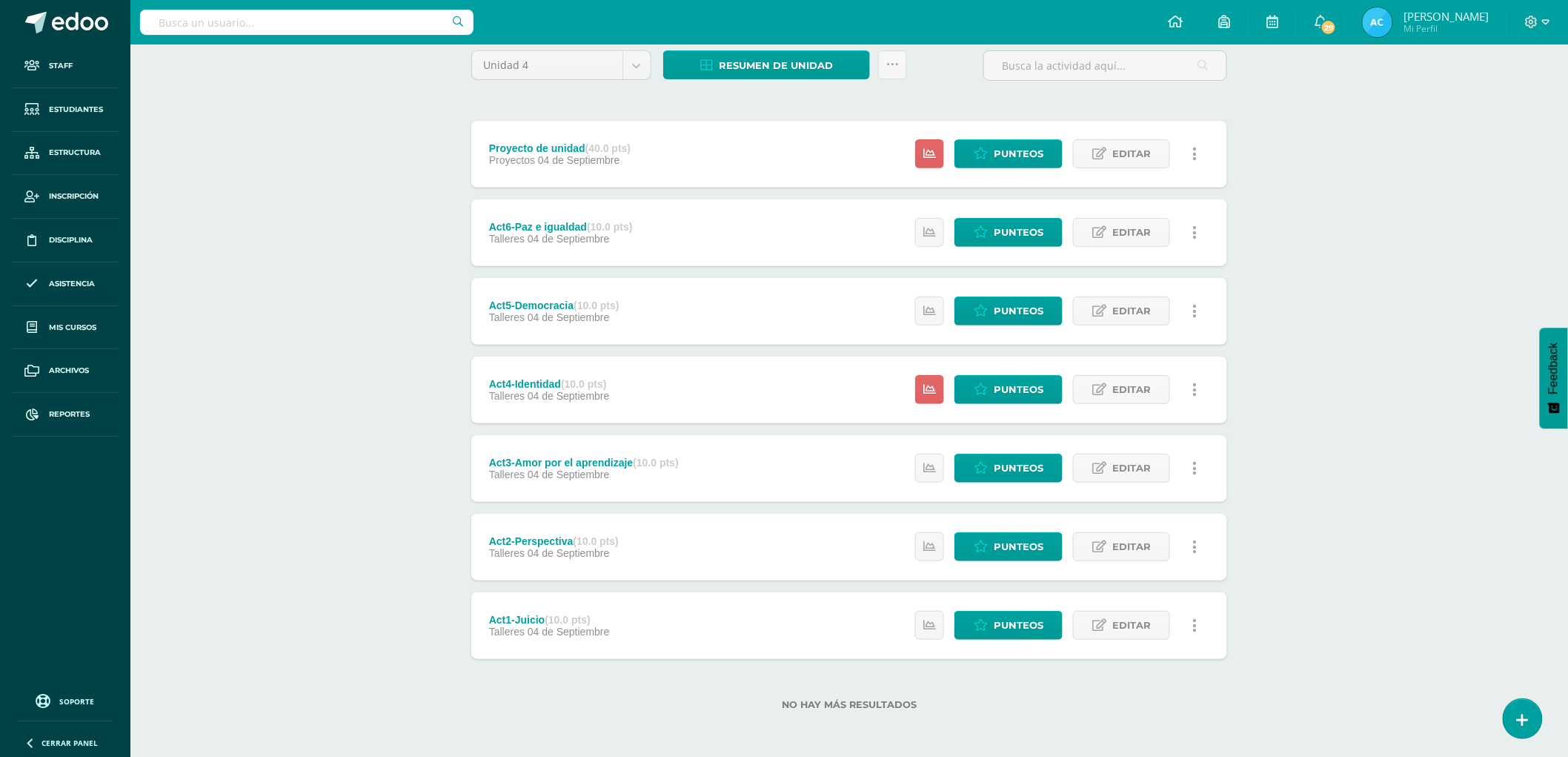
scroll to position [43, 0]
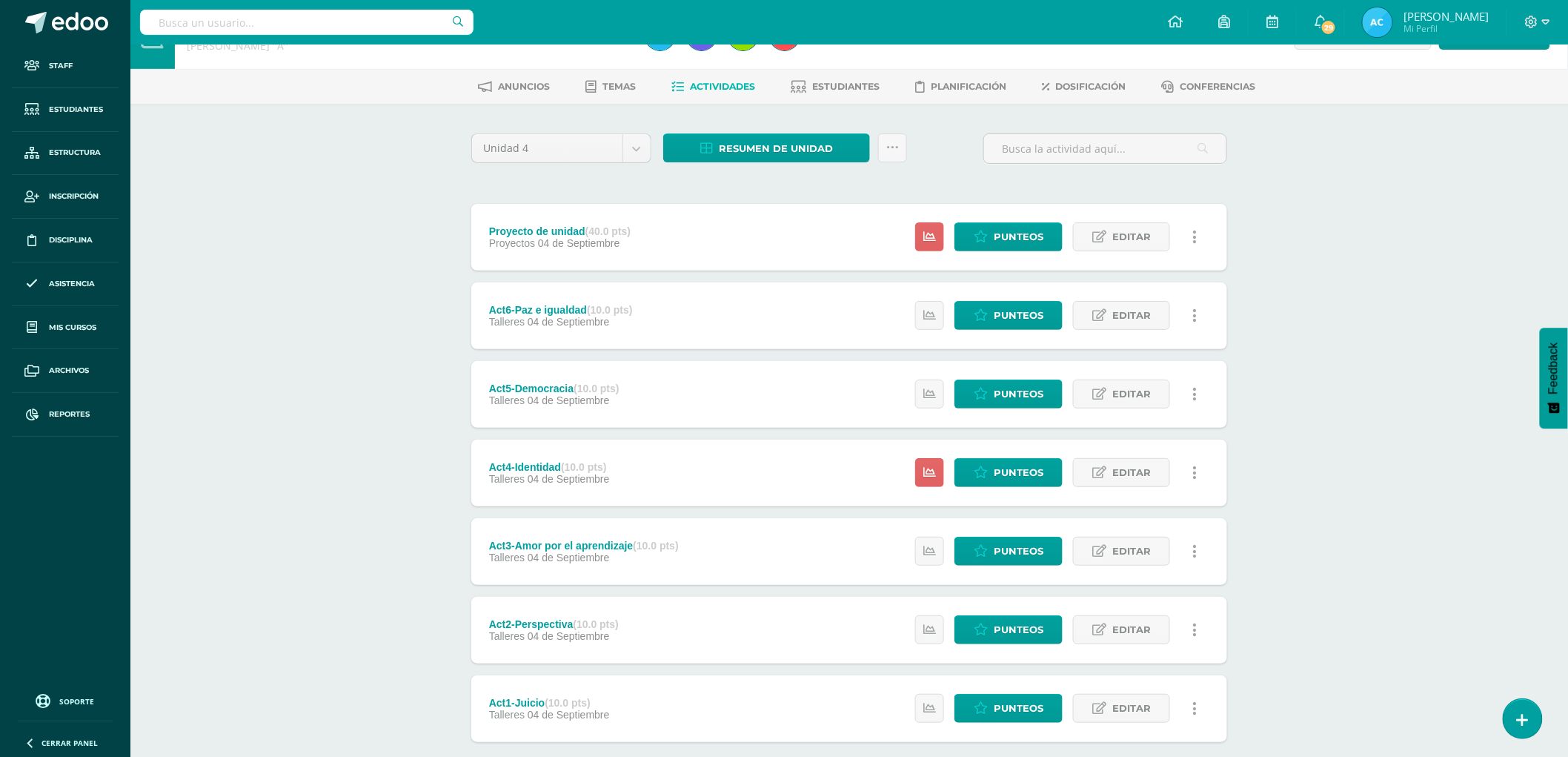
click at [1193, 229] on icon at bounding box center [1195, 237] width 4 height 17
click at [1169, 303] on link "Historial de actividad" at bounding box center [1168, 307] width 152 height 23
click at [1388, 246] on div "Educación del carácter Quinto Bachillerato "A" Herramientas Detalle de asistenc…" at bounding box center [849, 421] width 1438 height 839
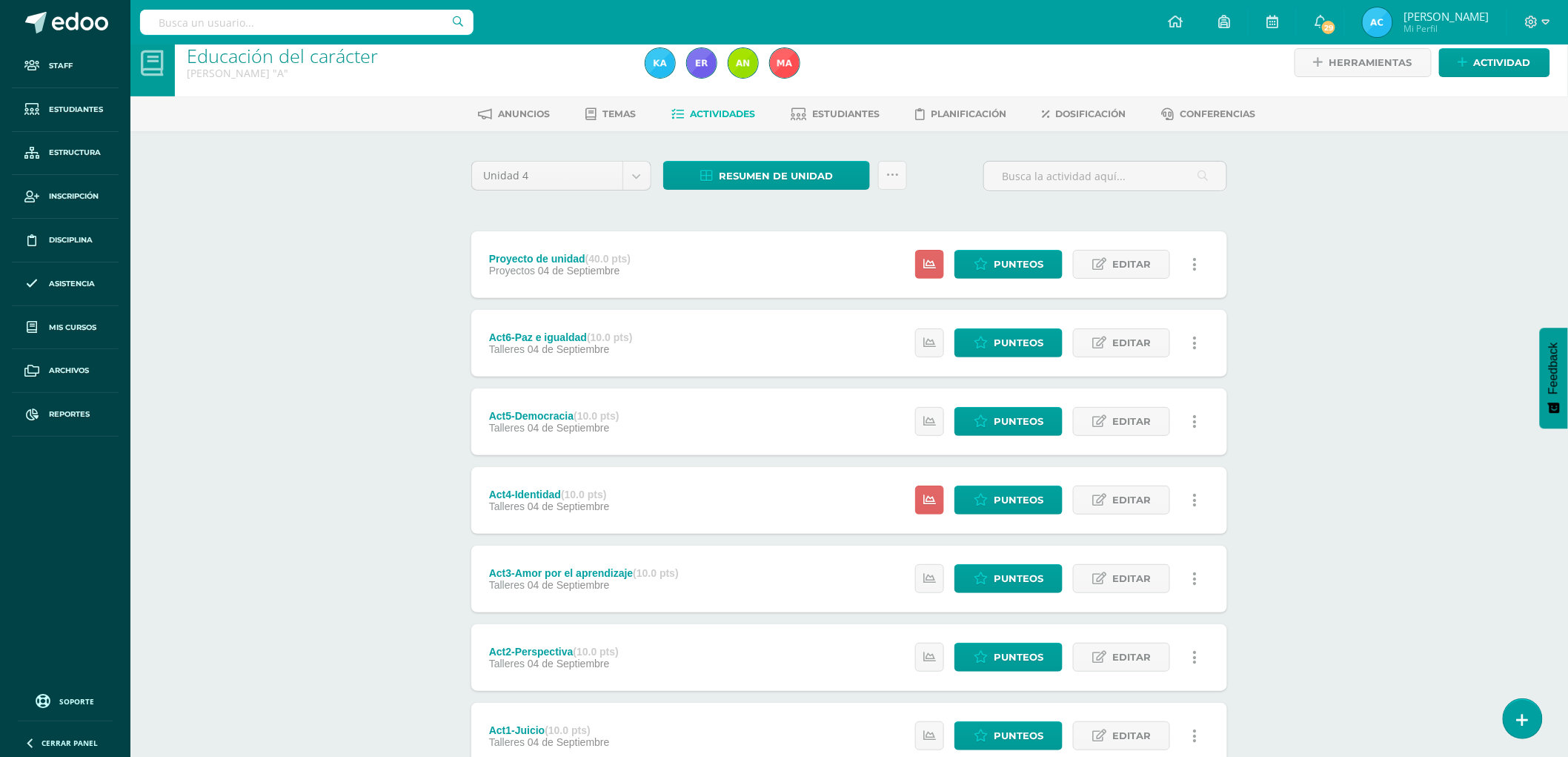
scroll to position [0, 0]
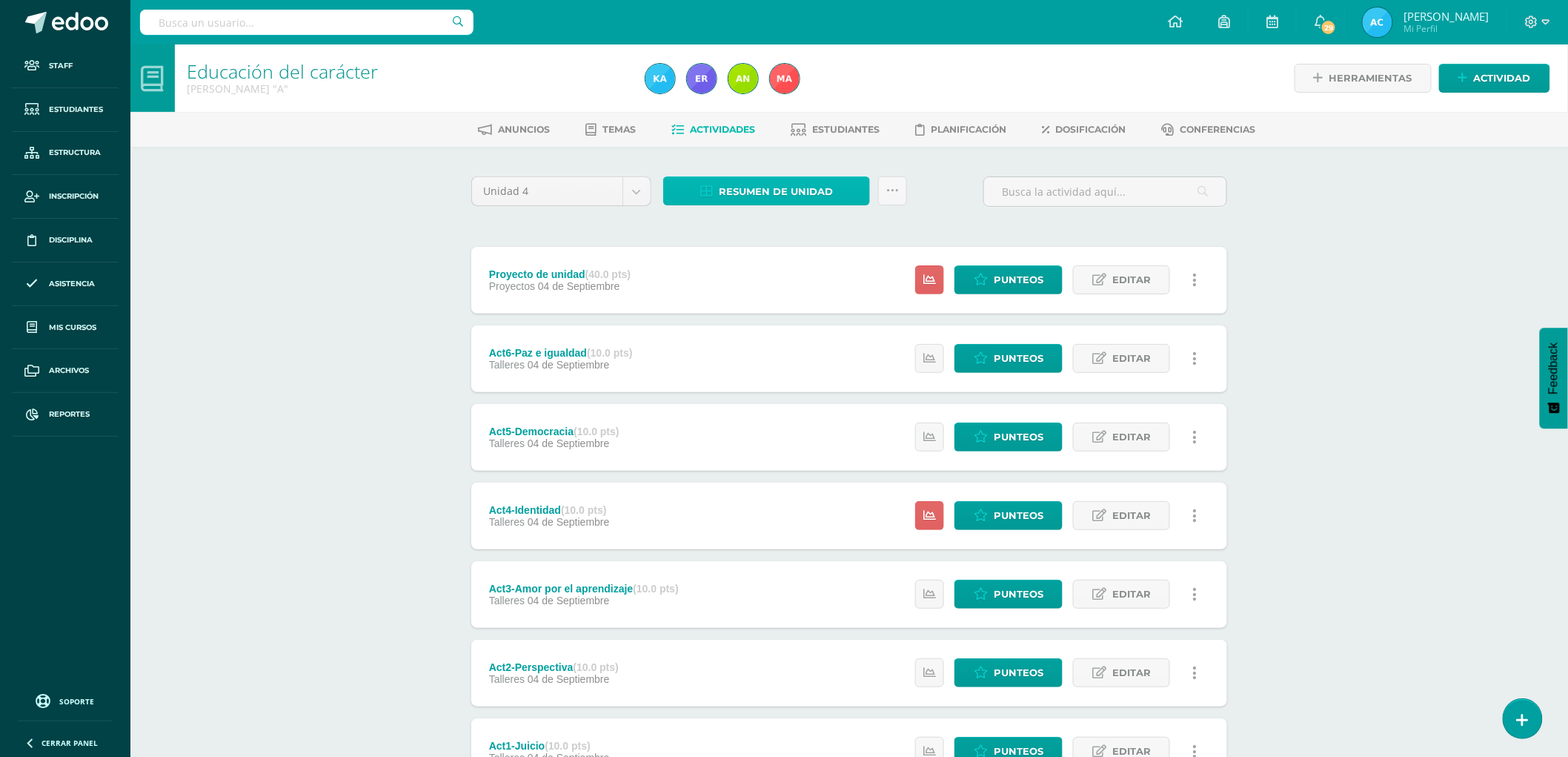
click at [801, 194] on span "Resumen de unidad" at bounding box center [775, 191] width 114 height 27
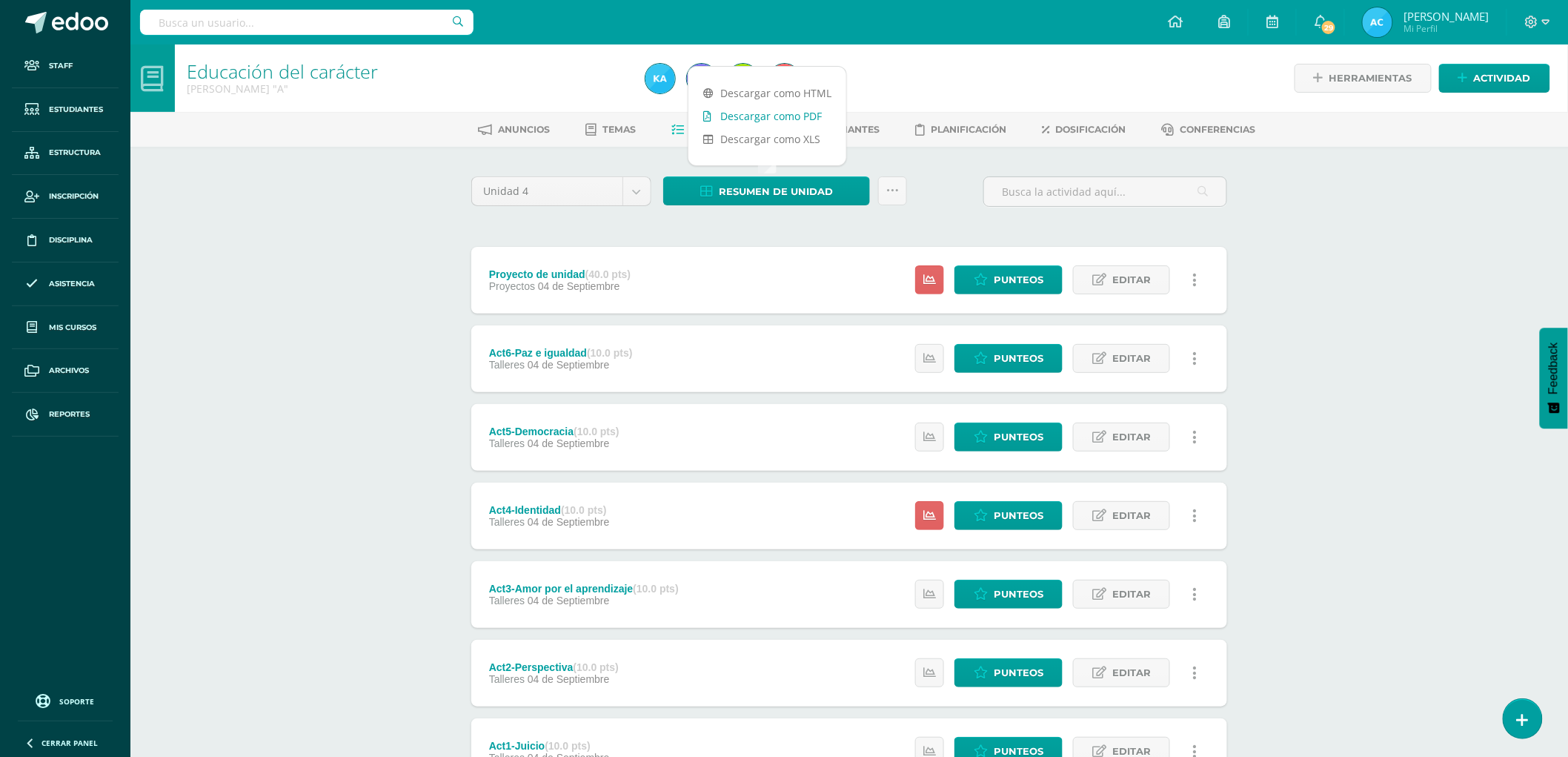
click at [778, 106] on link "Descargar como PDF" at bounding box center [767, 116] width 158 height 23
click at [46, 412] on link "Reportes" at bounding box center [65, 414] width 106 height 44
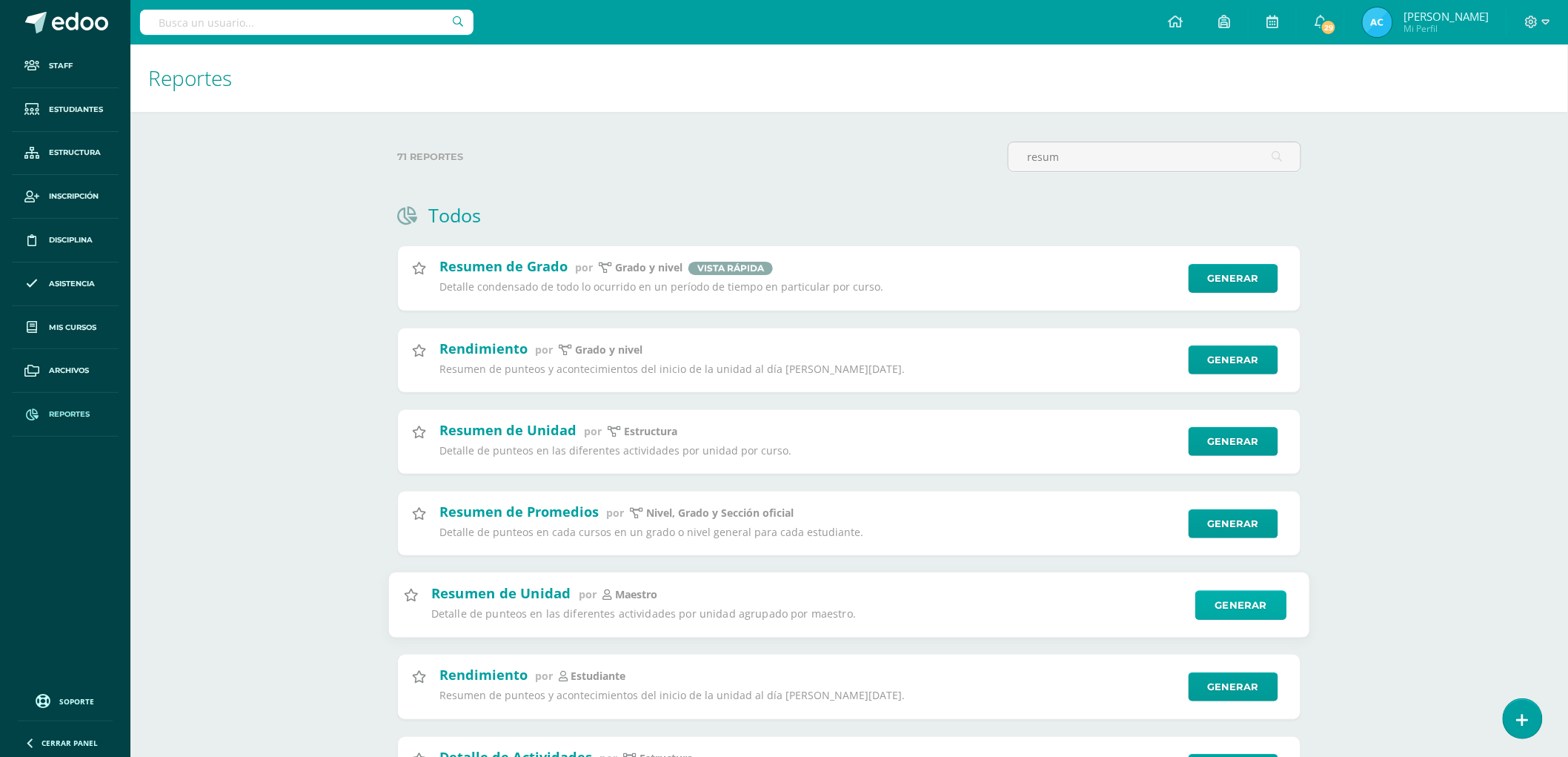
type input "resum"
click at [1240, 610] on link "Generar" at bounding box center [1241, 604] width 92 height 30
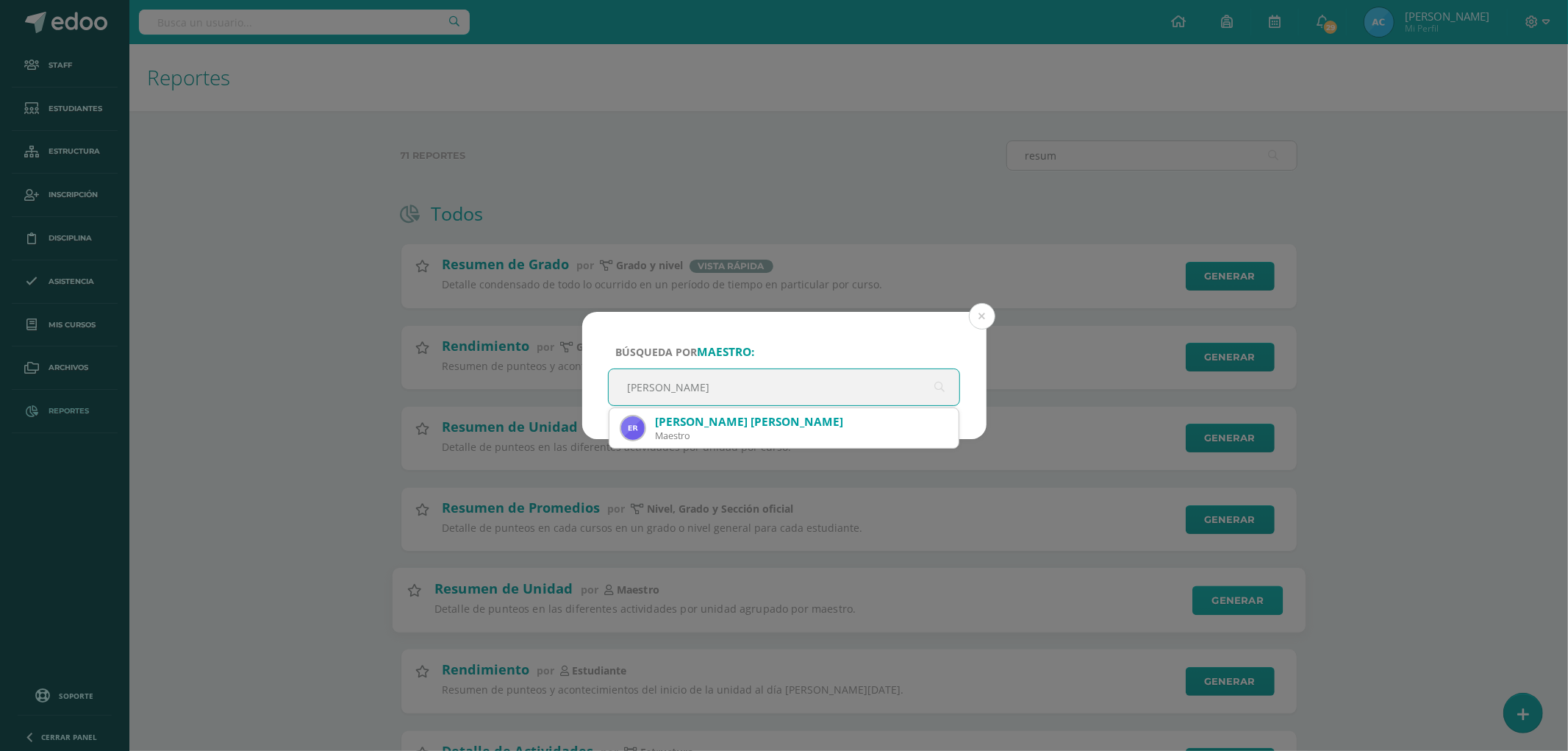
type input "ericka"
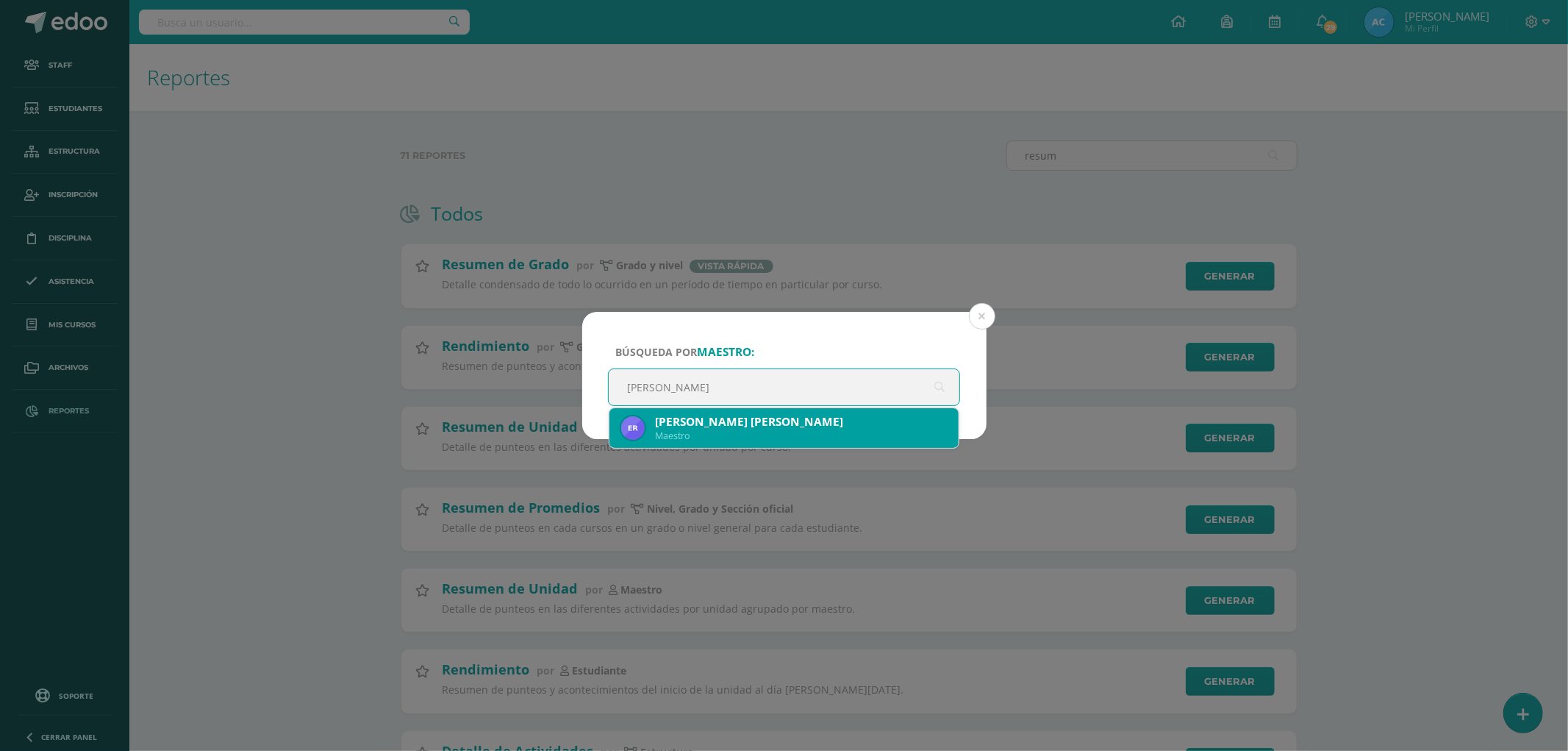
click at [820, 424] on div "Ericka Quin Ericka Quin" at bounding box center [801, 421] width 292 height 16
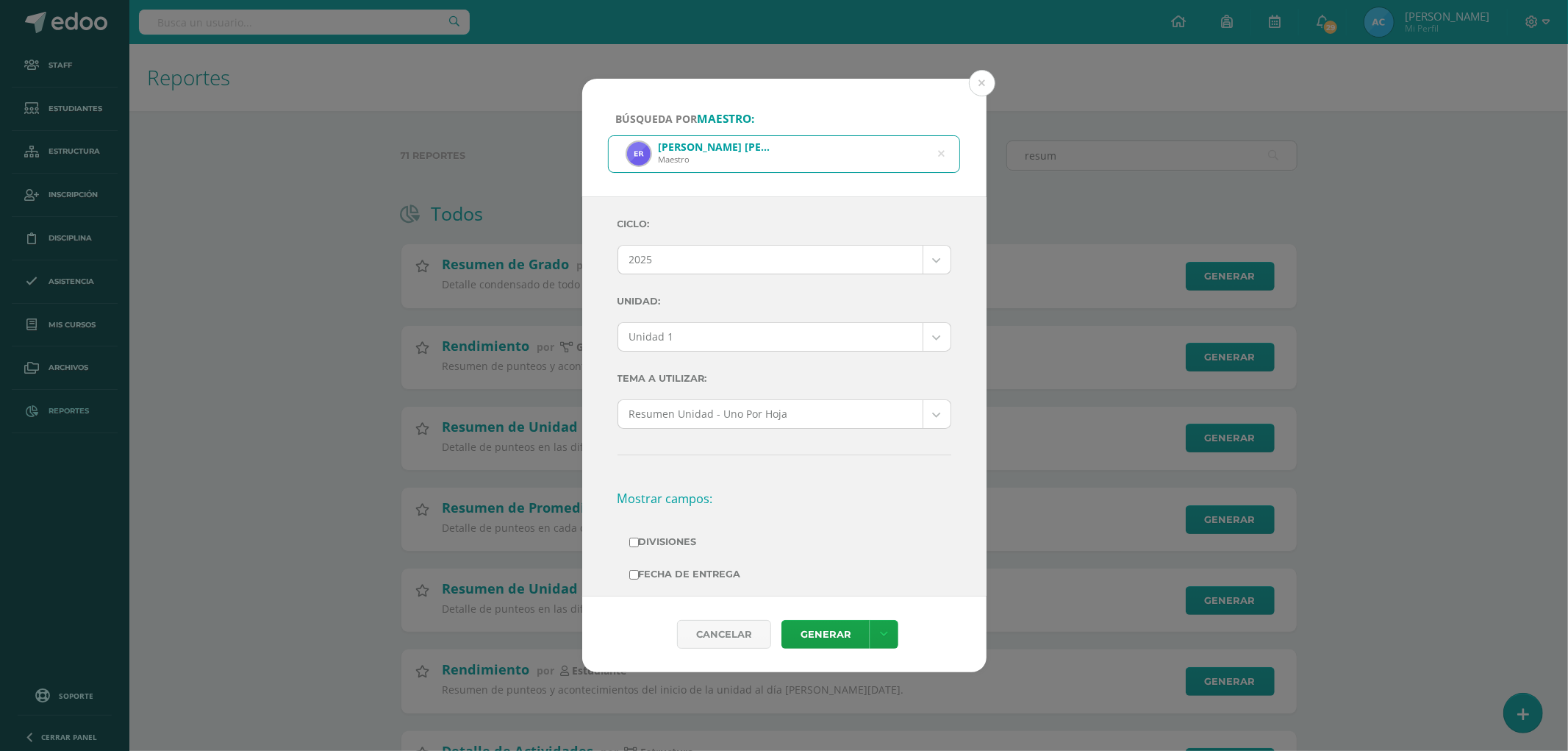
click at [667, 344] on body "Búsqueda por maestro: Ericka Quin Ericka Quin Maestro ericka Ciclo: 2025 2025 2…" at bounding box center [784, 582] width 1568 height 1165
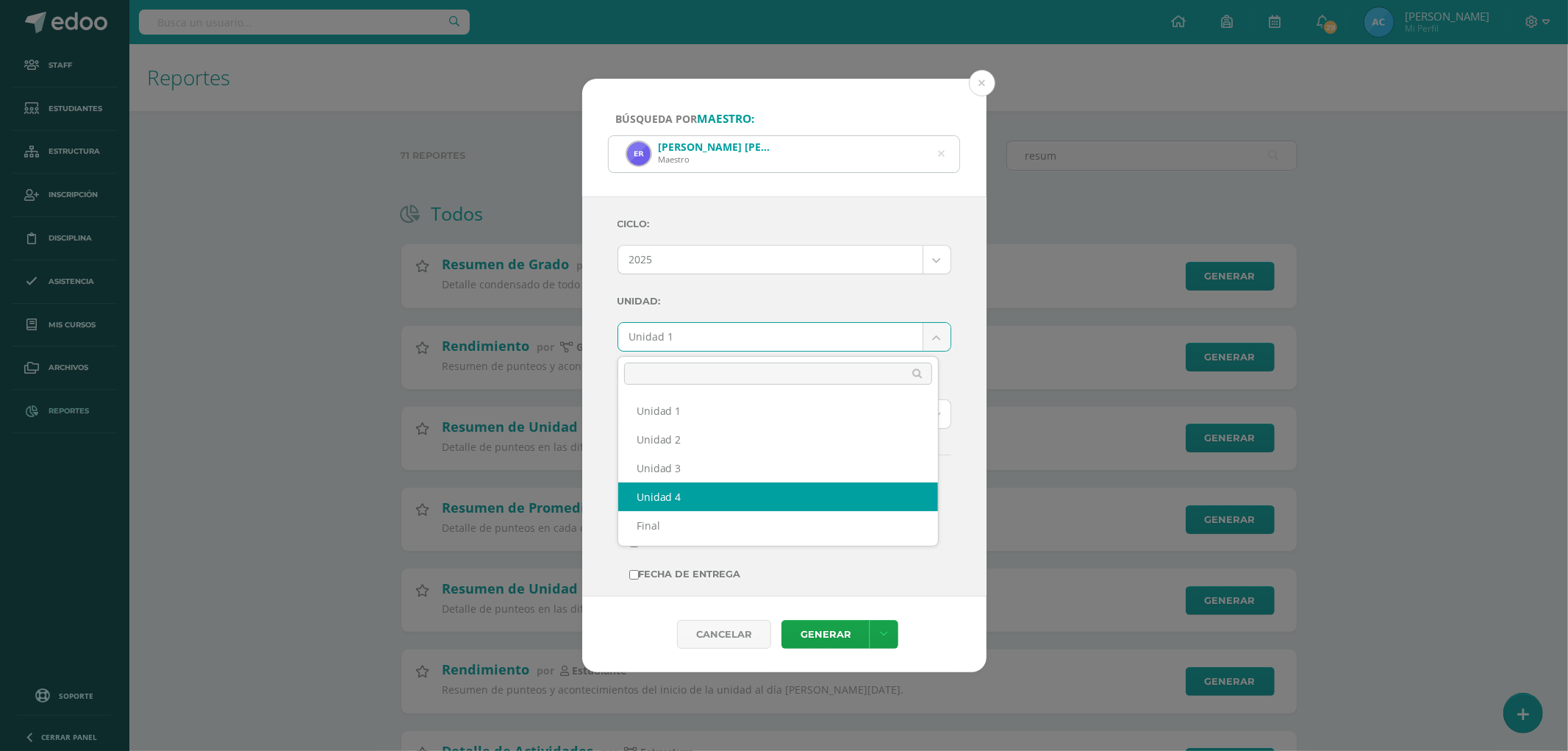
select select "Unidad 4"
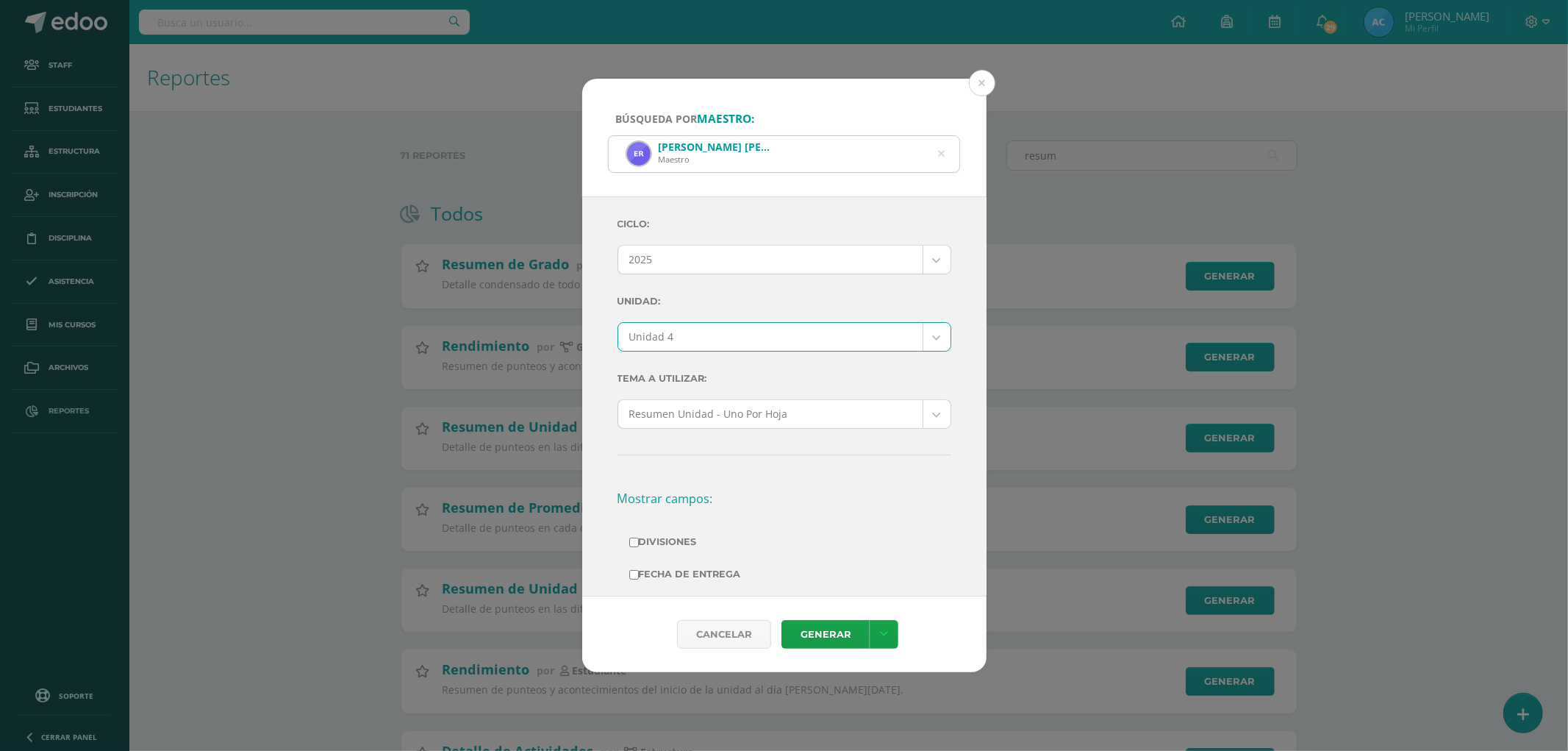
click at [712, 311] on label "Unidad:" at bounding box center [784, 301] width 334 height 30
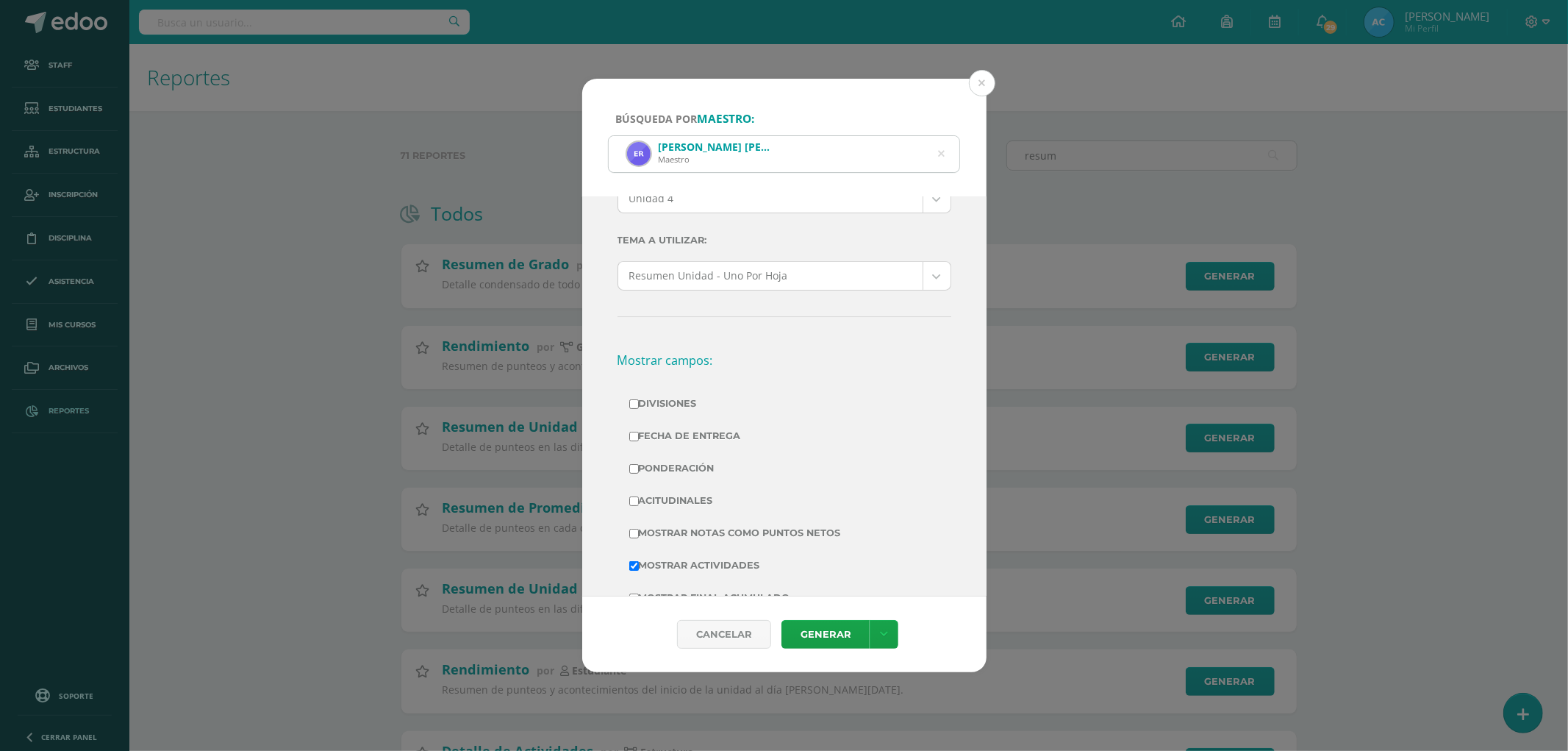
scroll to position [164, 0]
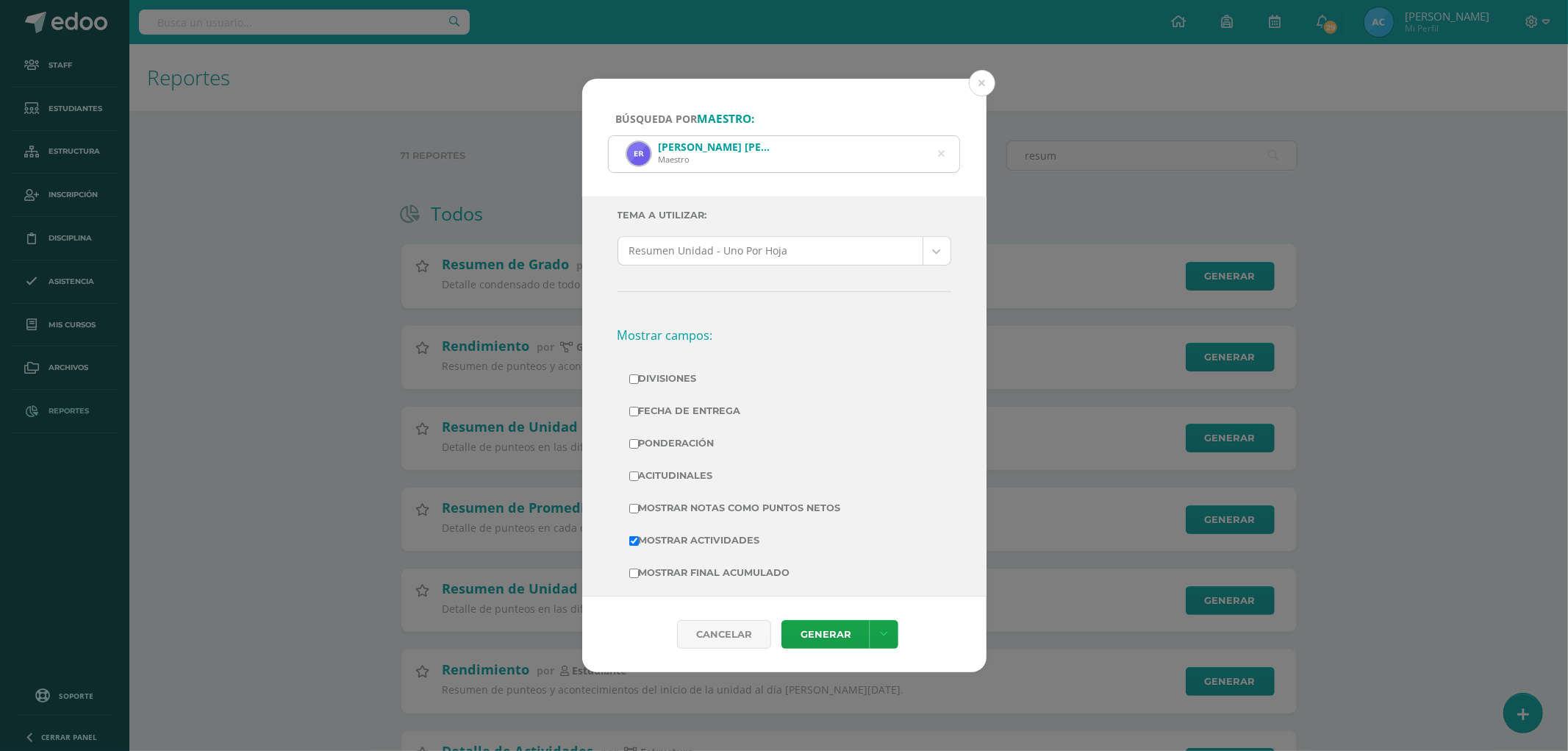
click at [651, 370] on label "Divisiones" at bounding box center [784, 379] width 310 height 21
click at [638, 375] on input "Divisiones" at bounding box center [633, 379] width 10 height 10
checkbox input "true"
click at [656, 442] on label "Ponderación" at bounding box center [784, 443] width 310 height 21
click at [638, 442] on input "Ponderación" at bounding box center [633, 443] width 10 height 10
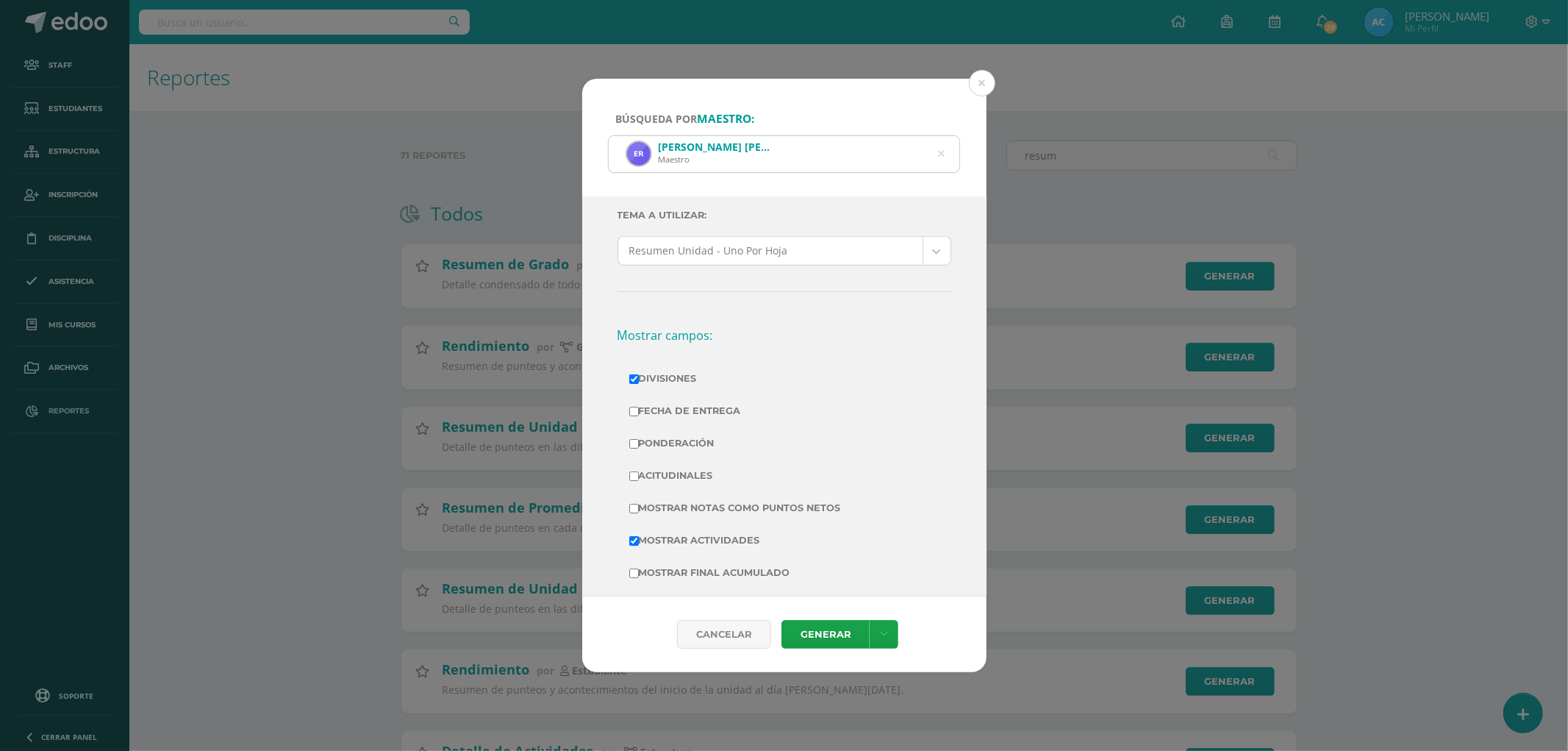
checkbox input "true"
click at [679, 510] on label "Mostrar Notas Como Puntos Netos" at bounding box center [784, 508] width 310 height 21
click at [638, 510] on input "Mostrar Notas Como Puntos Netos" at bounding box center [633, 508] width 10 height 10
checkbox input "true"
click at [814, 644] on link "Generar" at bounding box center [825, 633] width 88 height 29
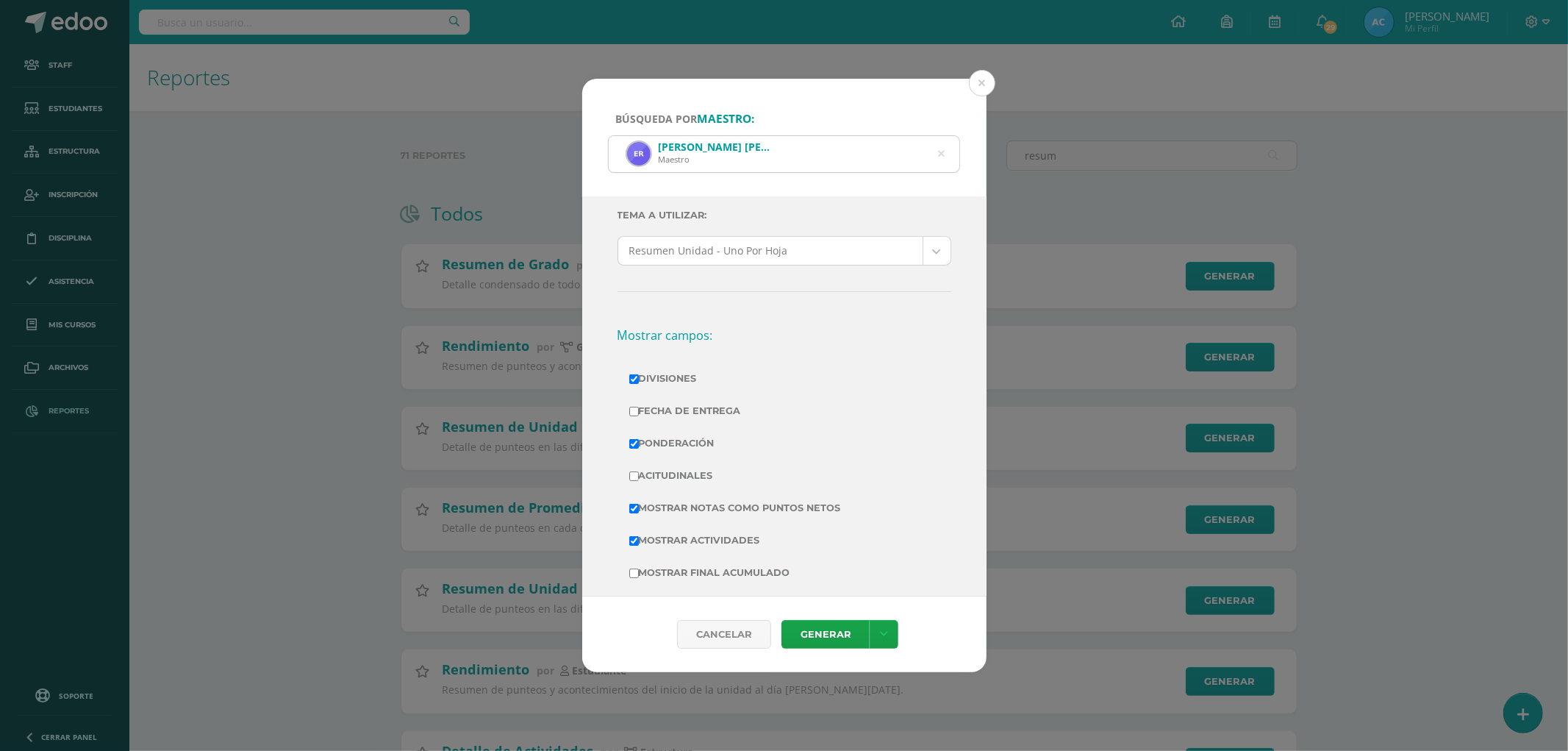
click at [944, 156] on icon at bounding box center [941, 153] width 7 height 37
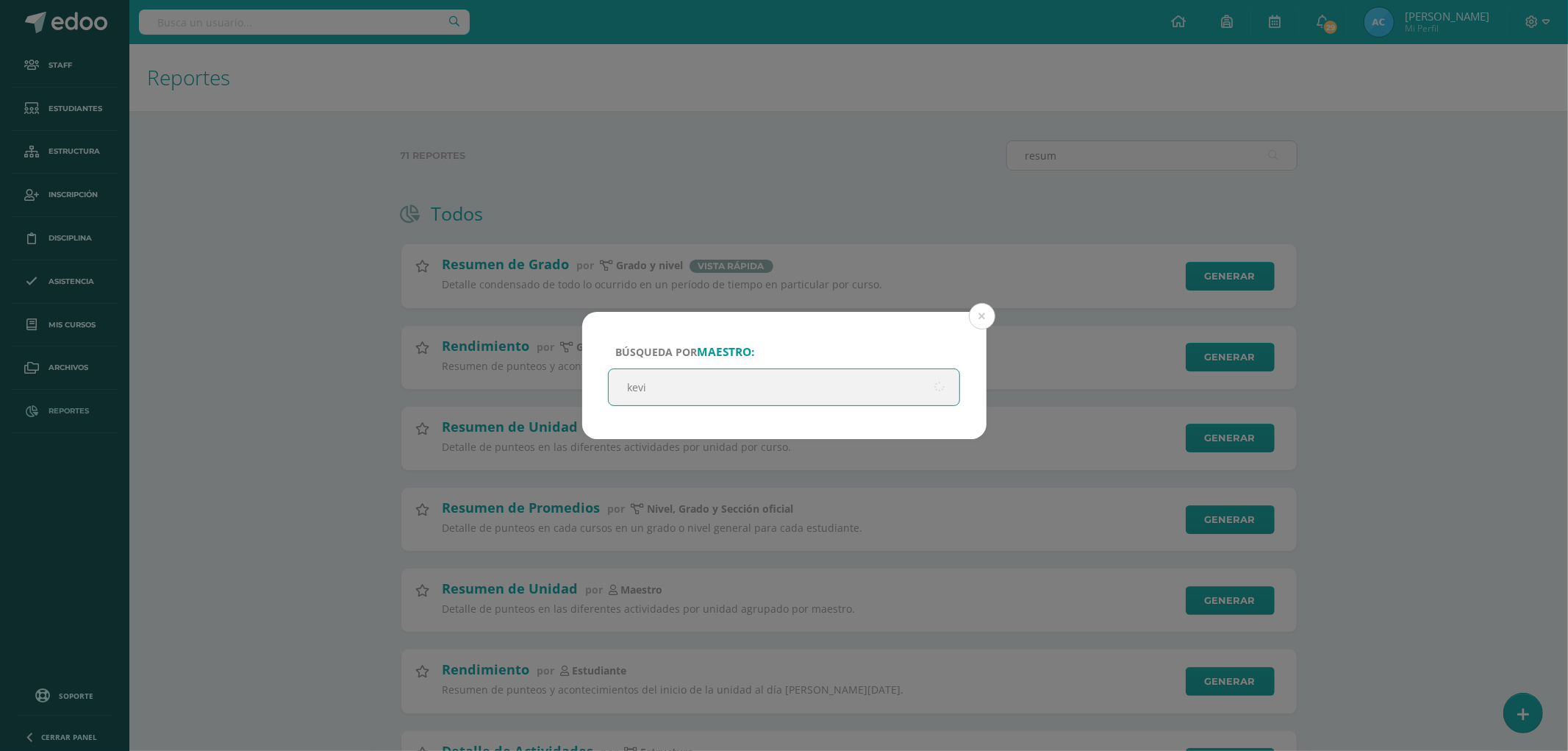
type input "kevin"
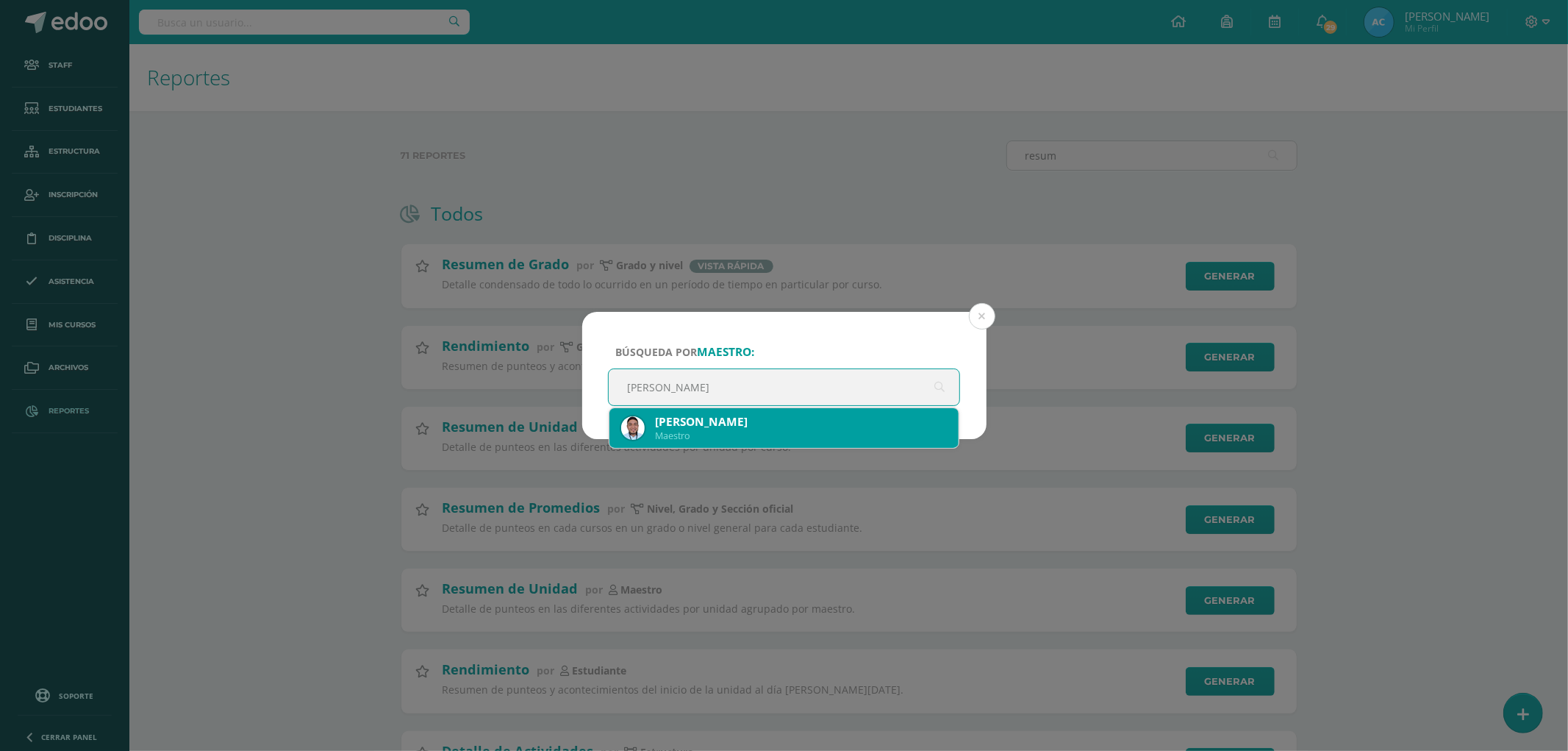
click at [783, 441] on div "Maestro" at bounding box center [801, 435] width 292 height 12
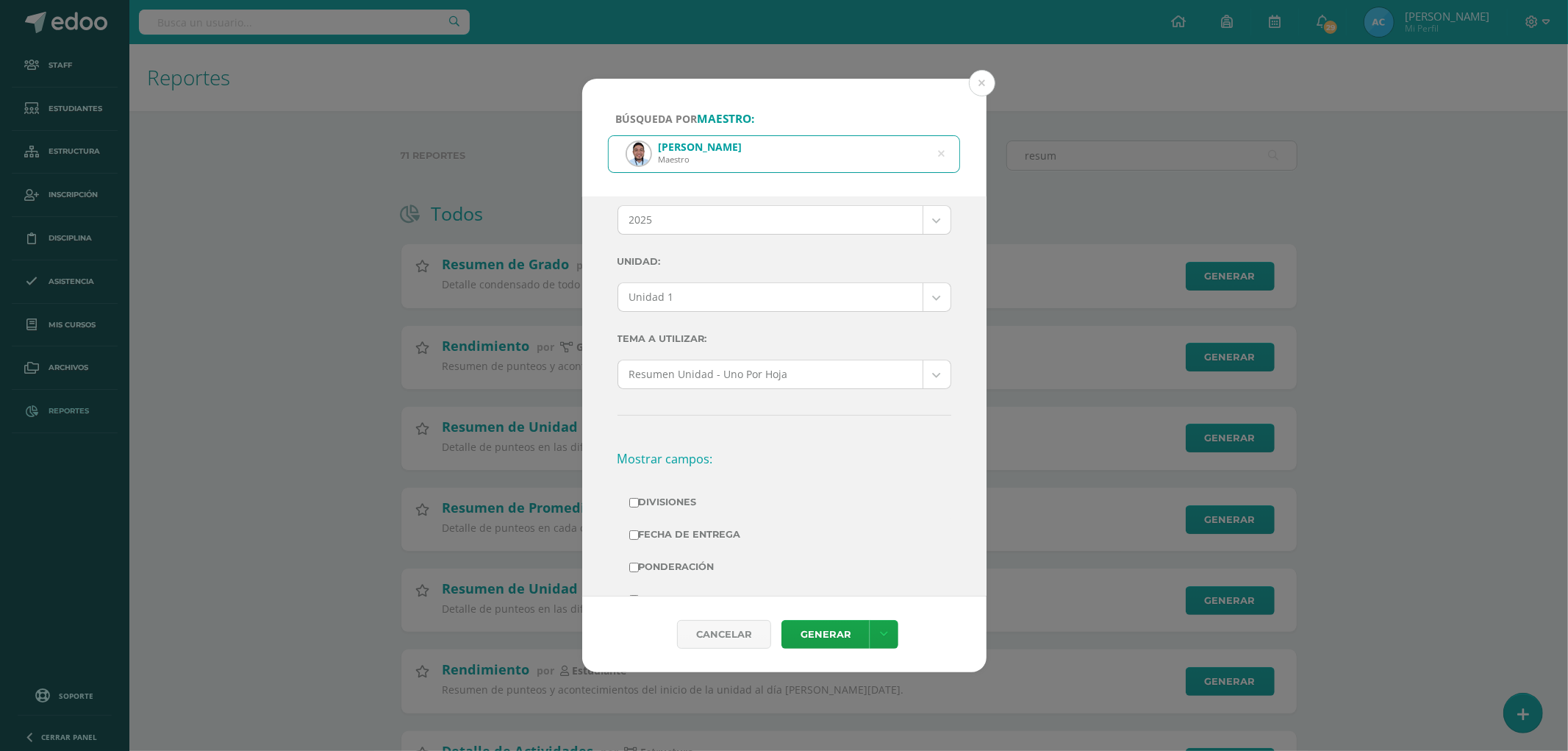
scroll to position [0, 0]
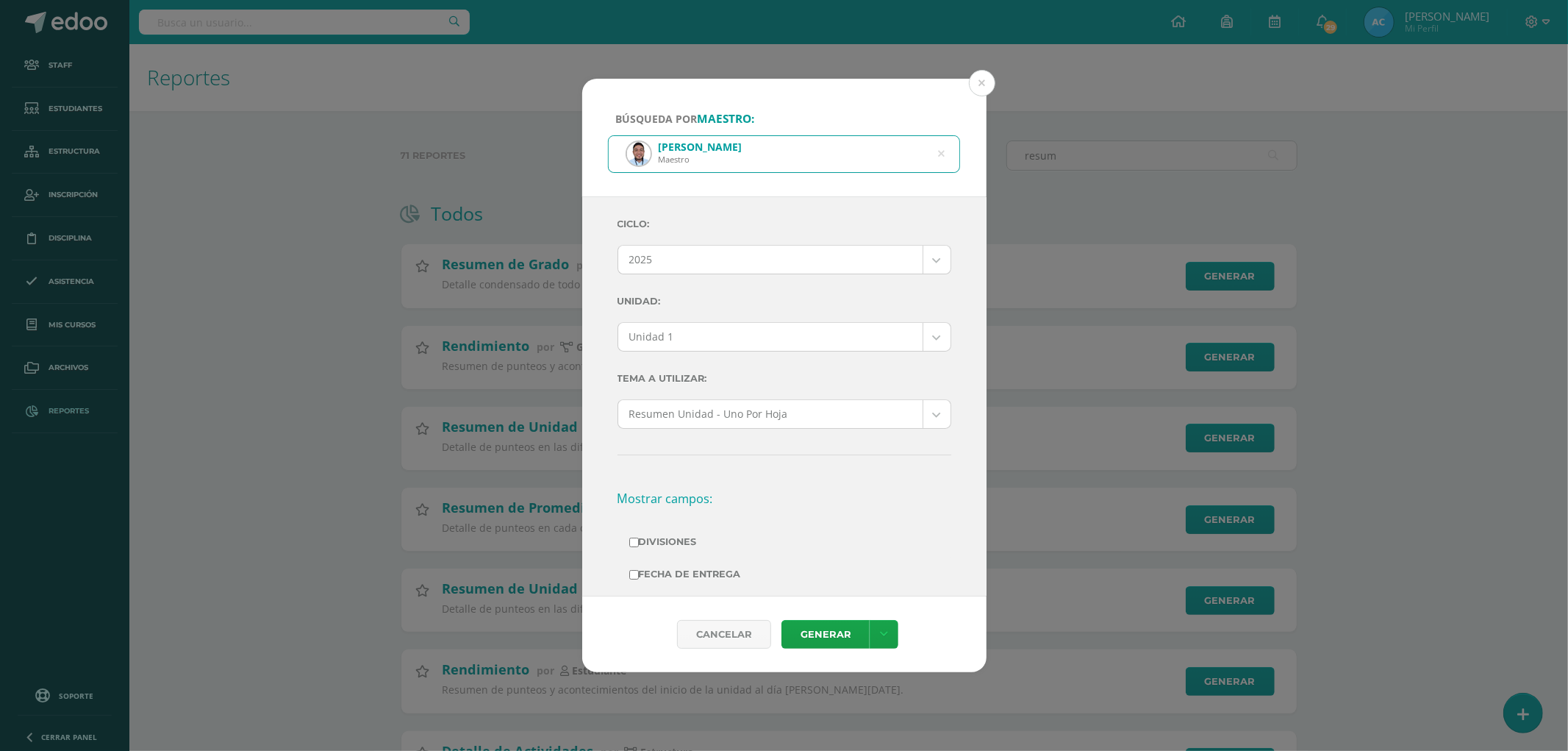
click at [744, 344] on body "Búsqueda por maestro: Kevin Eduardo Menéndez Santizo Maestro kevin Ciclo: 2025 …" at bounding box center [784, 582] width 1568 height 1165
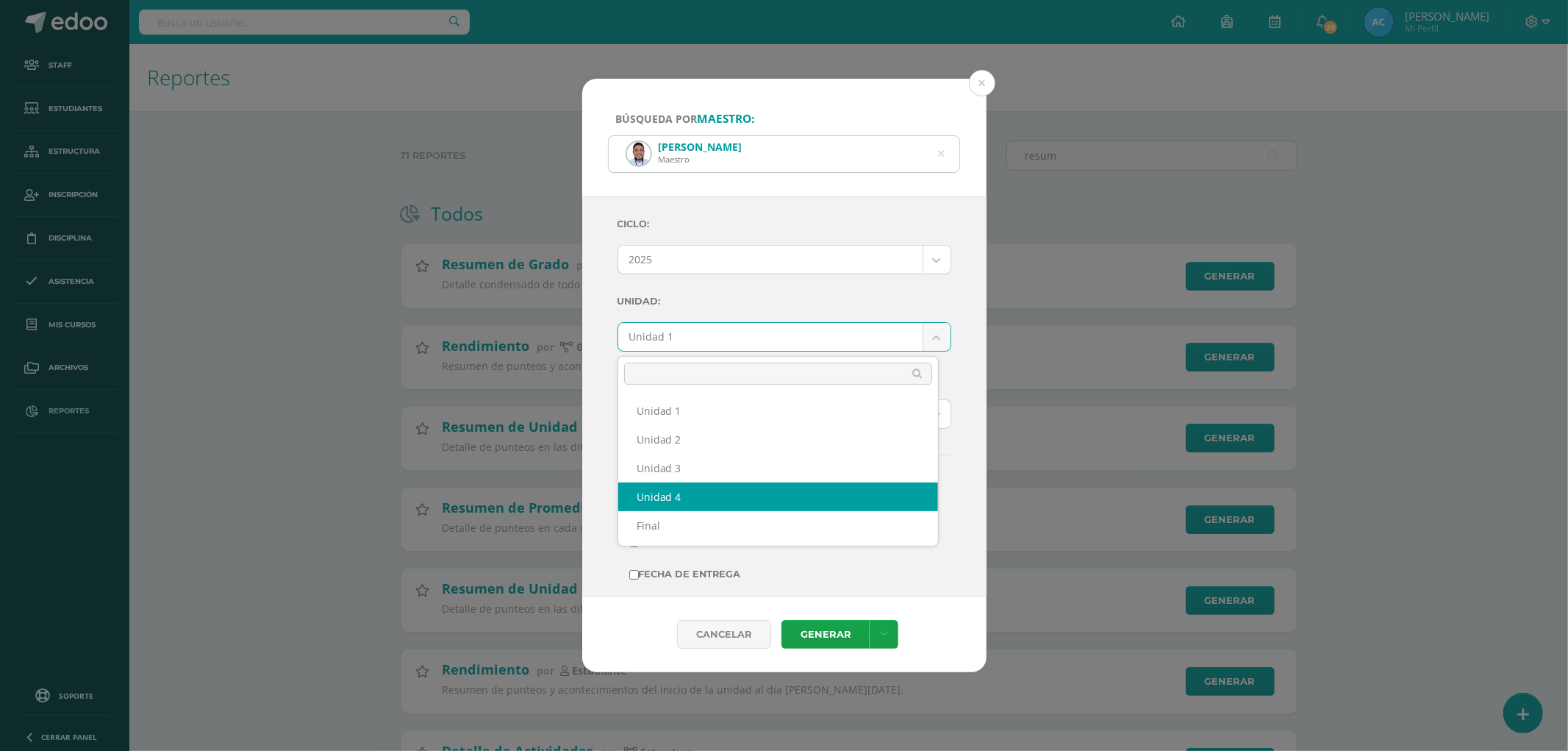
select select "Unidad 4"
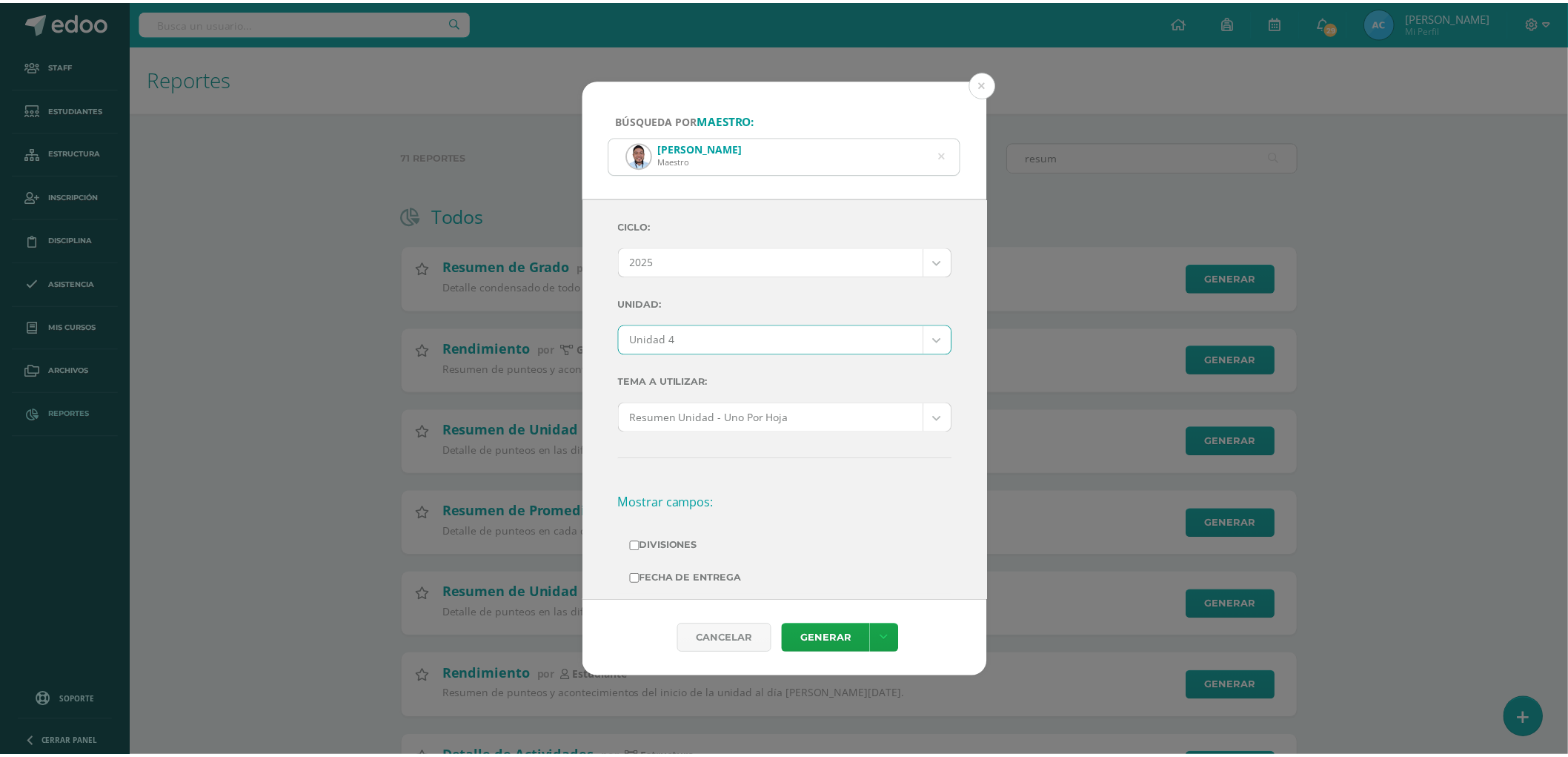
scroll to position [165, 0]
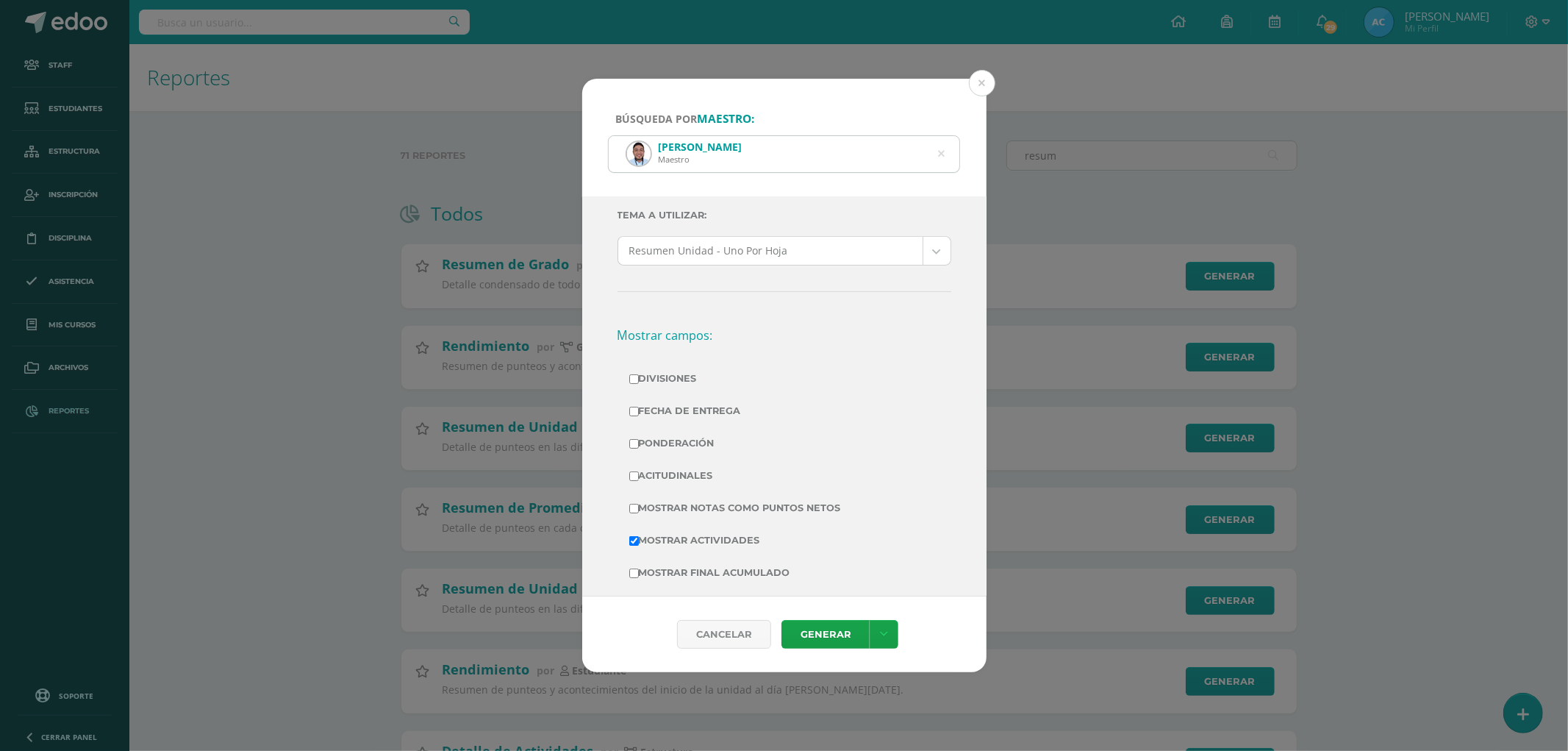
click at [640, 372] on label "Divisiones" at bounding box center [784, 379] width 310 height 21
click at [638, 375] on input "Divisiones" at bounding box center [633, 379] width 10 height 10
checkbox input "true"
click at [673, 438] on label "Ponderación" at bounding box center [784, 443] width 310 height 21
click at [638, 439] on input "Ponderación" at bounding box center [633, 443] width 10 height 10
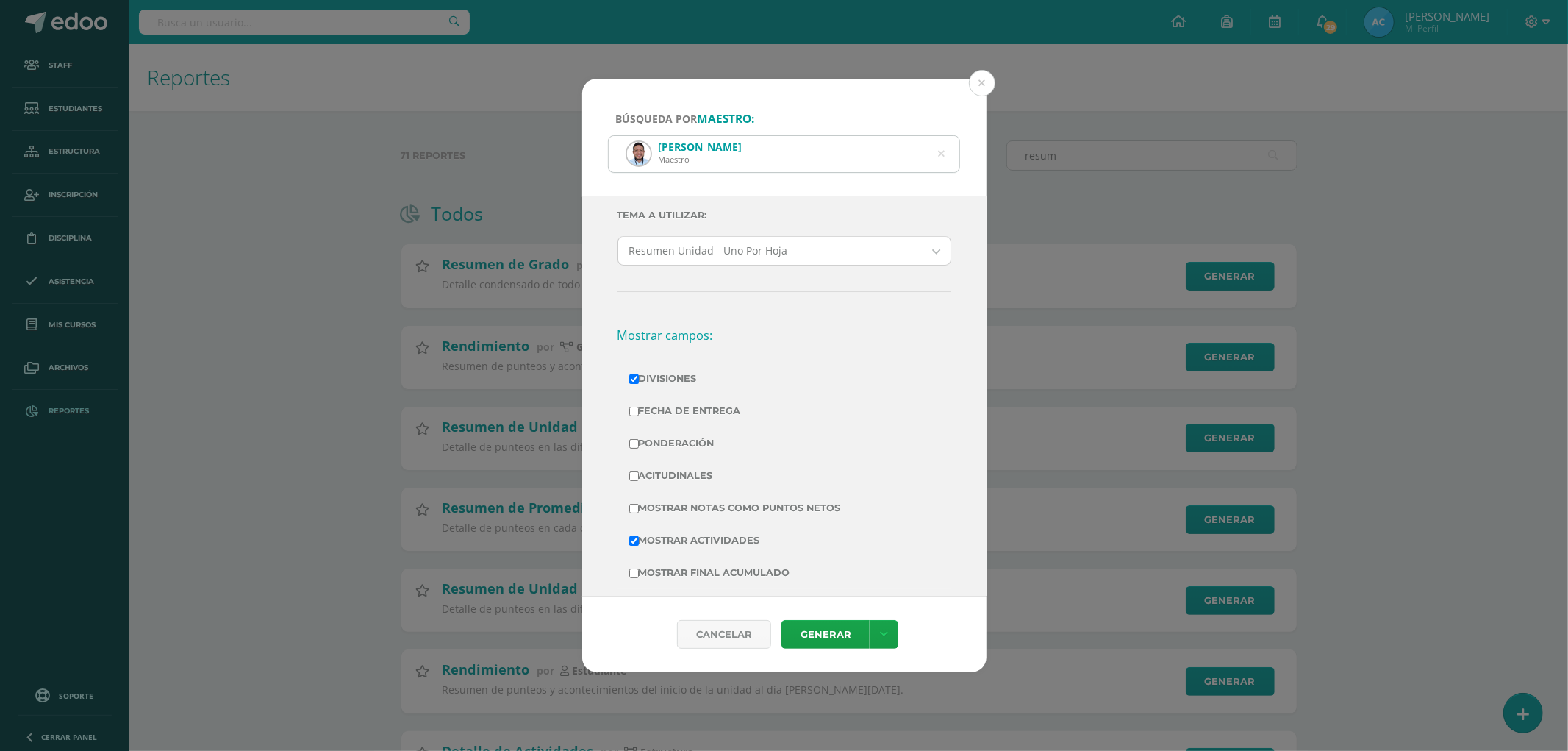
checkbox input "true"
click at [695, 504] on label "Mostrar Notas Como Puntos Netos" at bounding box center [784, 508] width 310 height 21
click at [638, 504] on input "Mostrar Notas Como Puntos Netos" at bounding box center [633, 508] width 10 height 10
checkbox input "true"
click at [830, 632] on link "Generar" at bounding box center [825, 633] width 88 height 29
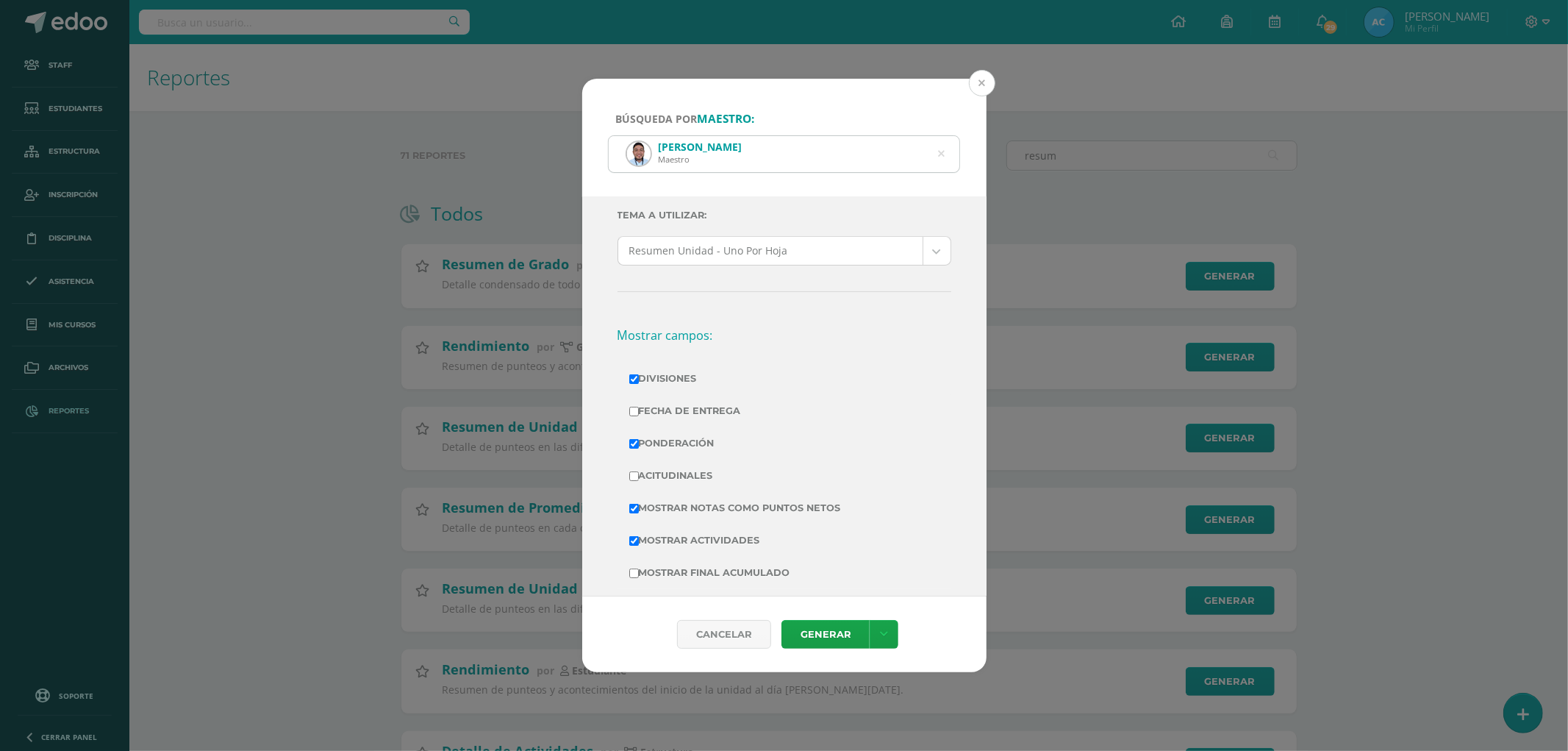
click at [977, 88] on button at bounding box center [982, 83] width 27 height 27
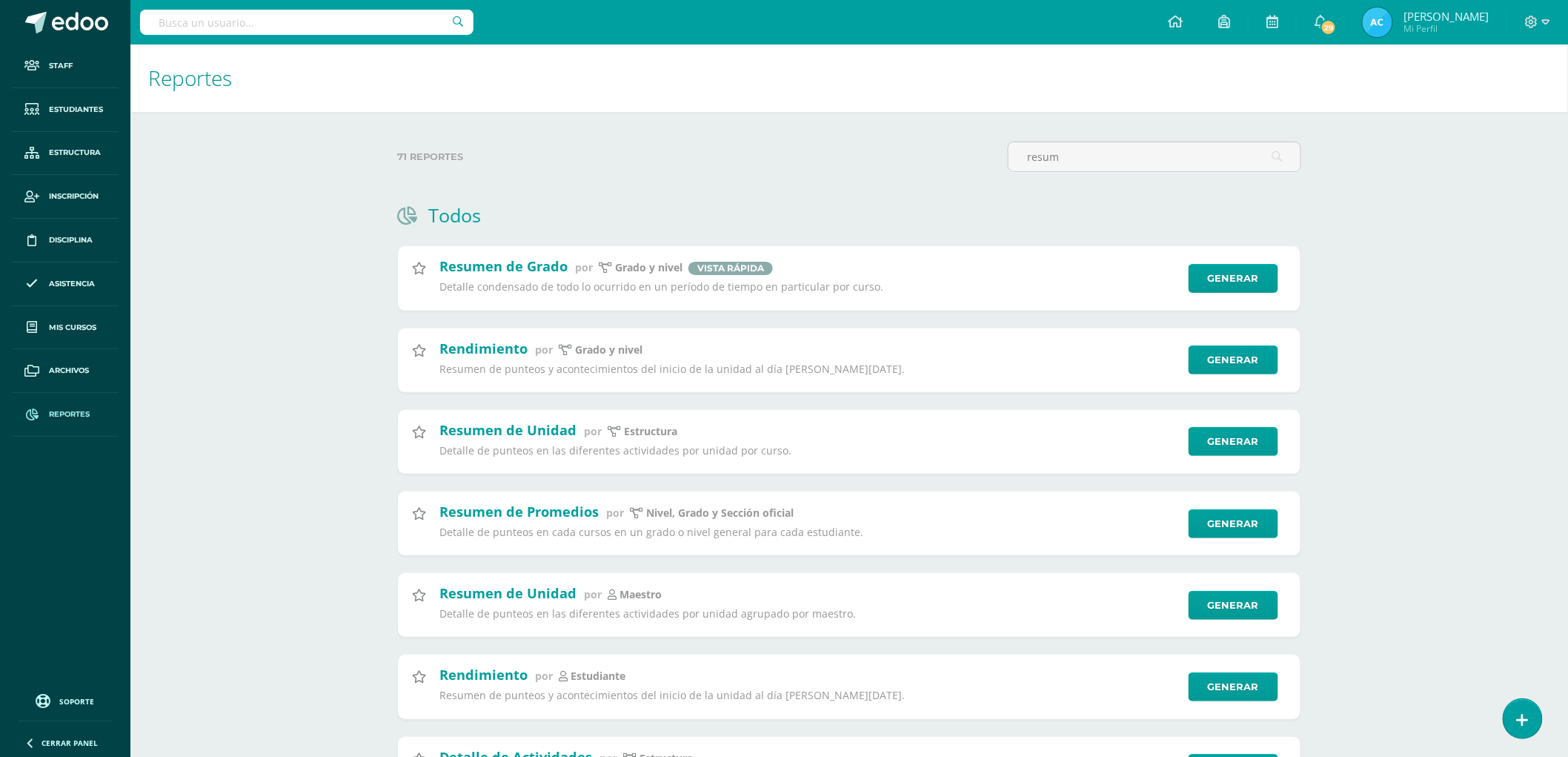
click at [244, 25] on input "text" at bounding box center [307, 22] width 333 height 25
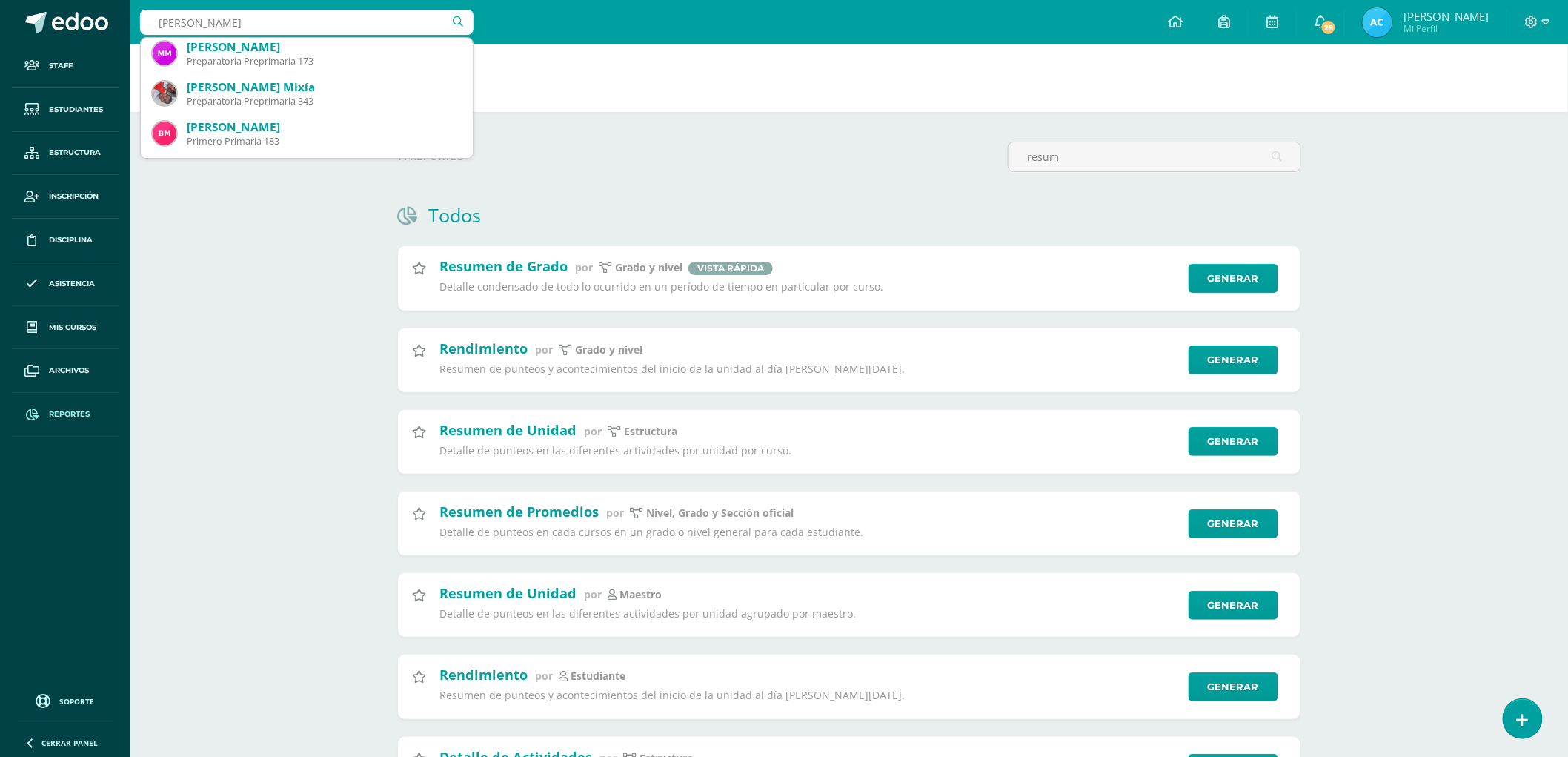
drag, startPoint x: 201, startPoint y: 15, endPoint x: 0, endPoint y: -17, distance: 203.5
click at [0, 0] on html "Staff Estudiantes Estructura Inscripción Disciplina Asistencia Mis cursos Archi…" at bounding box center [784, 587] width 1568 height 1175
type input "a"
click at [47, 0] on html "Staff Estudiantes Estructura Inscripción Disciplina Asistencia Mis cursos Archi…" at bounding box center [784, 587] width 1568 height 1175
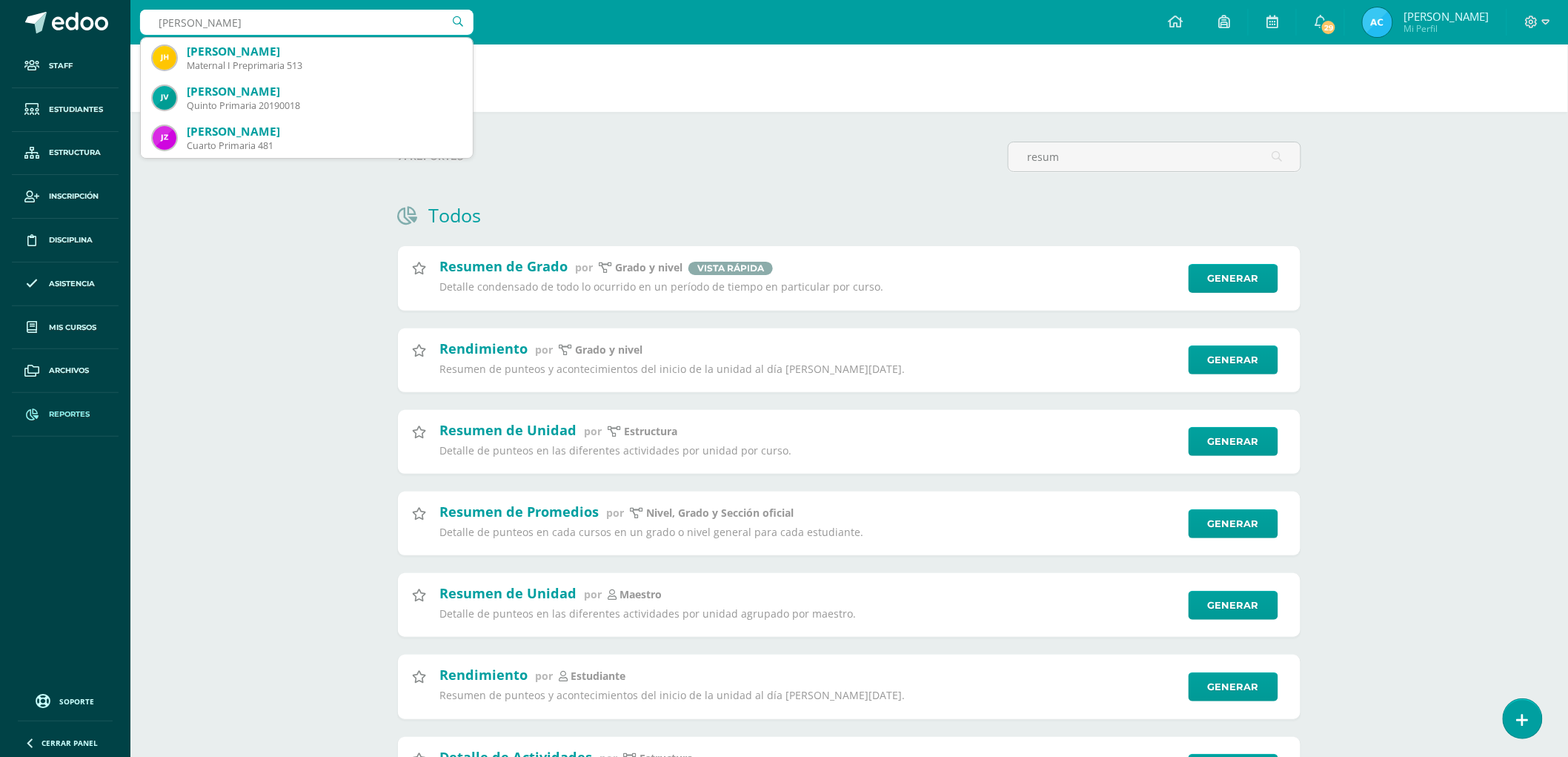
type input "jose"
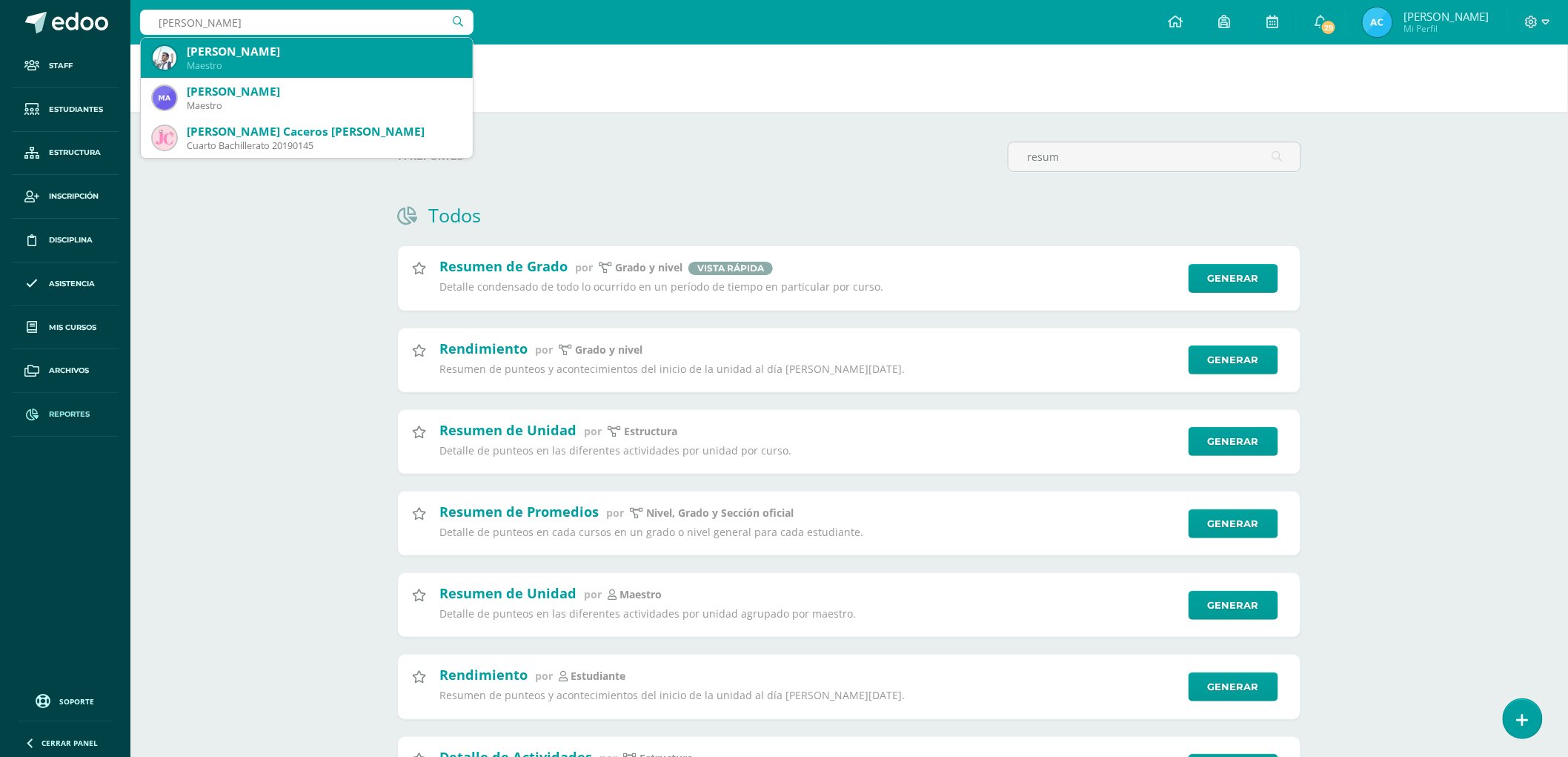
click at [249, 51] on div "José Alfaro" at bounding box center [324, 51] width 274 height 16
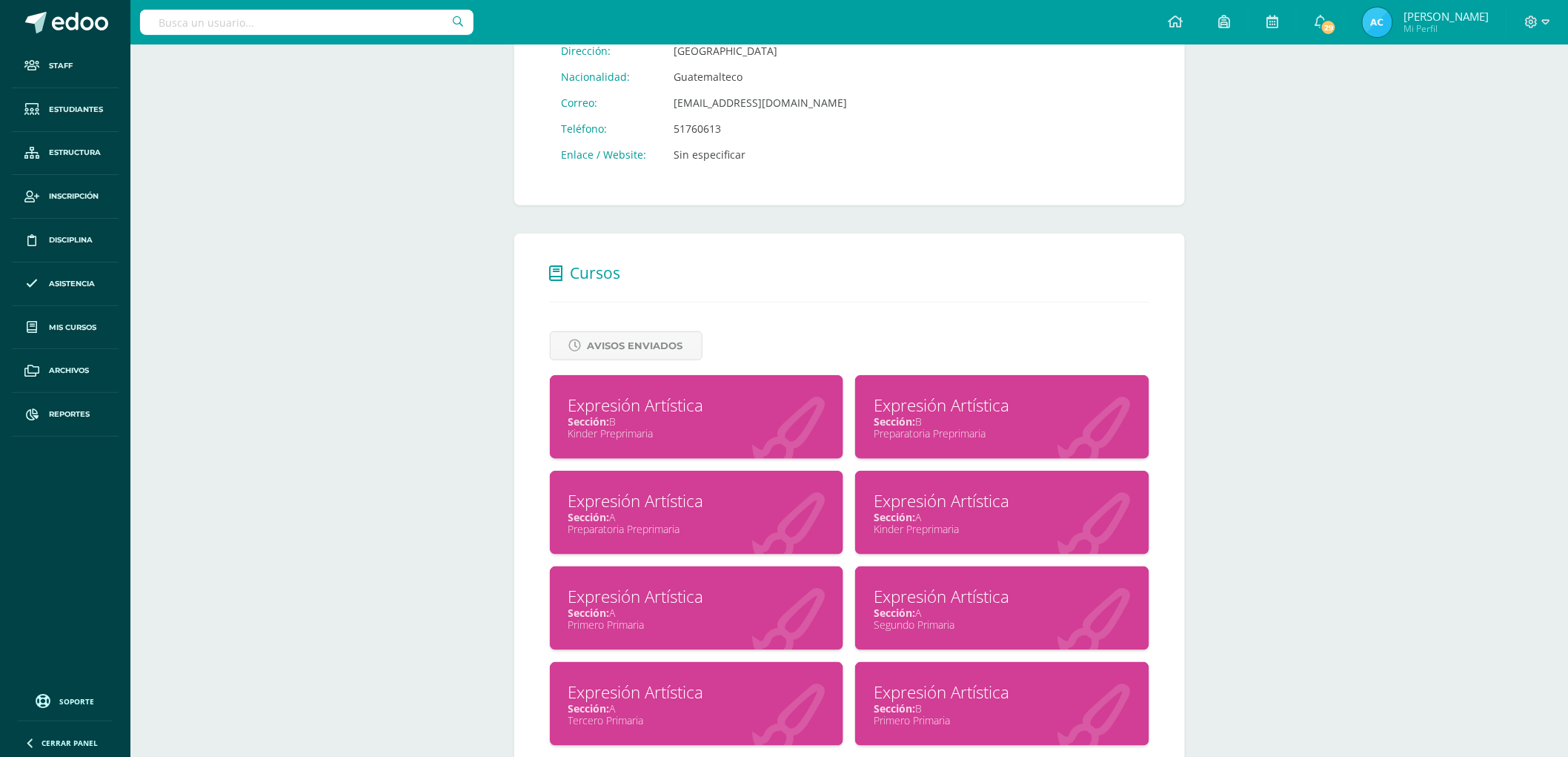
scroll to position [412, 0]
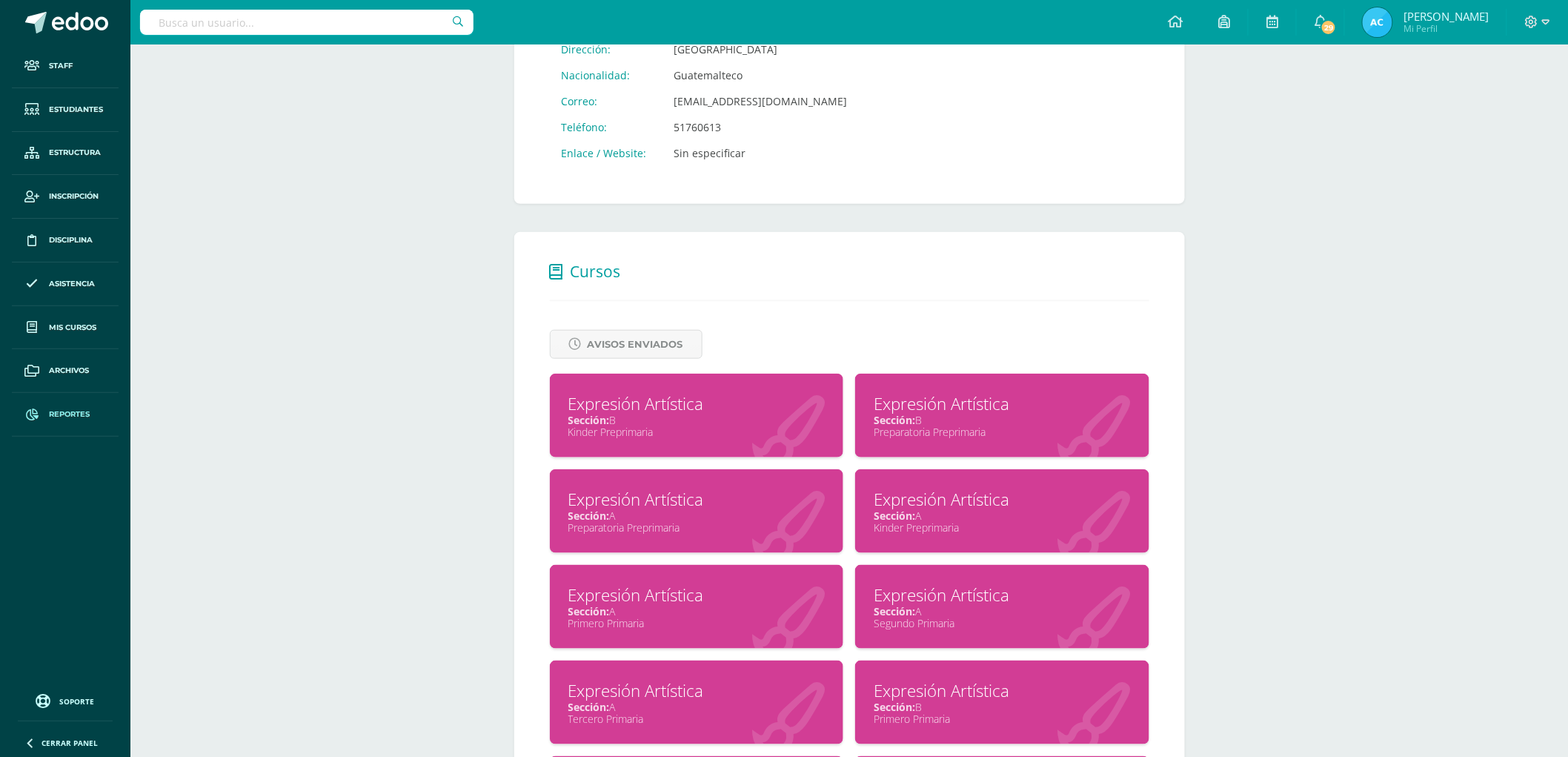
click at [78, 411] on span "Reportes" at bounding box center [69, 414] width 41 height 12
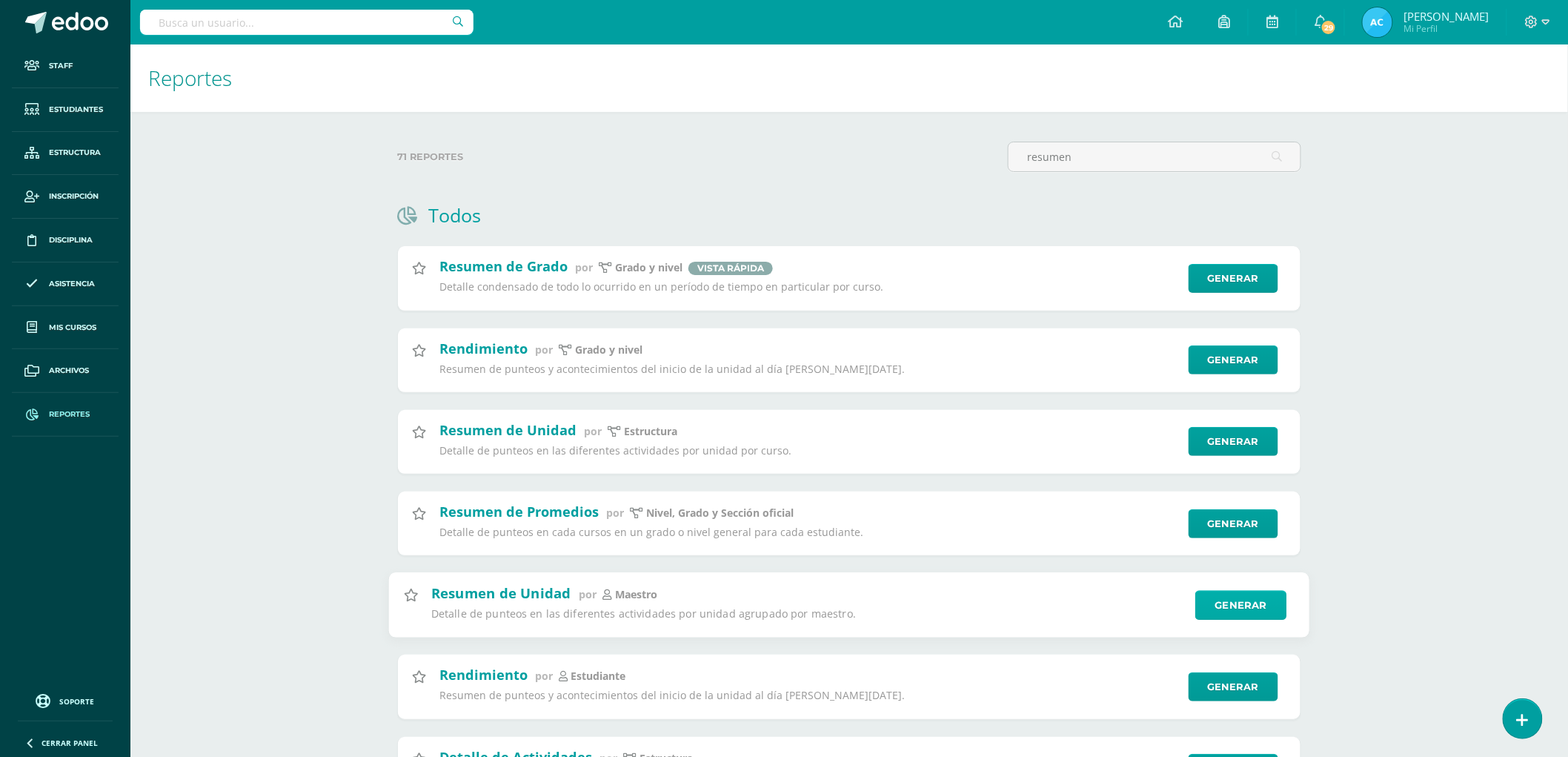
type input "resumen"
click at [1224, 599] on link "Generar" at bounding box center [1241, 604] width 92 height 30
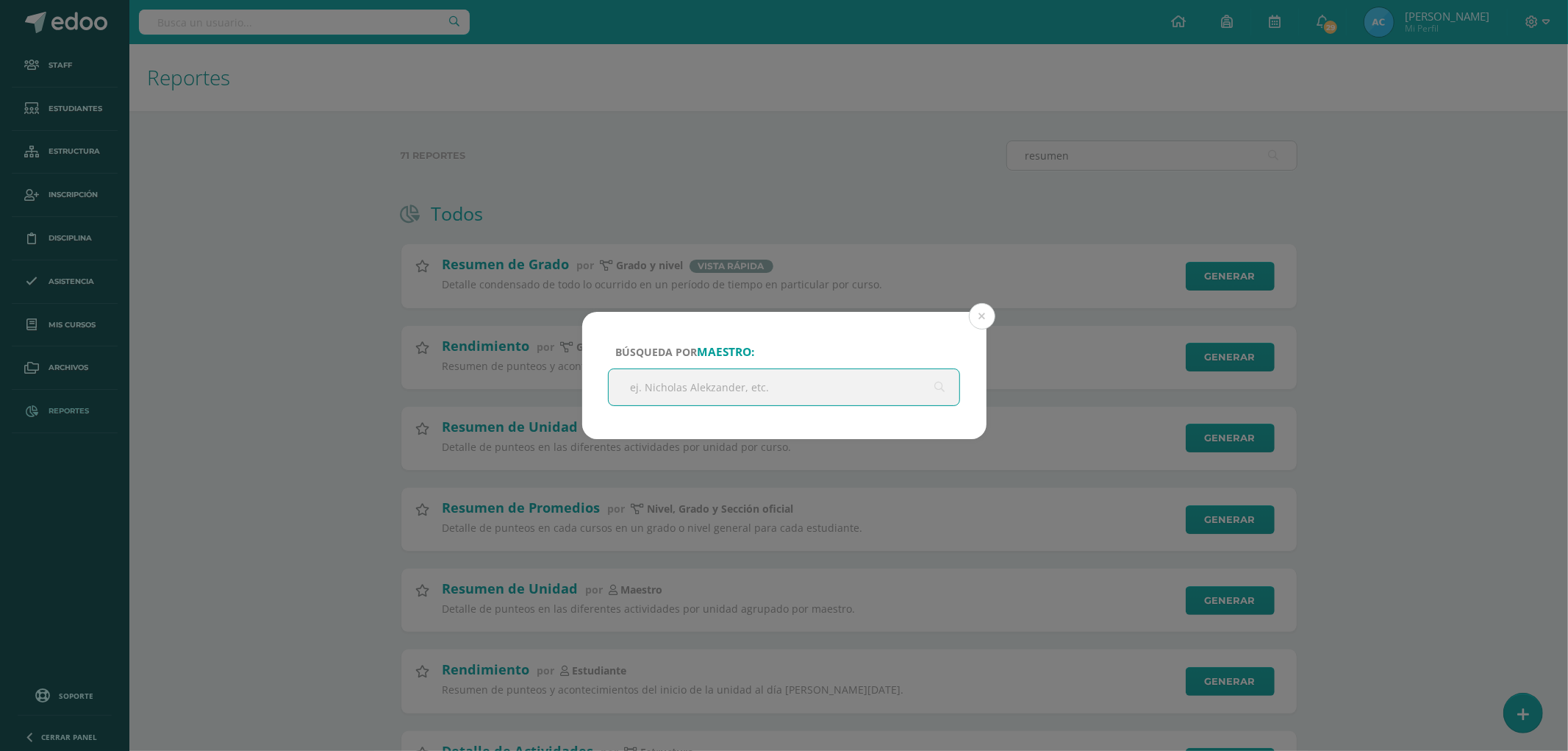
type input "a"
type input "[PERSON_NAME]"
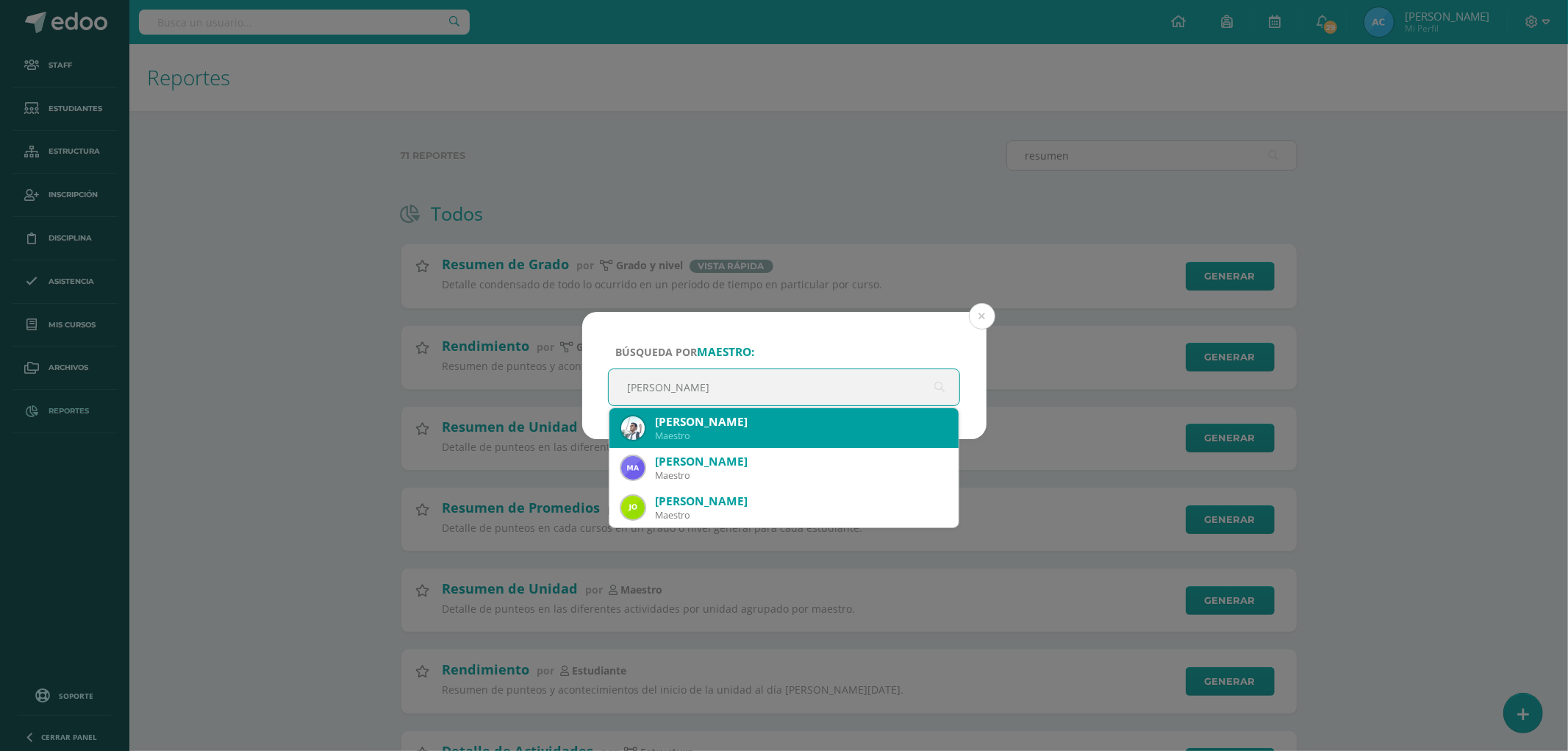
click at [713, 430] on div "Maestro" at bounding box center [801, 435] width 292 height 12
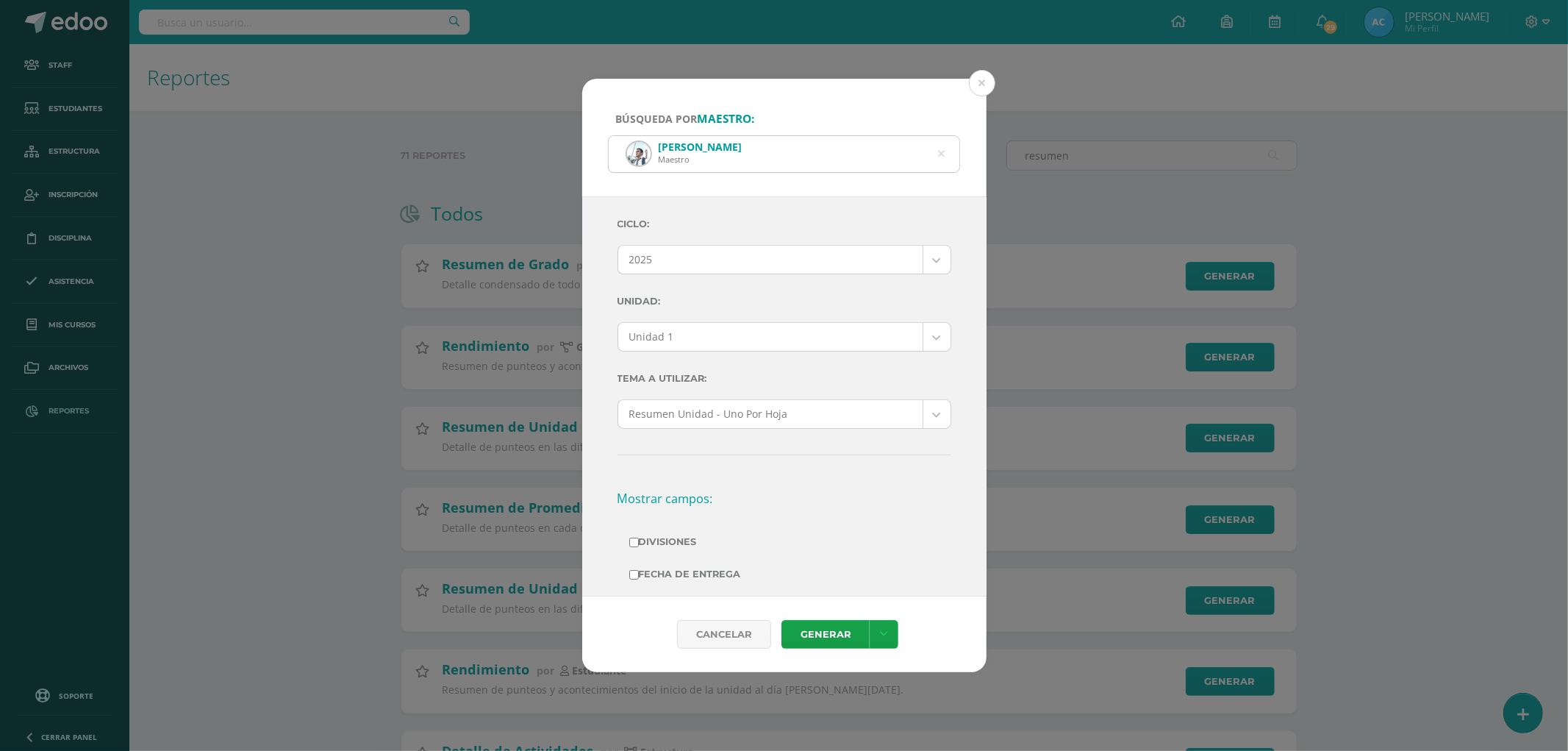
click at [739, 354] on div "Ciclo: 2025 2025 2024 2023 2022 2021 2020 2019 Unidad: Unidad 1 Unidad 1 Unidad…" at bounding box center [784, 600] width 334 height 785
click at [739, 342] on body "Búsqueda por maestro: José Alfaro Maestro jose Ciclo: 2025 2025 2024 2023 2022 …" at bounding box center [784, 582] width 1568 height 1165
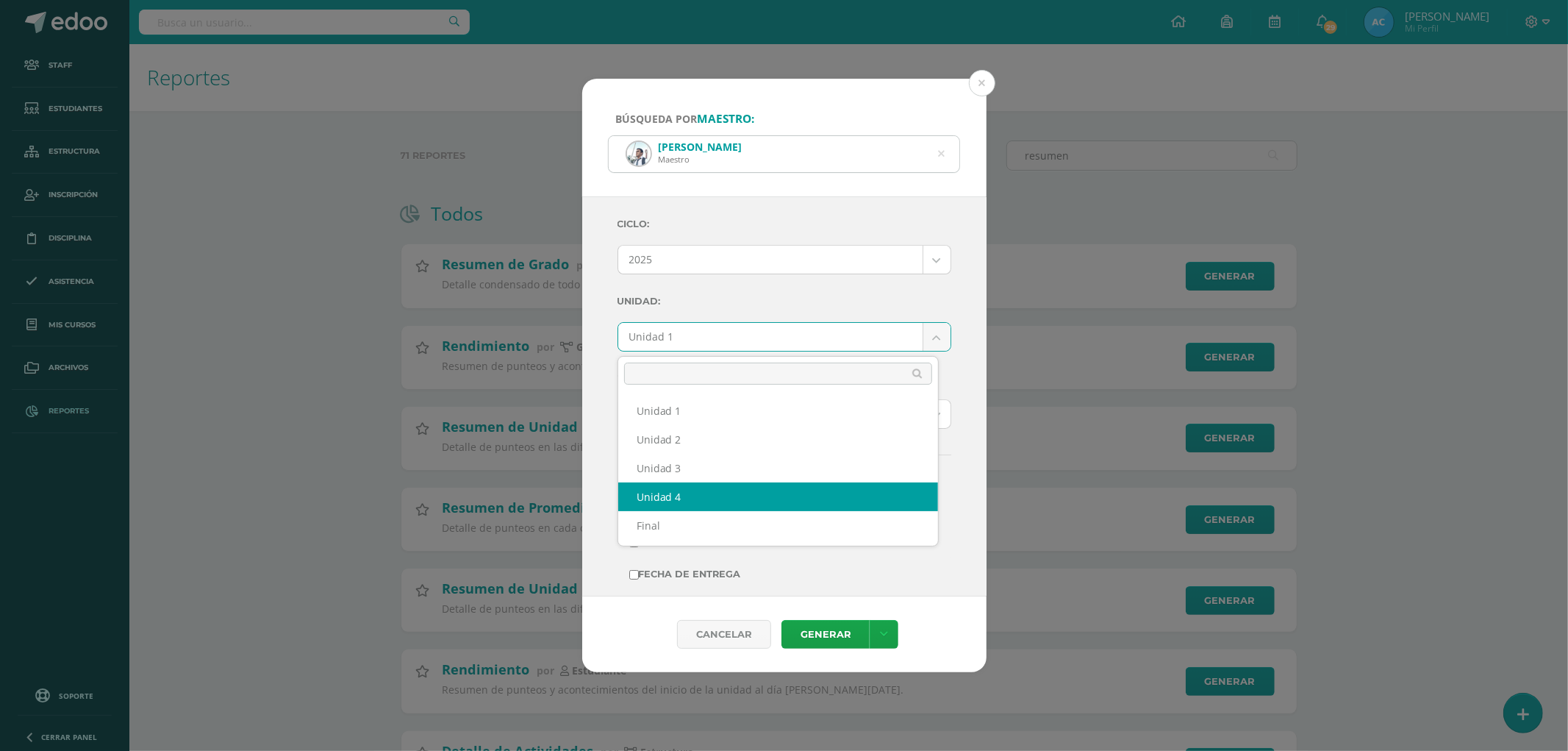
select select "Unidad 4"
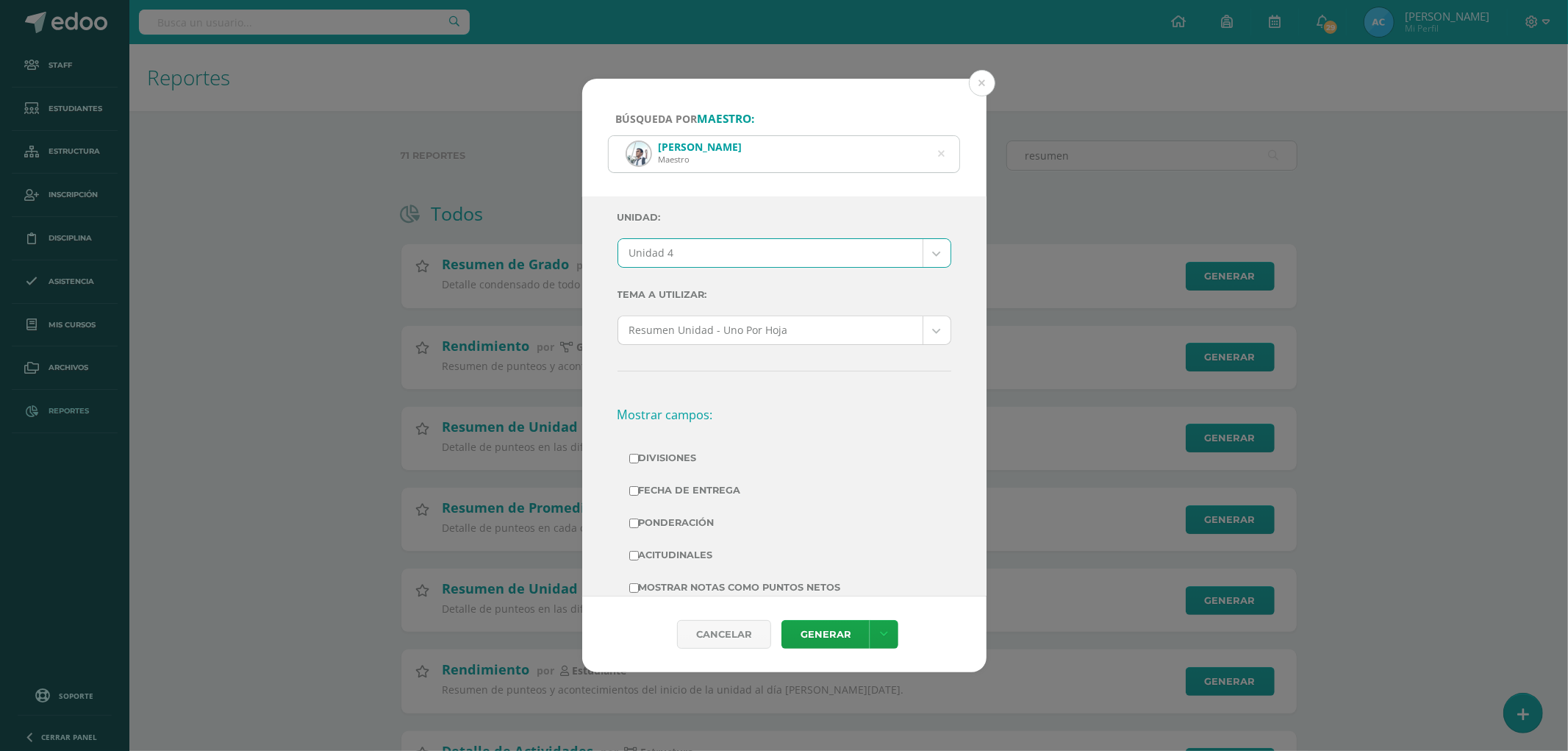
scroll to position [164, 0]
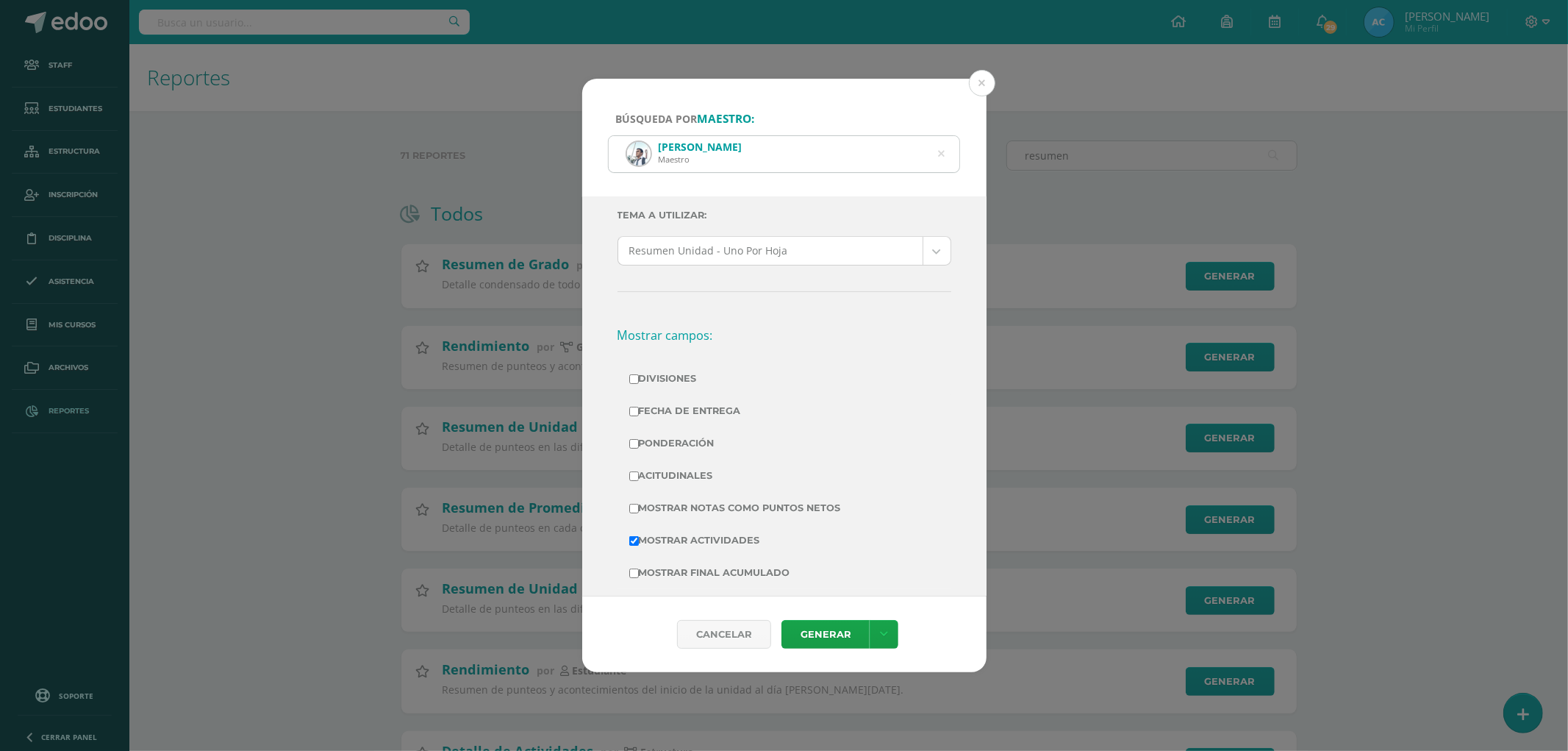
click at [660, 378] on label "Divisiones" at bounding box center [784, 379] width 310 height 21
click at [638, 378] on input "Divisiones" at bounding box center [633, 379] width 10 height 10
checkbox input "true"
click at [667, 473] on label "Acitudinales" at bounding box center [784, 476] width 310 height 21
click at [638, 473] on input "Acitudinales" at bounding box center [633, 476] width 10 height 10
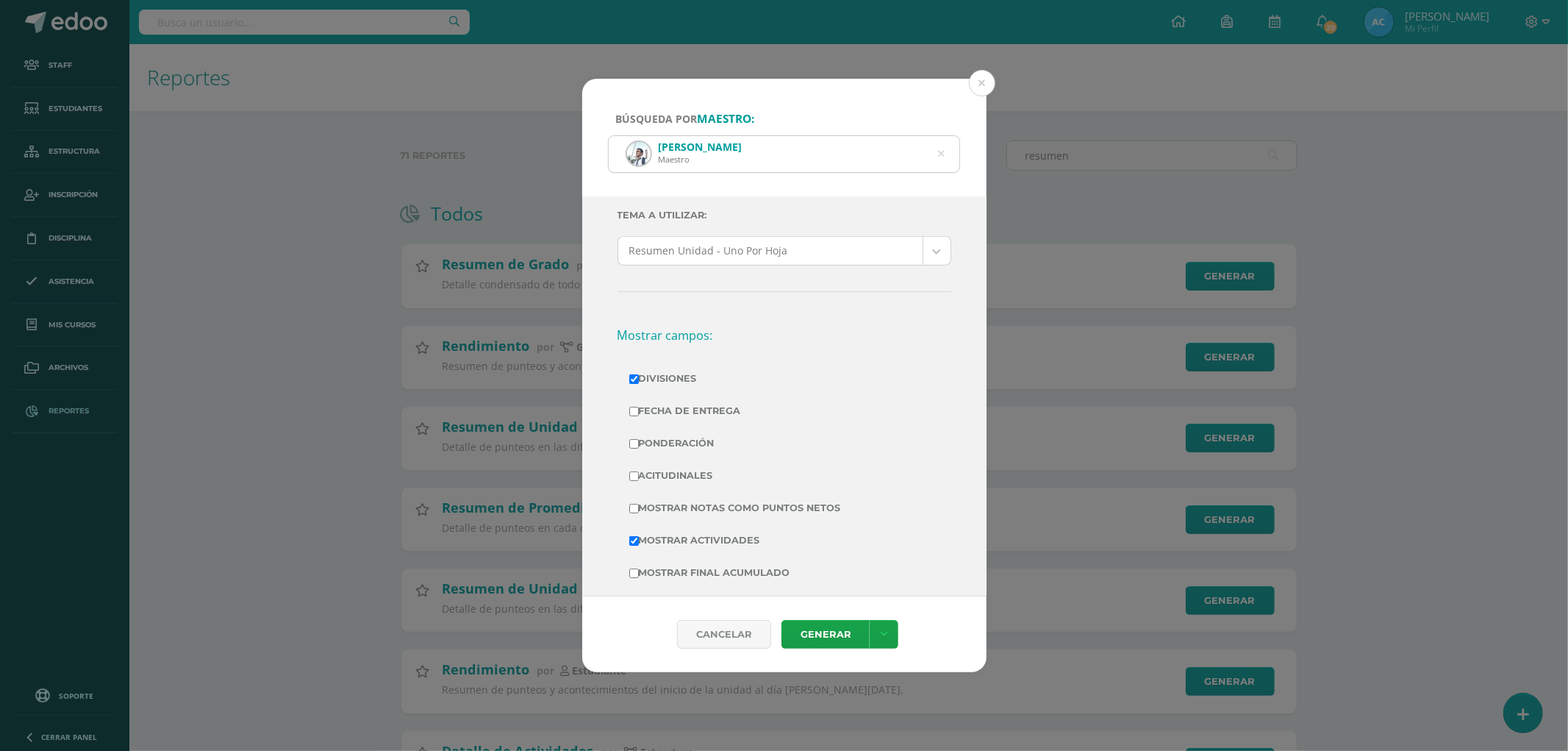
checkbox input "true"
click at [698, 510] on label "Mostrar Notas Como Puntos Netos" at bounding box center [784, 508] width 310 height 21
click at [638, 510] on input "Mostrar Notas Como Puntos Netos" at bounding box center [633, 508] width 10 height 10
checkbox input "true"
click at [668, 475] on label "Acitudinales" at bounding box center [784, 476] width 310 height 21
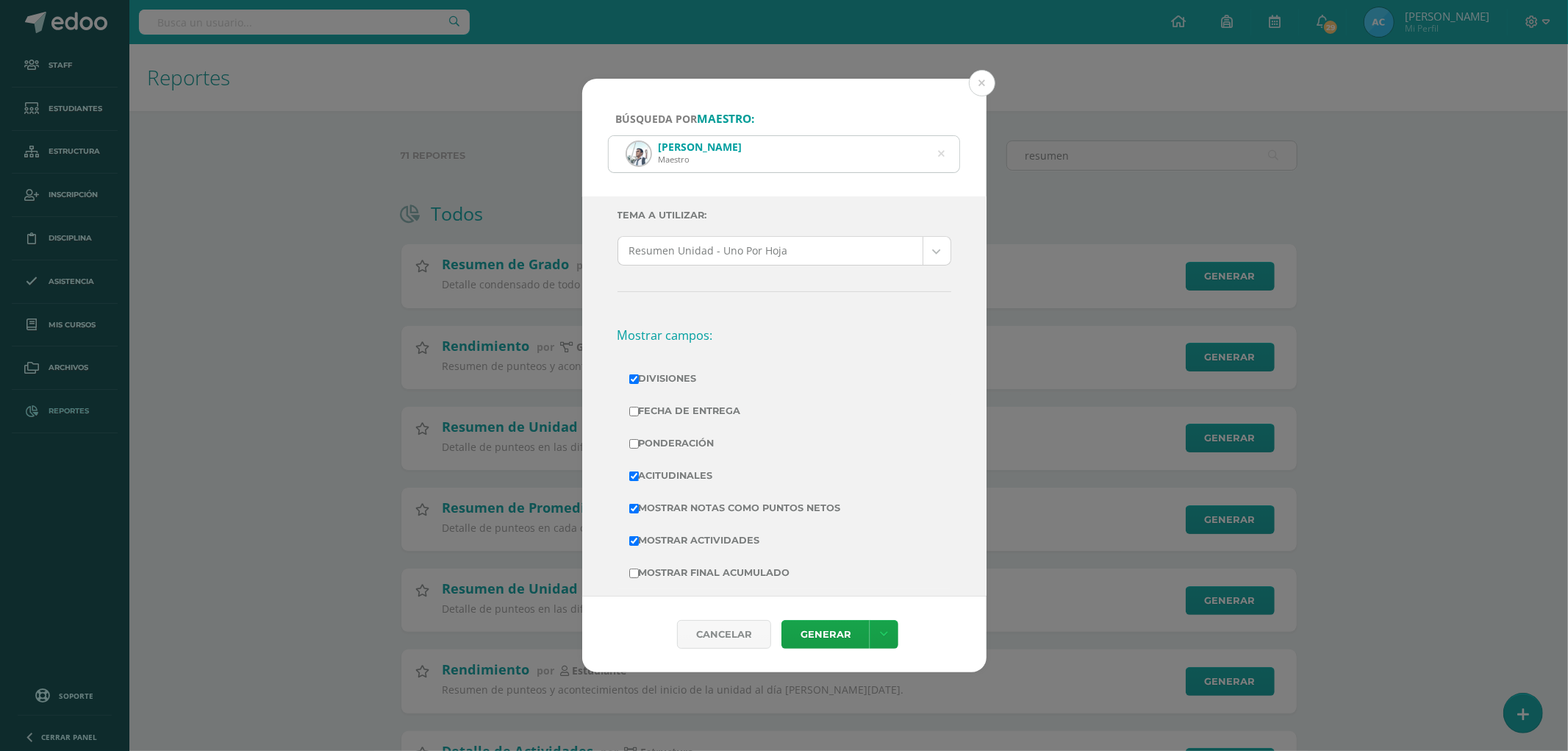
click at [638, 475] on input "Acitudinales" at bounding box center [633, 476] width 10 height 10
checkbox input "false"
click at [685, 443] on label "Ponderación" at bounding box center [784, 443] width 310 height 21
click at [638, 443] on input "Ponderación" at bounding box center [633, 443] width 10 height 10
checkbox input "true"
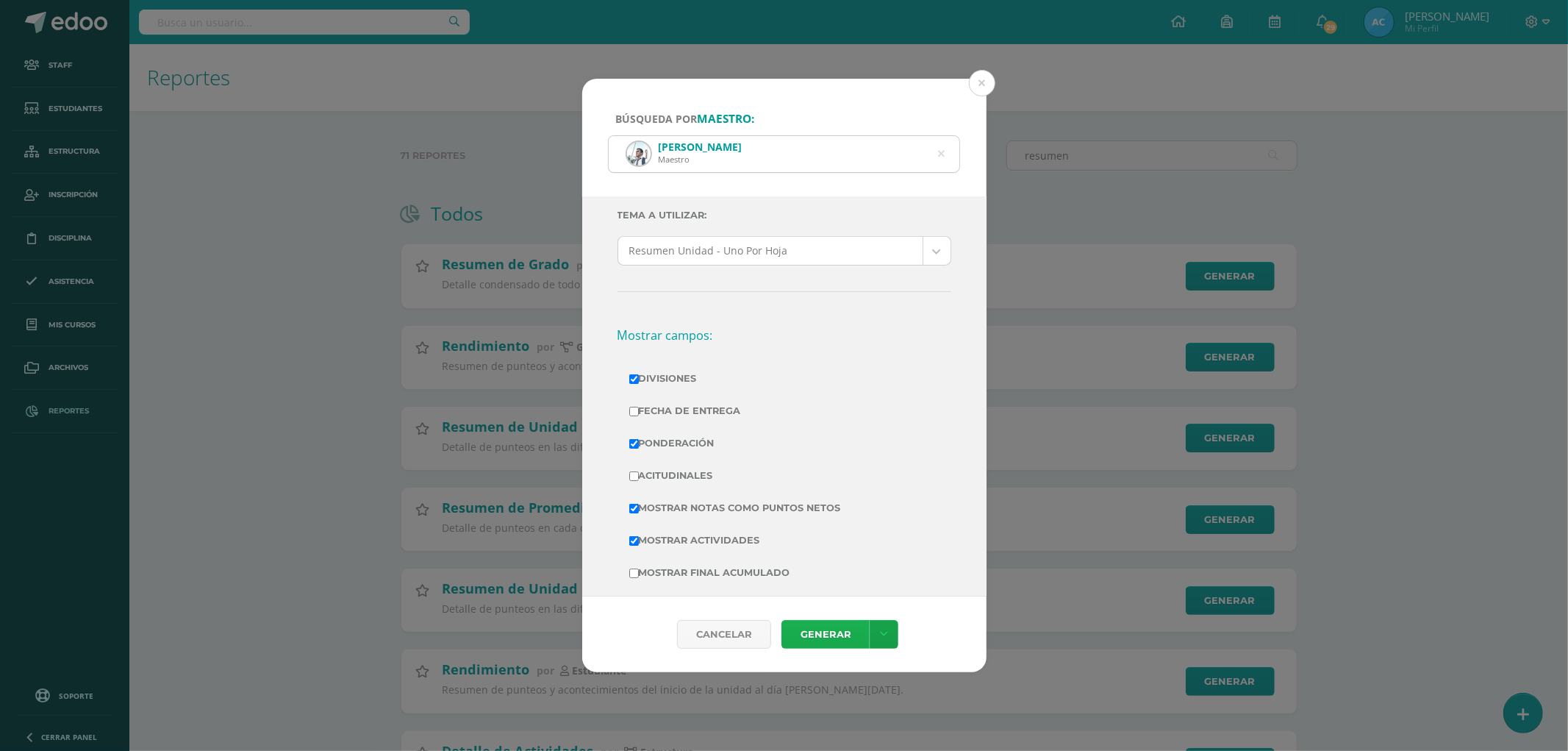
click at [810, 629] on link "Generar" at bounding box center [825, 633] width 88 height 29
click at [942, 151] on icon at bounding box center [942, 154] width 31 height 31
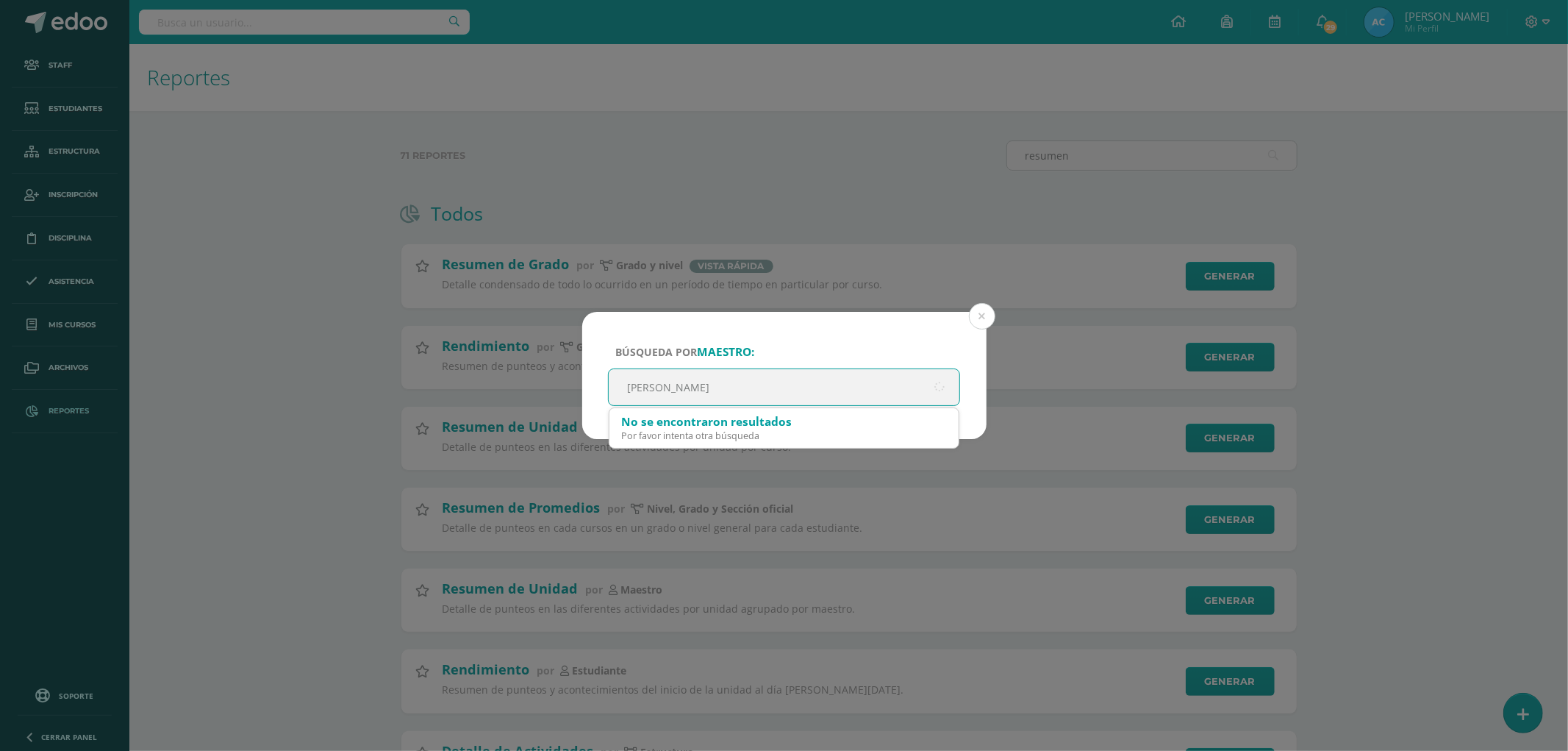
type input "alfredo"
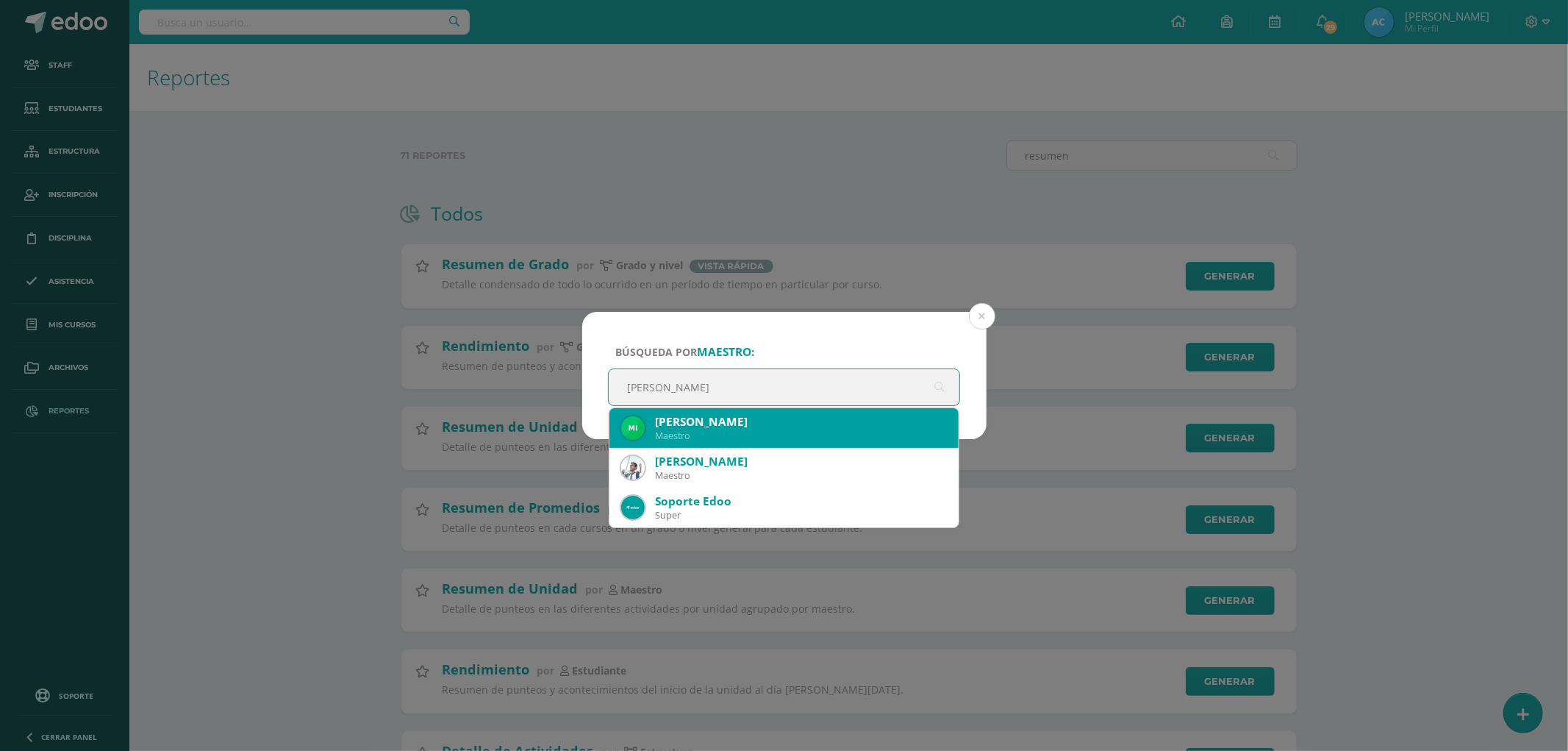
click at [776, 428] on div "Miguel Alfredo Javier Reyes Chay" at bounding box center [801, 421] width 292 height 16
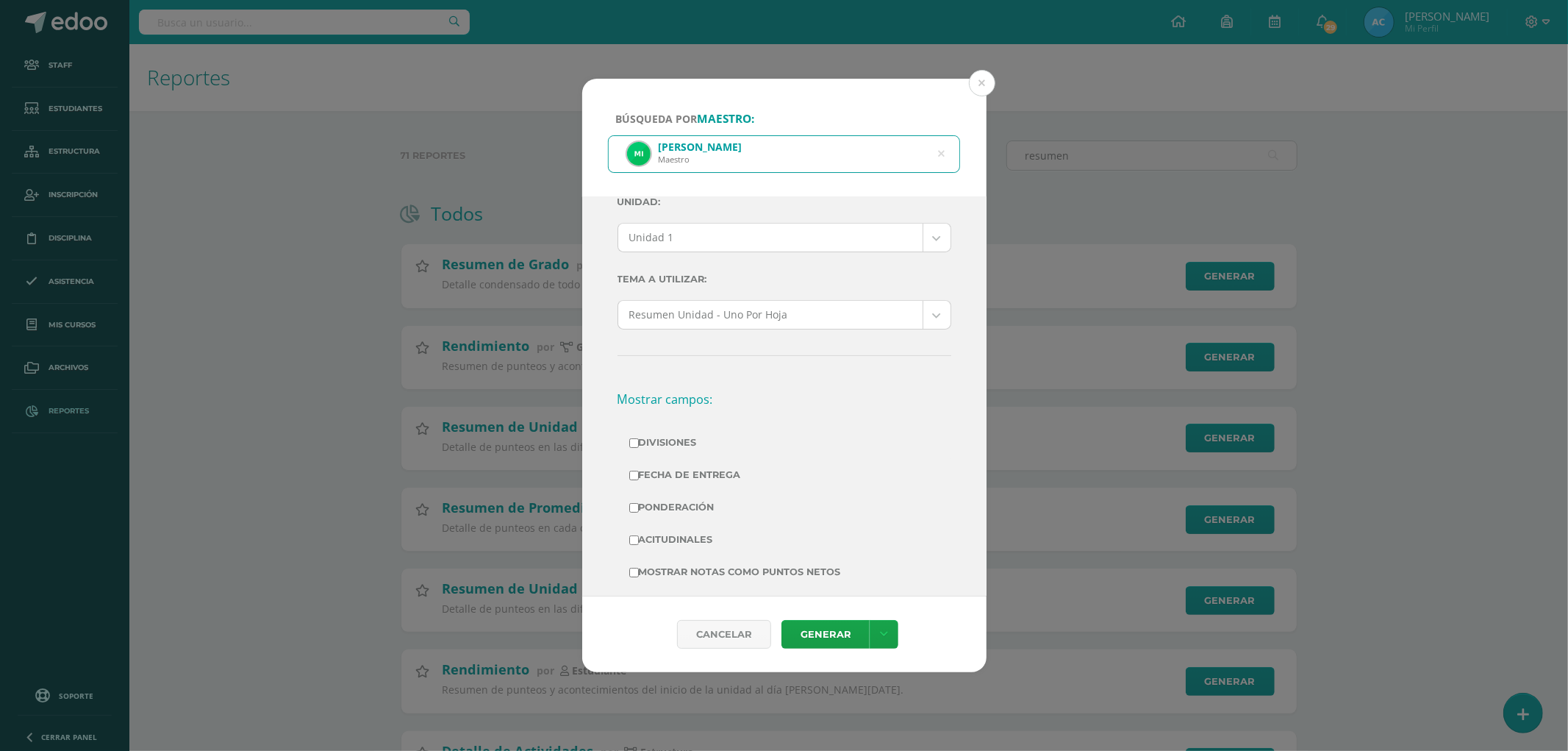
scroll to position [0, 0]
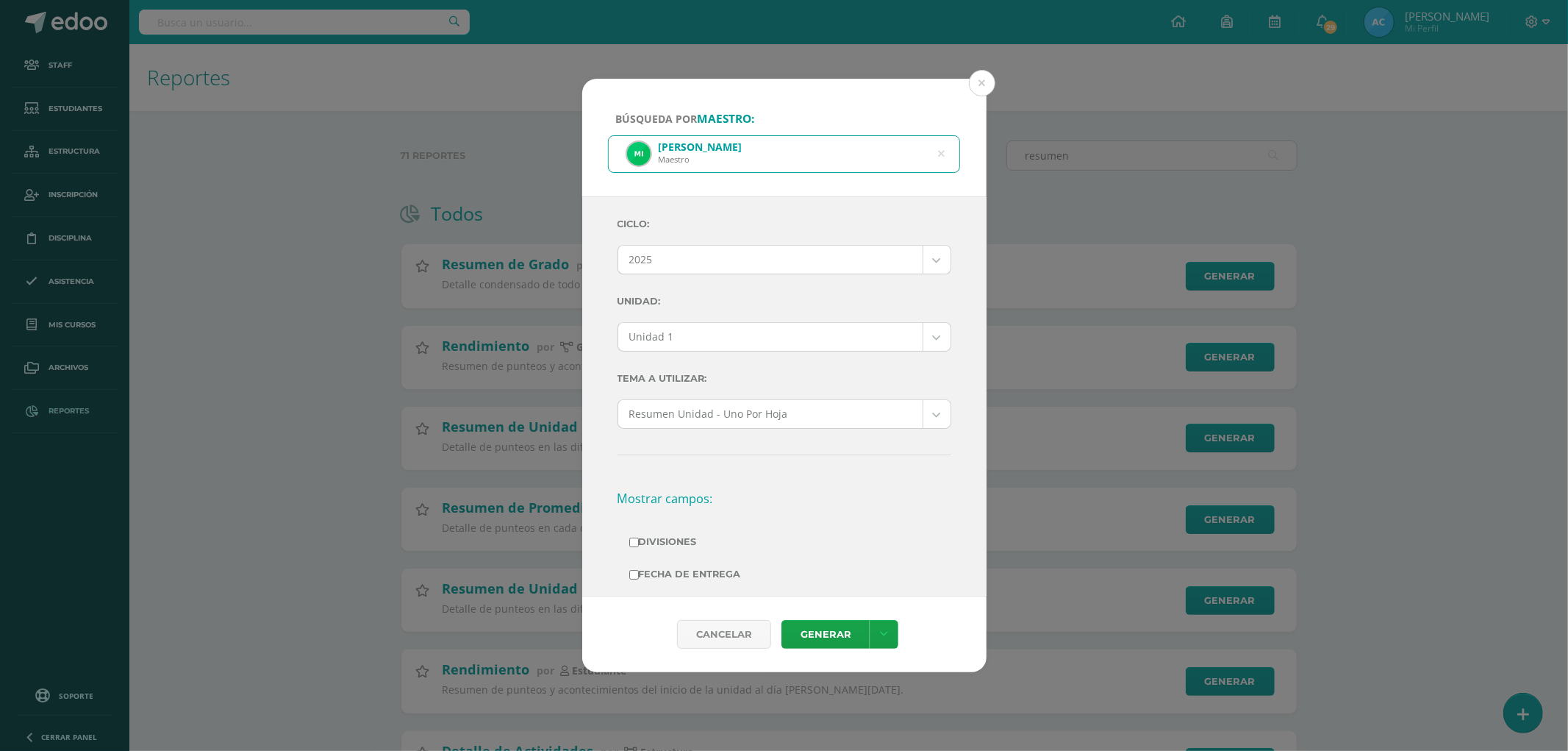
click at [738, 331] on body "Búsqueda por maestro: Miguel Alfredo Javier Reyes Chay Maestro alfredo Ciclo: 2…" at bounding box center [784, 582] width 1568 height 1165
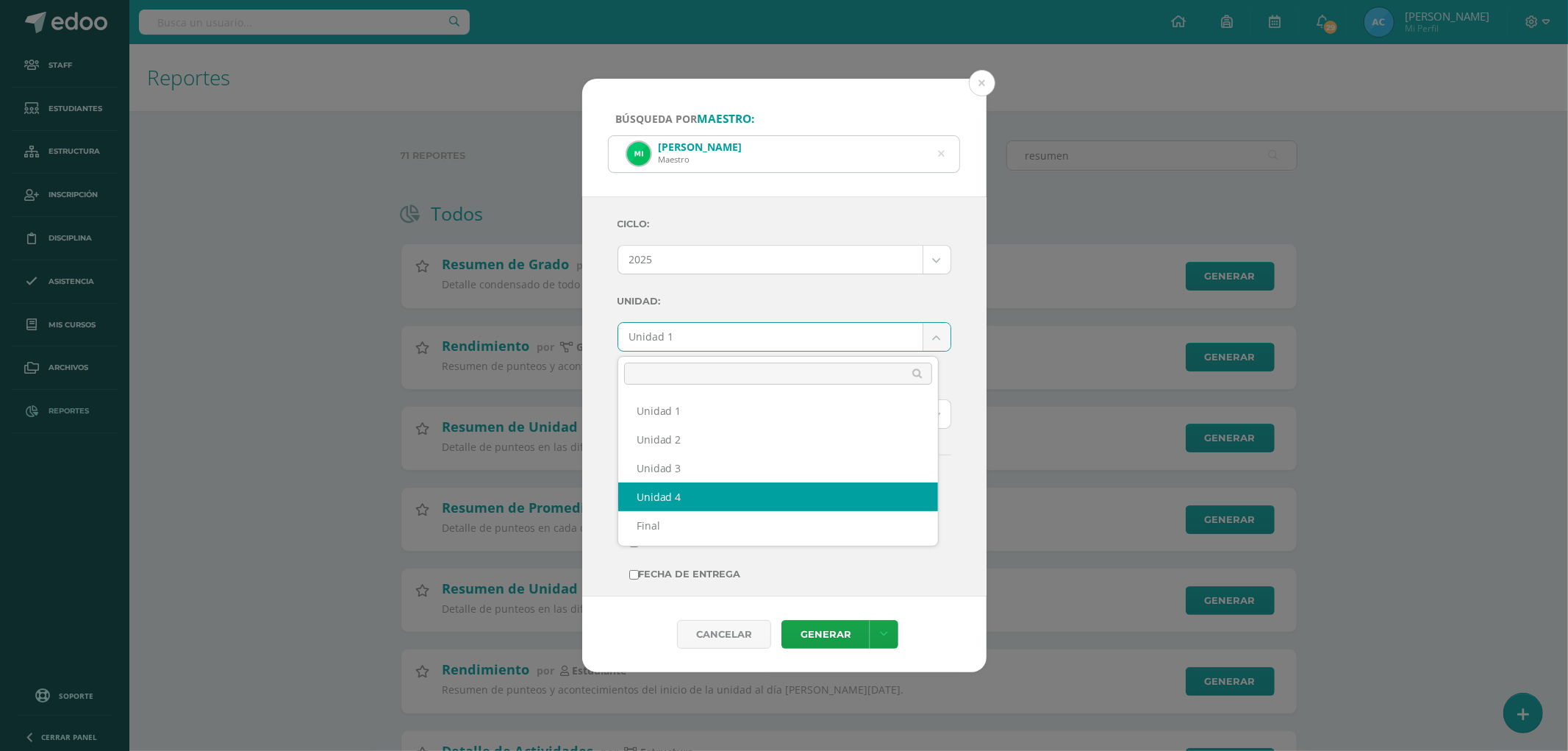
select select "Unidad 4"
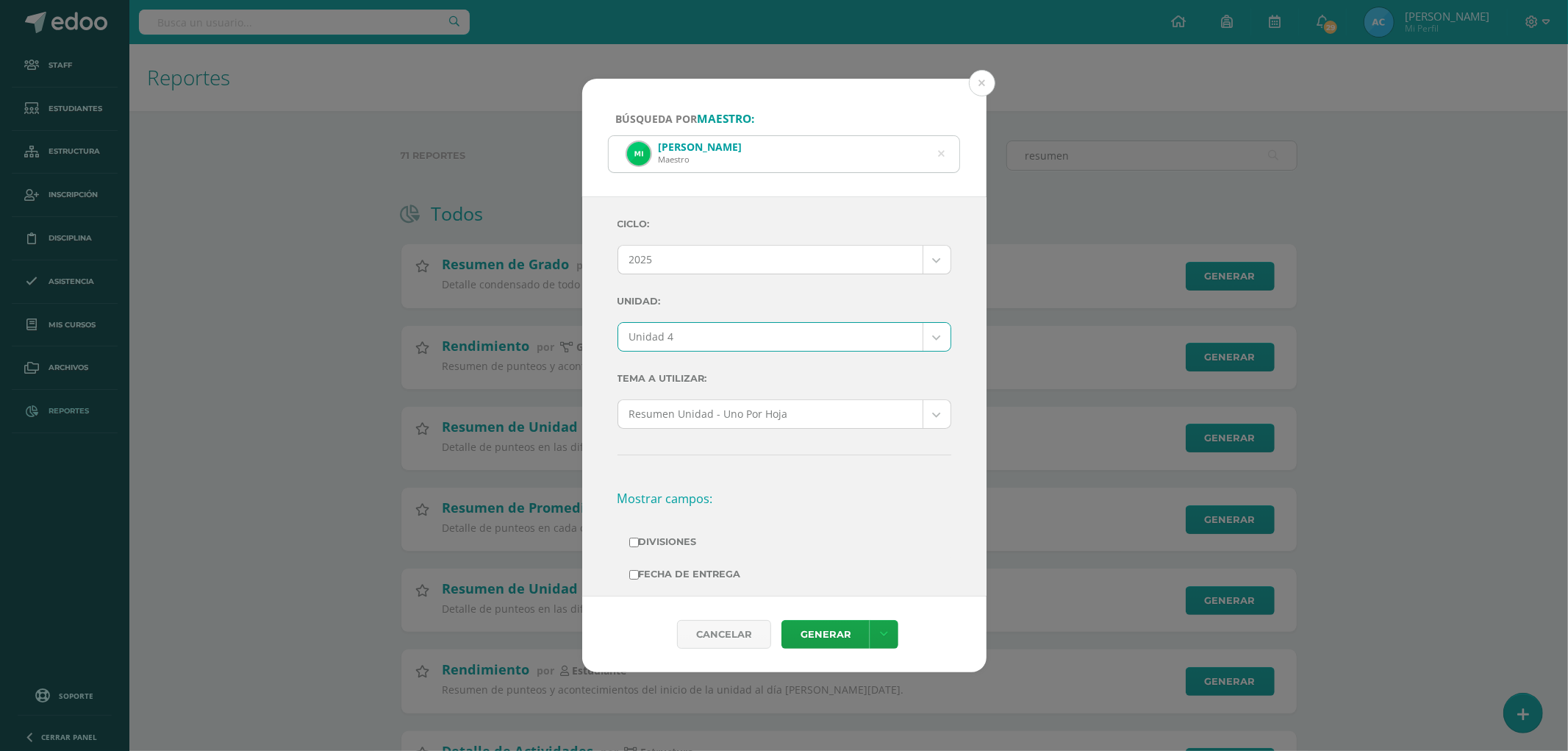
click at [777, 306] on label "Unidad:" at bounding box center [784, 301] width 334 height 30
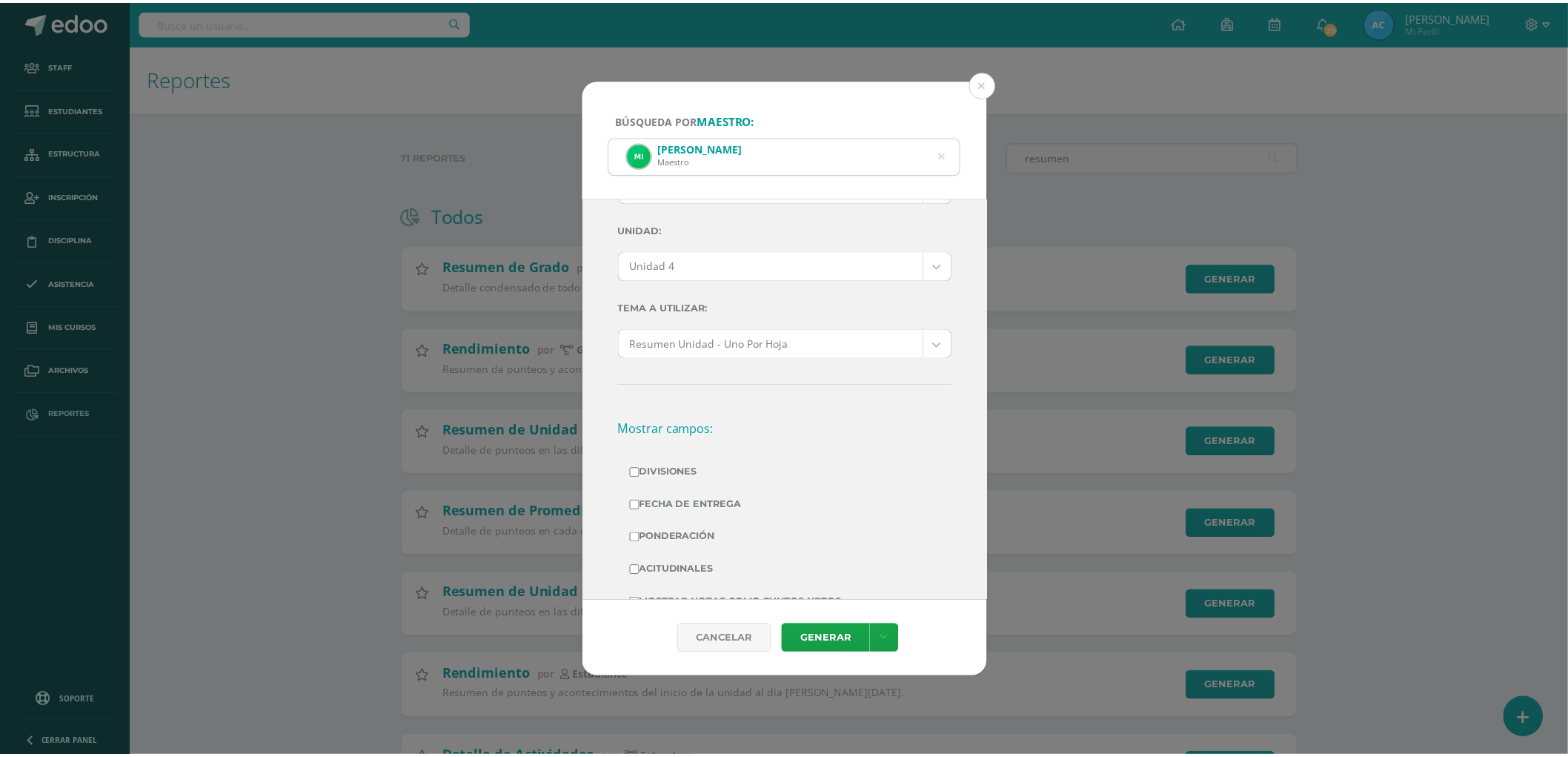
scroll to position [165, 0]
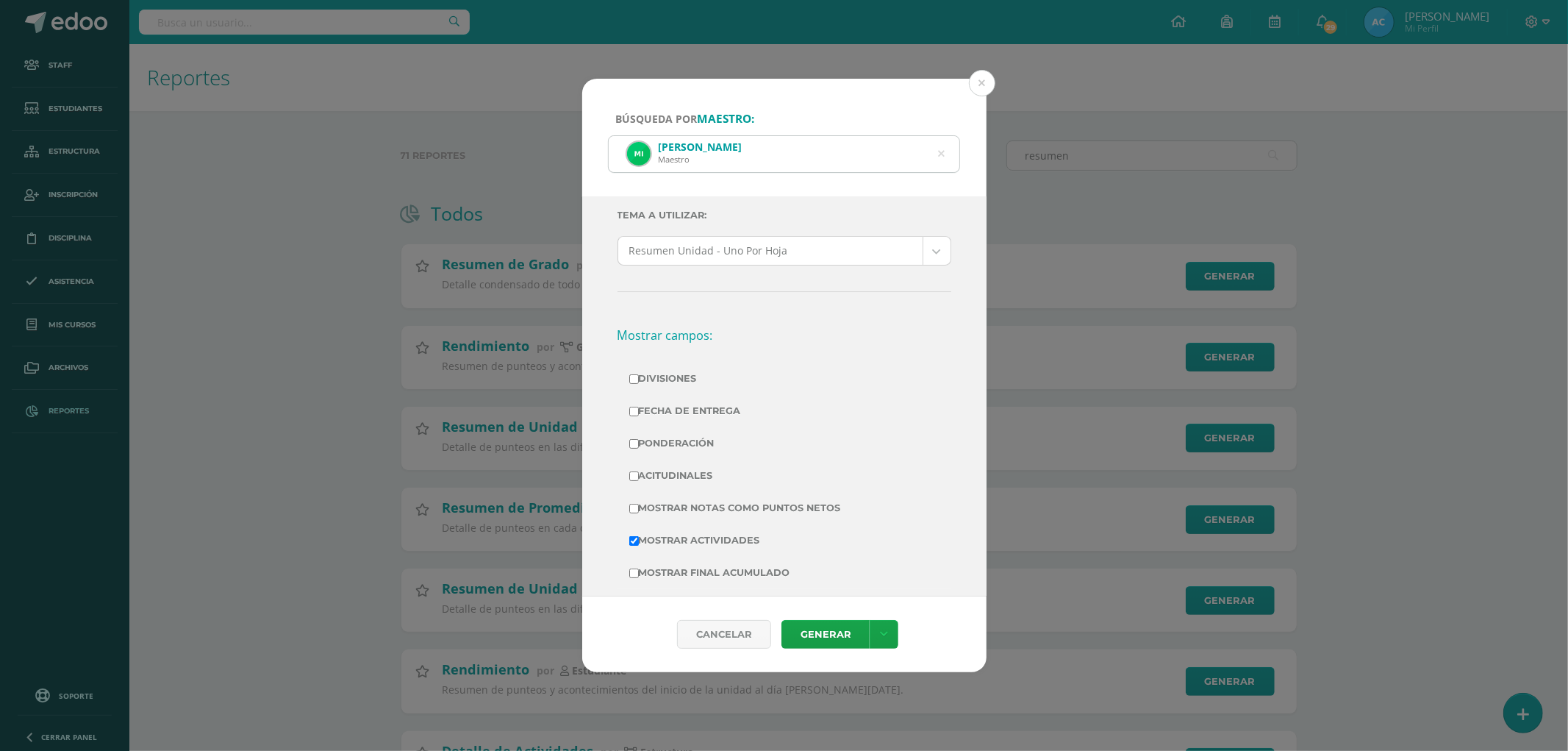
click at [662, 380] on label "Divisiones" at bounding box center [784, 379] width 310 height 21
click at [638, 380] on input "Divisiones" at bounding box center [633, 379] width 10 height 10
checkbox input "true"
click at [675, 444] on label "Ponderación" at bounding box center [784, 443] width 310 height 21
click at [638, 444] on input "Ponderación" at bounding box center [633, 443] width 10 height 10
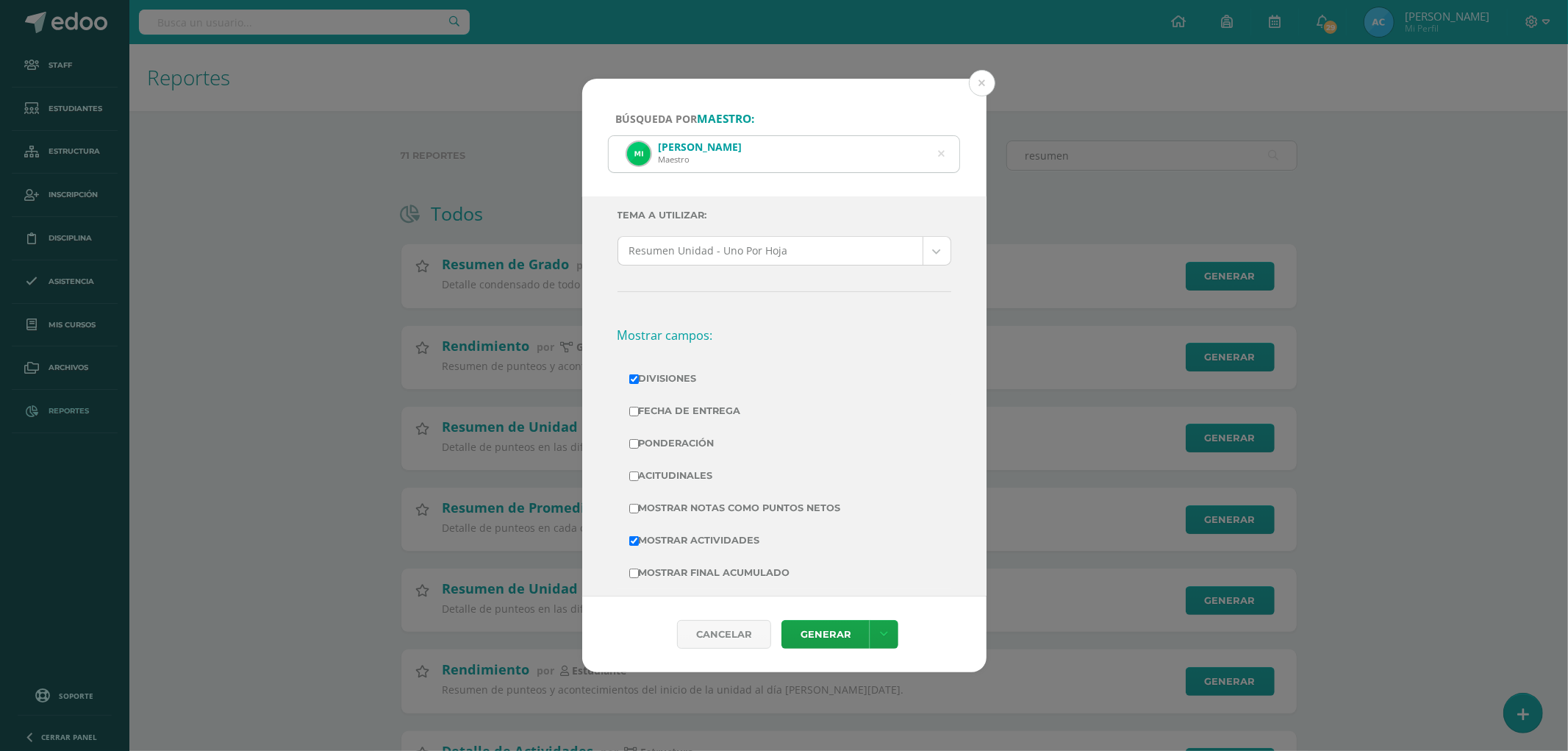
checkbox input "true"
click at [717, 510] on label "Mostrar Notas Como Puntos Netos" at bounding box center [784, 508] width 310 height 21
click at [638, 510] on input "Mostrar Notas Como Puntos Netos" at bounding box center [633, 508] width 10 height 10
checkbox input "true"
click at [828, 622] on link "Generar" at bounding box center [825, 633] width 88 height 29
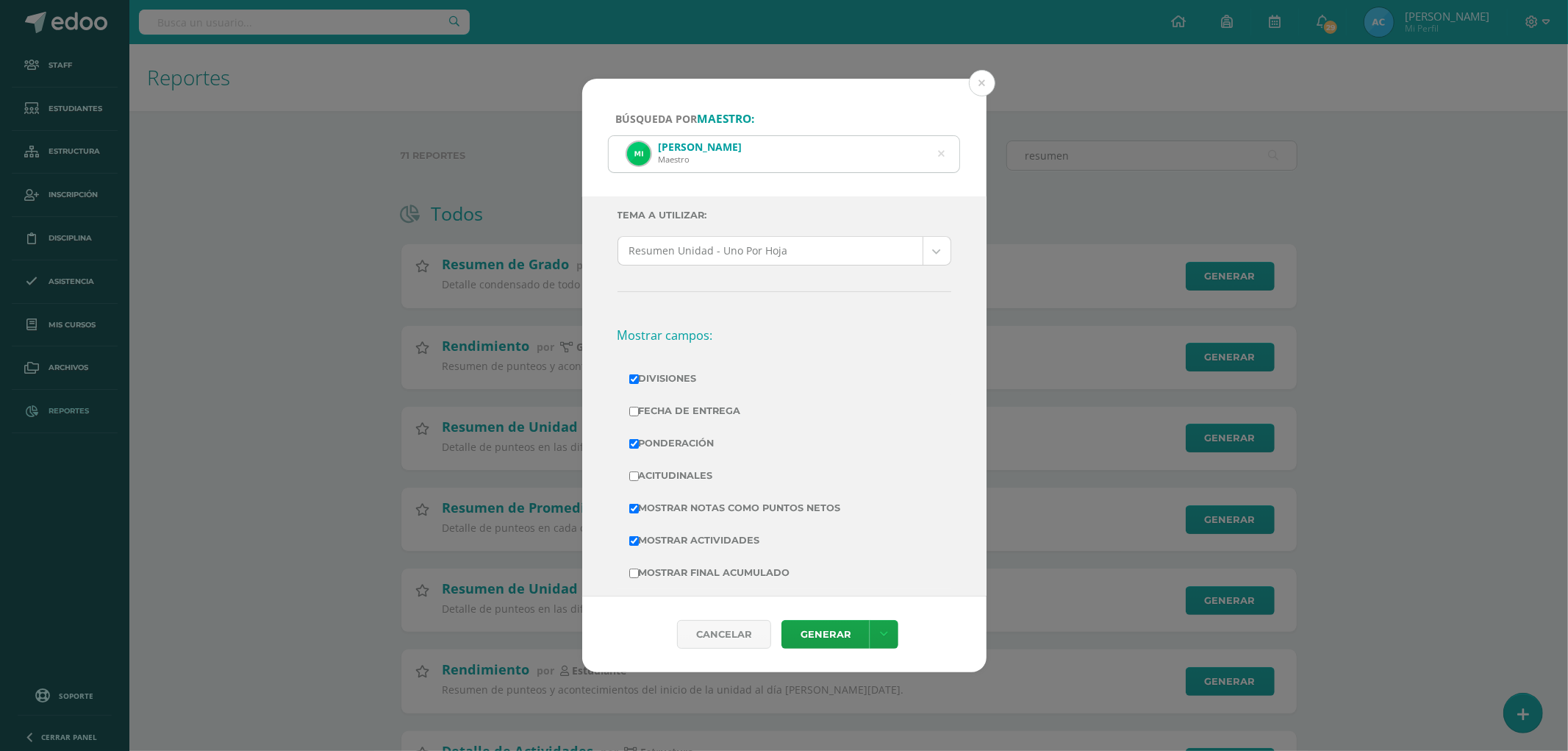
click at [989, 70] on div "Búsqueda por maestro: Miguel Alfredo Javier Reyes Chay Maestro alfredo Ciclo: 2…" at bounding box center [784, 376] width 1568 height 751
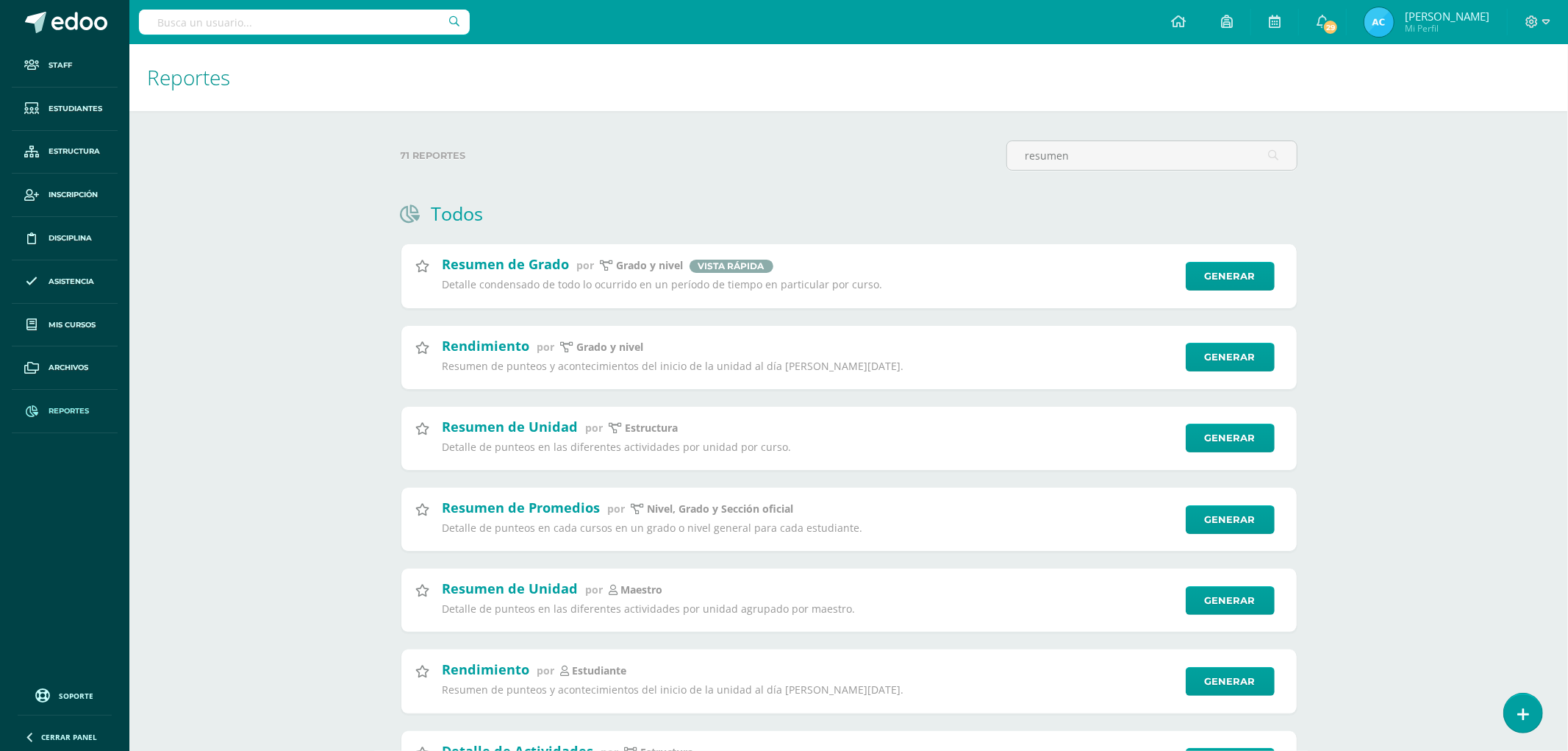
click at [985, 79] on div "Búsqueda por maestro: Miguel Alfredo Javier Reyes Chay Maestro alfredo Ciclo: 2…" at bounding box center [784, 376] width 1556 height 594
click at [1517, 16] on icon at bounding box center [1519, 22] width 13 height 13
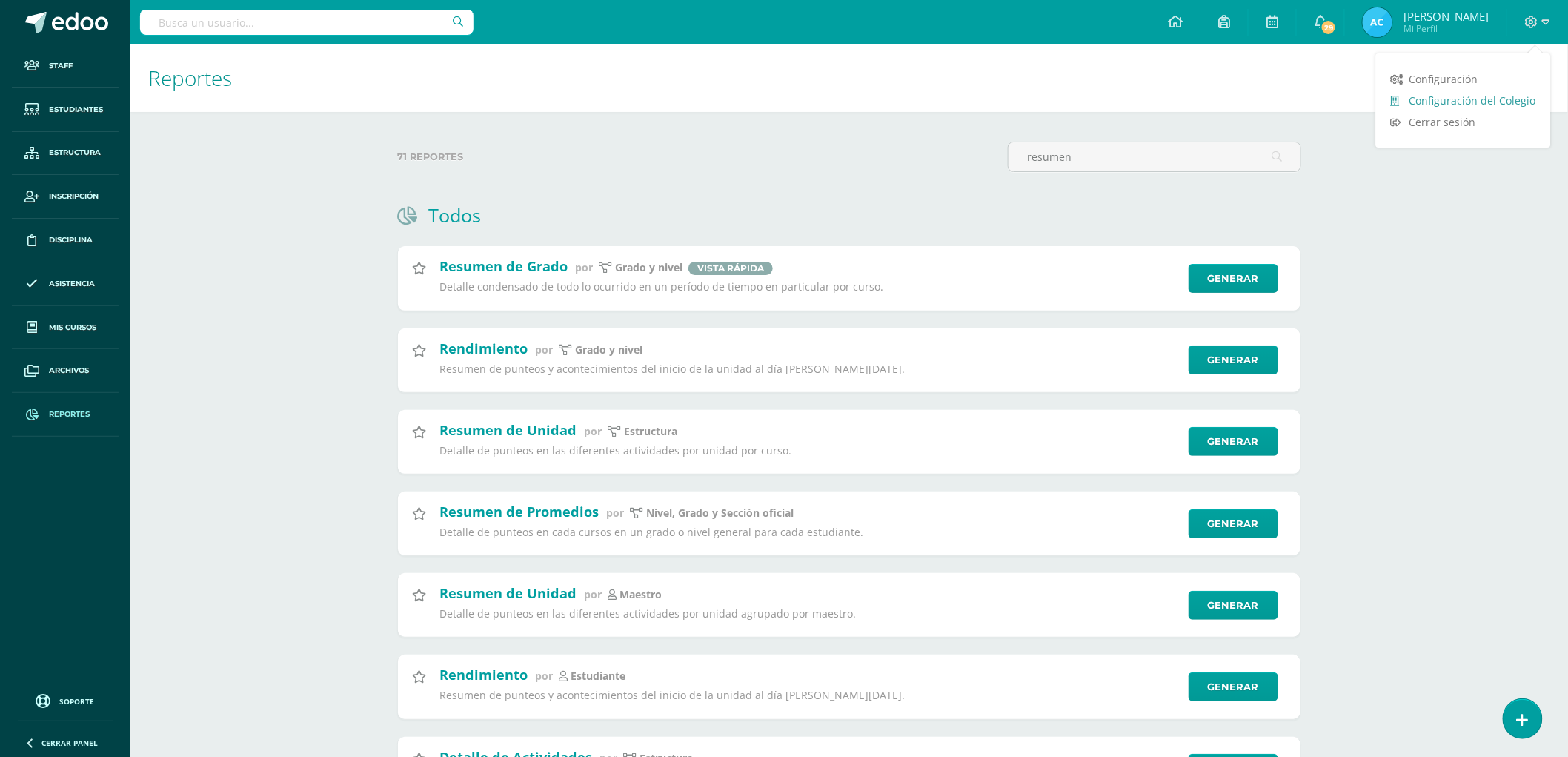
click at [1477, 93] on span "Configuración del Colegio" at bounding box center [1472, 100] width 126 height 14
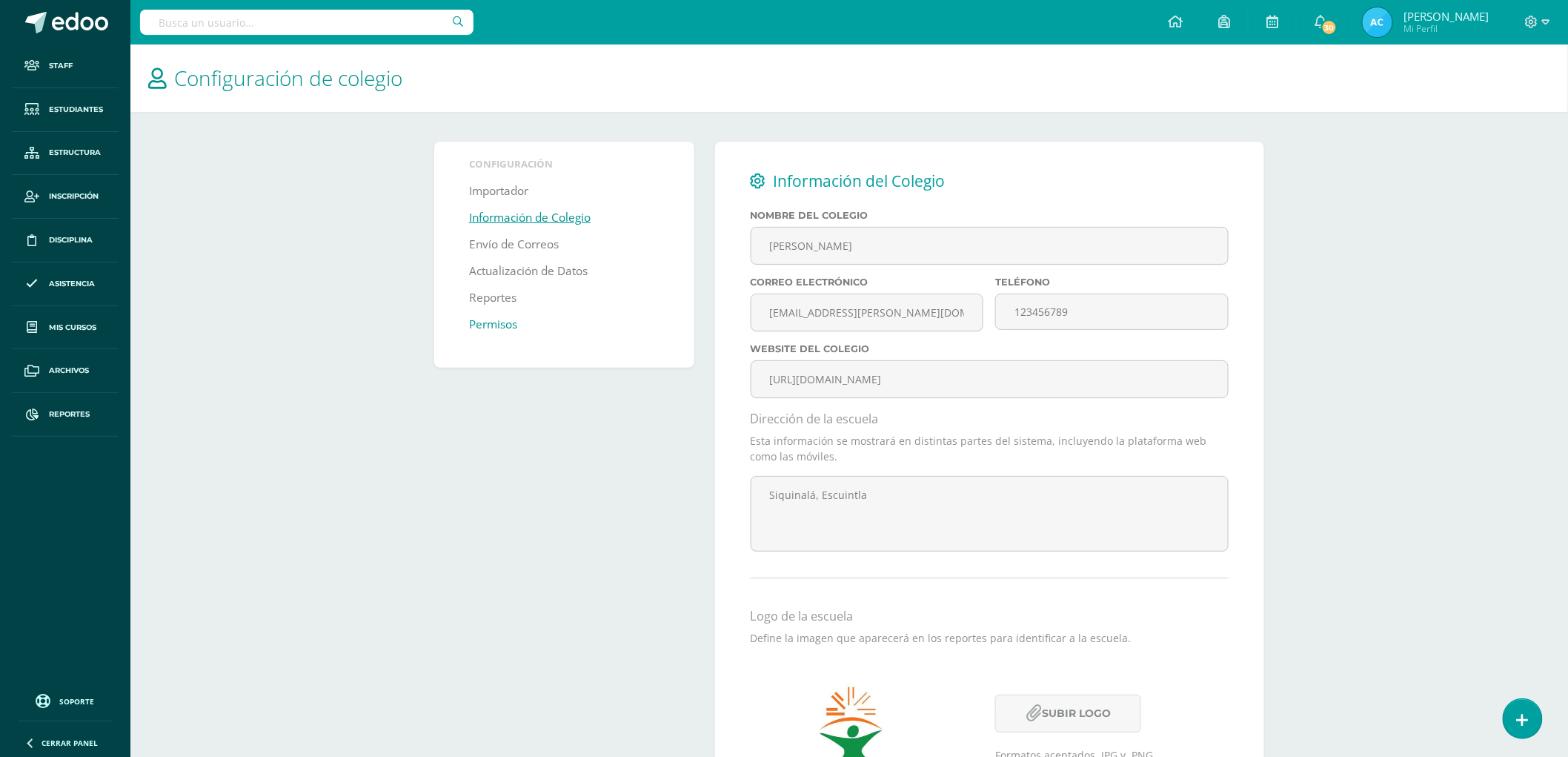
click at [483, 324] on link "Permisos" at bounding box center [493, 324] width 48 height 27
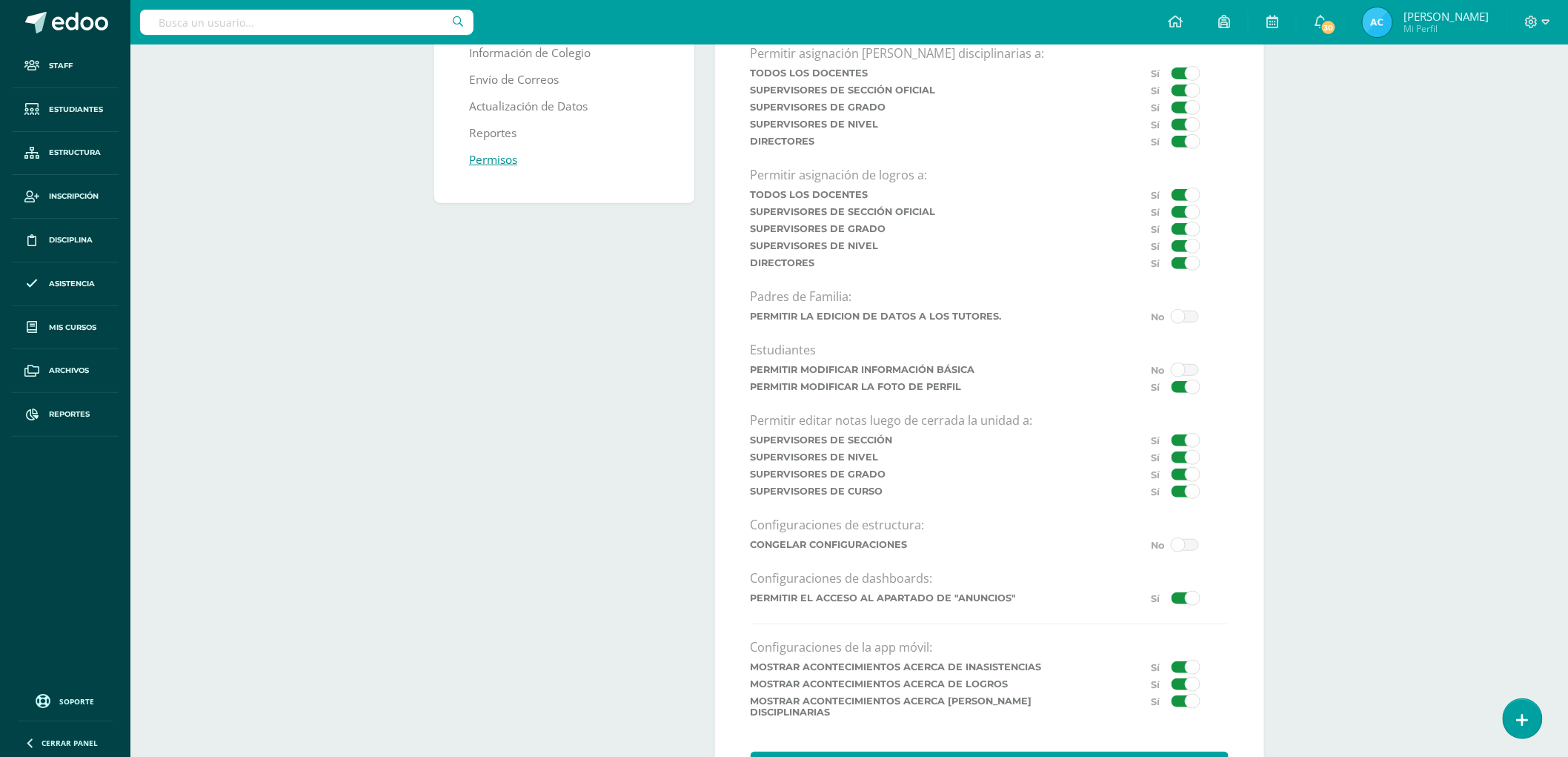
scroll to position [249, 0]
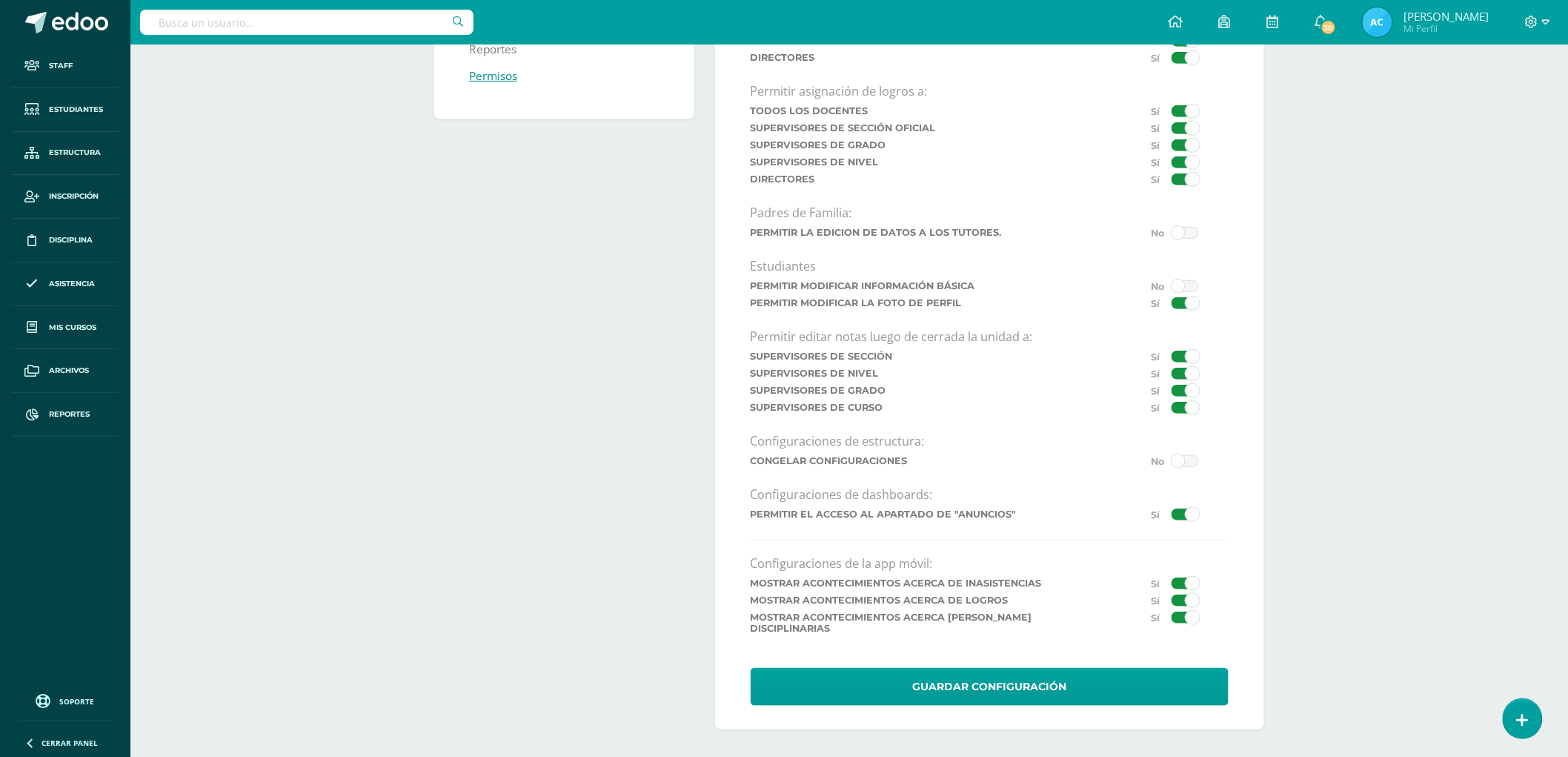
click at [1176, 363] on span at bounding box center [1184, 357] width 27 height 12
click at [0, 0] on input "checkbox" at bounding box center [0, 0] width 0 height 0
click at [1183, 378] on span at bounding box center [1184, 373] width 27 height 12
click at [0, 0] on input "checkbox" at bounding box center [0, 0] width 0 height 0
click at [1180, 392] on span at bounding box center [1184, 391] width 27 height 12
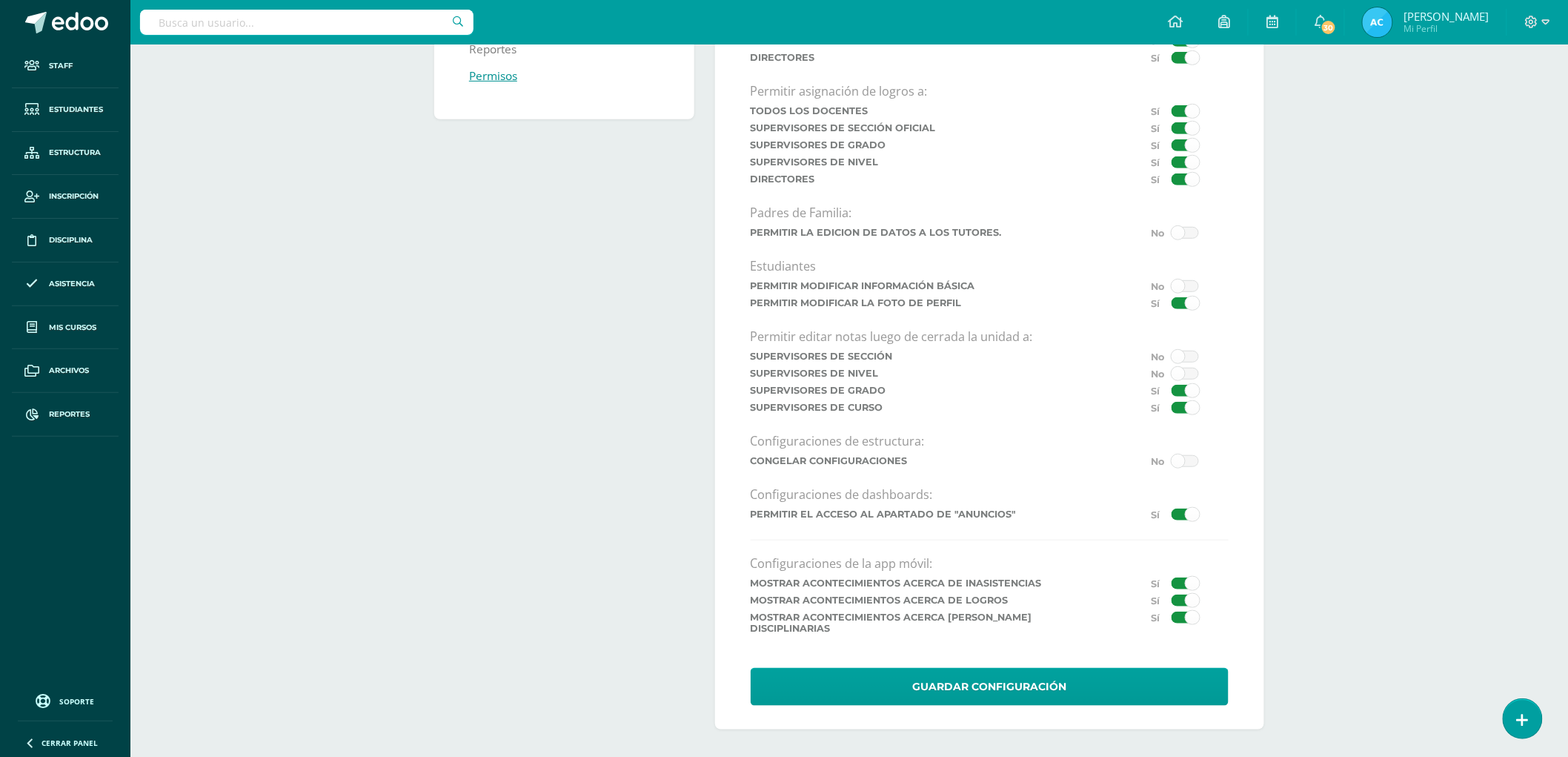
click at [0, 0] on input "checkbox" at bounding box center [0, 0] width 0 height 0
click at [1175, 412] on span at bounding box center [1184, 408] width 27 height 12
click at [0, 0] on input "checkbox" at bounding box center [0, 0] width 0 height 0
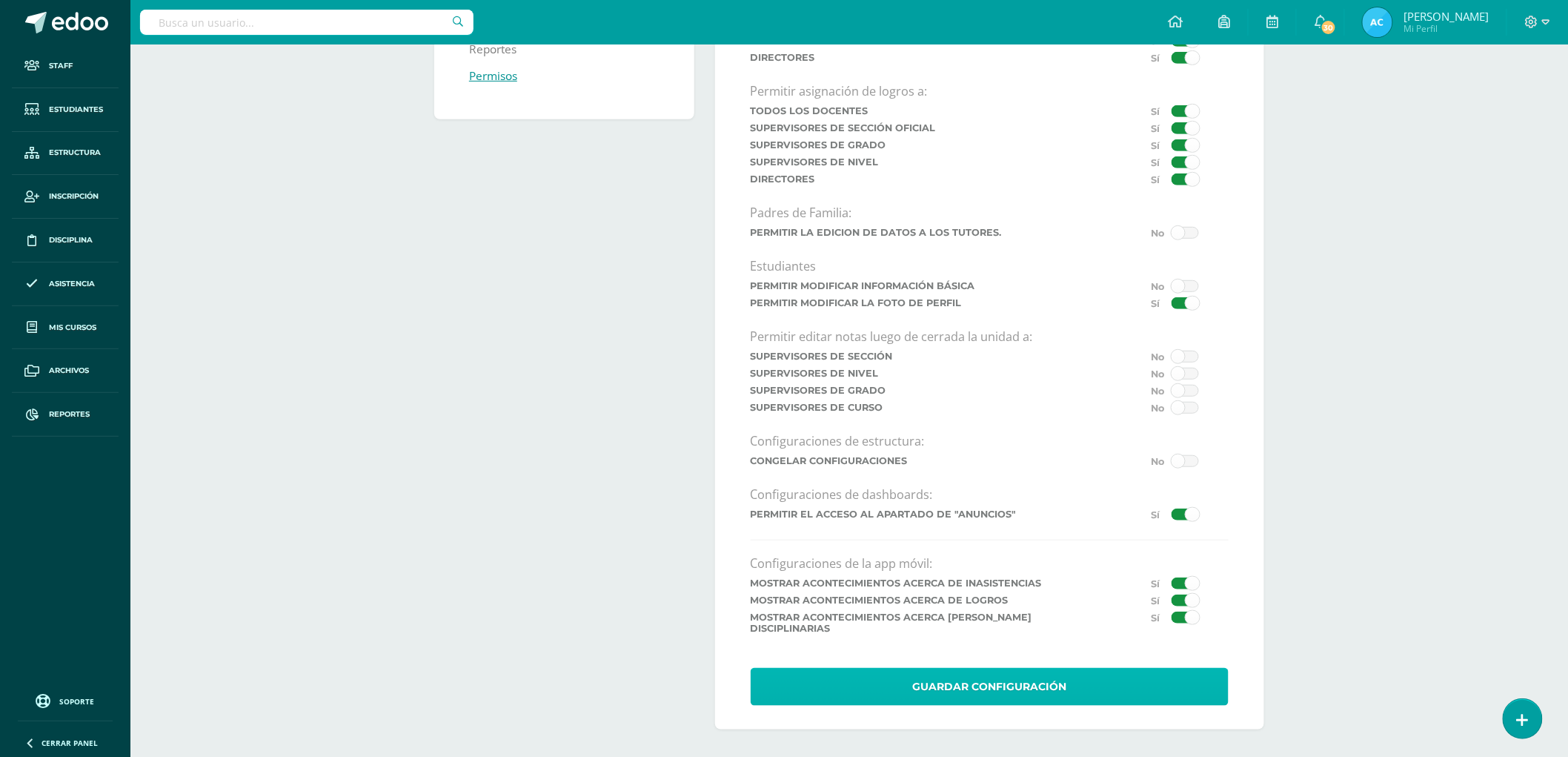
click at [1030, 682] on button "Guardar Configuración" at bounding box center [990, 686] width 478 height 38
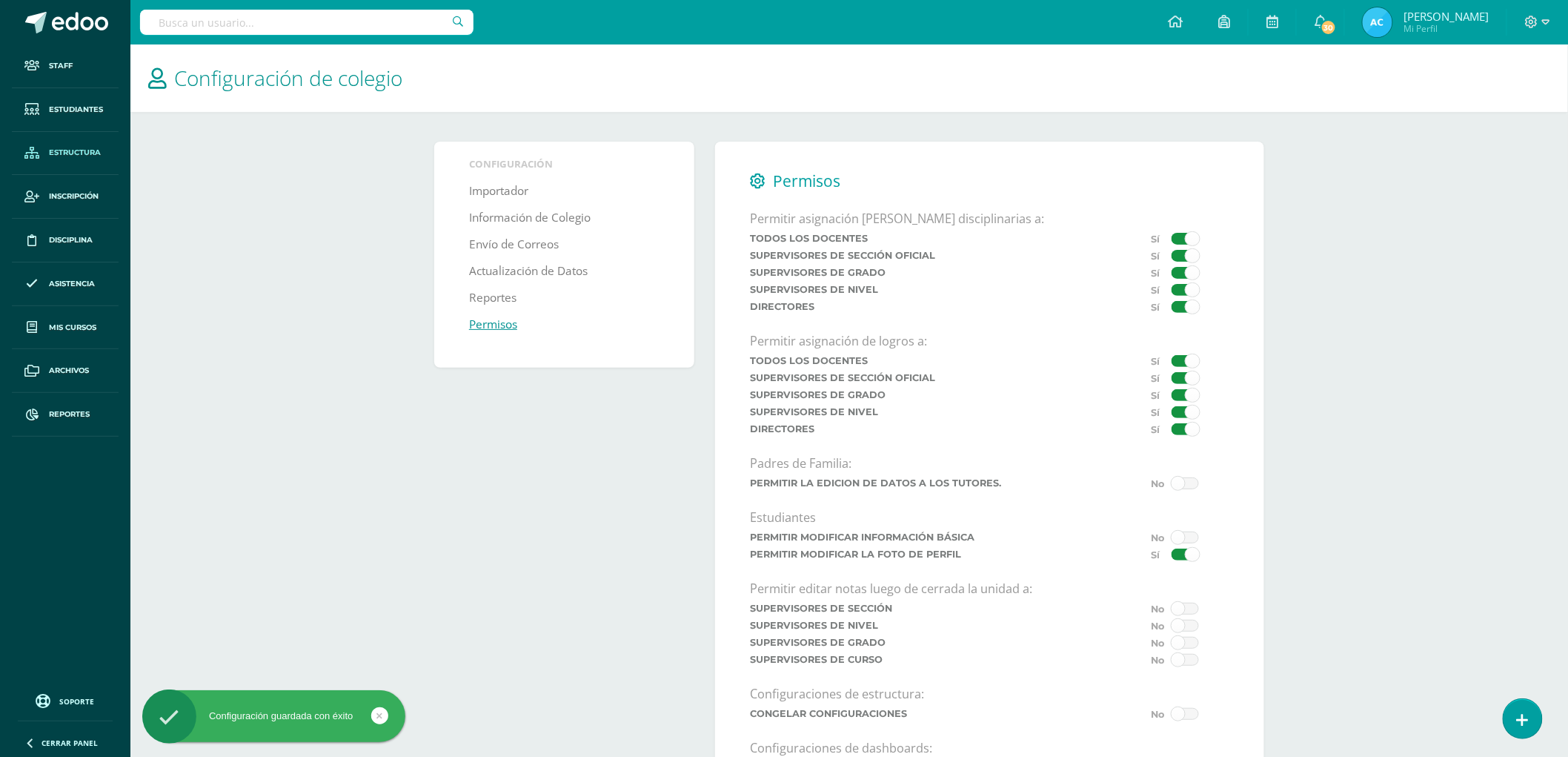
click at [46, 139] on link "Estructura" at bounding box center [65, 153] width 106 height 44
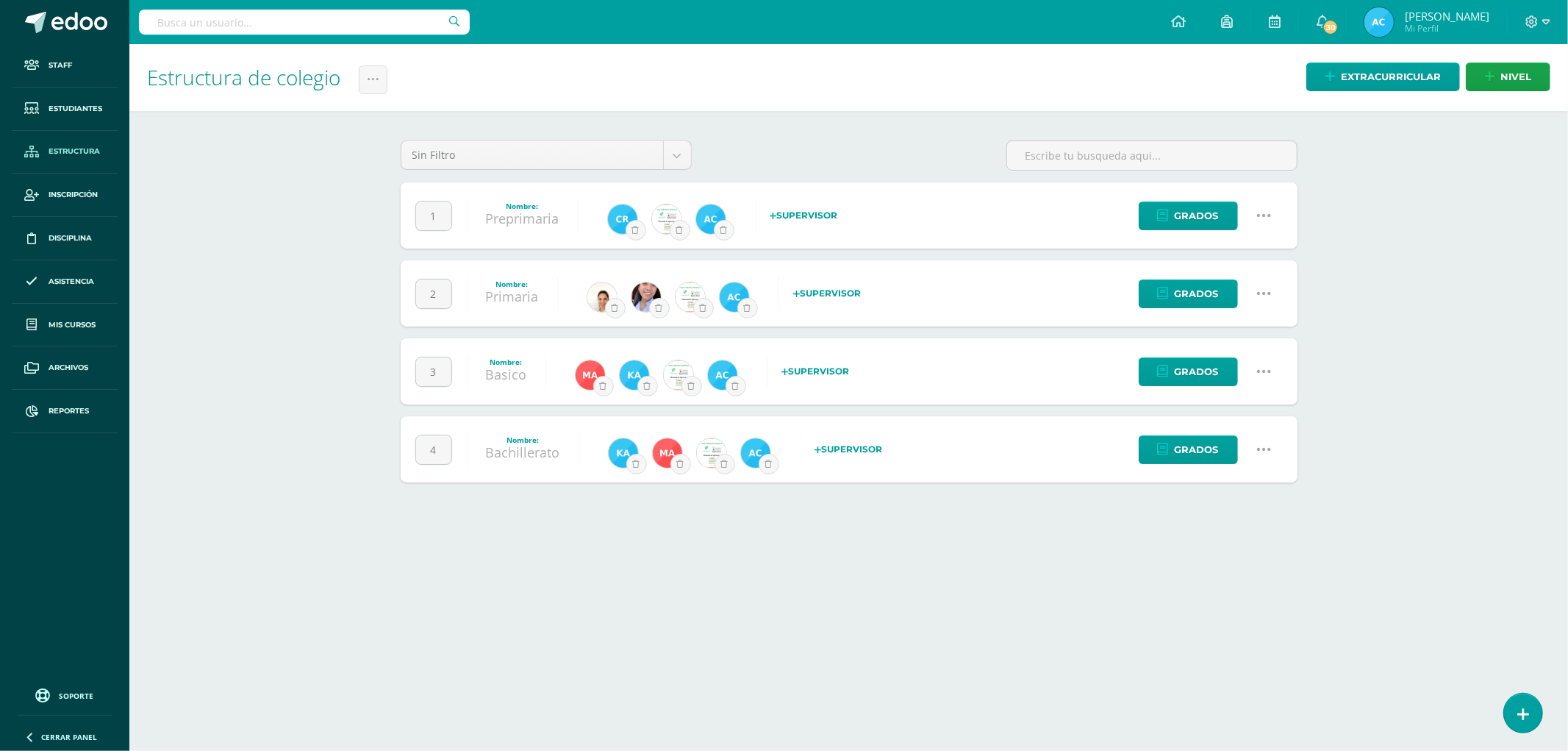
click at [1263, 445] on icon at bounding box center [1263, 449] width 16 height 16
click at [1231, 530] on link "Configuración" at bounding box center [1235, 524] width 130 height 22
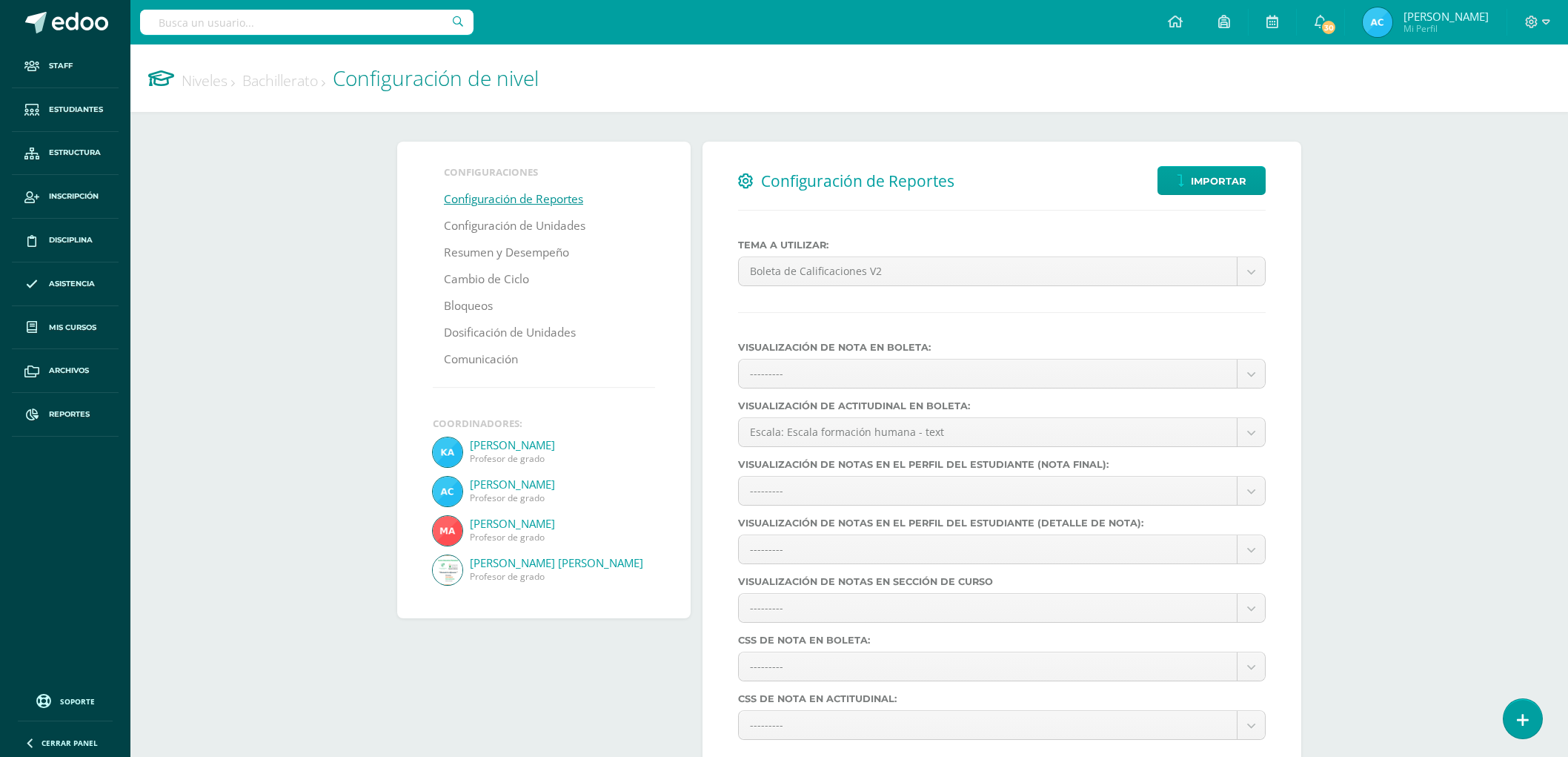
select select
click at [501, 219] on link "Configuración de Unidades" at bounding box center [515, 226] width 141 height 27
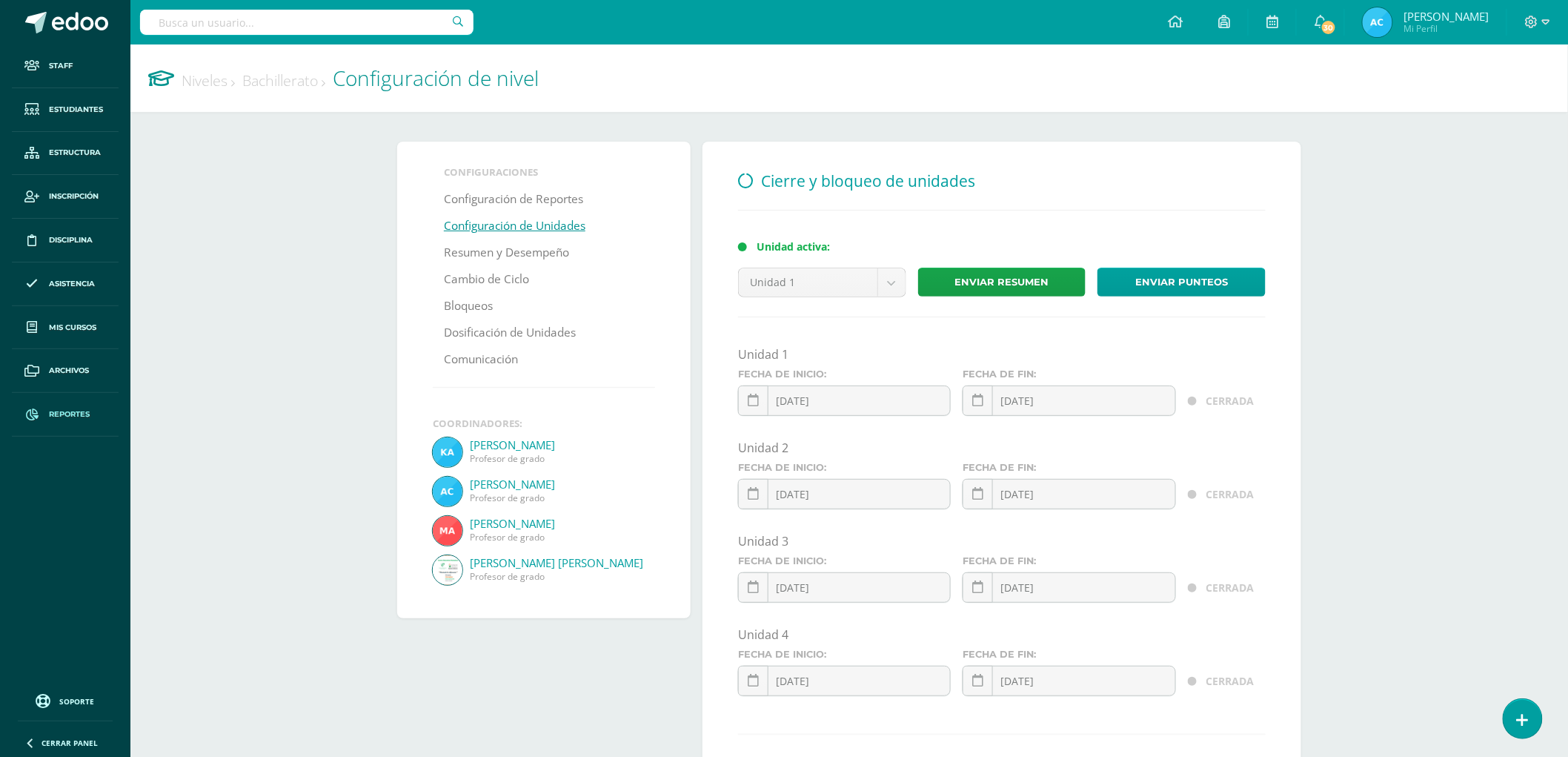
click at [57, 416] on span "Reportes" at bounding box center [69, 414] width 41 height 12
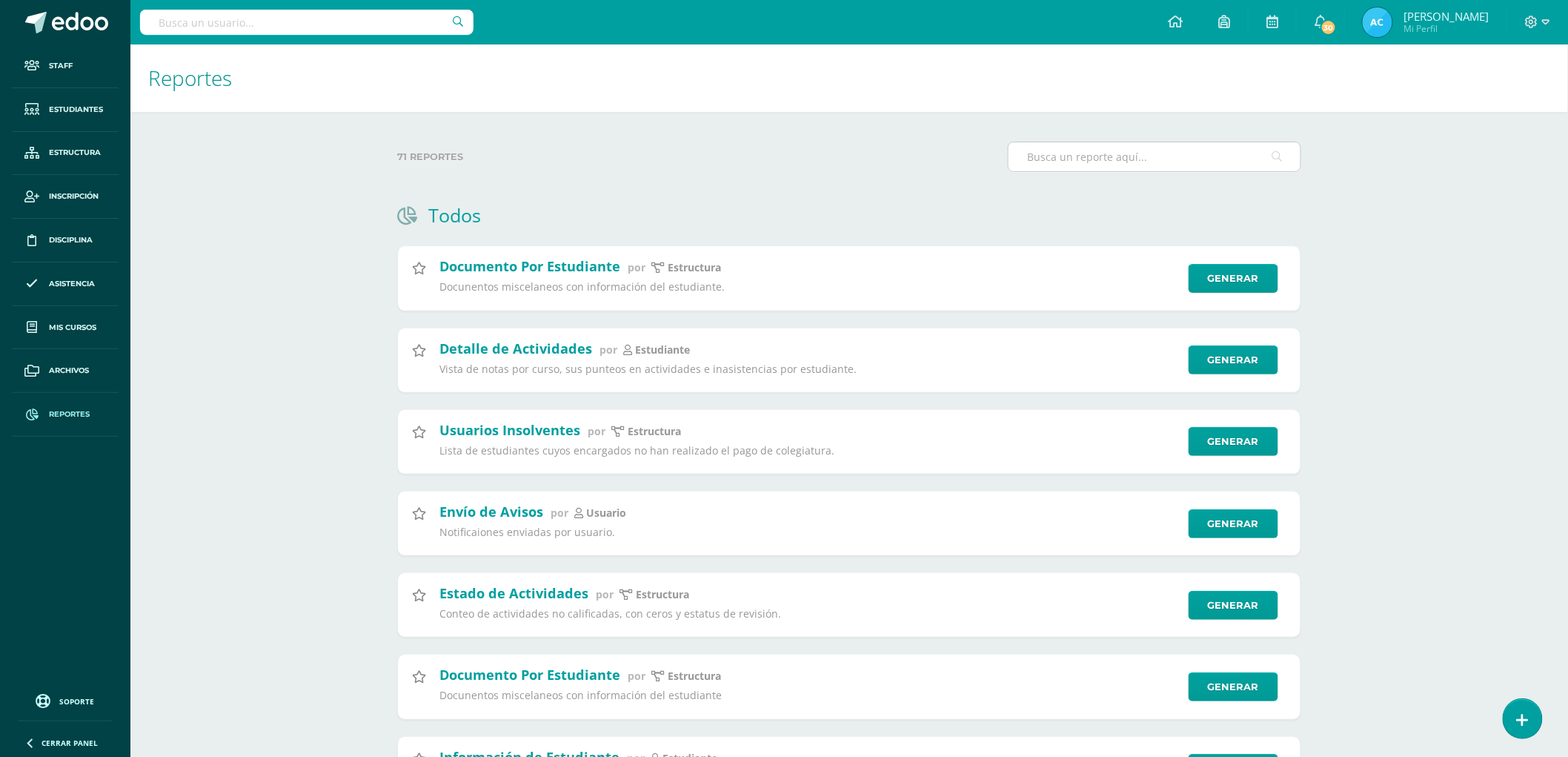
click at [1115, 161] on input "text" at bounding box center [1155, 156] width 292 height 29
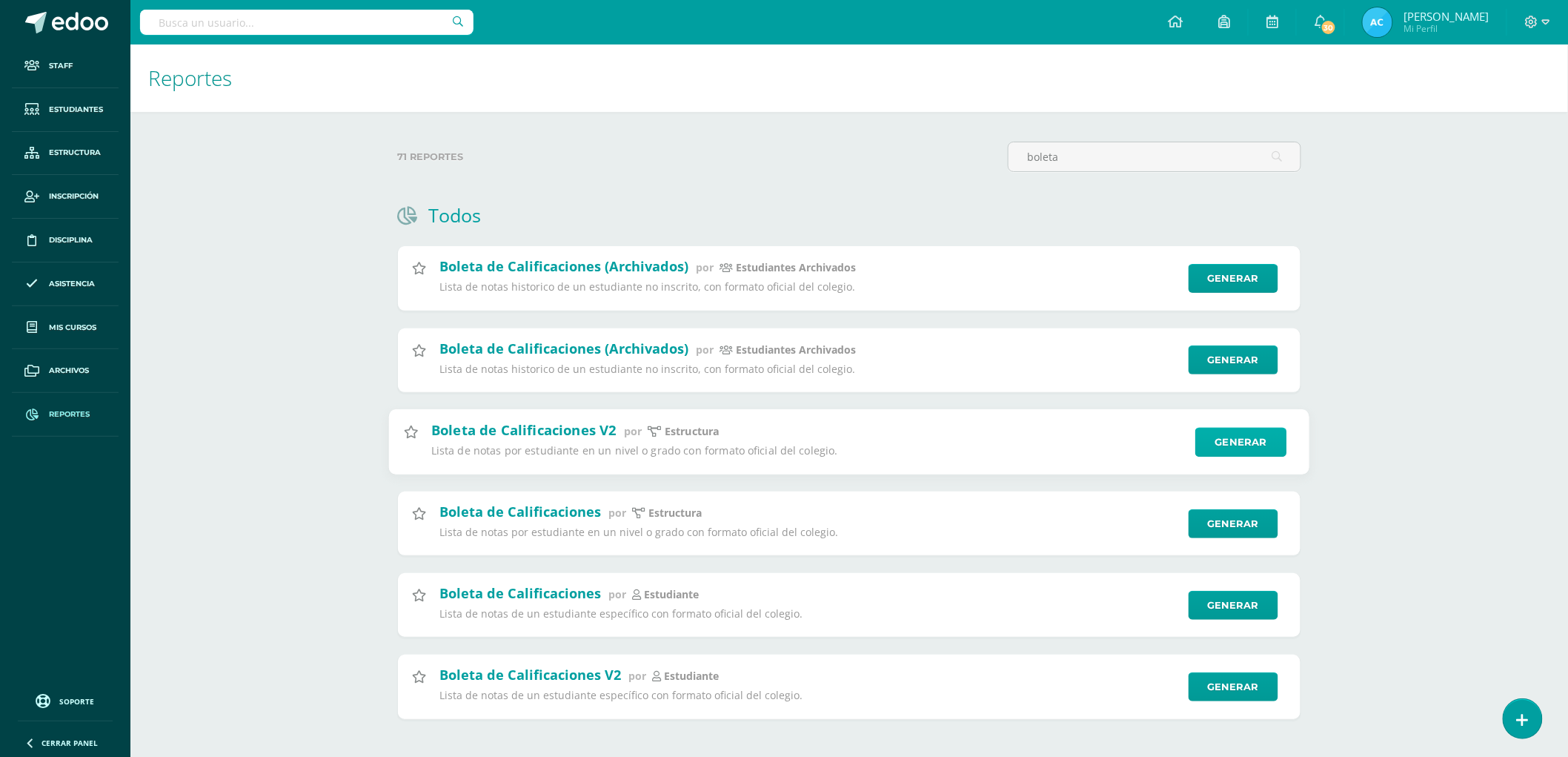
type input "boleta"
click at [1248, 447] on link "Generar" at bounding box center [1241, 441] width 92 height 30
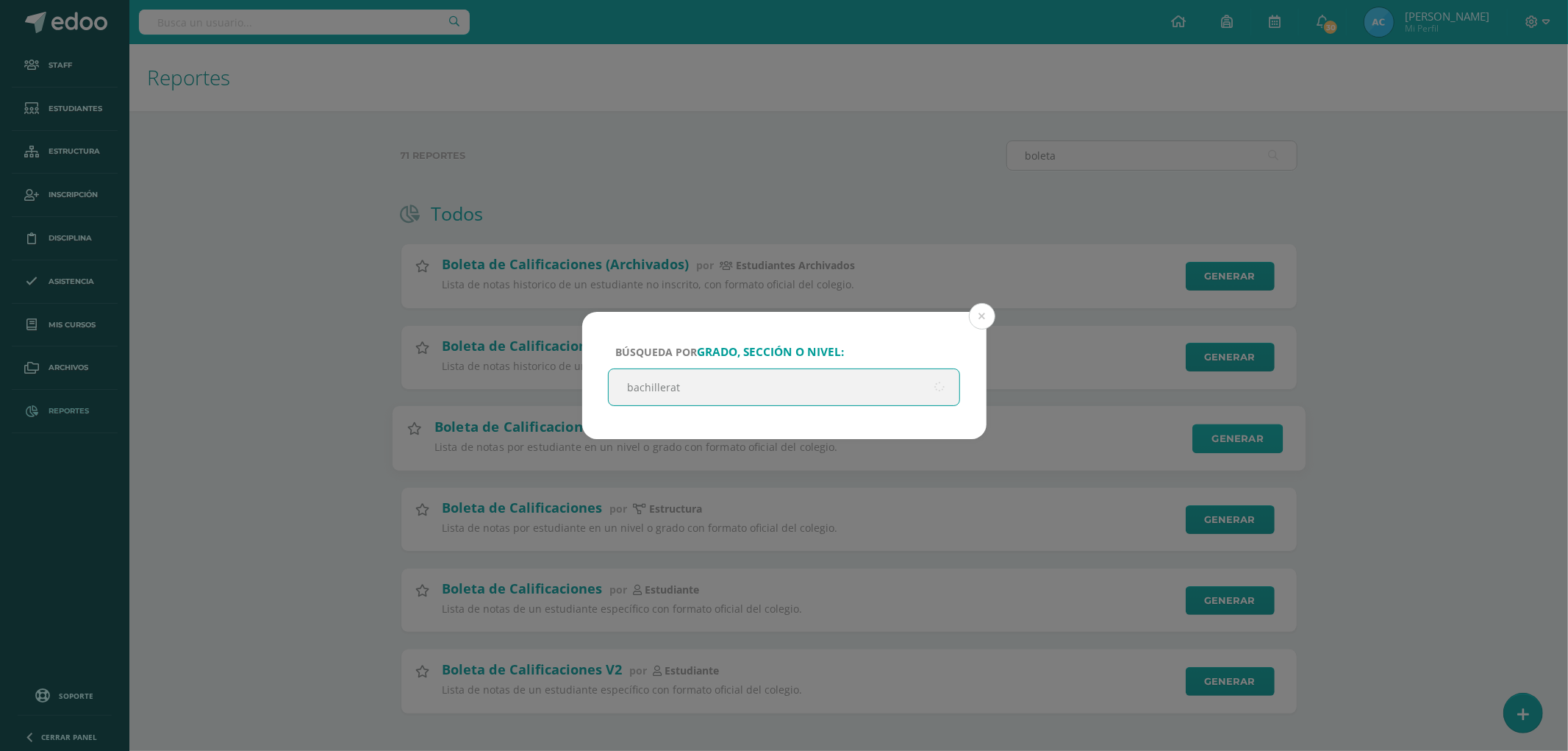
type input "bachillerato"
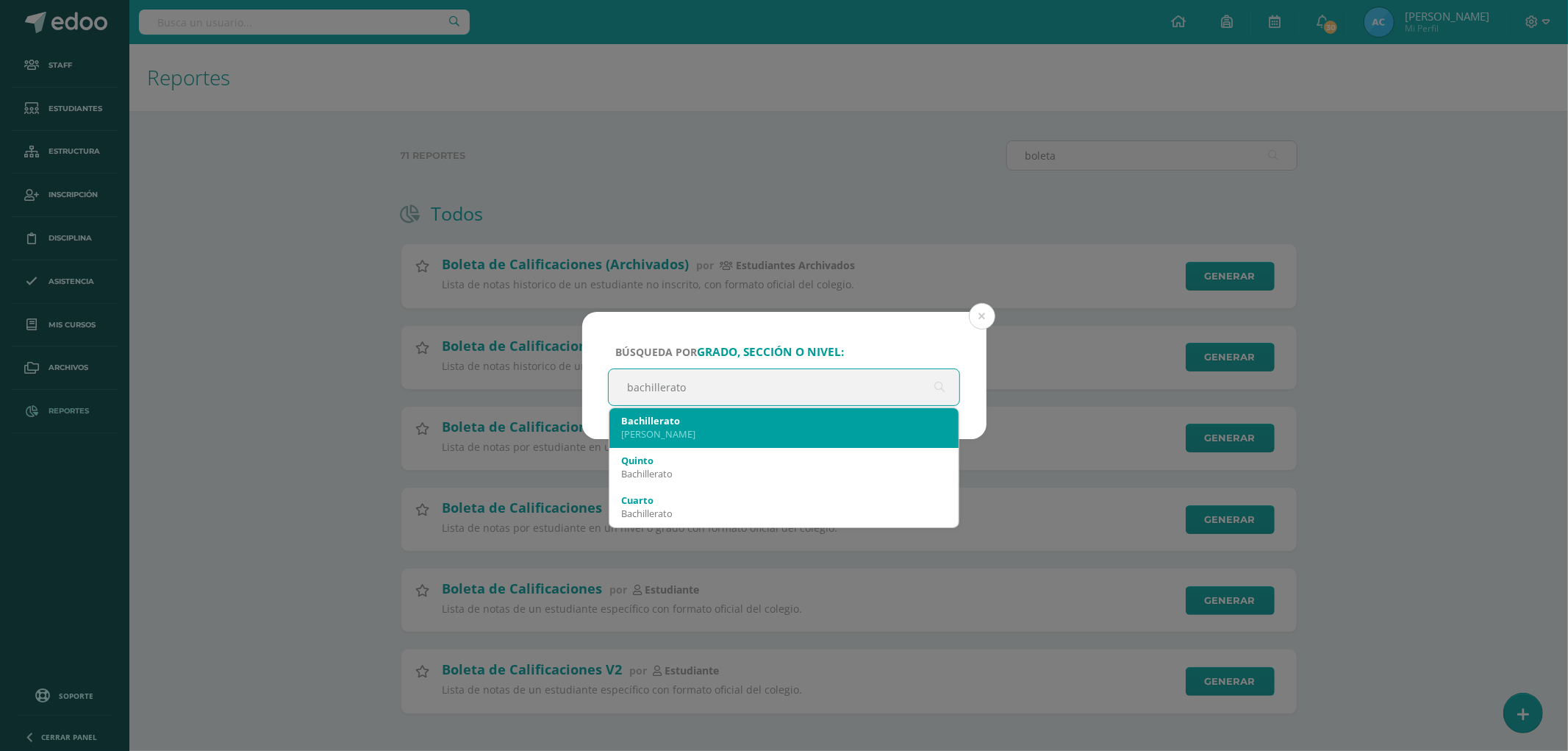
click at [731, 424] on div "Bachillerato" at bounding box center [784, 420] width 326 height 13
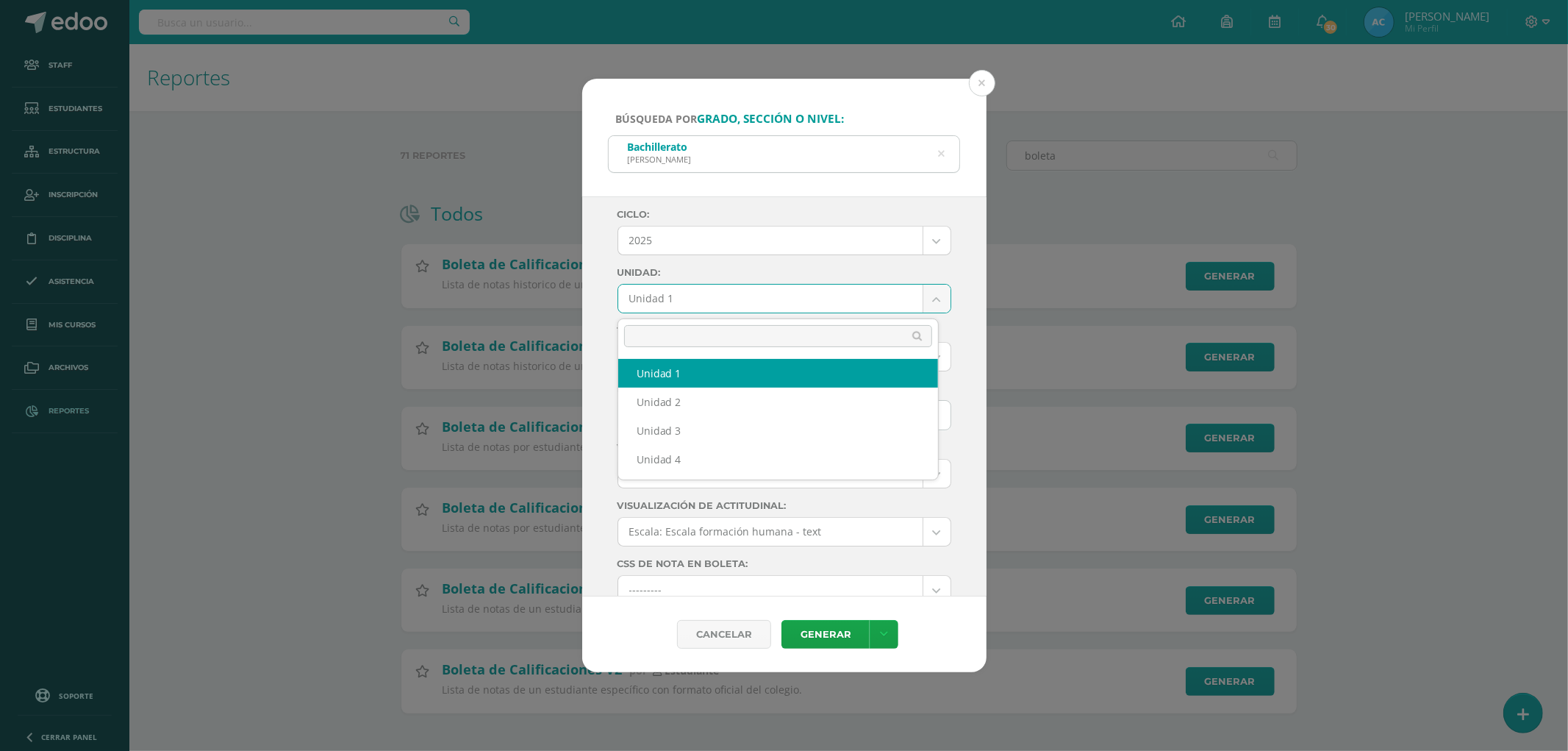
click at [656, 307] on body "Búsqueda por grado, sección o nivel: Bachillerato Pantaleón Siquinalá bachiller…" at bounding box center [784, 380] width 1568 height 761
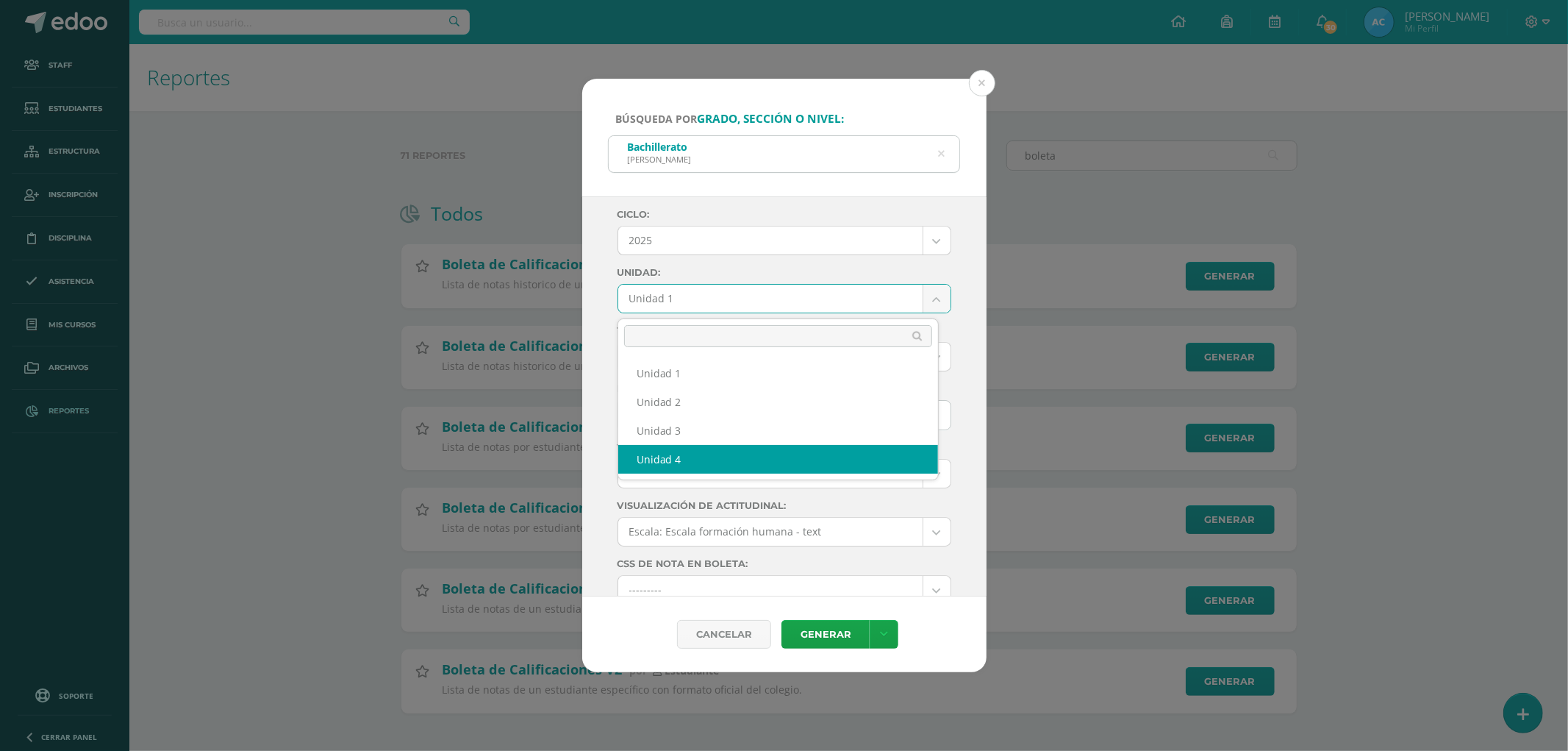
select select "Unidad 4"
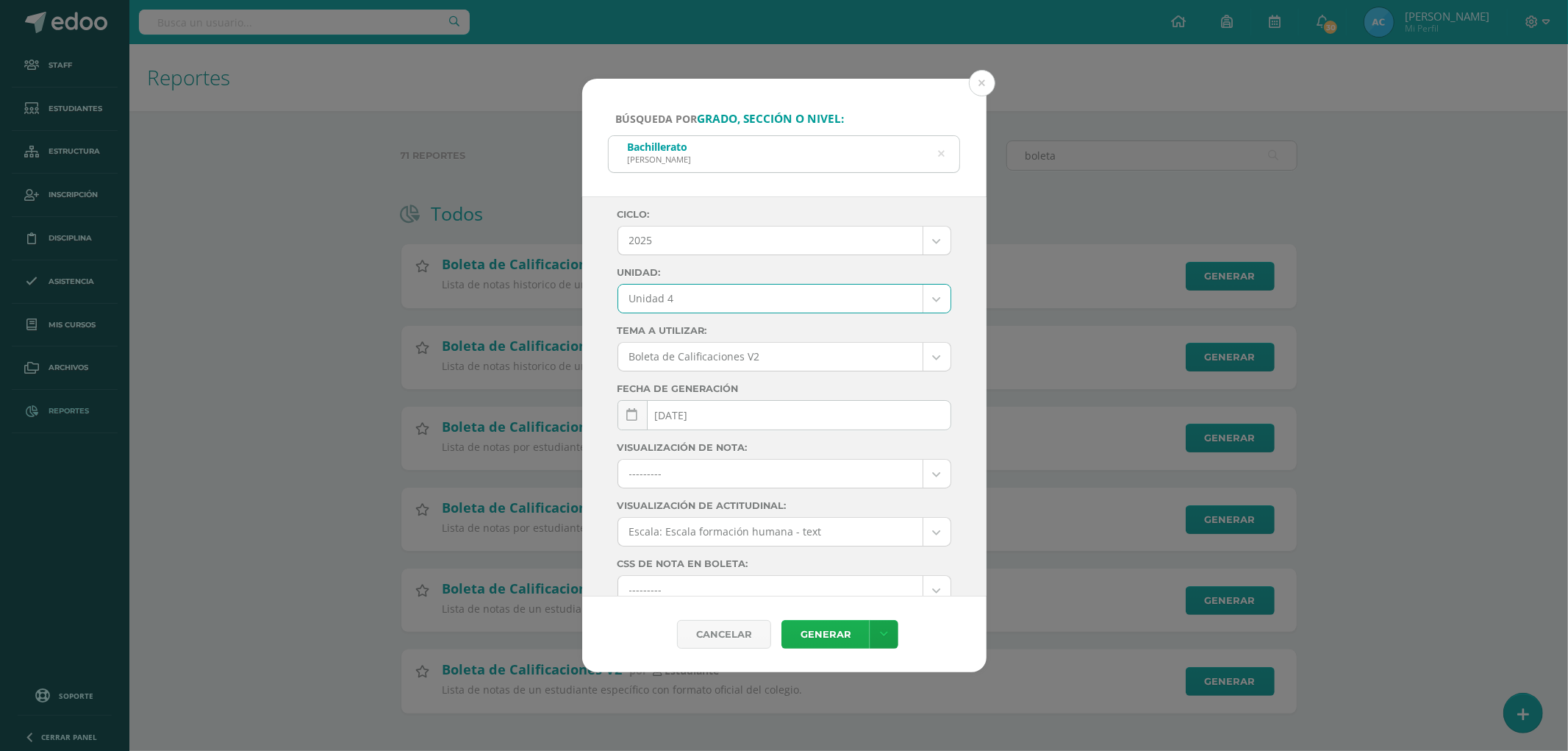
click at [819, 634] on link "Generar" at bounding box center [825, 633] width 88 height 29
click at [986, 80] on button at bounding box center [982, 83] width 27 height 27
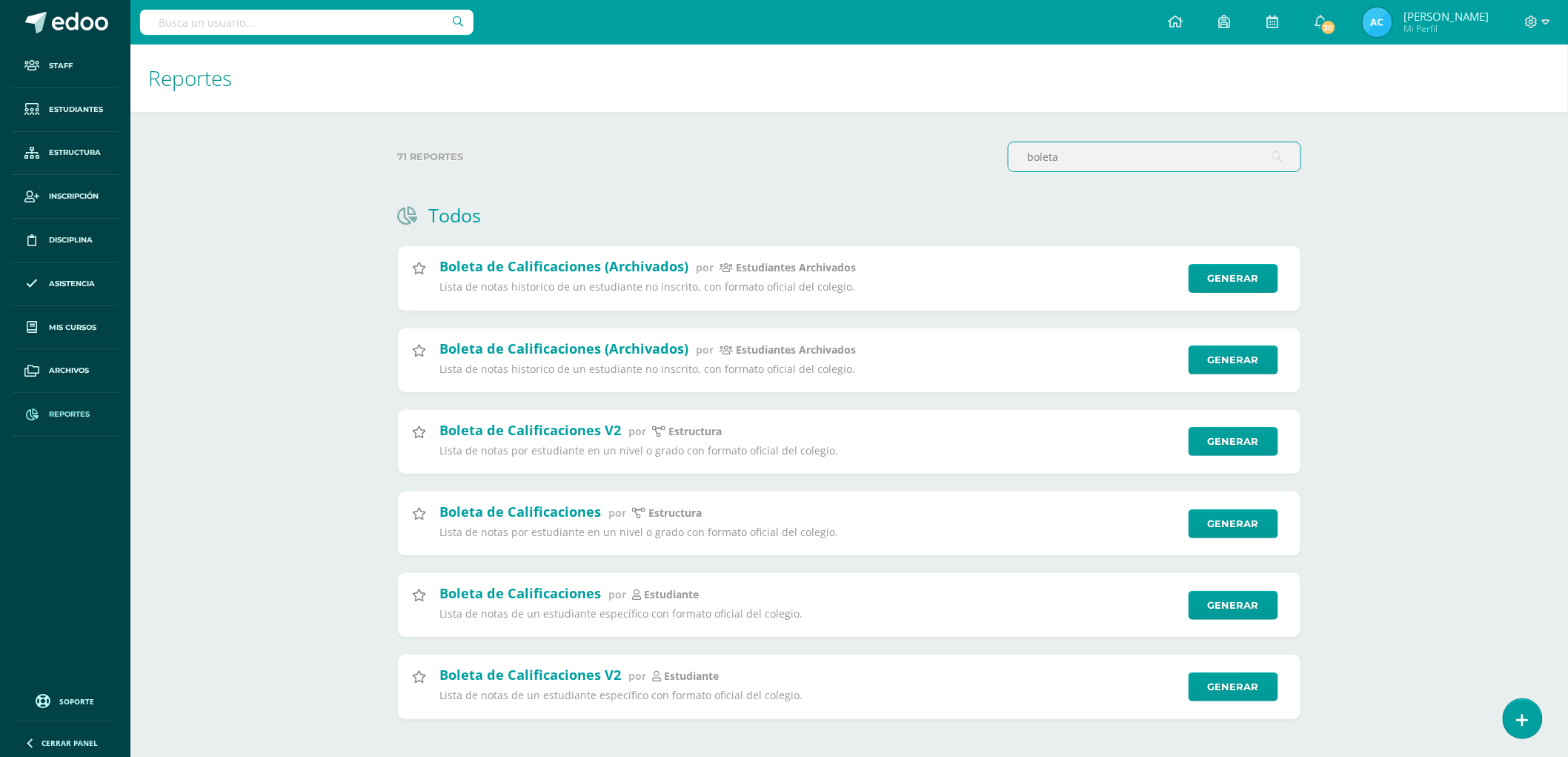
drag, startPoint x: 1056, startPoint y: 151, endPoint x: 880, endPoint y: 124, distance: 178.1
click at [880, 124] on div "71 reportes boleta Todos Documento Por Estudiante por Estructura Docunentos mis…" at bounding box center [849, 439] width 964 height 654
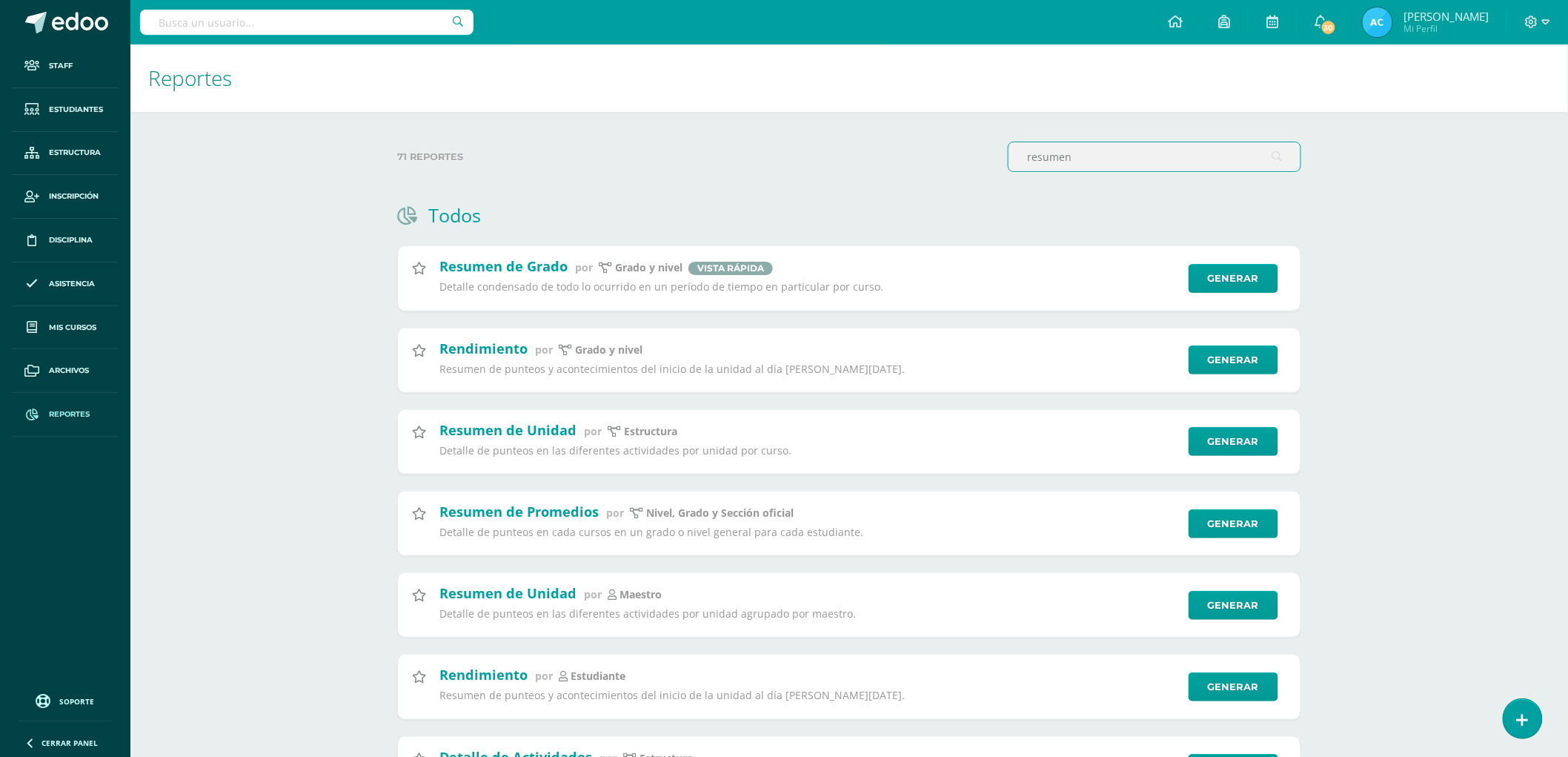
type input "resumen"
click at [1240, 526] on link "Generar" at bounding box center [1241, 523] width 92 height 30
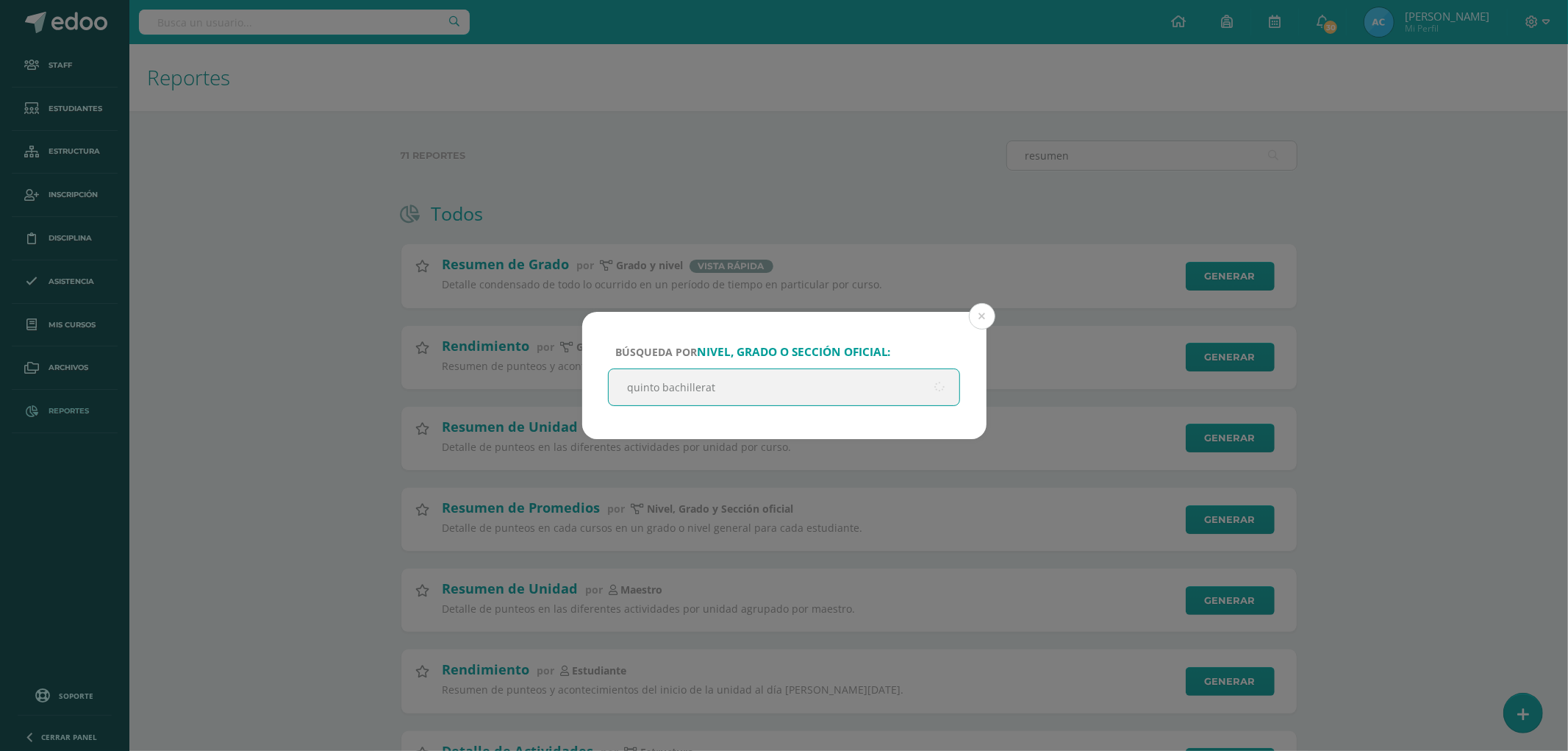
type input "quinto bachillerato"
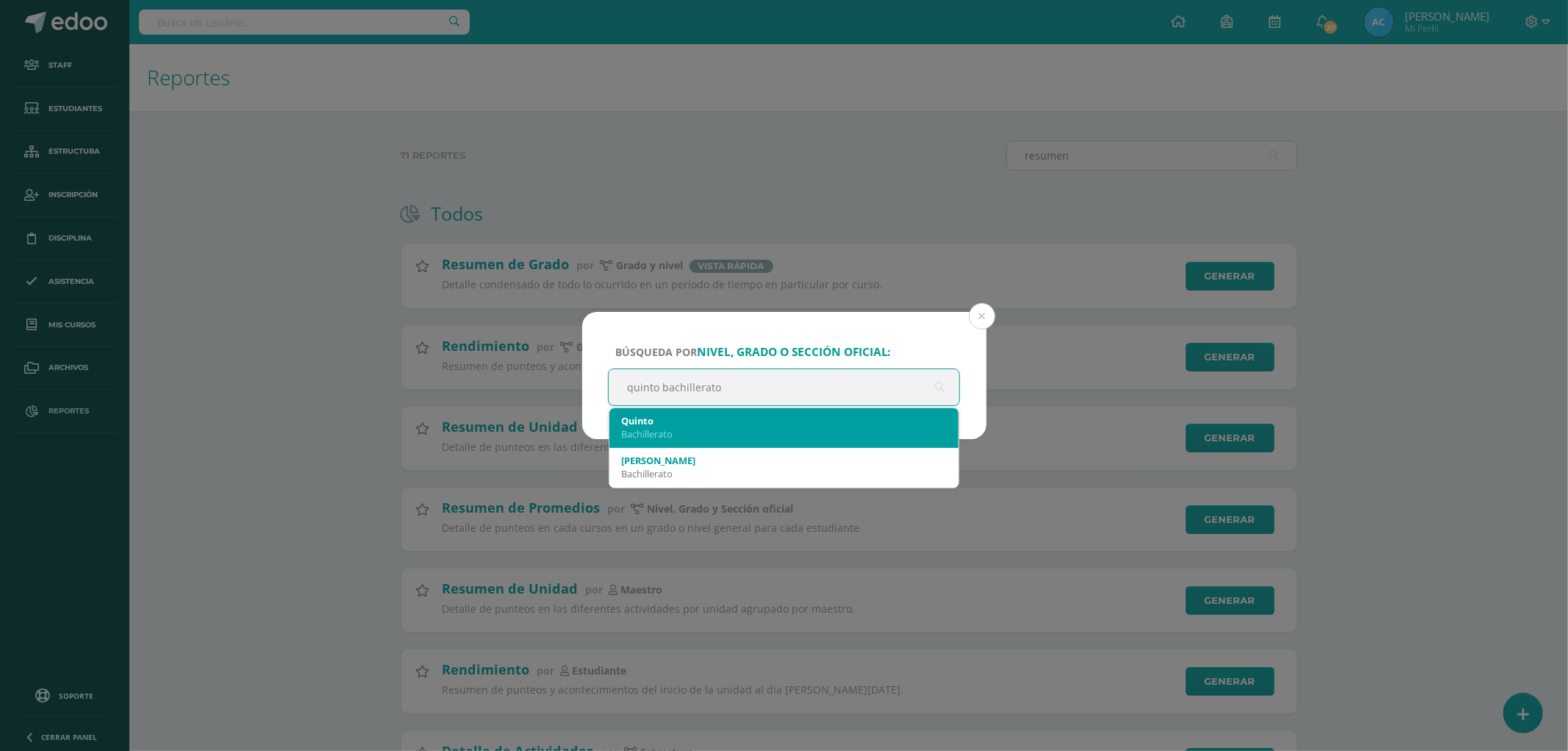
click at [674, 419] on div "Quinto" at bounding box center [784, 420] width 326 height 13
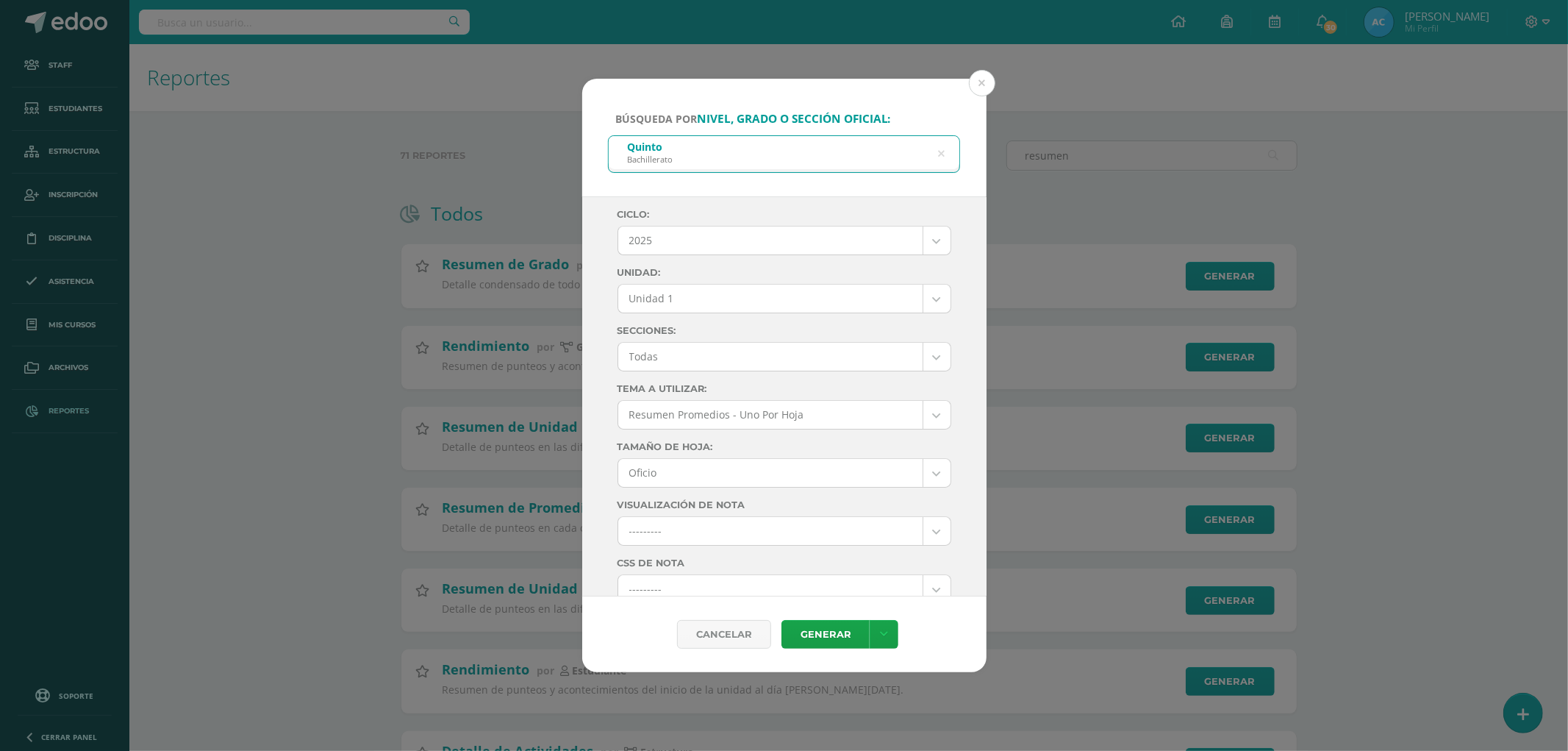
click at [669, 298] on body "Búsqueda por nivel, grado o sección oficial: Quinto Bachillerato quinto bachill…" at bounding box center [784, 582] width 1568 height 1165
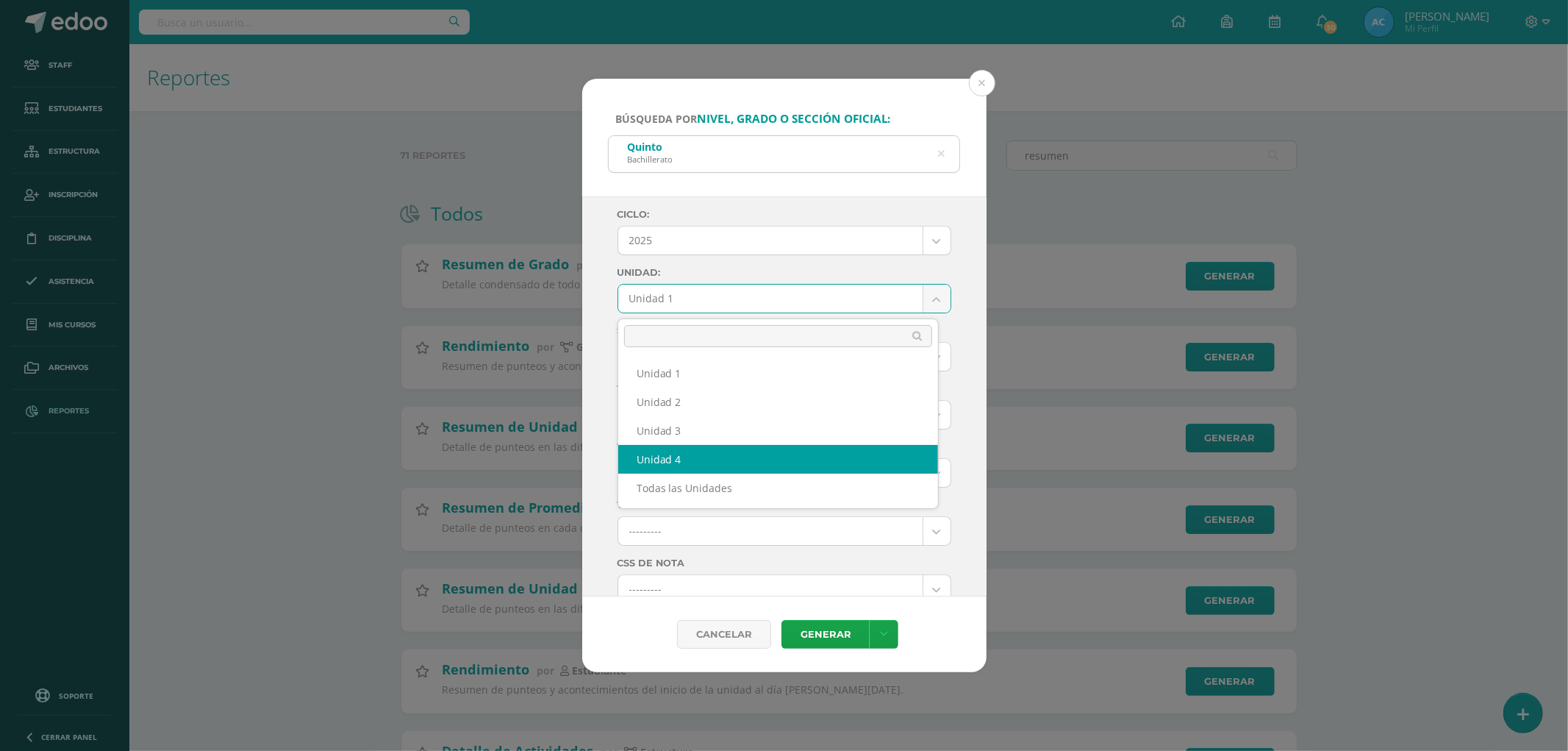
select select "Unidad 4"
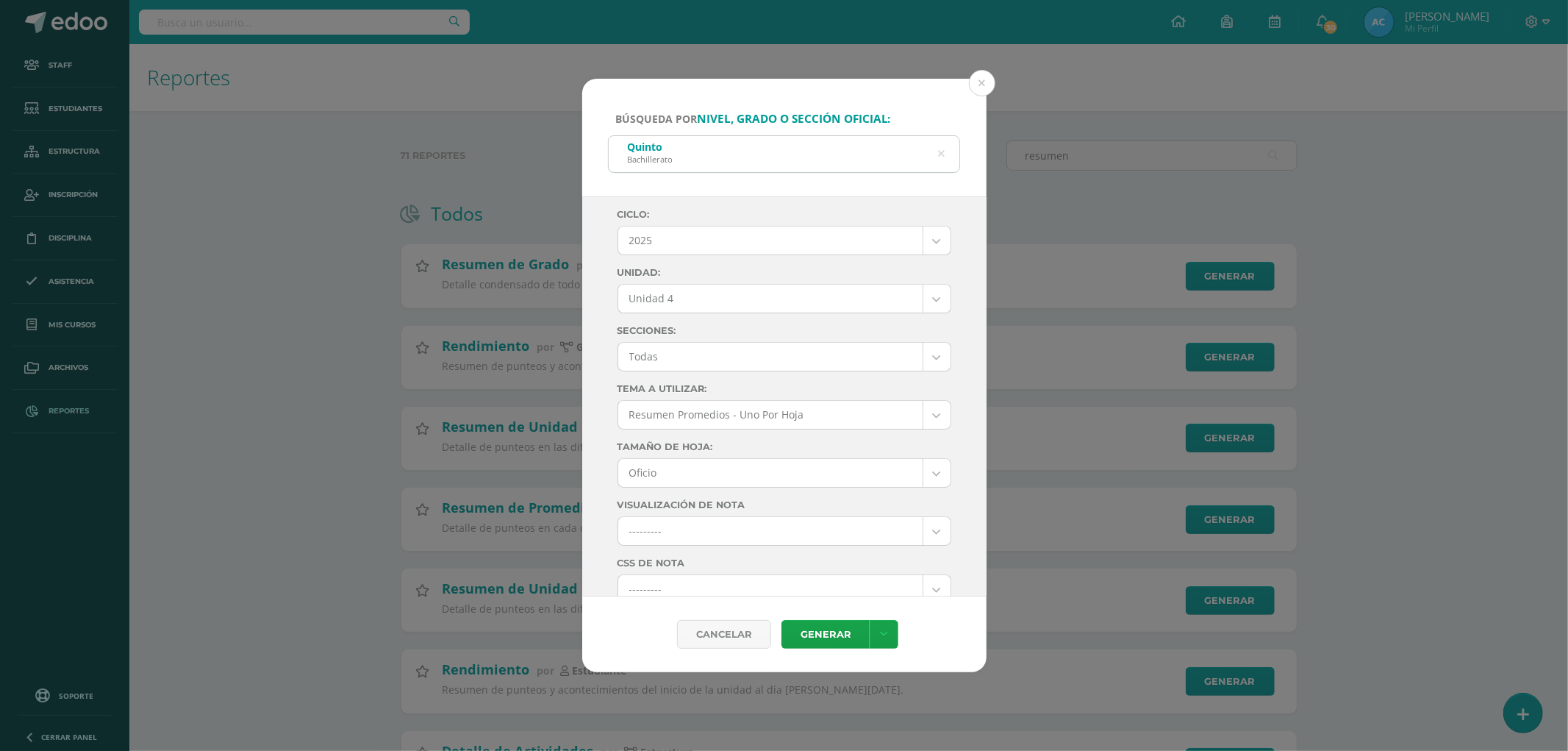
click at [719, 272] on label "Unidad:" at bounding box center [784, 272] width 334 height 11
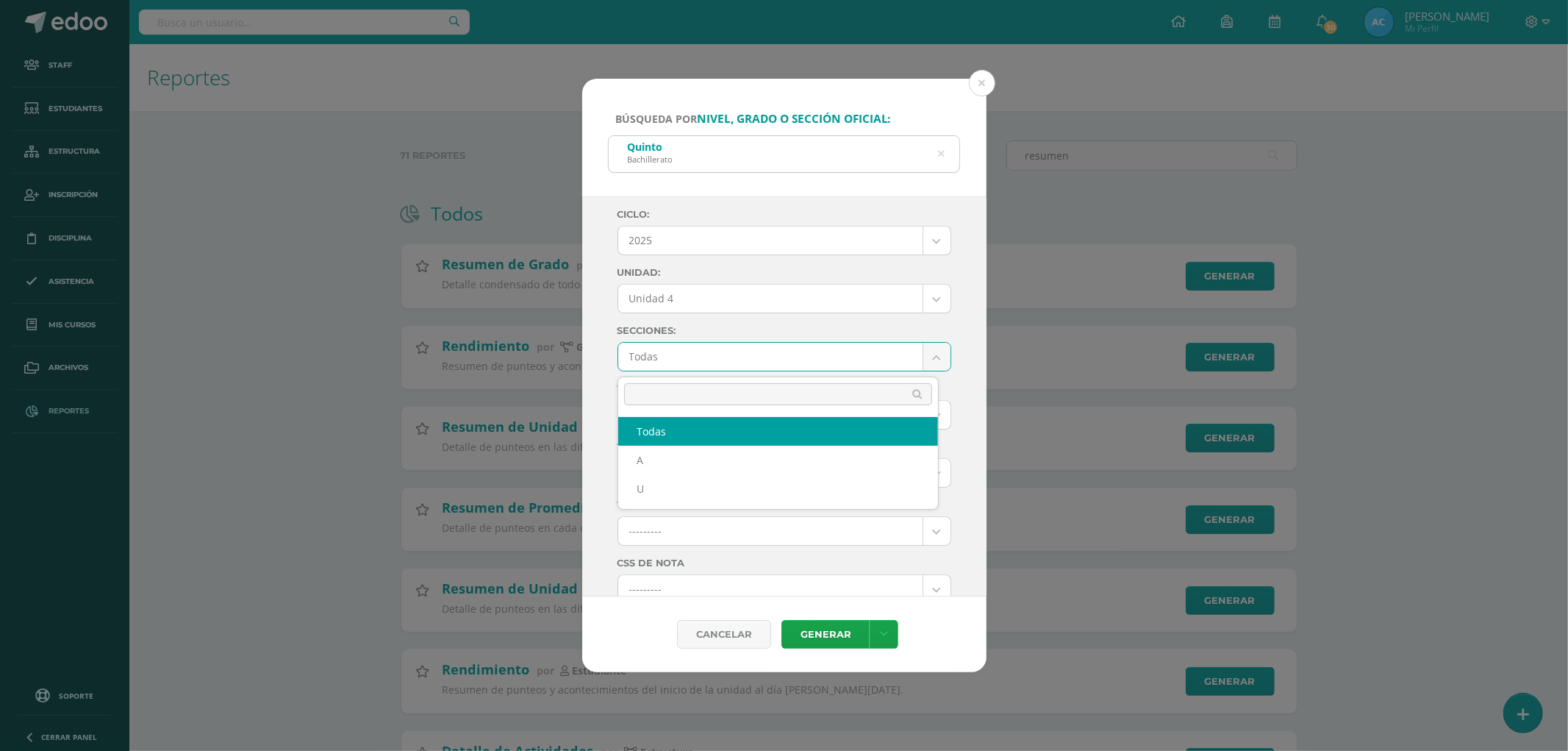
click at [696, 365] on body "Búsqueda por nivel, grado o sección oficial: Quinto Bachillerato quinto bachill…" at bounding box center [784, 582] width 1568 height 1165
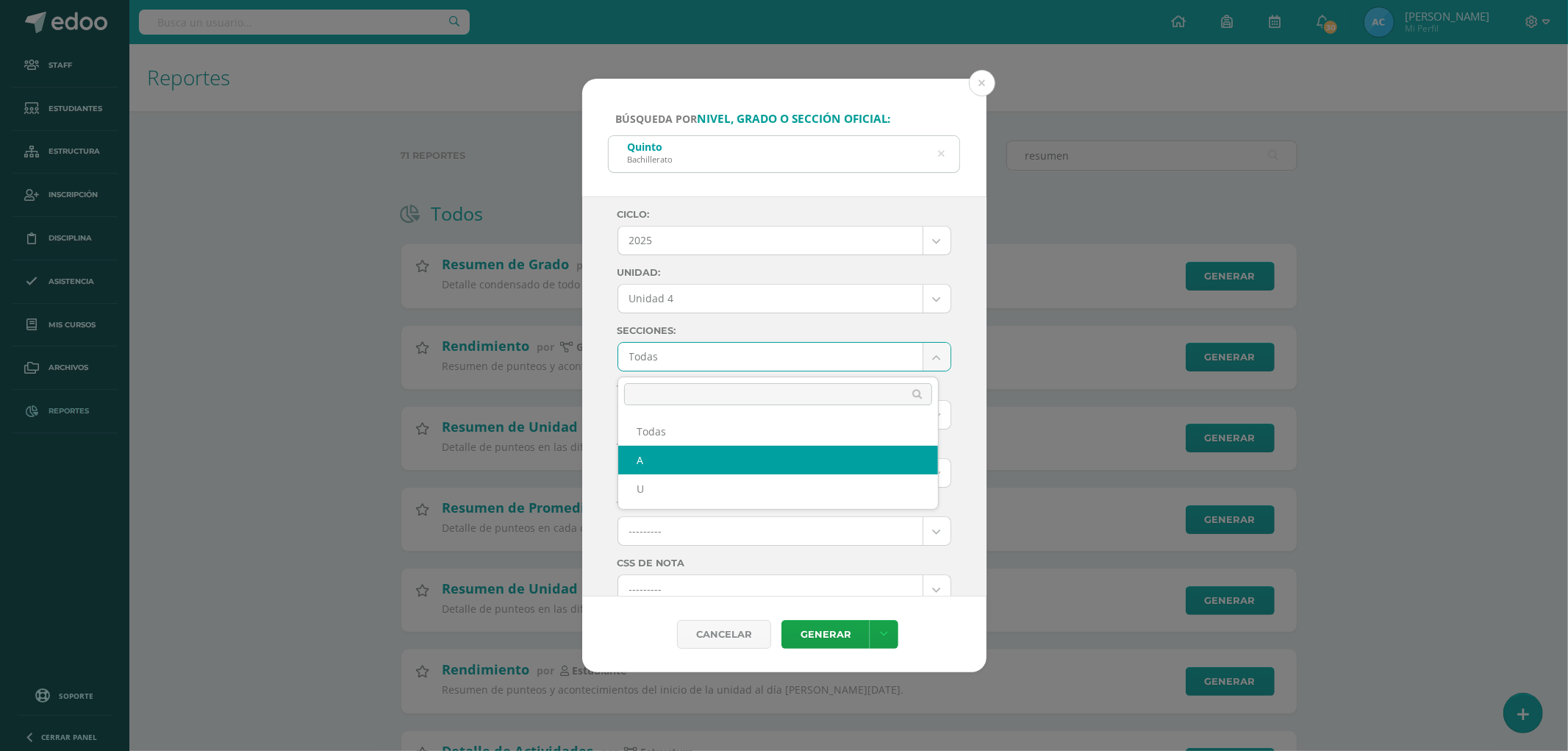
select select "A"
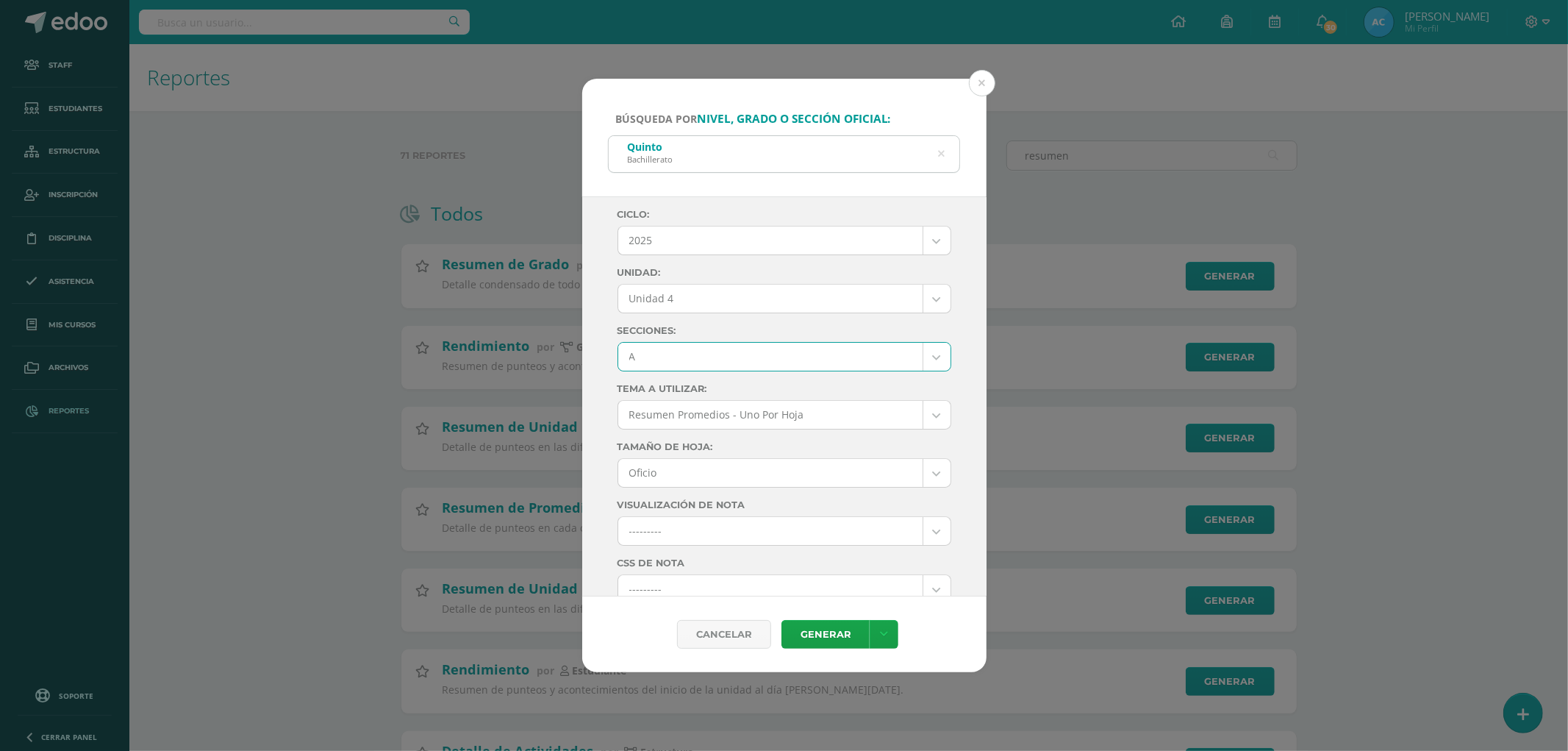
click at [737, 332] on label "Secciones:" at bounding box center [784, 331] width 334 height 11
click at [692, 296] on body "Búsqueda por nivel, grado o sección oficial: Quinto Bachillerato quinto bachill…" at bounding box center [784, 582] width 1568 height 1165
click at [707, 364] on body "Búsqueda por nivel, grado o sección oficial: Quinto Bachillerato quinto bachill…" at bounding box center [784, 582] width 1568 height 1165
click at [744, 335] on label "Secciones:" at bounding box center [784, 331] width 334 height 11
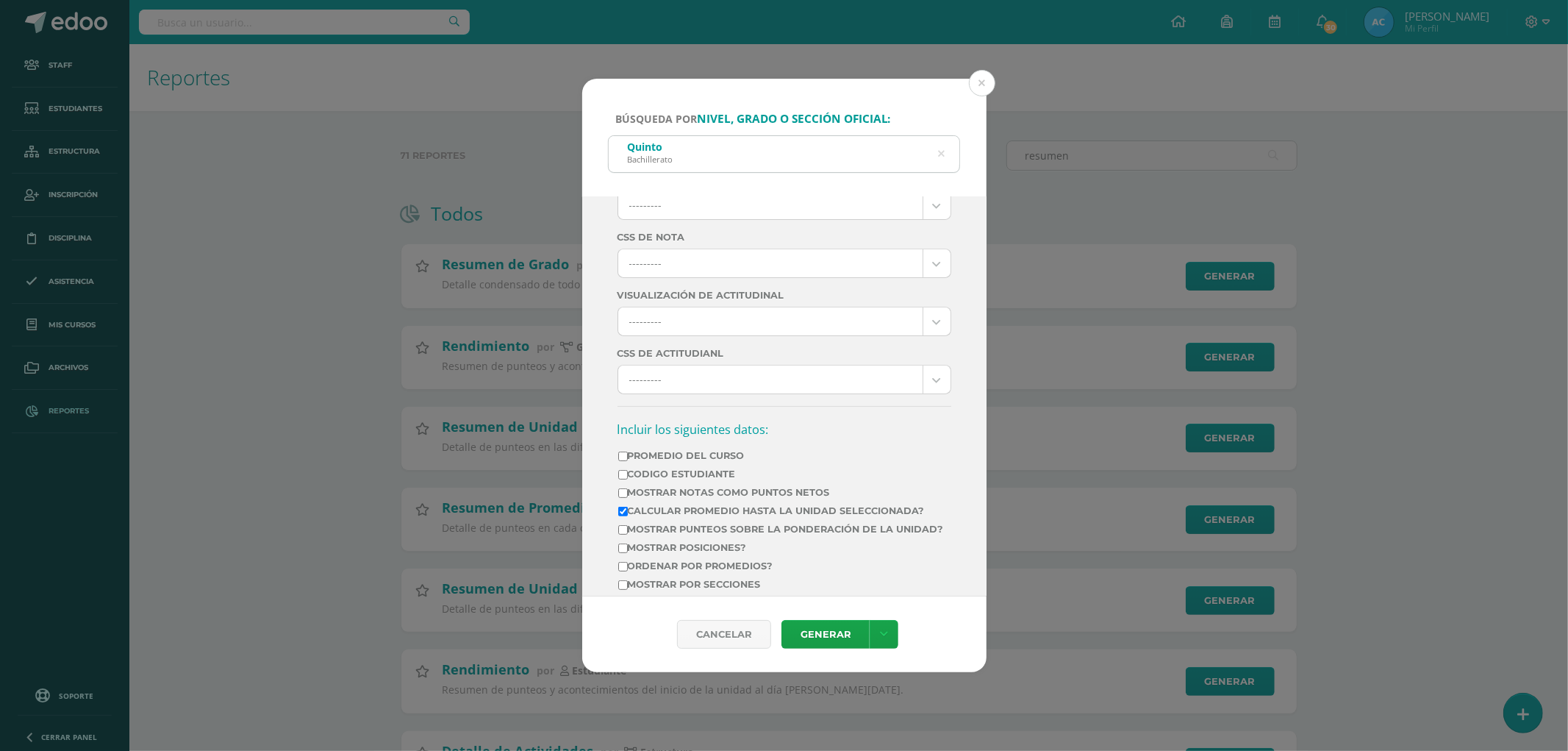
scroll to position [326, 0]
click at [714, 497] on label "Mostrar Notas Como Puntos Netos" at bounding box center [781, 491] width 325 height 11
click at [628, 497] on input "Mostrar Notas Como Puntos Netos" at bounding box center [623, 491] width 10 height 10
checkbox input "true"
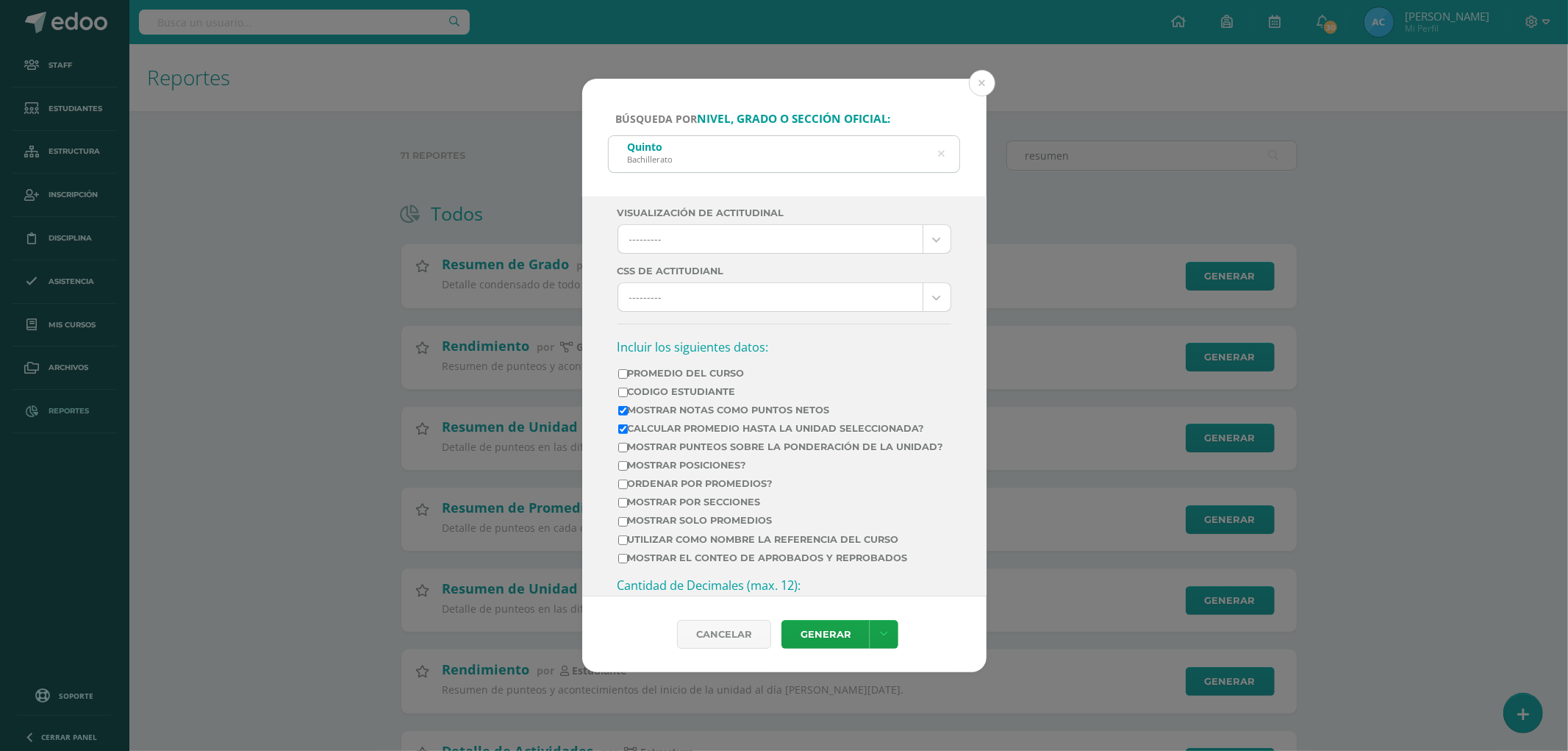
scroll to position [571, 0]
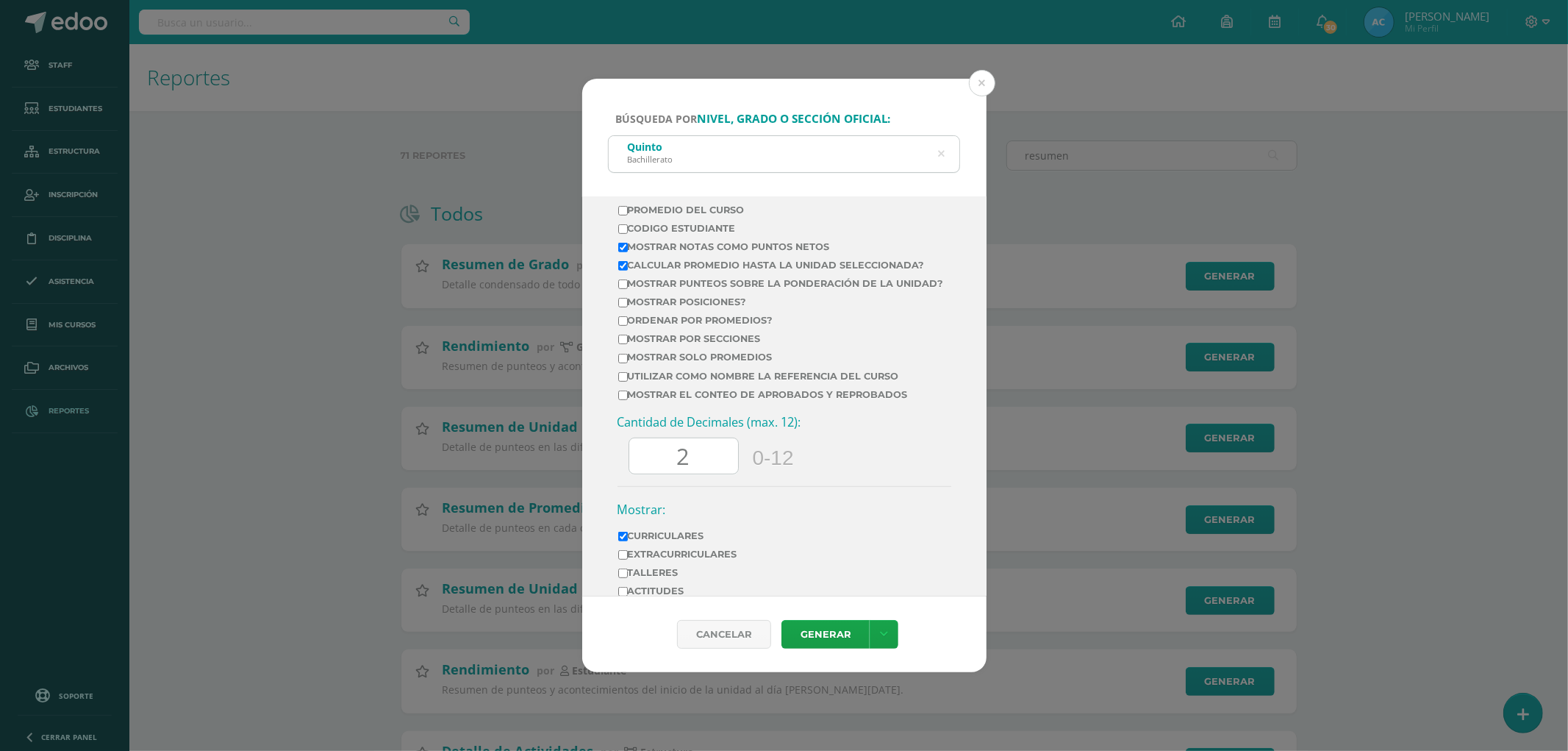
drag, startPoint x: 707, startPoint y: 478, endPoint x: 618, endPoint y: 472, distance: 89.2
click at [618, 472] on div "Cantidad de Decimales (max. 12): 2 0-12" at bounding box center [784, 449] width 334 height 72
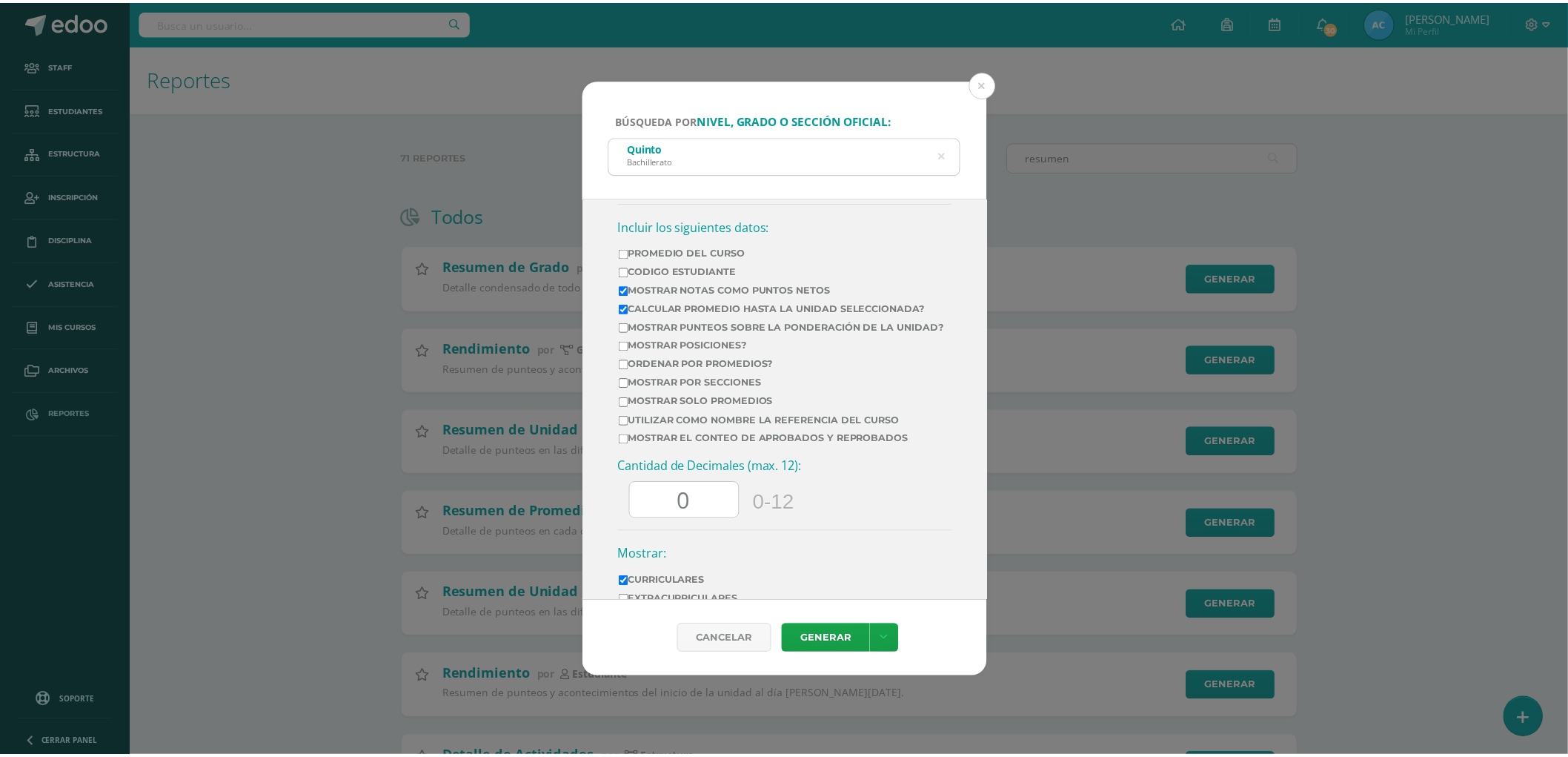
scroll to position [658, 0]
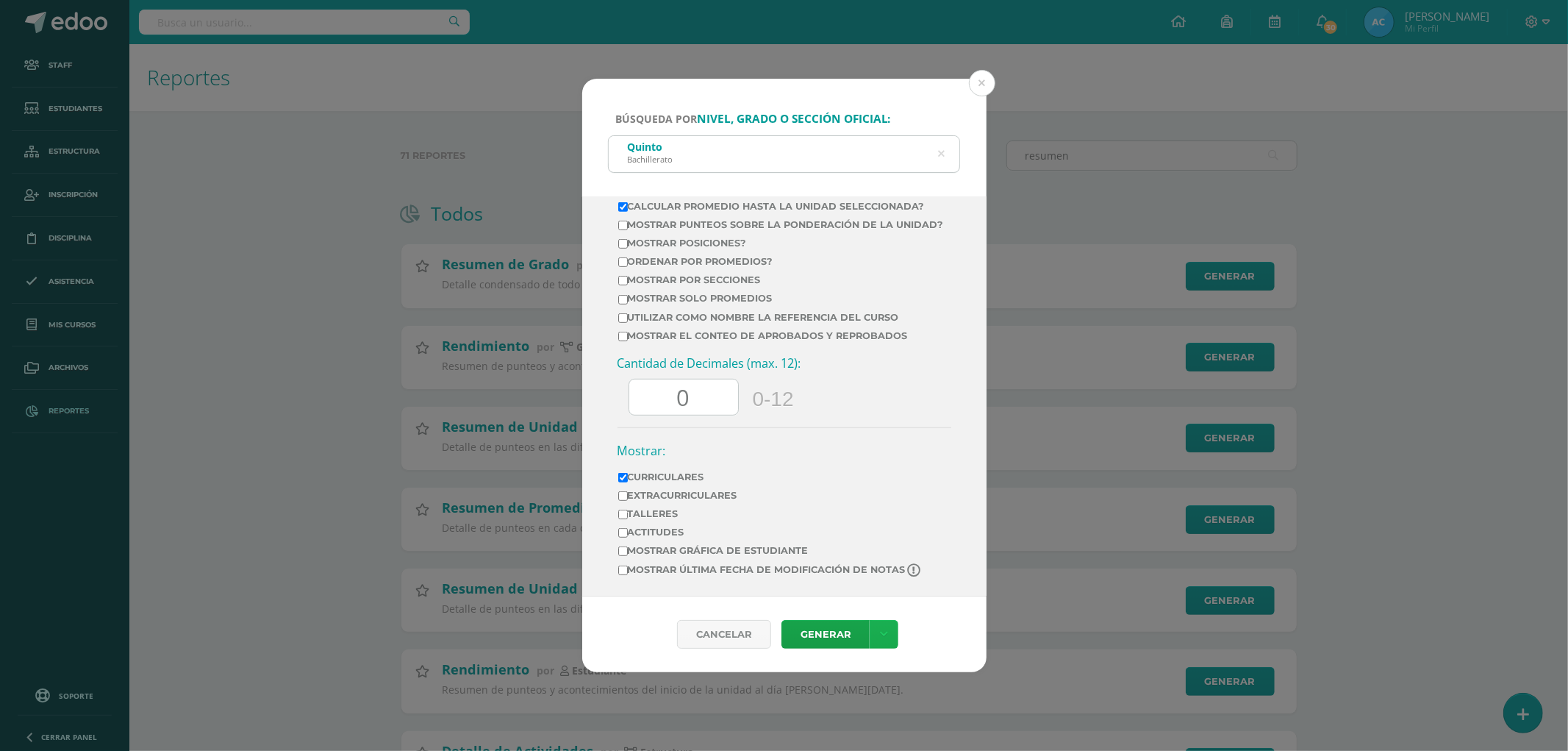
type input "0"
click at [885, 638] on icon at bounding box center [883, 634] width 8 height 12
click at [887, 512] on link "Descargar como HTML" at bounding box center [883, 507] width 114 height 35
click at [977, 89] on button at bounding box center [982, 83] width 27 height 27
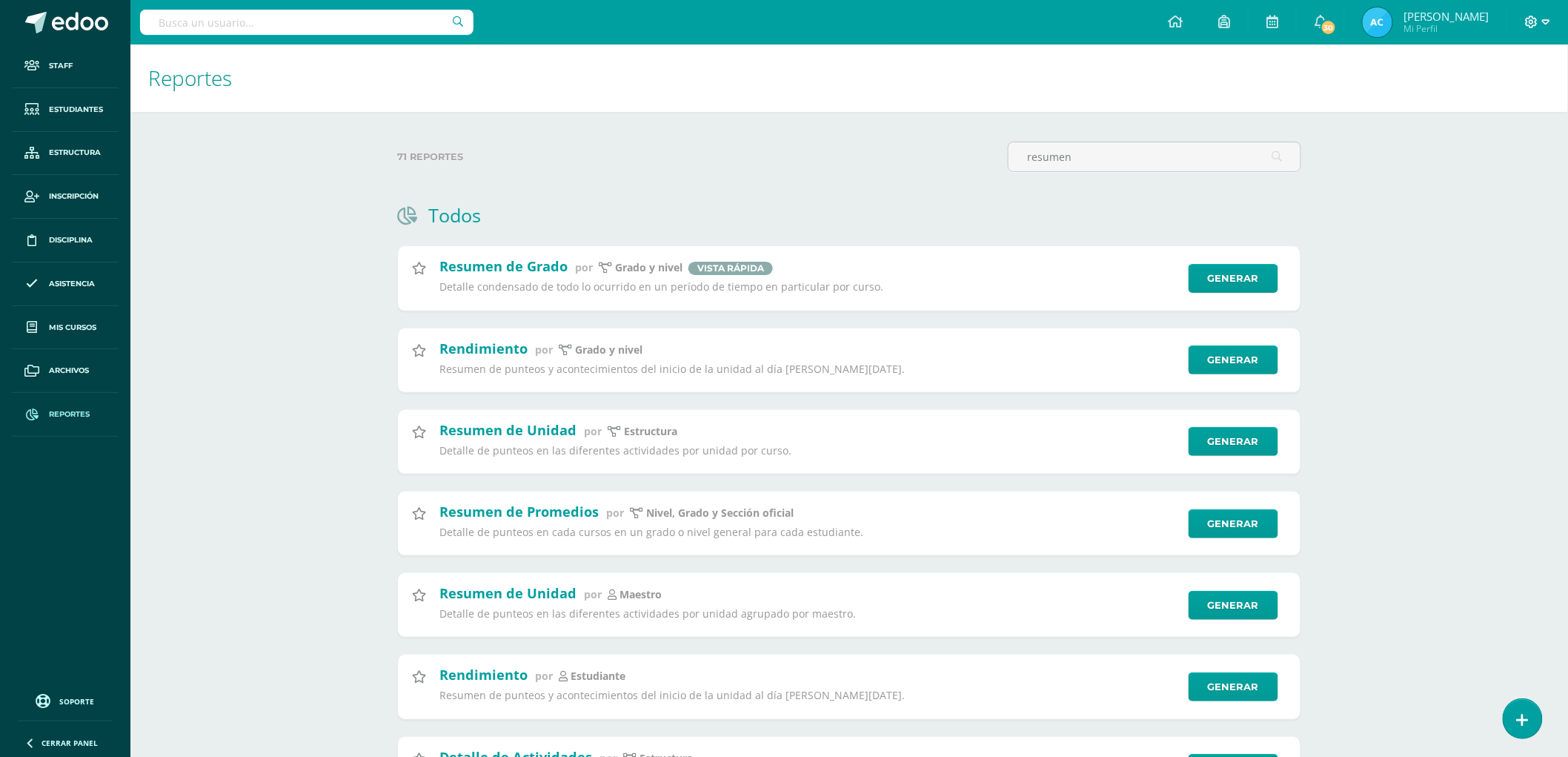
click at [1537, 16] on icon at bounding box center [1531, 22] width 13 height 13
click at [1470, 101] on span "Configuración del Colegio" at bounding box center [1472, 100] width 126 height 14
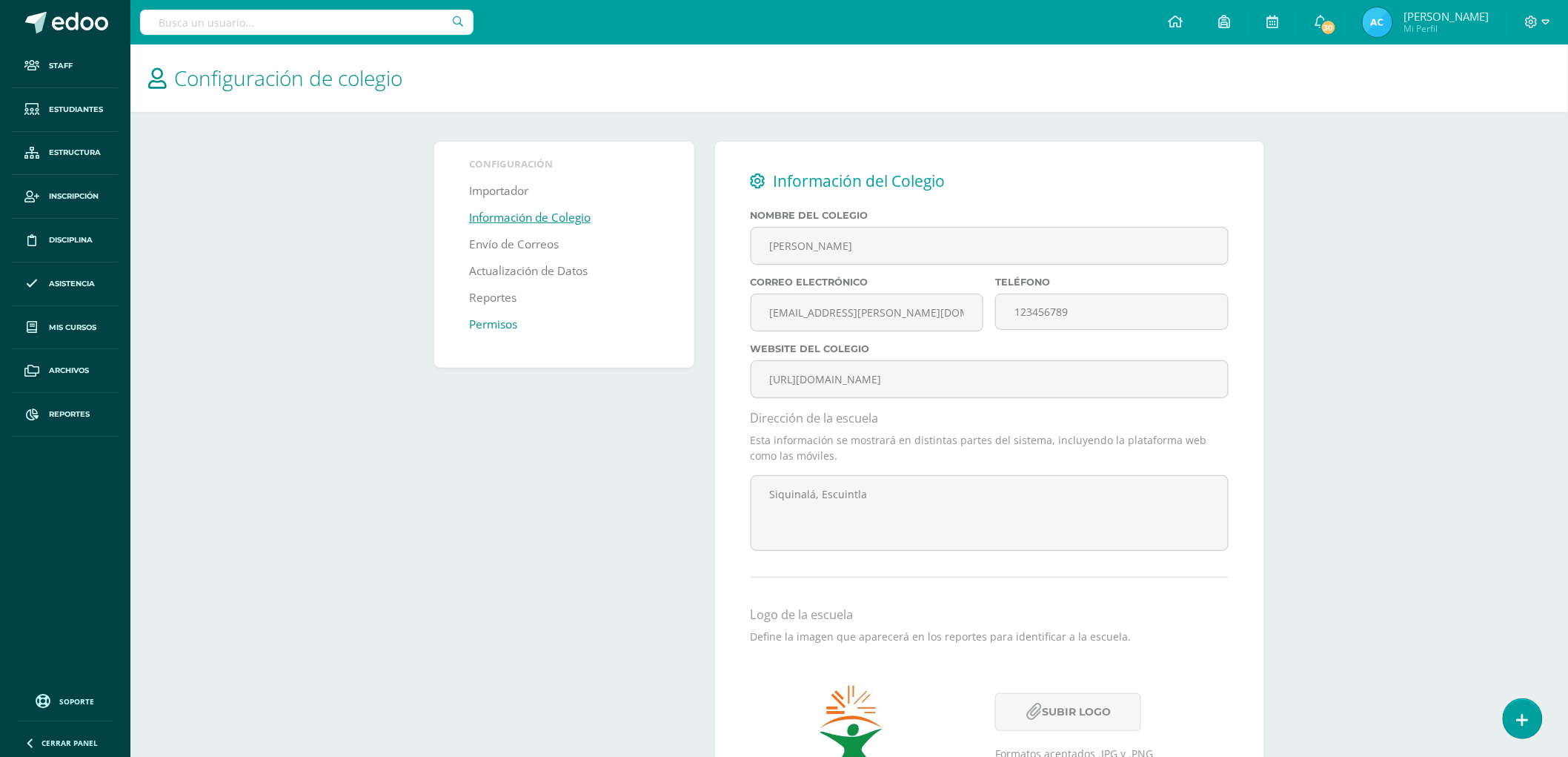
click at [487, 326] on link "Permisos" at bounding box center [493, 324] width 48 height 27
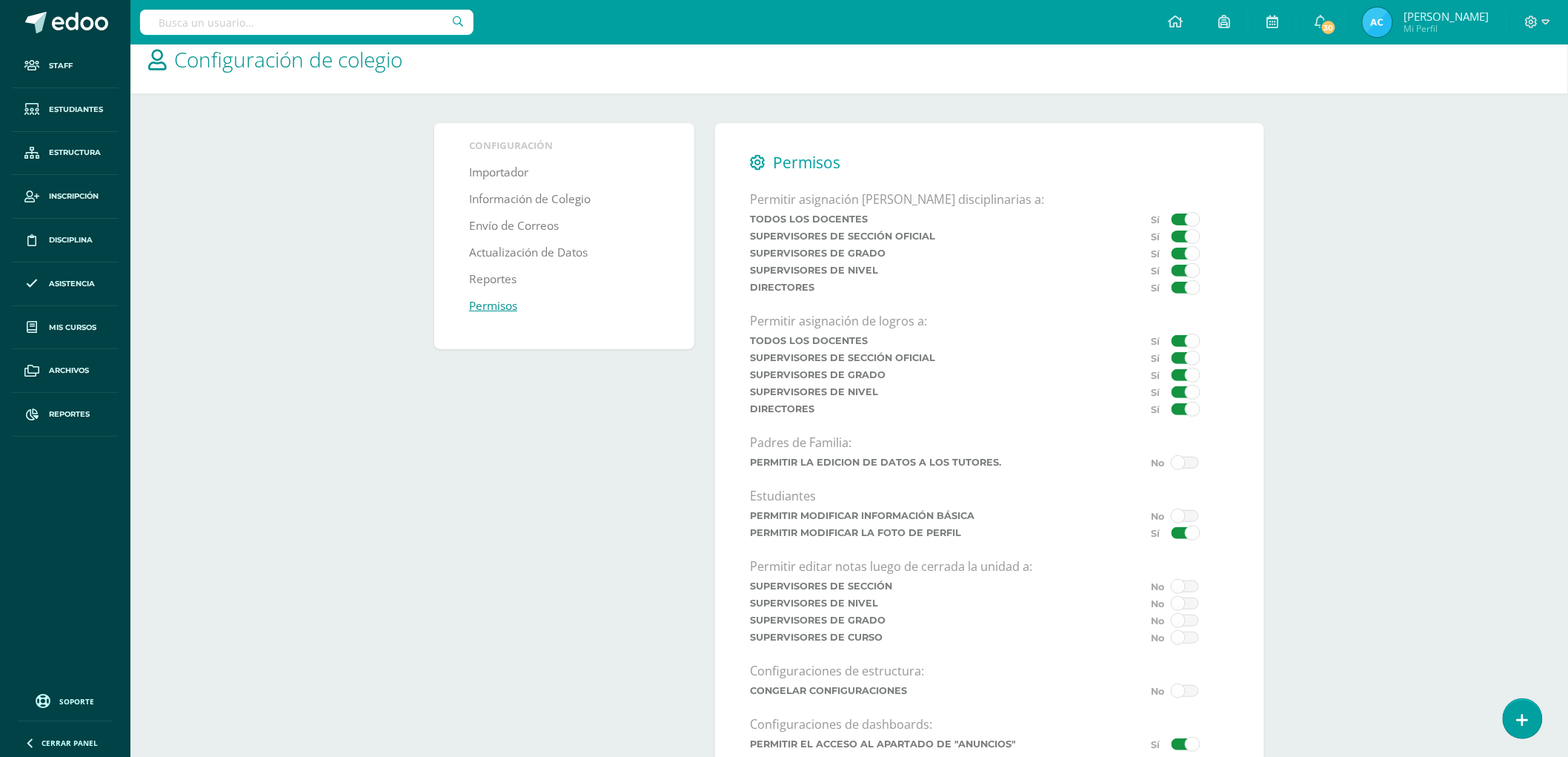
scroll to position [249, 0]
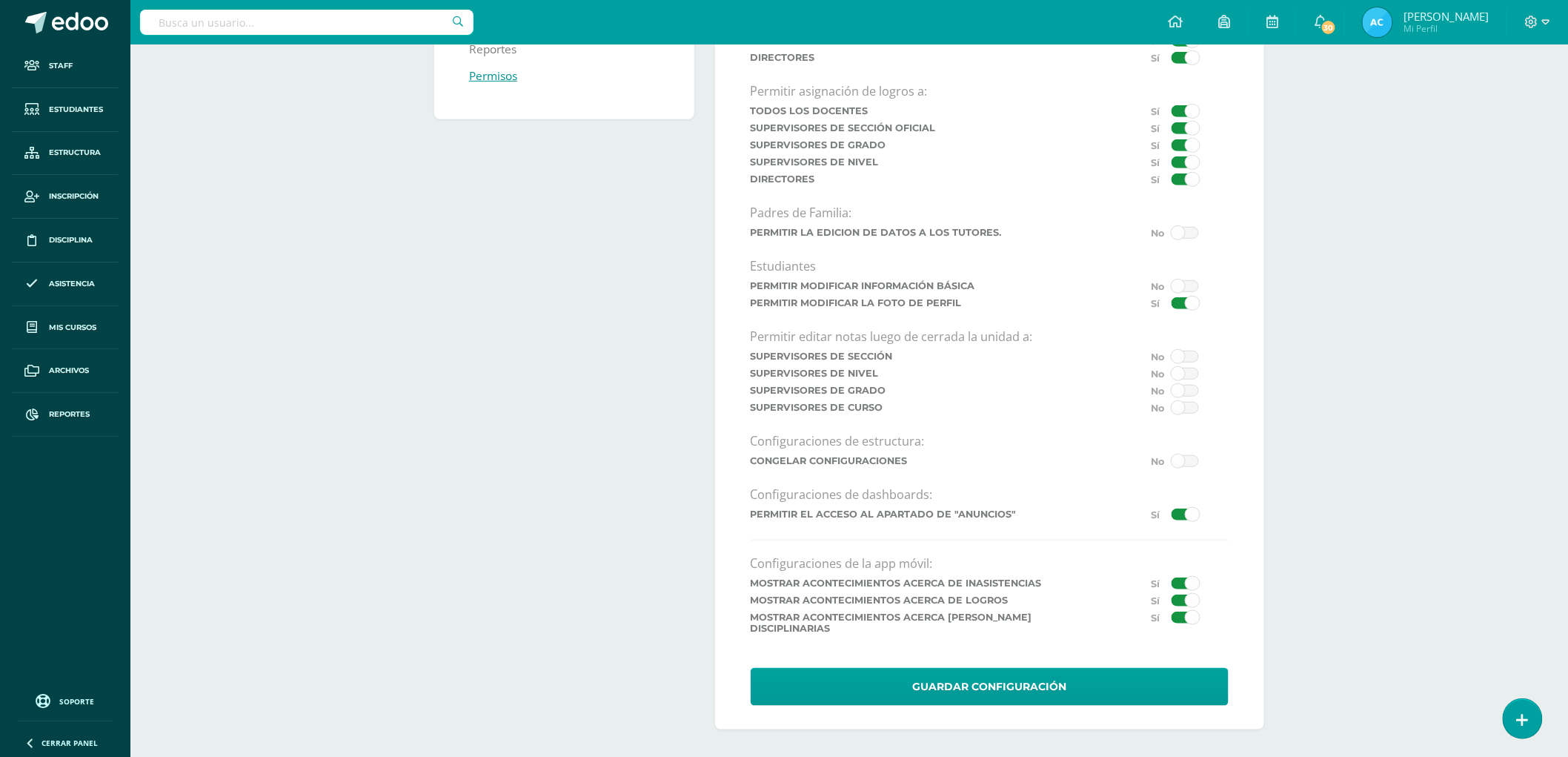
click at [1198, 351] on div "Permitir asignación [PERSON_NAME] disciplinarias a: Todos los docentes Supervis…" at bounding box center [990, 333] width 478 height 744
click at [1188, 363] on span at bounding box center [1184, 357] width 27 height 12
click at [0, 0] on input "checkbox" at bounding box center [0, 0] width 0 height 0
click at [1188, 376] on span at bounding box center [1184, 373] width 27 height 12
click at [0, 0] on input "checkbox" at bounding box center [0, 0] width 0 height 0
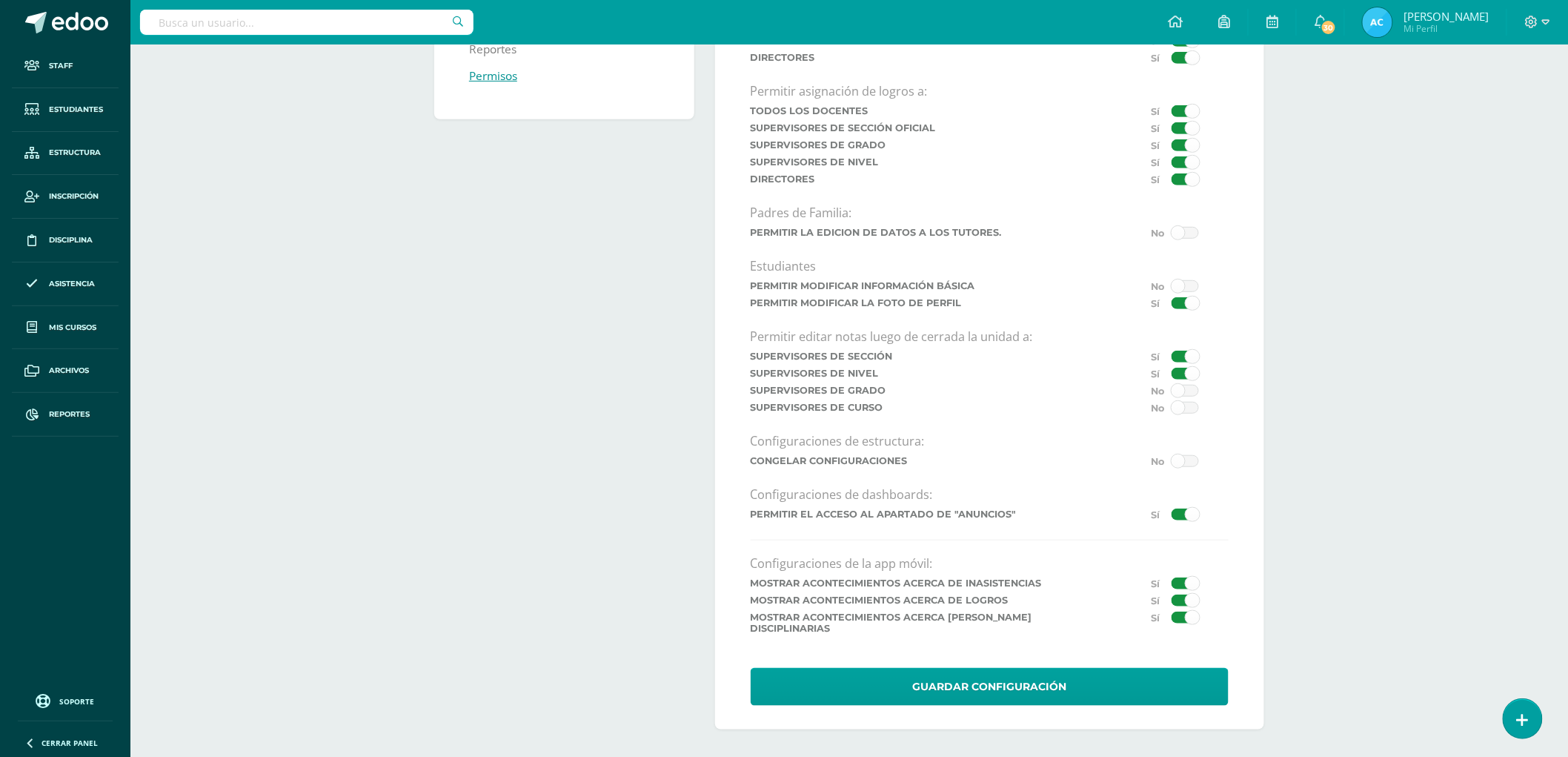
click at [1186, 394] on span at bounding box center [1184, 391] width 27 height 12
click at [0, 0] on input "checkbox" at bounding box center [0, 0] width 0 height 0
click at [1186, 413] on span at bounding box center [1184, 408] width 27 height 12
click at [0, 0] on input "checkbox" at bounding box center [0, 0] width 0 height 0
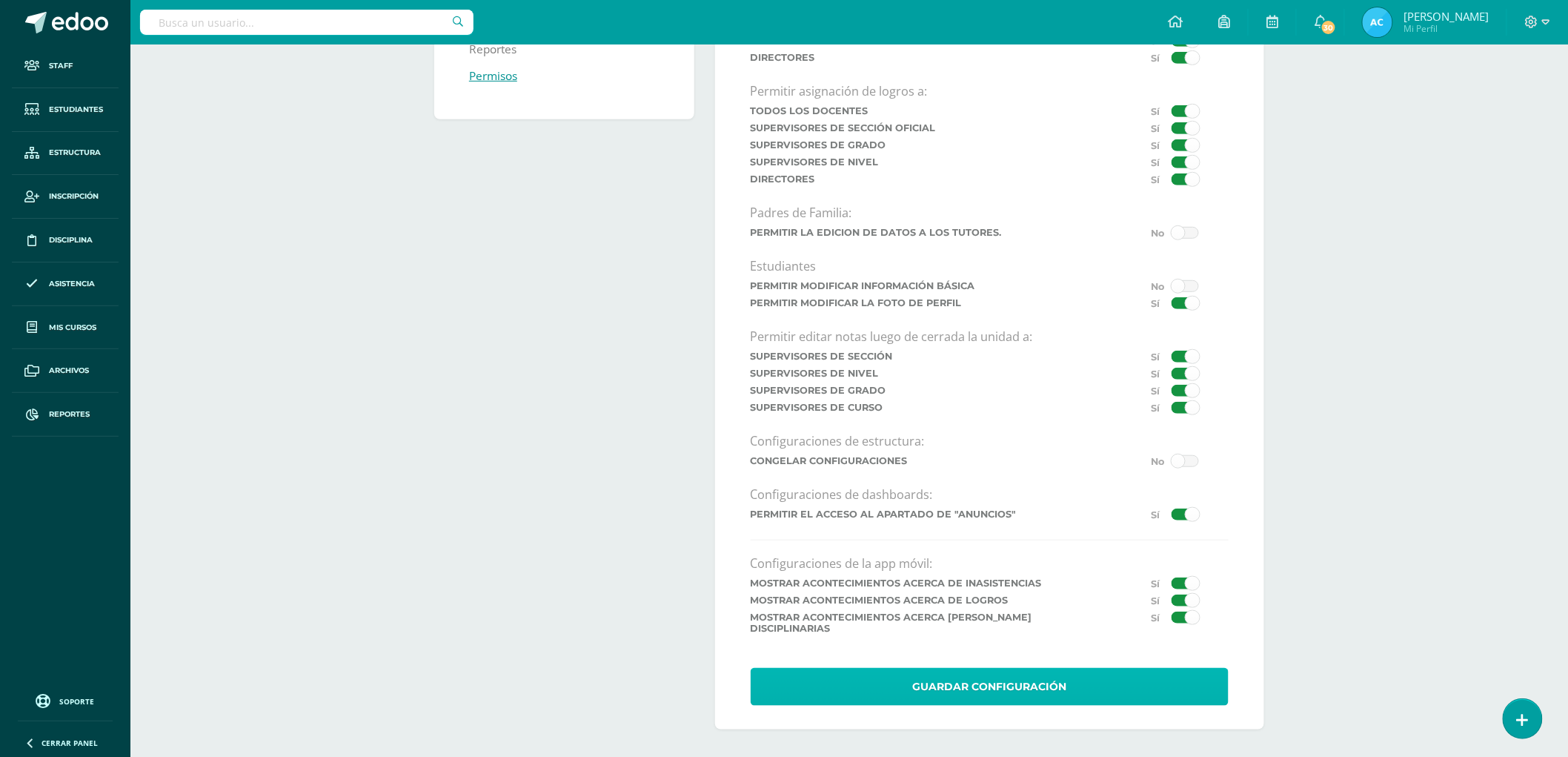
click at [1102, 668] on button "Guardar Configuración" at bounding box center [990, 686] width 478 height 38
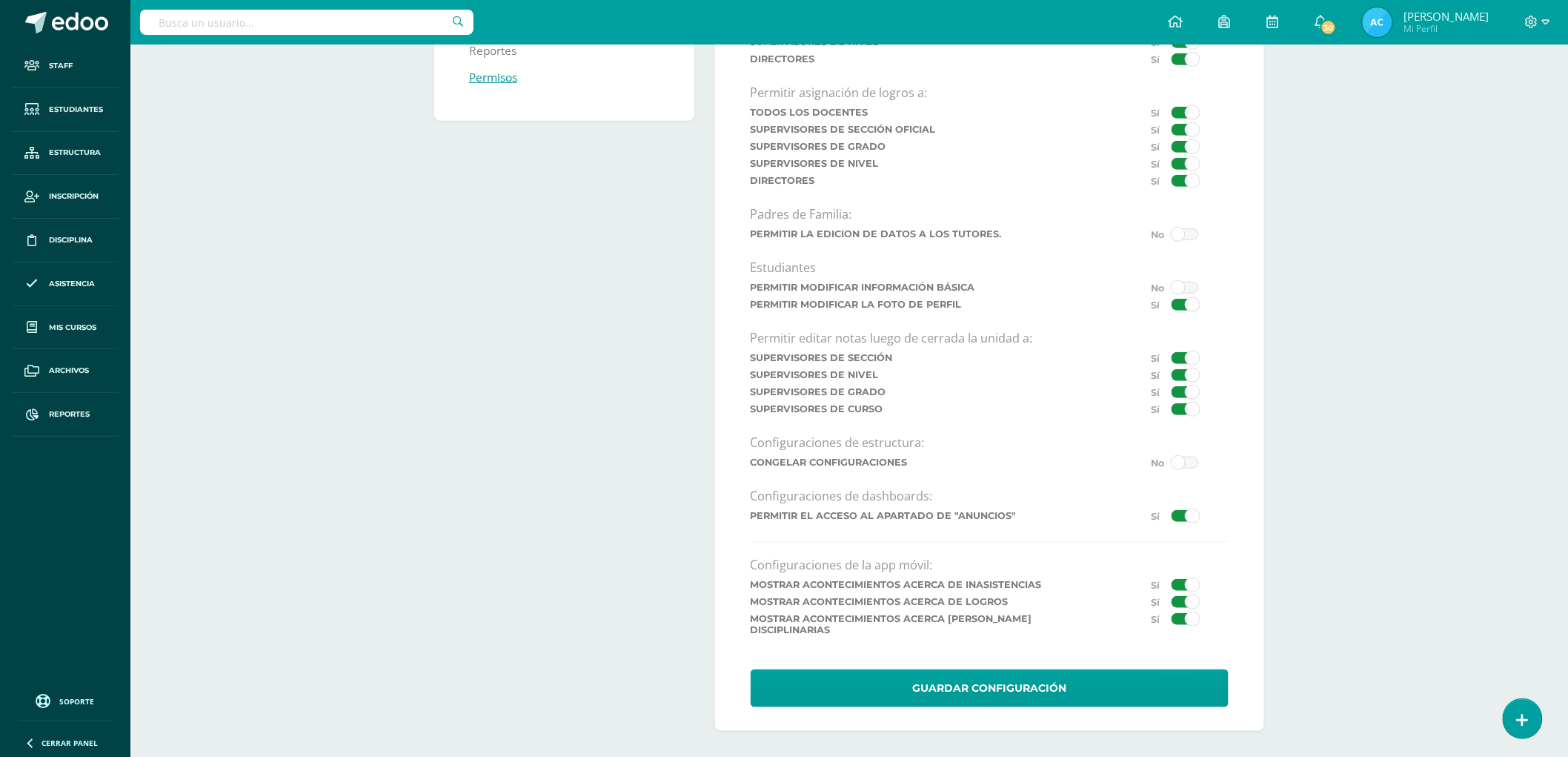
scroll to position [249, 0]
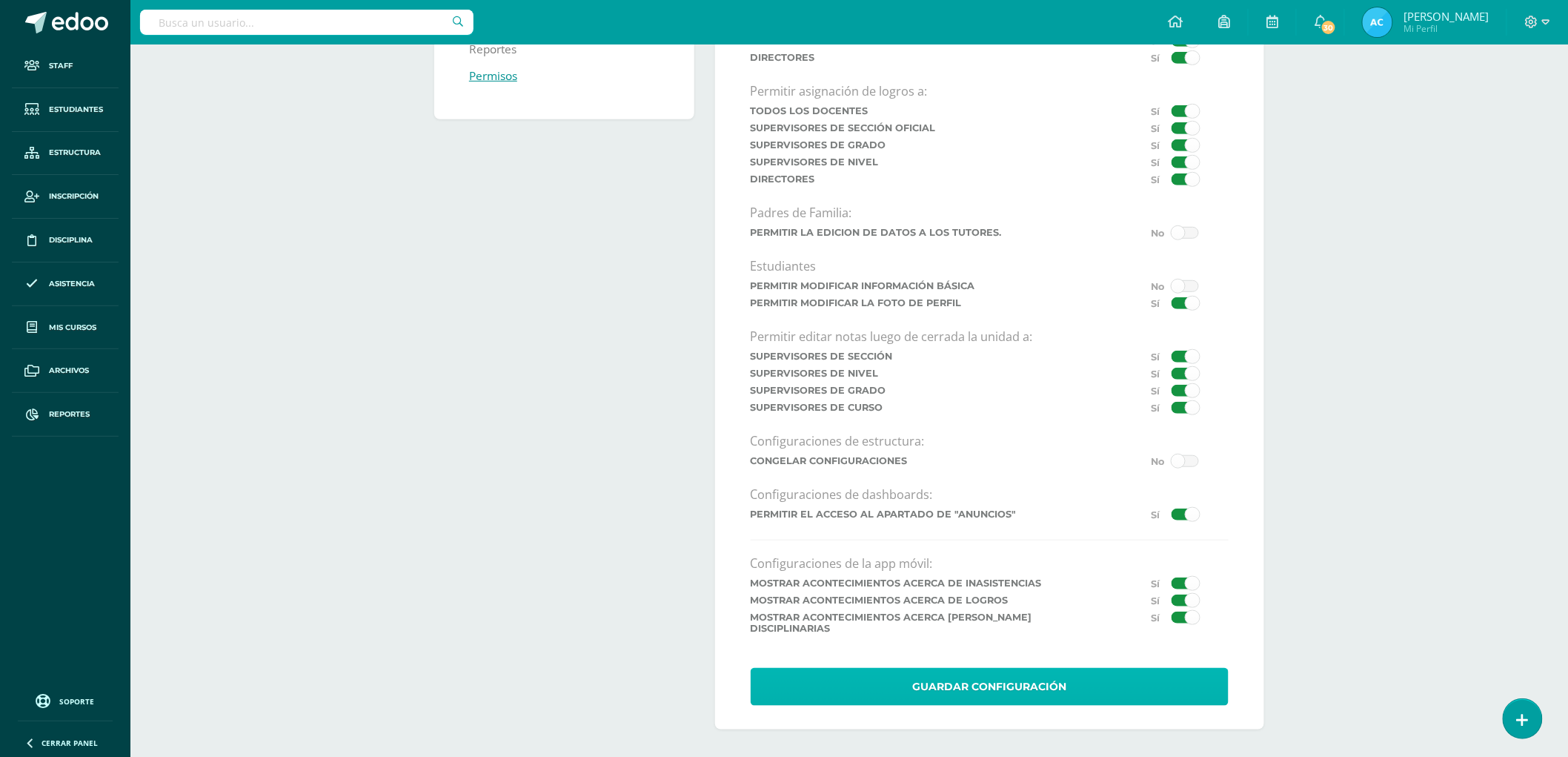
click at [992, 685] on button "Guardar Configuración" at bounding box center [990, 686] width 478 height 38
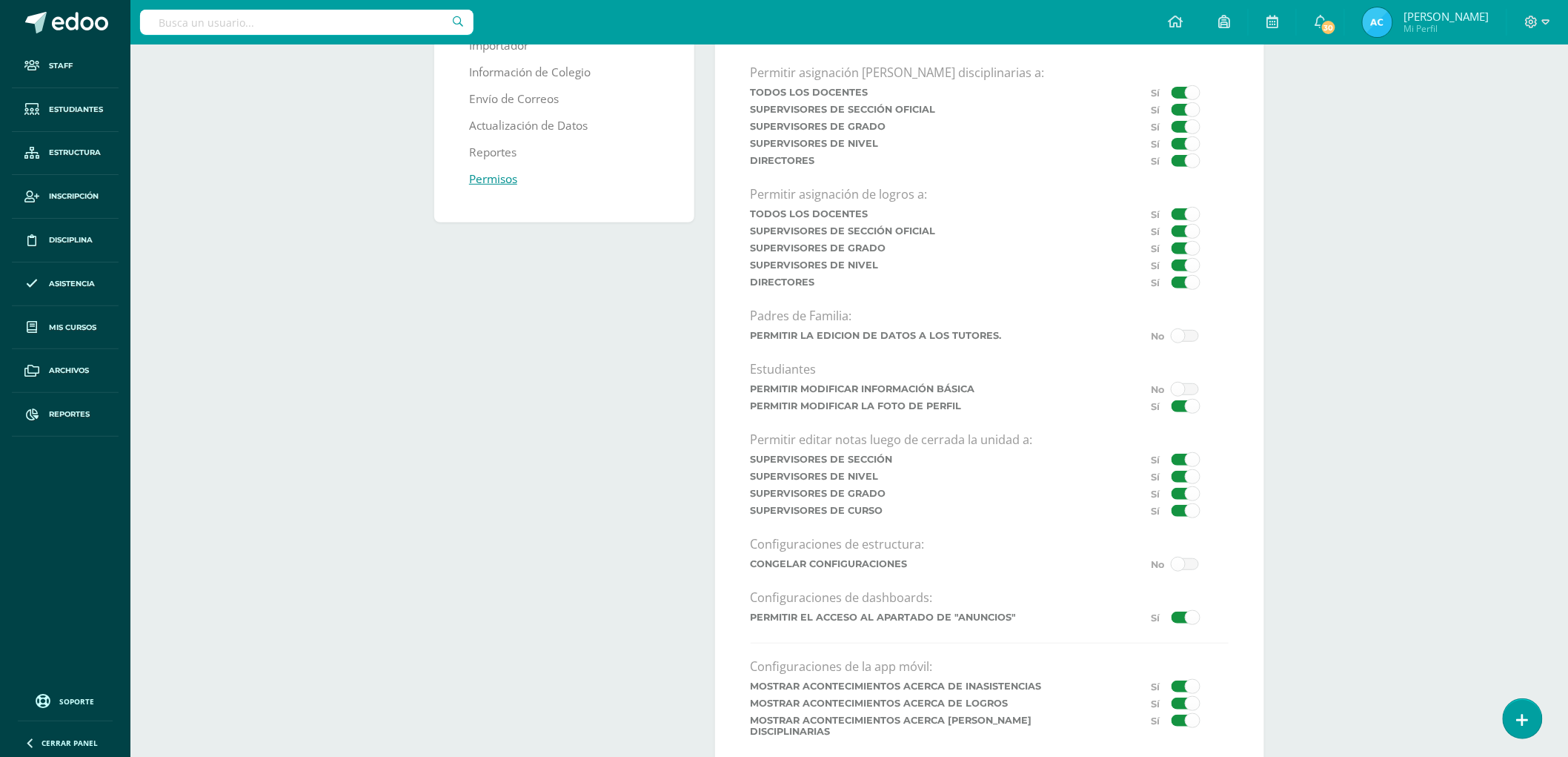
scroll to position [249, 0]
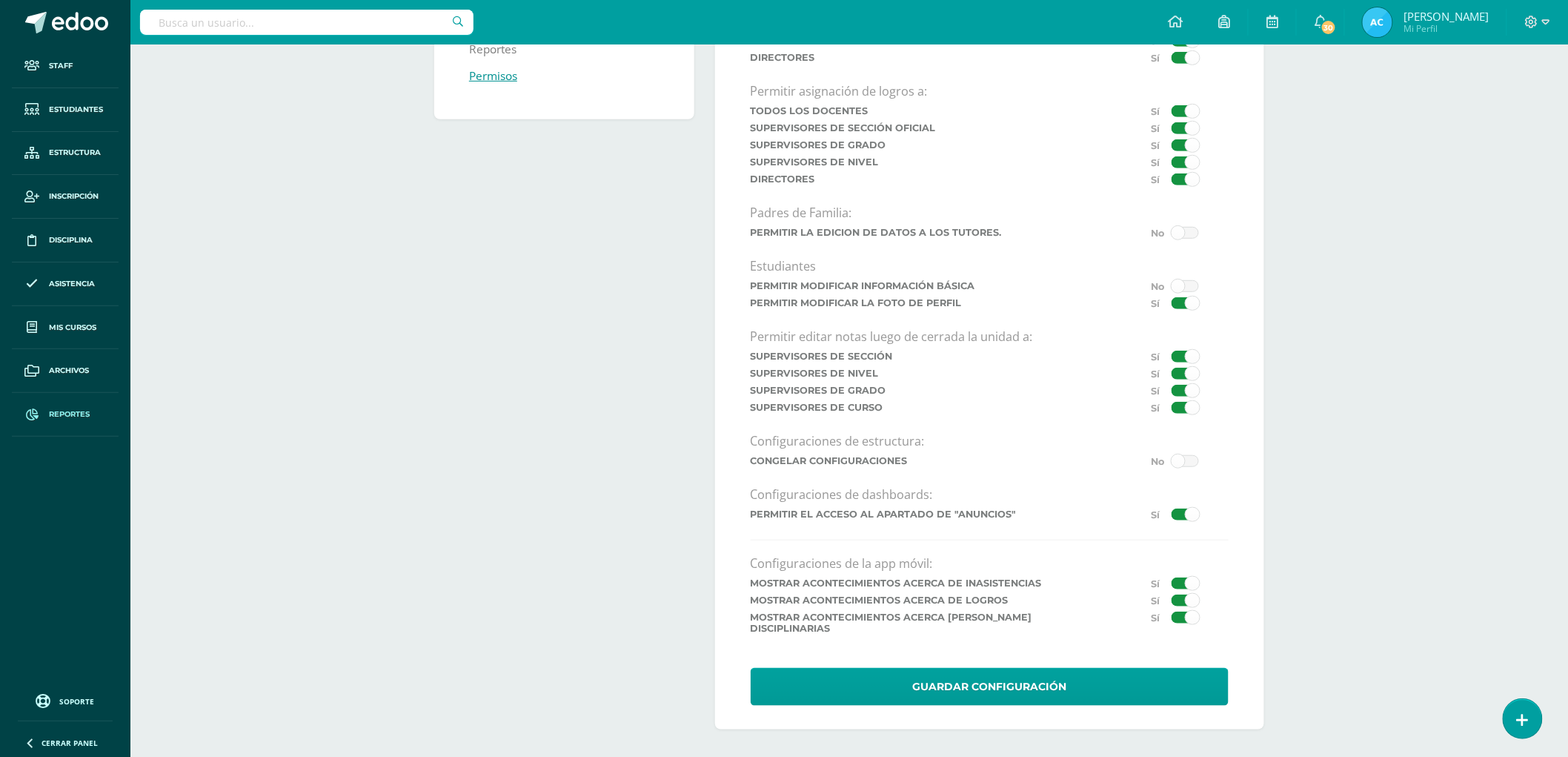
click at [64, 420] on span "Reportes" at bounding box center [69, 414] width 41 height 12
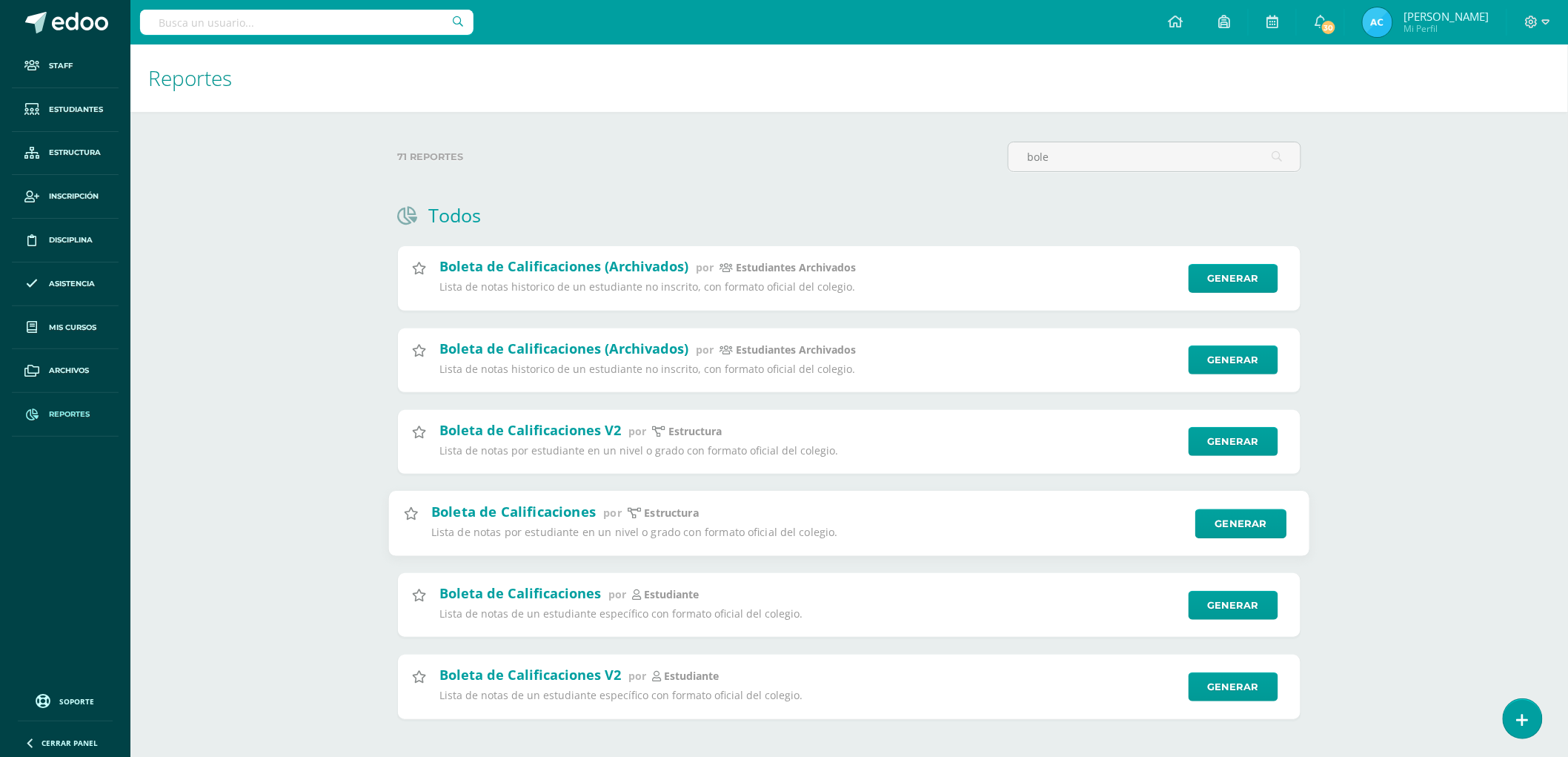
scroll to position [17, 0]
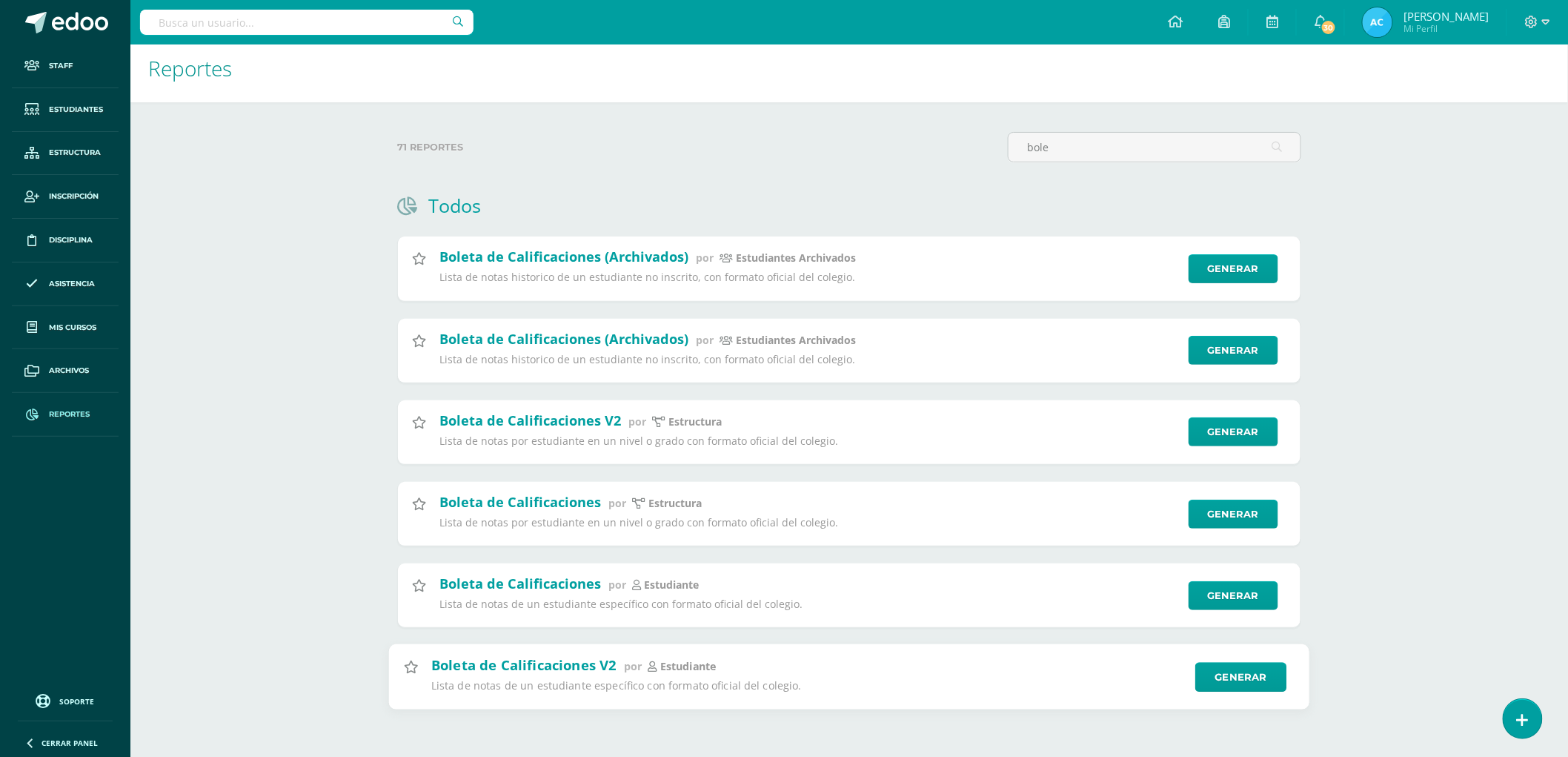
type input "bole"
click at [1251, 659] on div "Boleta de Calificaciones V2 por estudiante Lista de notas de un estudiante espe…" at bounding box center [849, 678] width 922 height 66
click at [1252, 664] on link "Generar" at bounding box center [1241, 678] width 92 height 30
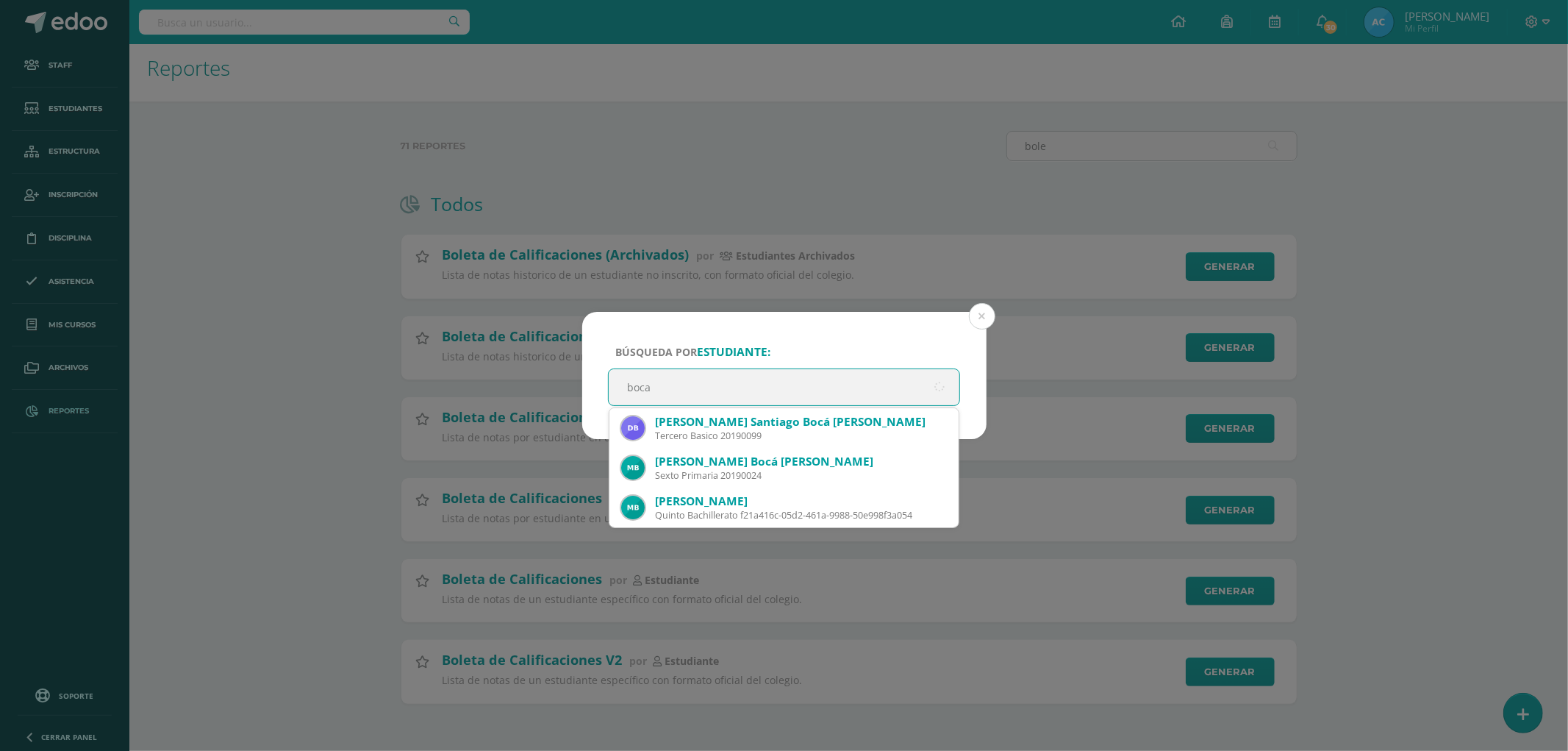
type input "bocaj"
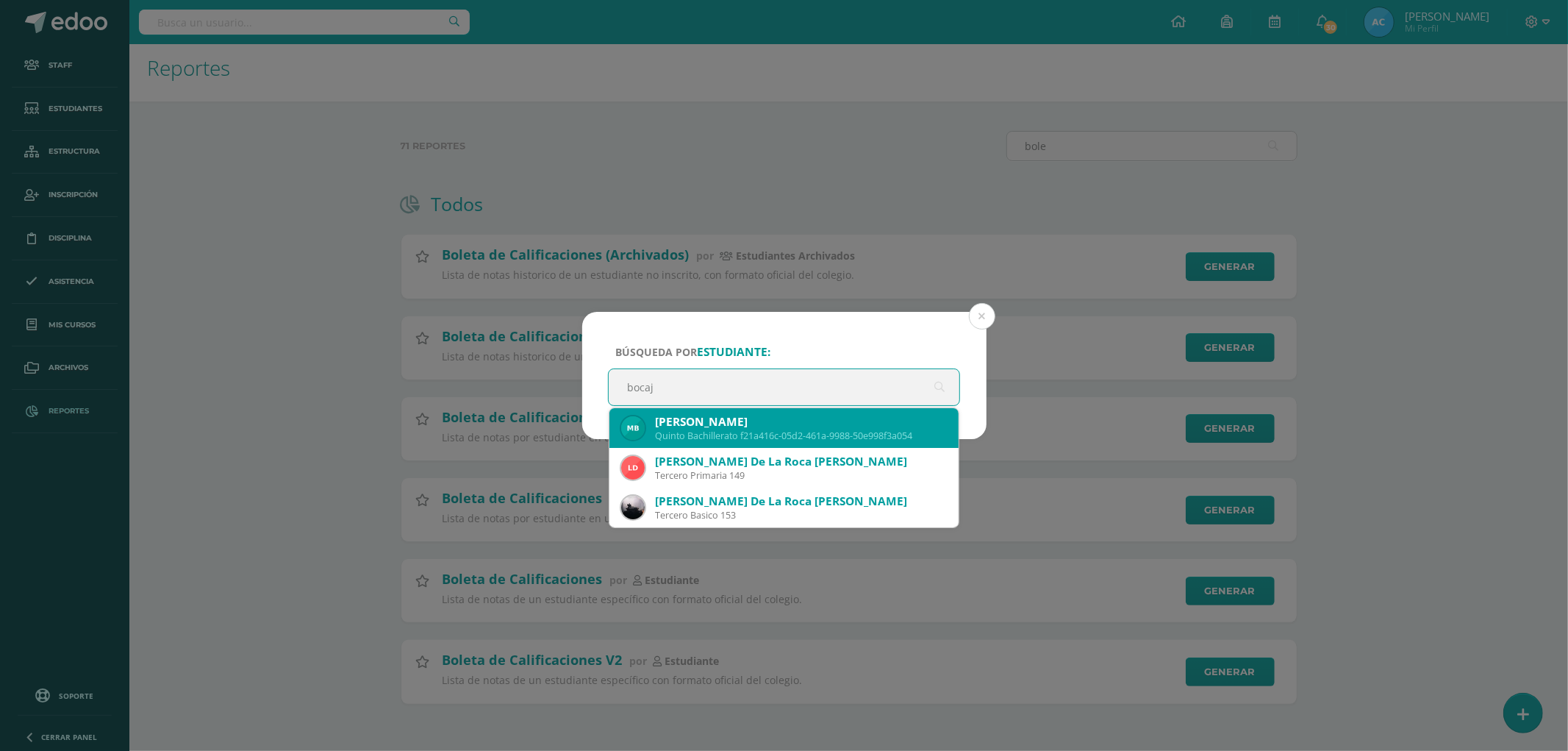
click at [831, 428] on div "[PERSON_NAME]" at bounding box center [801, 421] width 292 height 16
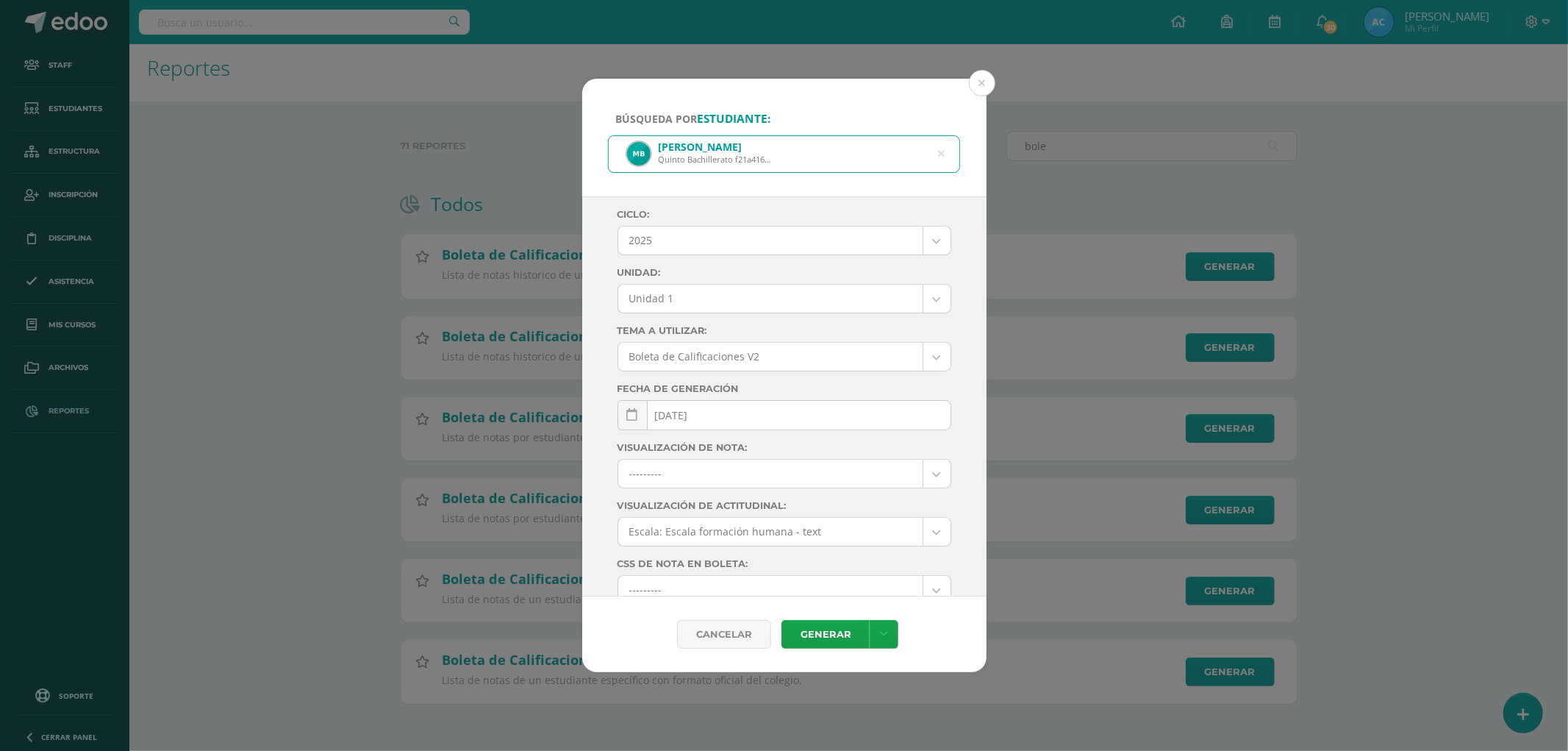
click at [719, 305] on body "Búsqueda por estudiante: [PERSON_NAME] f21a416c-05d2-461a-9988-50e998f3a054 boc…" at bounding box center [784, 370] width 1568 height 761
click at [752, 294] on body "Búsqueda por estudiante: [PERSON_NAME] f21a416c-05d2-461a-9988-50e998f3a054 boc…" at bounding box center [784, 370] width 1568 height 761
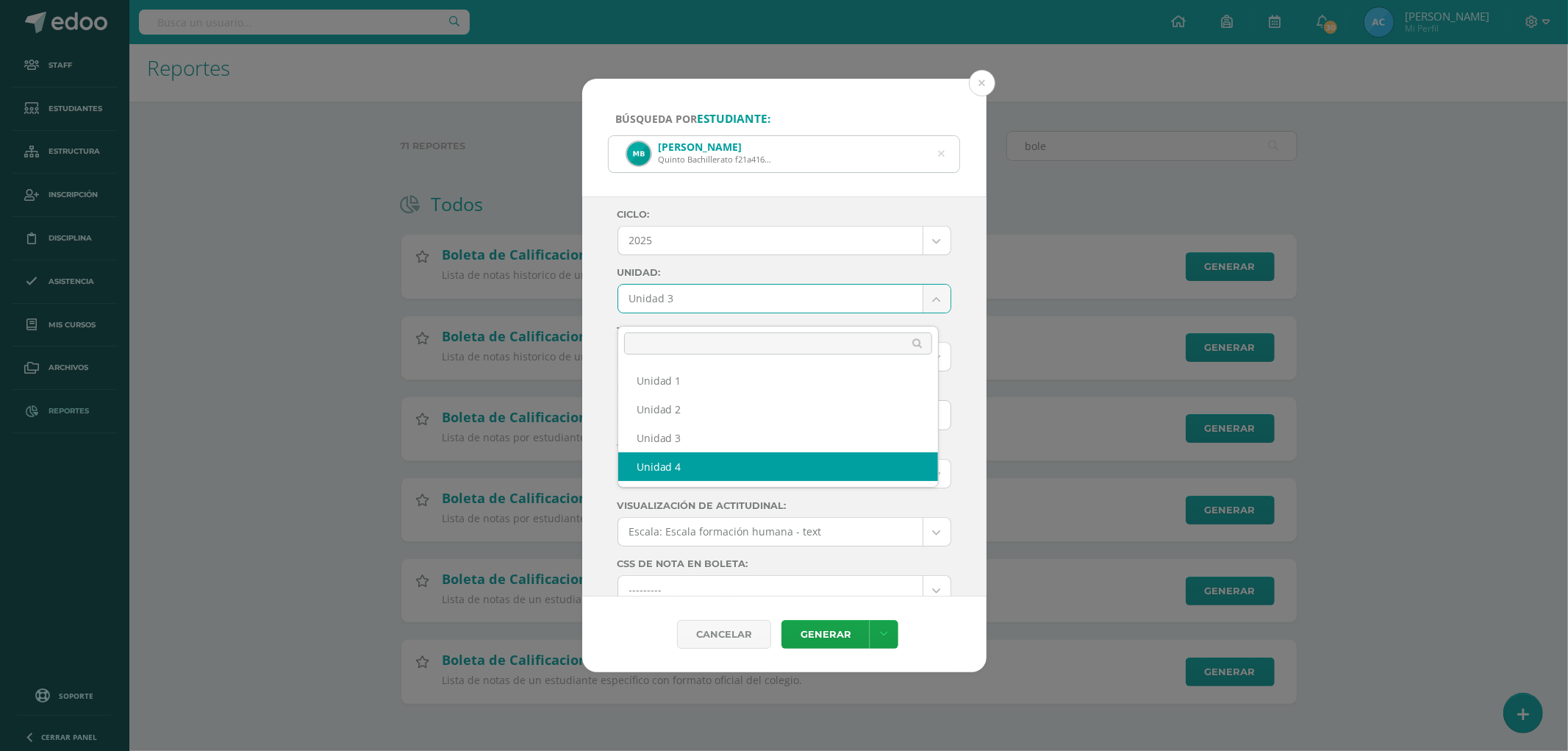
select select "Unidad 4"
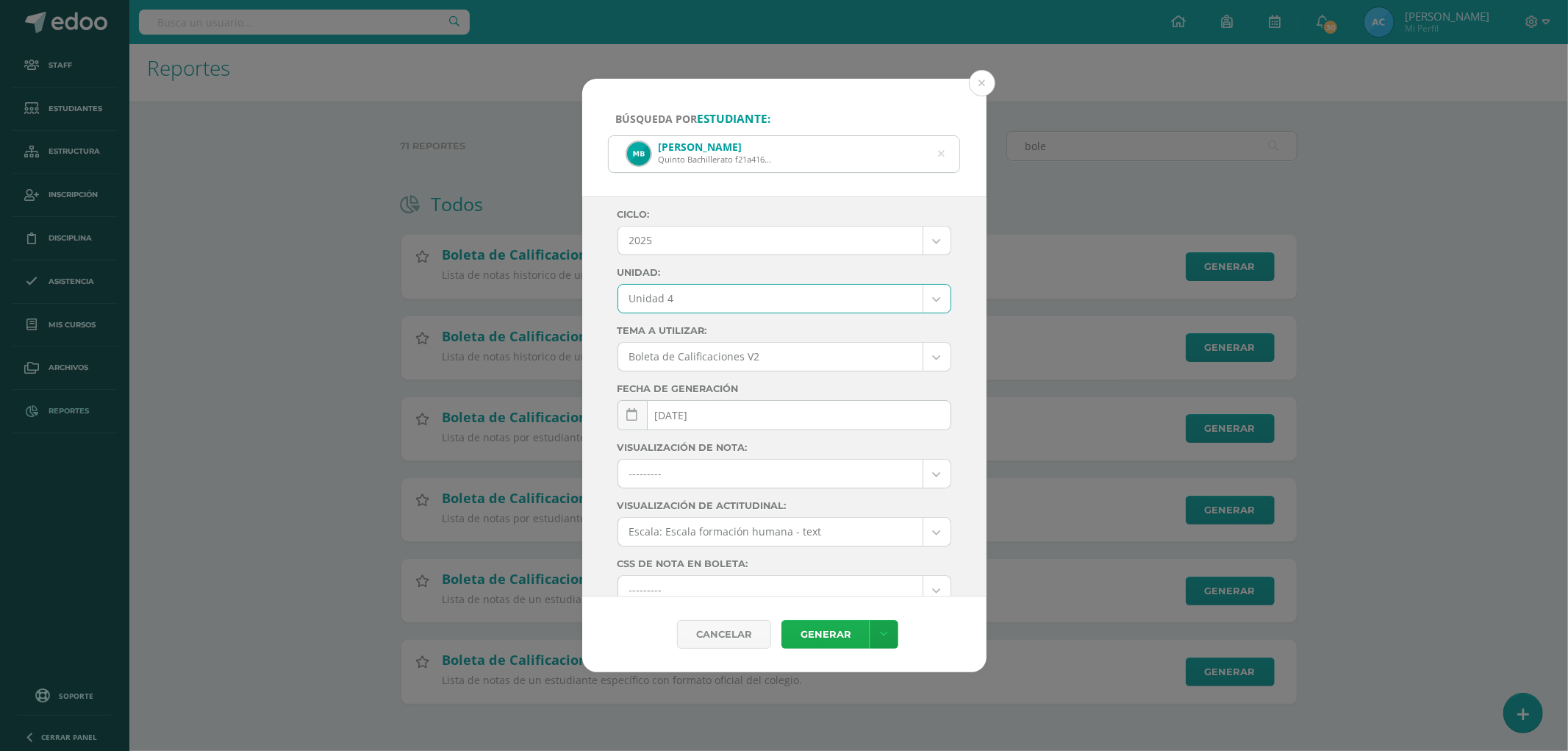
click at [839, 644] on link "Generar" at bounding box center [825, 633] width 88 height 29
click at [977, 86] on button at bounding box center [982, 83] width 27 height 27
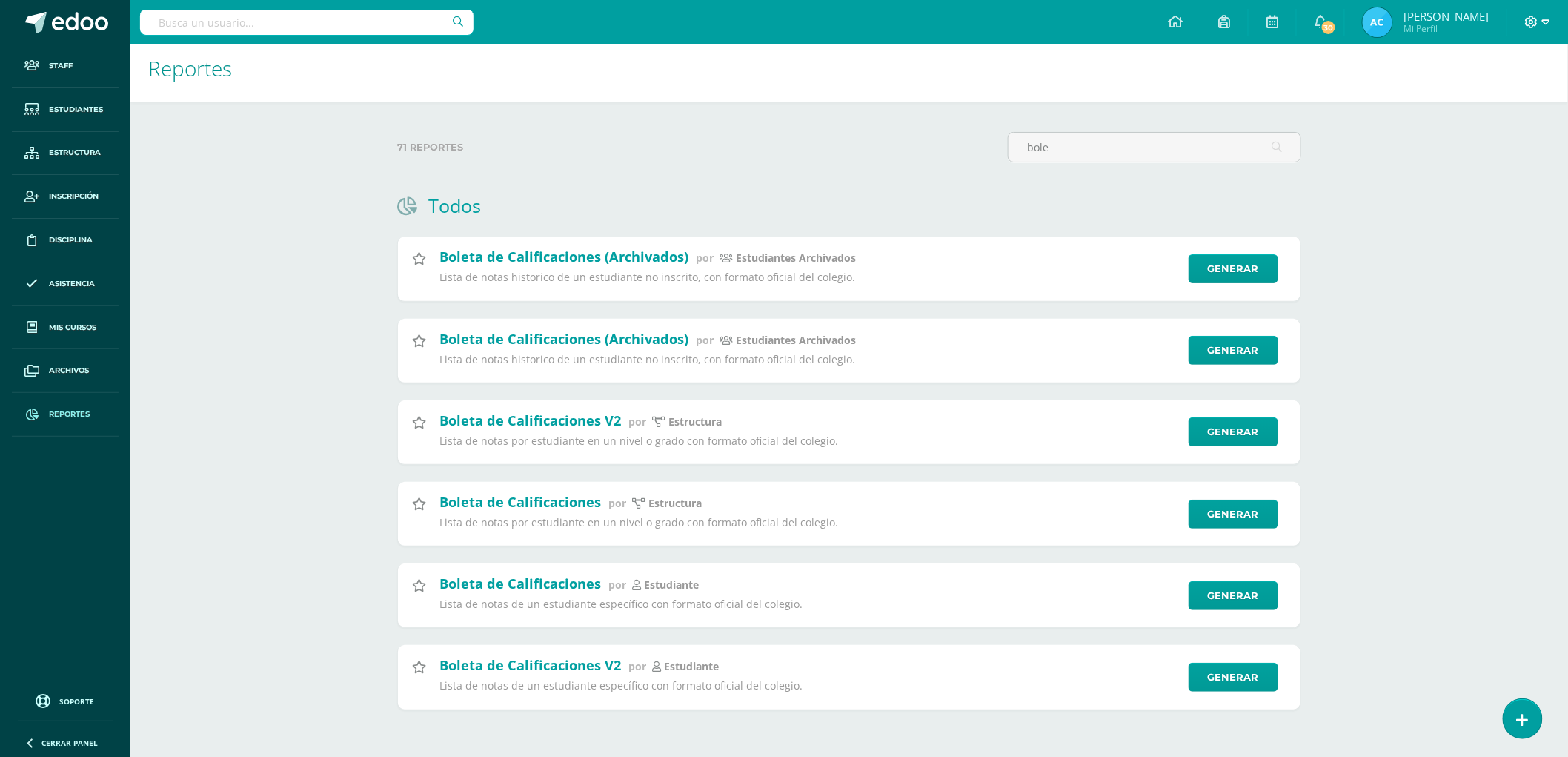
click at [1530, 19] on icon at bounding box center [1531, 22] width 13 height 13
click at [1495, 101] on span "Configuración del Colegio" at bounding box center [1472, 108] width 126 height 14
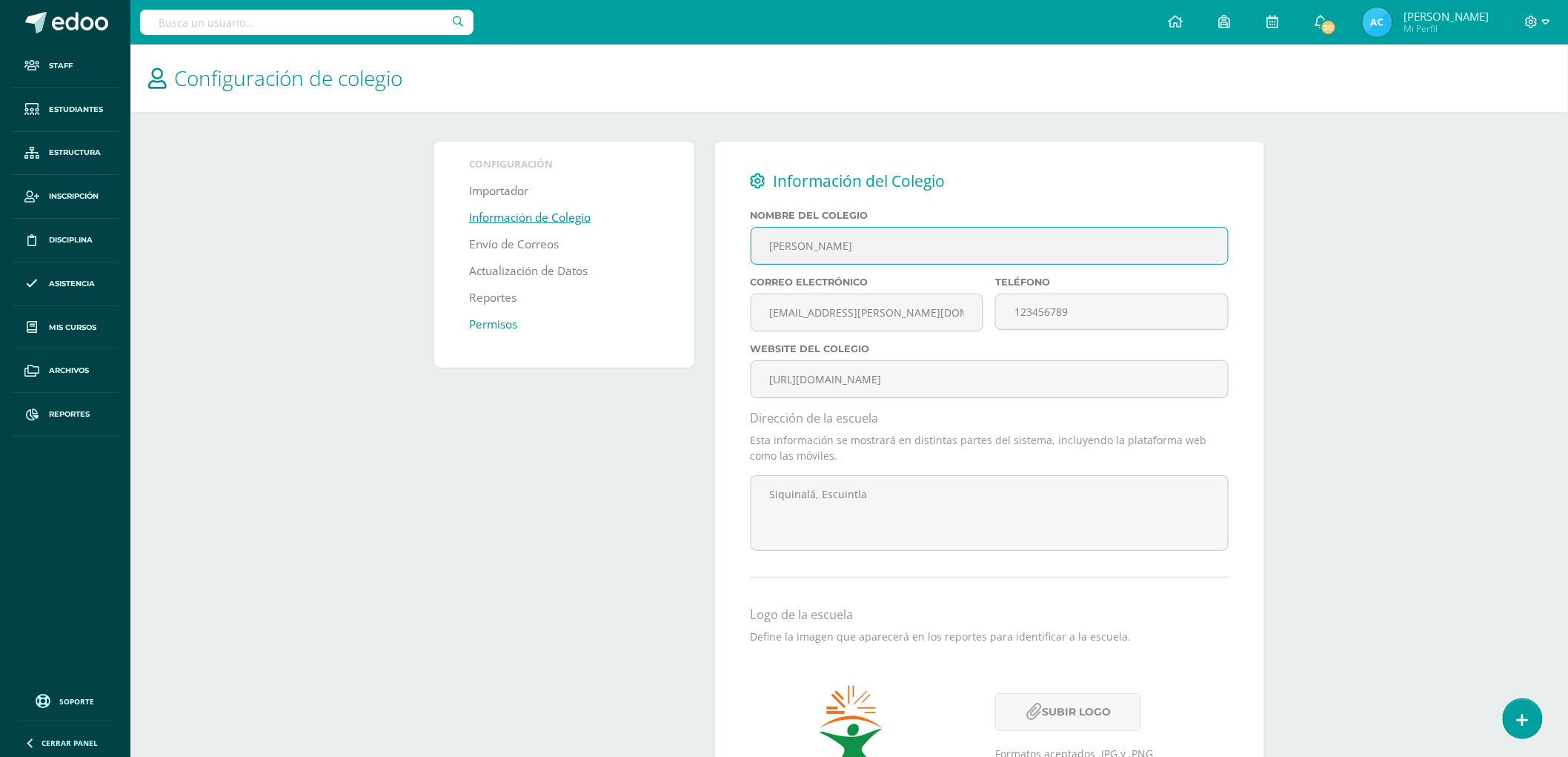
click at [497, 324] on link "Permisos" at bounding box center [493, 324] width 48 height 27
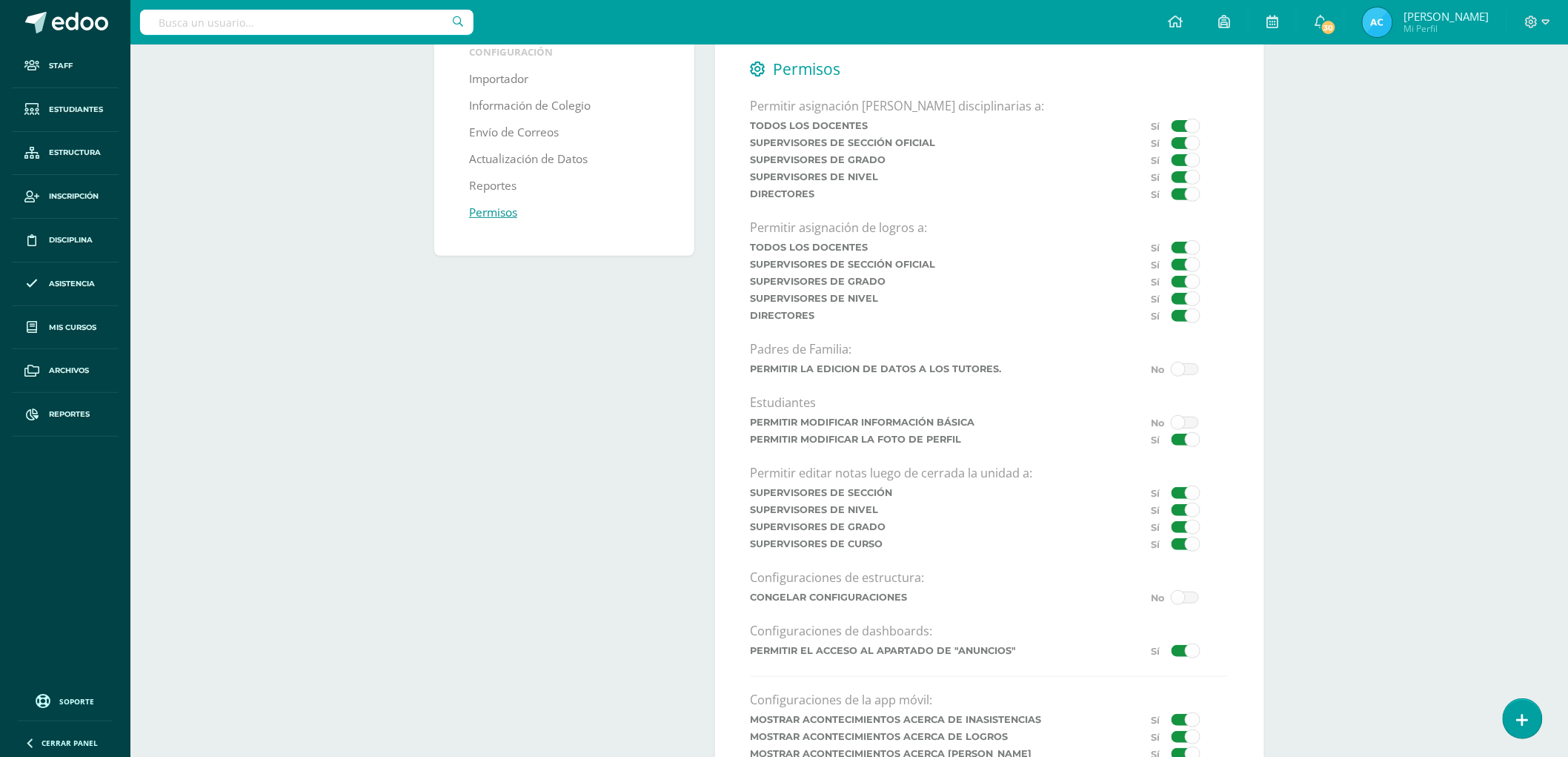
scroll to position [249, 0]
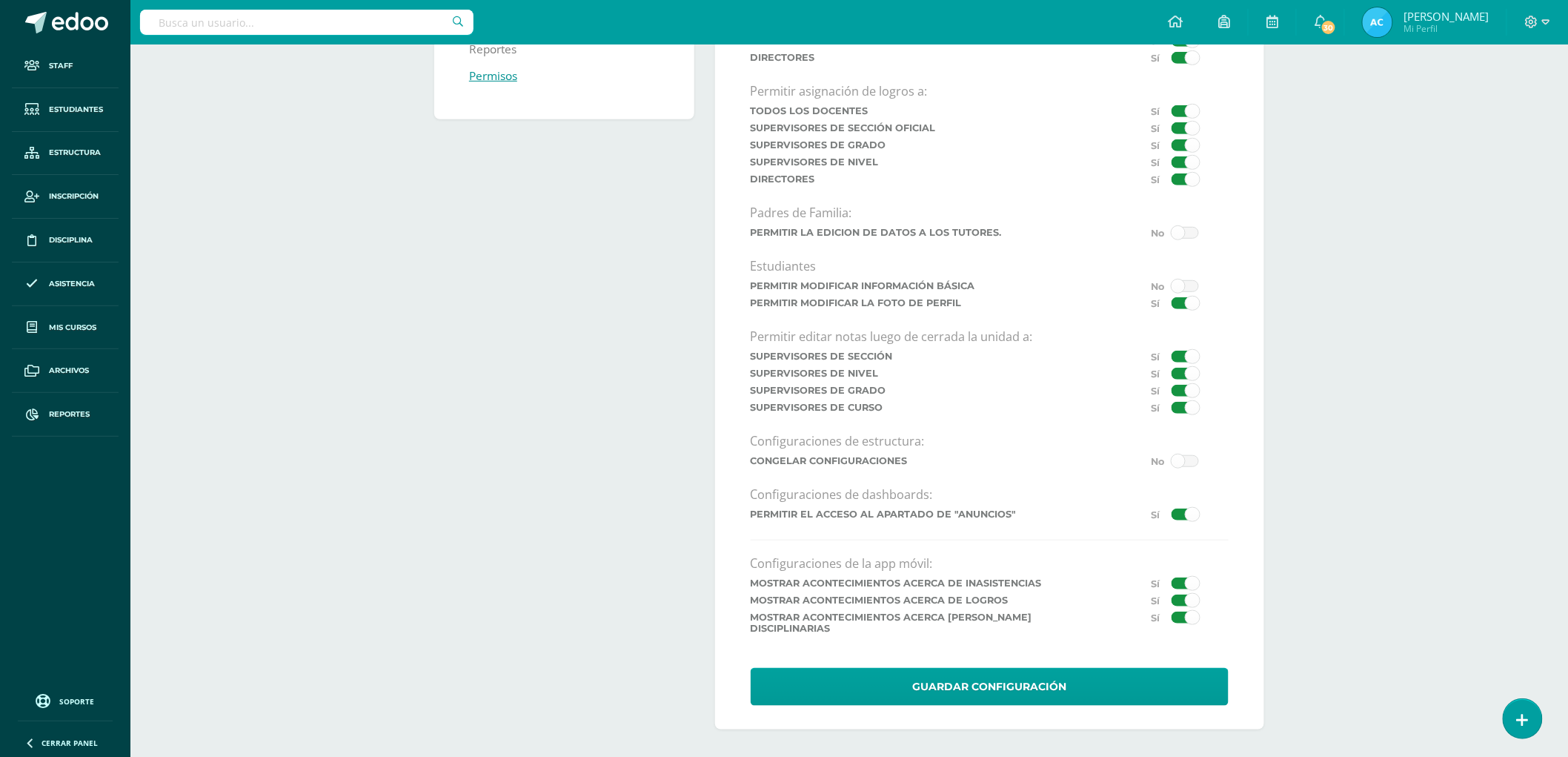
click at [1183, 361] on span at bounding box center [1184, 357] width 27 height 12
click at [0, 0] on input "checkbox" at bounding box center [0, 0] width 0 height 0
click at [1176, 379] on span at bounding box center [1184, 373] width 27 height 12
click at [0, 0] on input "checkbox" at bounding box center [0, 0] width 0 height 0
click at [1184, 397] on span at bounding box center [1184, 391] width 27 height 12
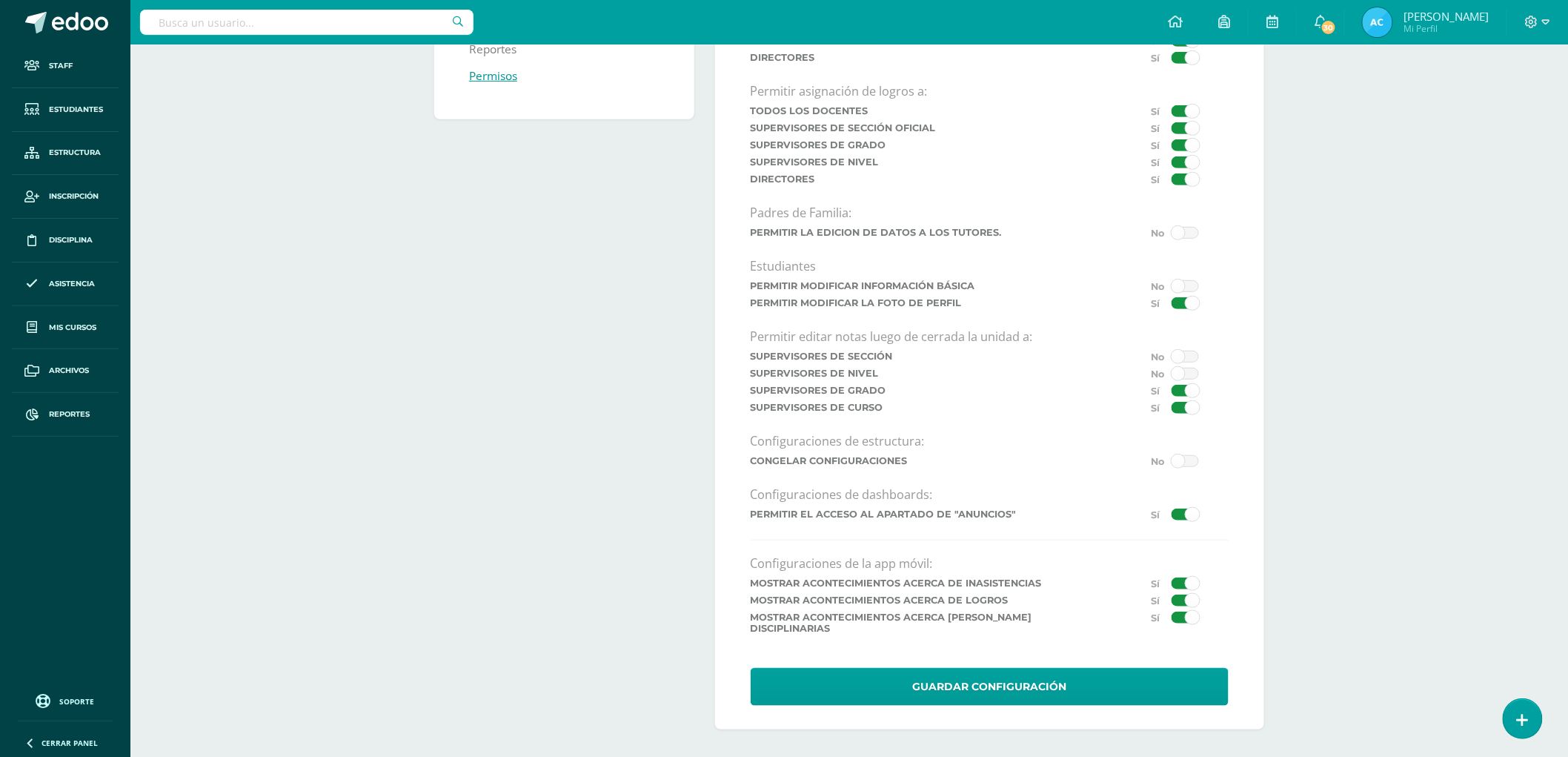
click at [0, 0] on input "checkbox" at bounding box center [0, 0] width 0 height 0
click at [1178, 410] on span at bounding box center [1184, 408] width 27 height 12
click at [0, 0] on input "checkbox" at bounding box center [0, 0] width 0 height 0
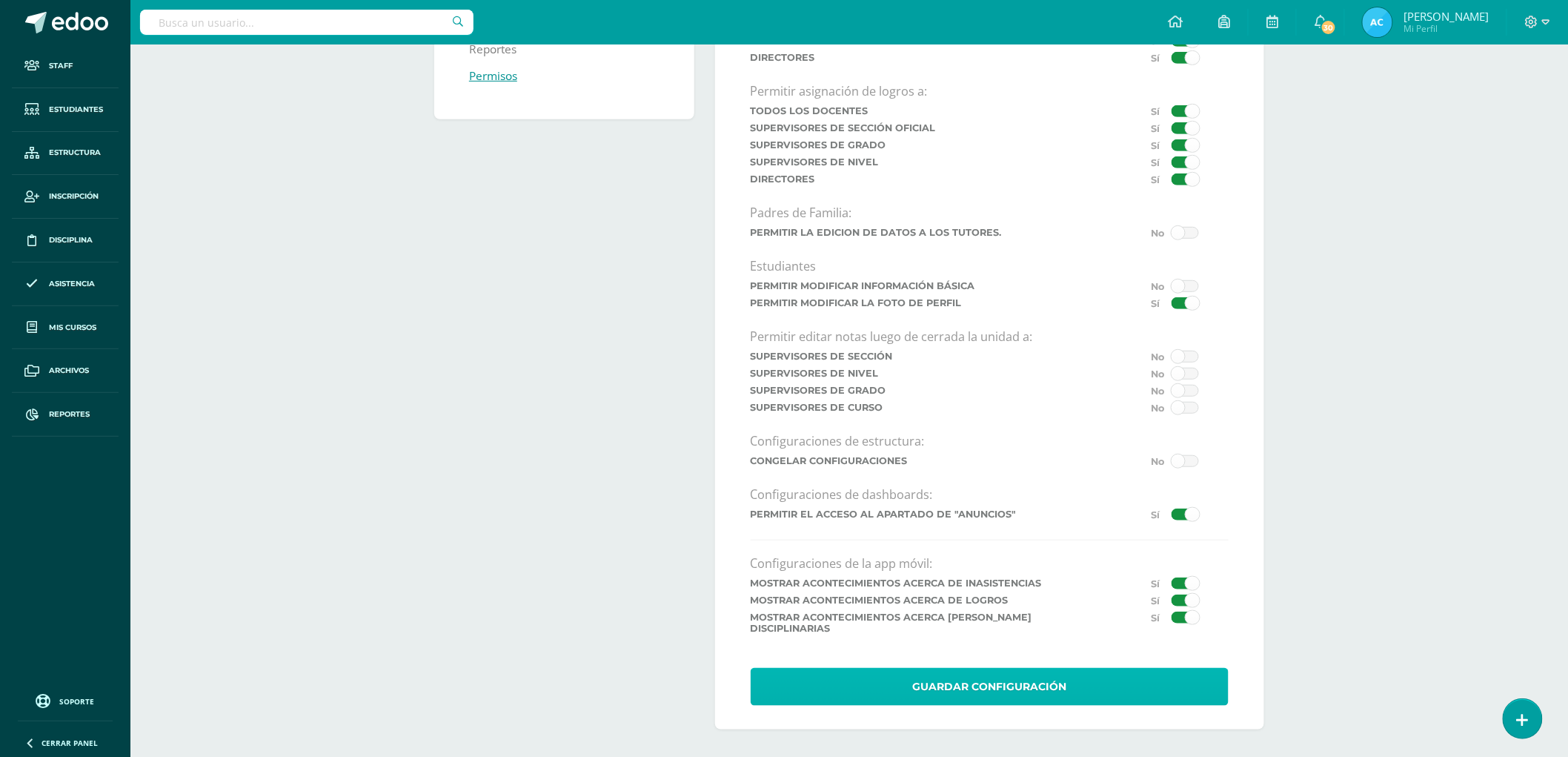
click at [939, 698] on button "Guardar Configuración" at bounding box center [990, 686] width 478 height 38
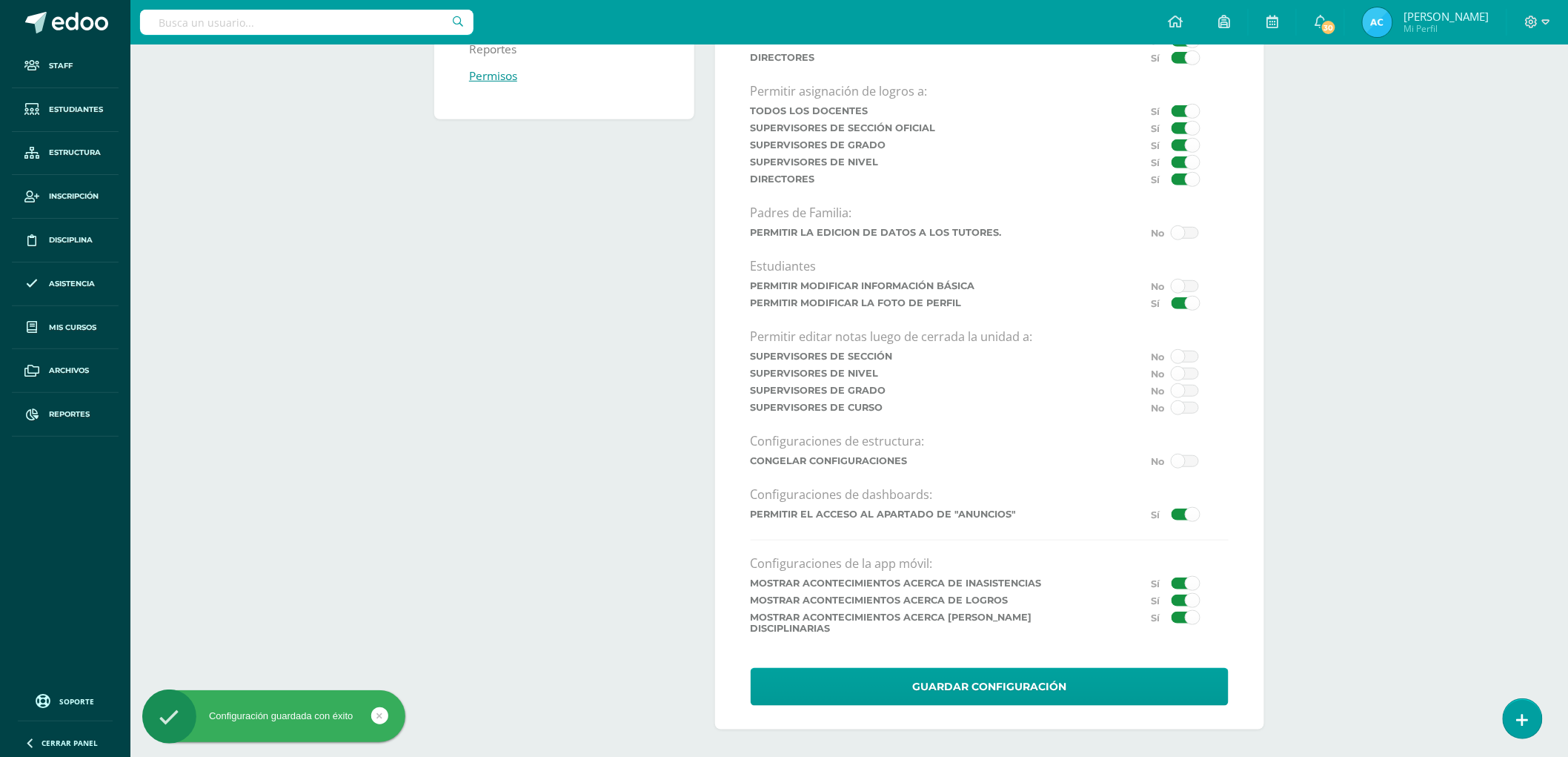
click at [1551, 21] on div at bounding box center [1537, 22] width 61 height 44
click at [1534, 24] on icon at bounding box center [1531, 22] width 13 height 13
click at [1460, 121] on span "Cerrar sesión" at bounding box center [1442, 123] width 66 height 14
